Goal: Task Accomplishment & Management: Manage account settings

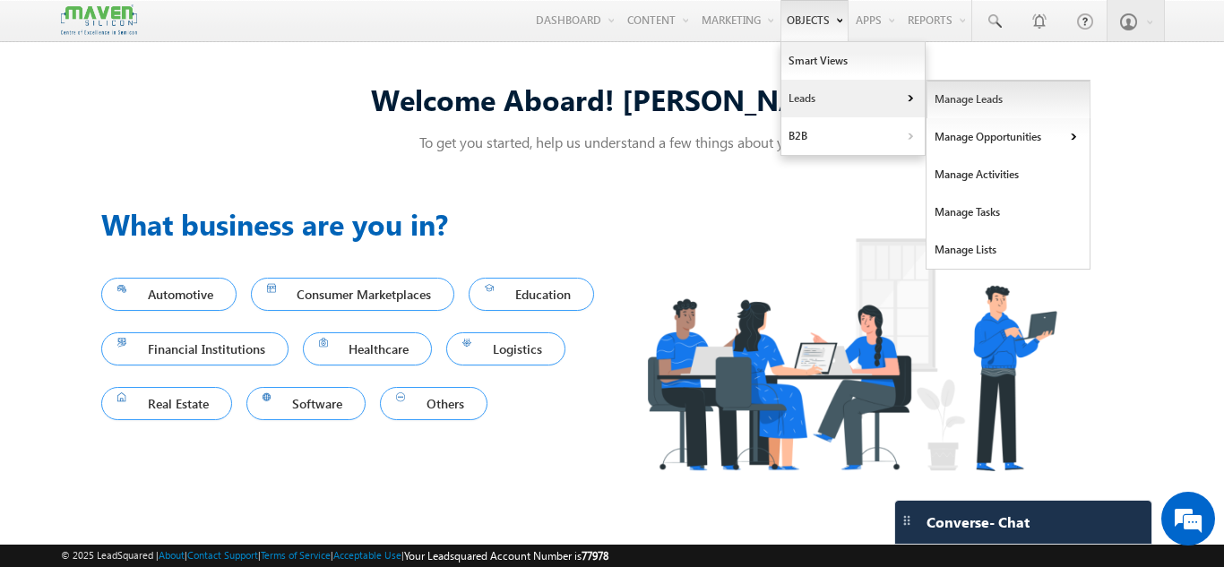
click at [945, 97] on link "Manage Leads" at bounding box center [1009, 100] width 164 height 38
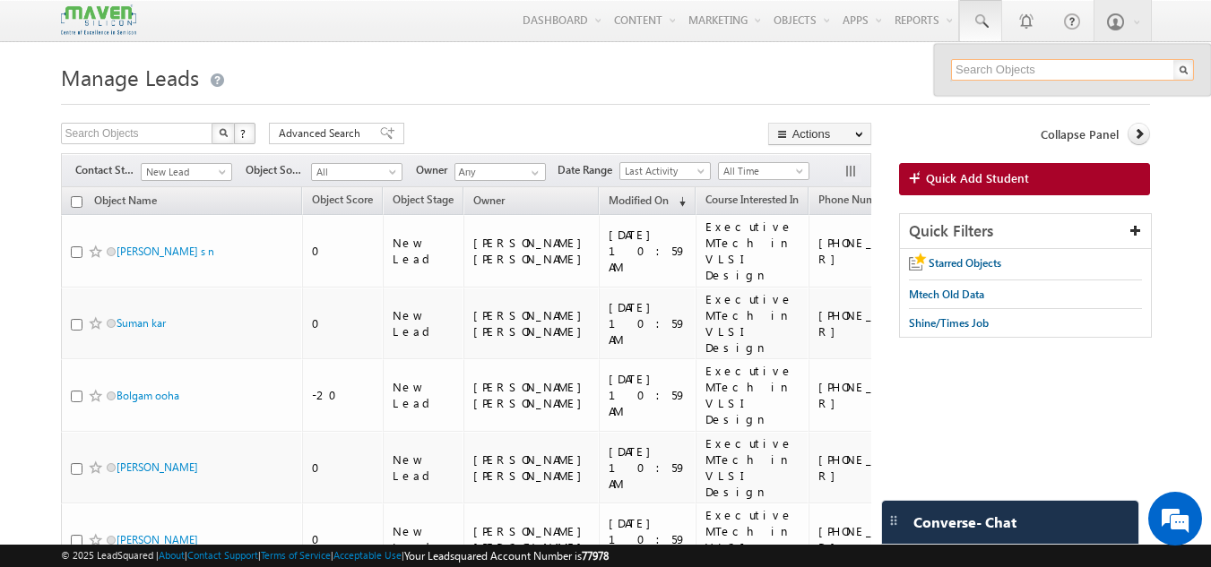
click at [986, 70] on input "text" at bounding box center [1072, 70] width 243 height 22
paste input "79957 61697"
click at [989, 67] on input "79957 61697" at bounding box center [1072, 70] width 243 height 22
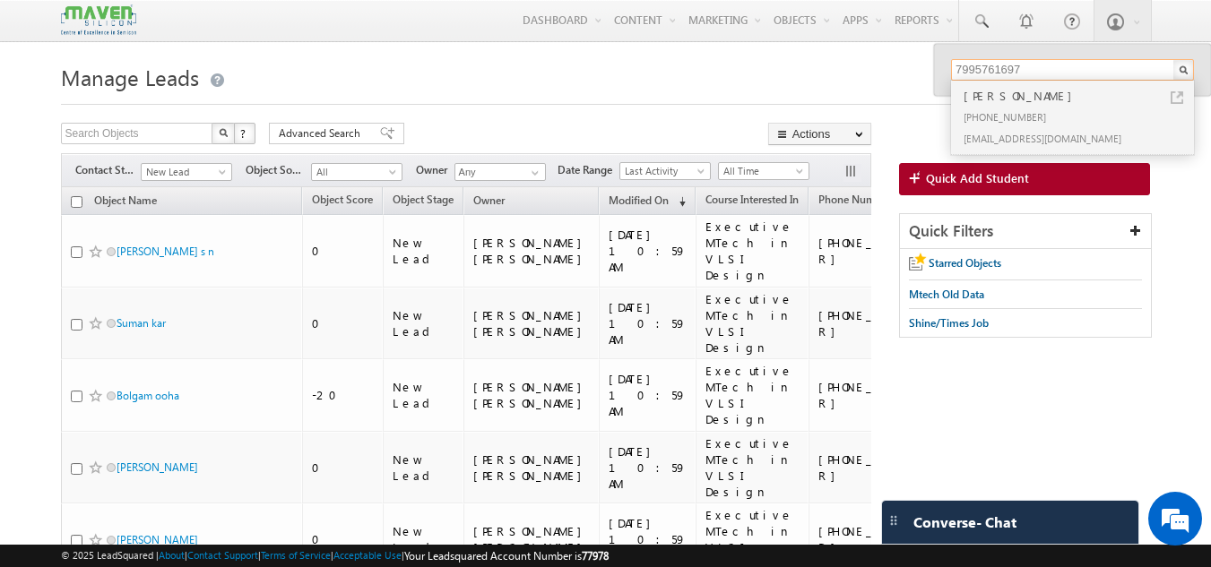
type input "7995761697"
click at [995, 103] on div "Vijaya Gunji" at bounding box center [1080, 96] width 240 height 20
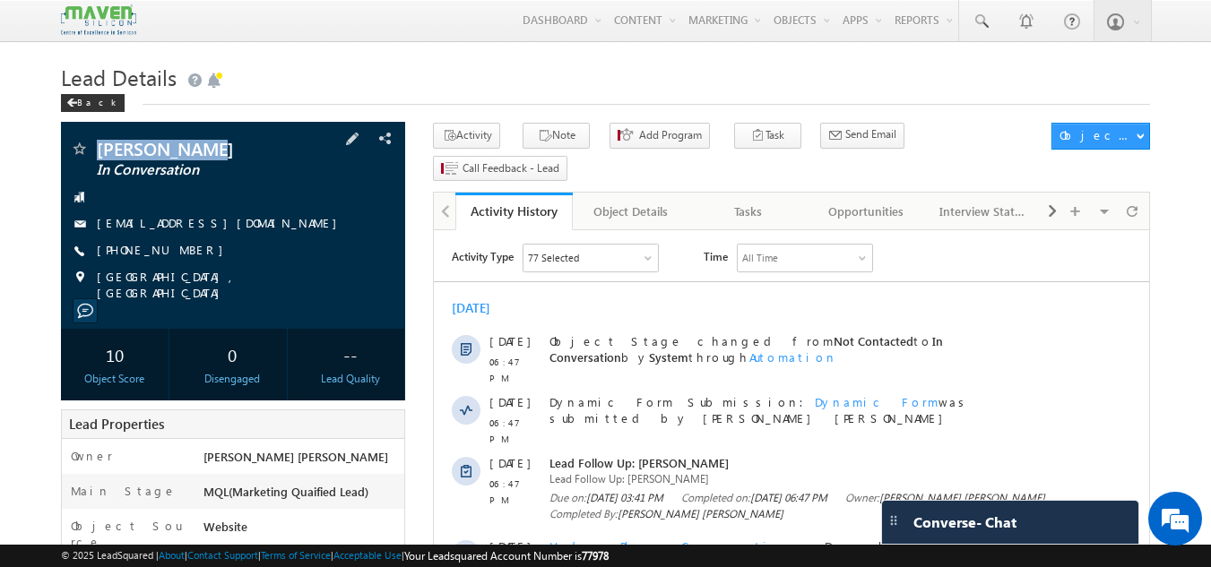
drag, startPoint x: 97, startPoint y: 147, endPoint x: 194, endPoint y: 155, distance: 98.0
click at [194, 155] on span "[PERSON_NAME]" at bounding box center [203, 149] width 212 height 18
copy span "[PERSON_NAME]"
drag, startPoint x: 89, startPoint y: 222, endPoint x: 227, endPoint y: 230, distance: 138.3
click at [227, 230] on div "vijayagunji20@gmail.com" at bounding box center [233, 224] width 327 height 18
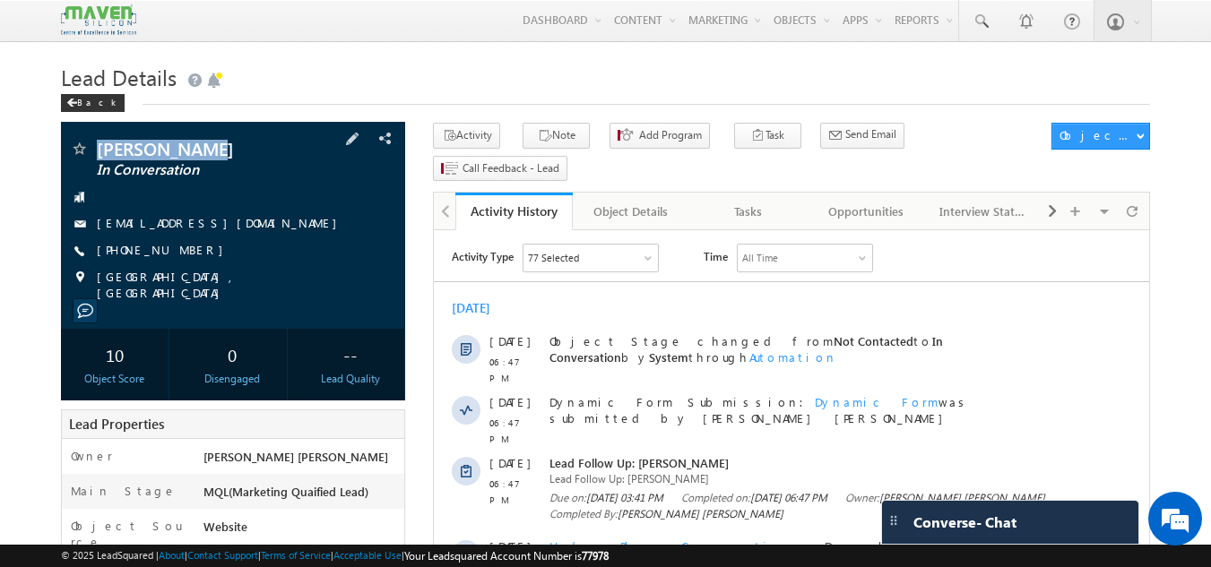
copy div "vijayagunji20@gmail.com"
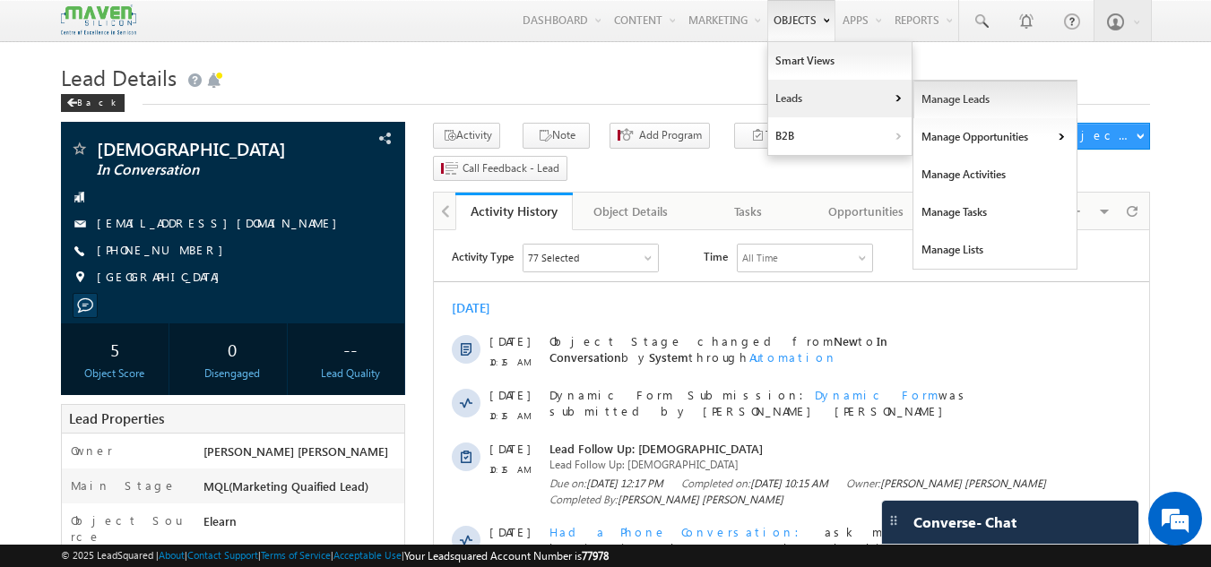
click at [932, 105] on link "Manage Leads" at bounding box center [995, 100] width 164 height 38
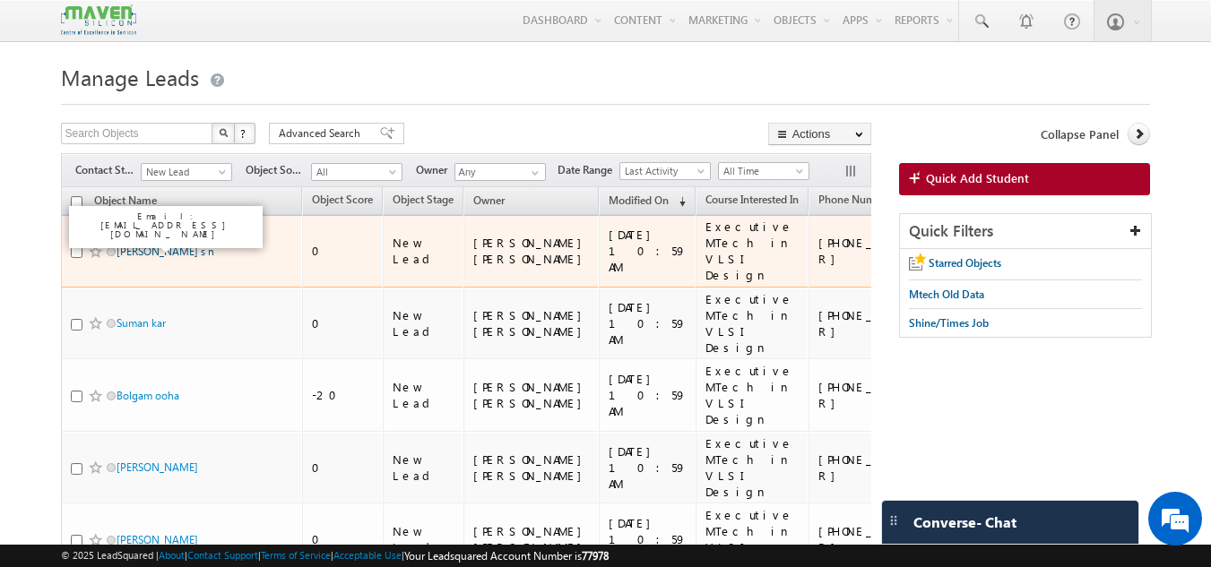
click at [156, 245] on link "[PERSON_NAME] s n" at bounding box center [166, 251] width 98 height 13
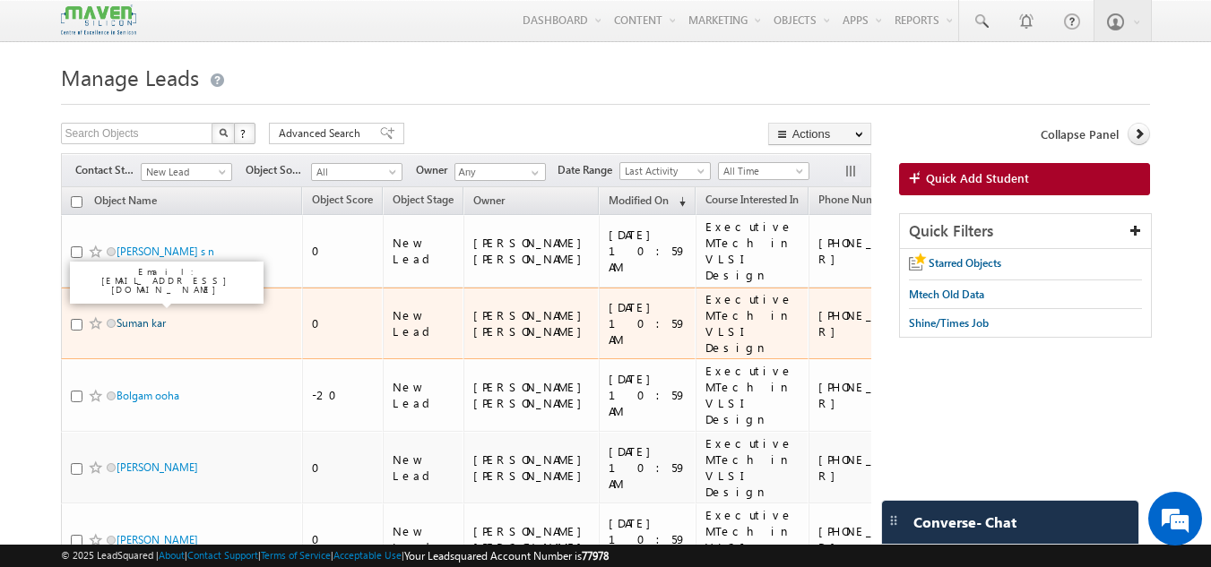
click at [151, 316] on link "Suman kar" at bounding box center [141, 322] width 49 height 13
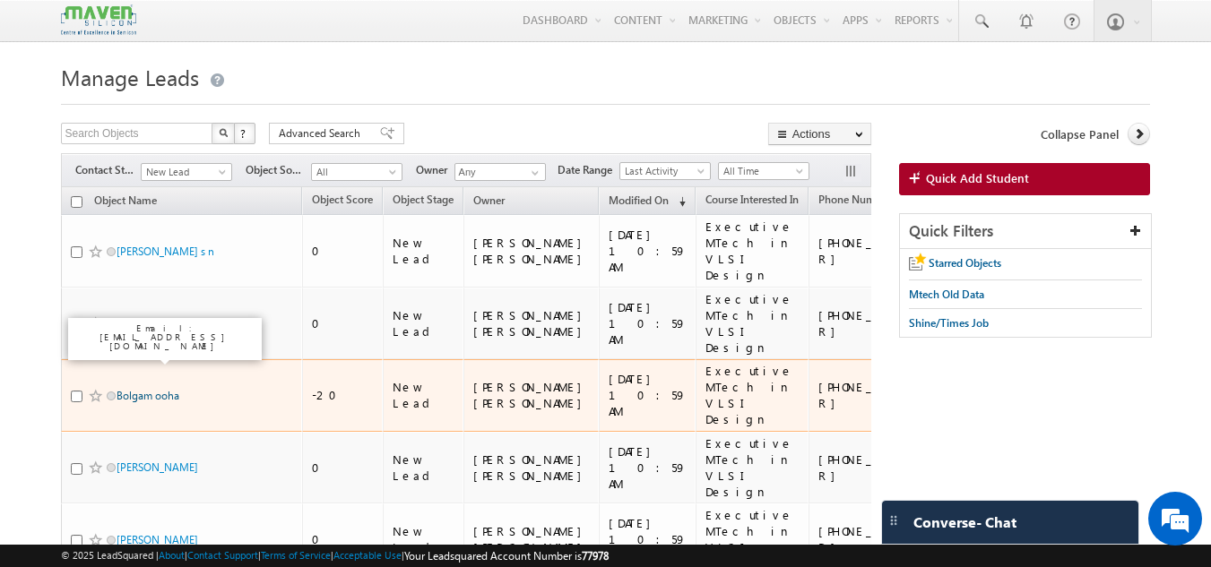
click at [149, 389] on link "Bolgam ooha" at bounding box center [148, 395] width 63 height 13
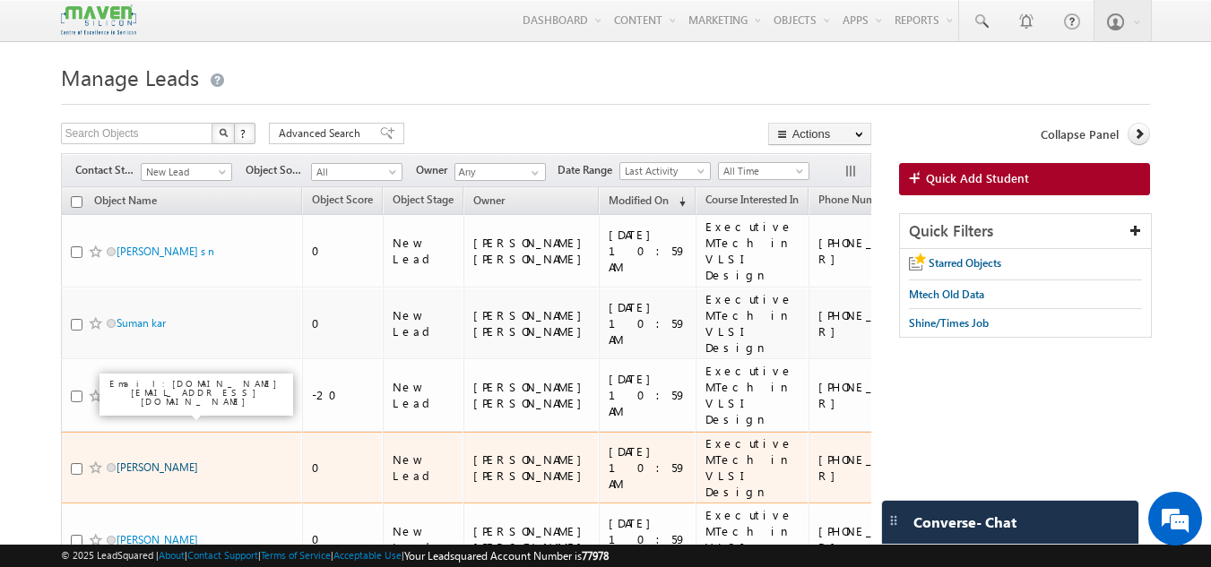
click at [141, 461] on link "[PERSON_NAME]" at bounding box center [158, 467] width 82 height 13
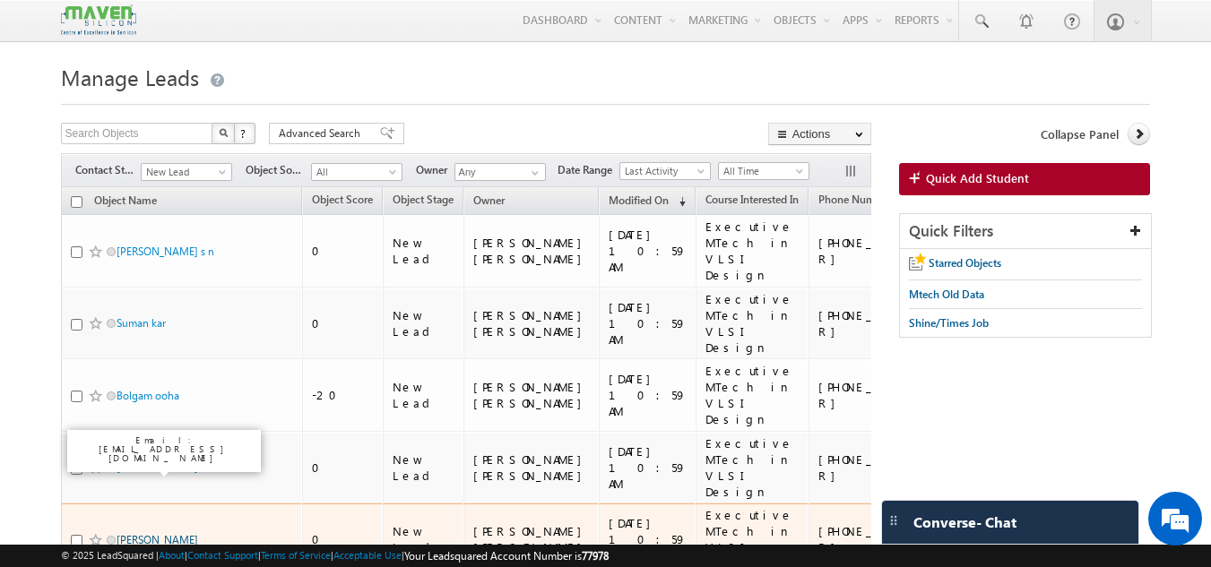
click at [137, 533] on link "[PERSON_NAME]" at bounding box center [158, 539] width 82 height 13
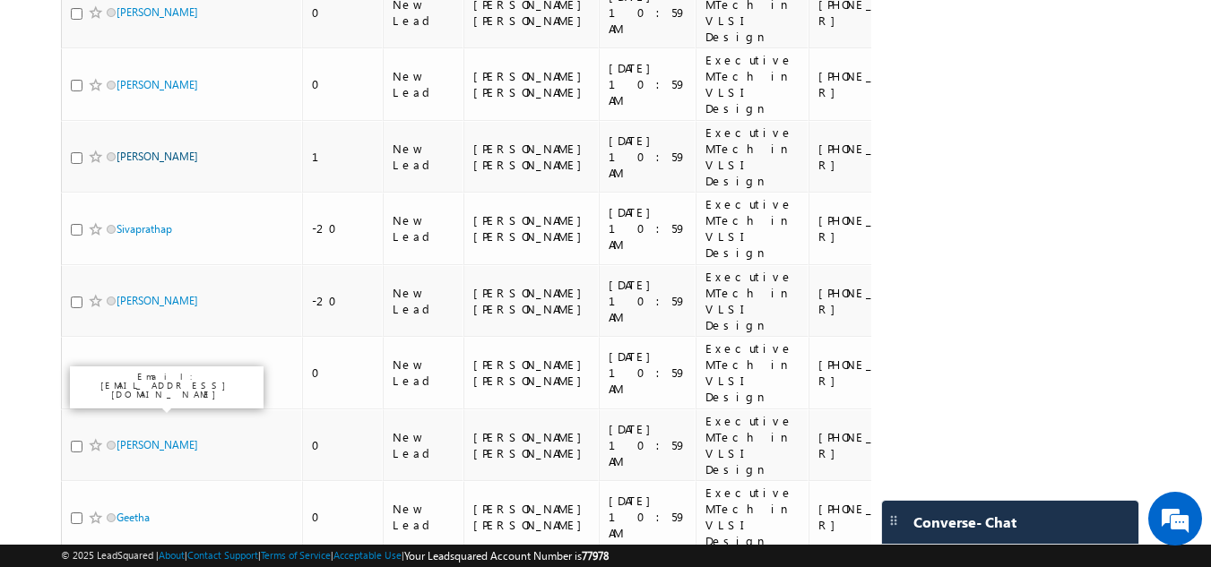
scroll to position [458, 0]
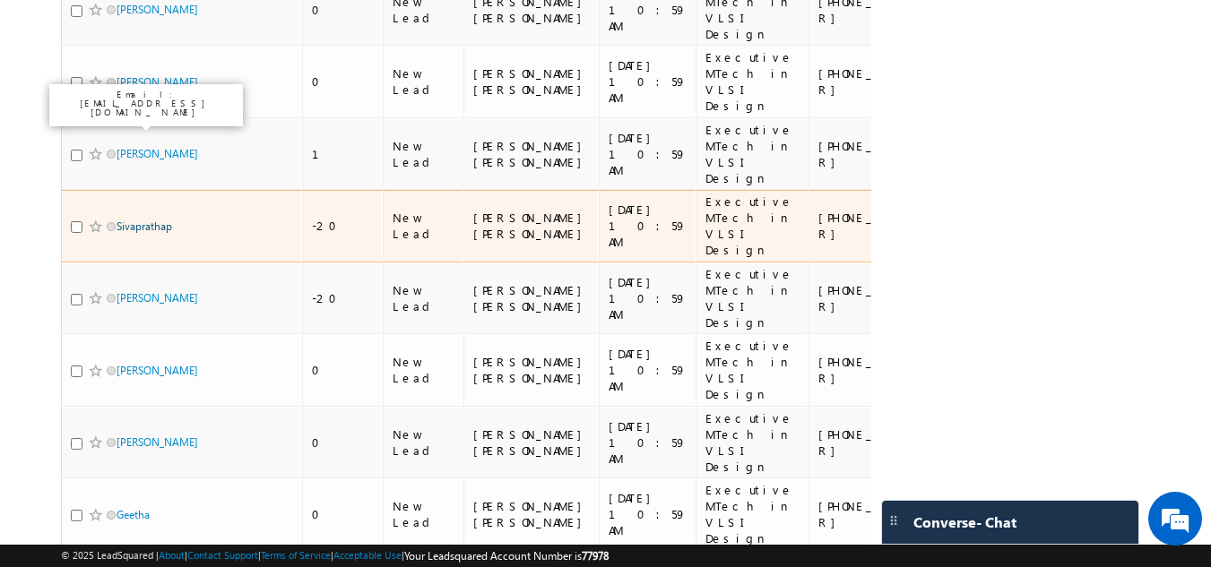
click at [117, 220] on link "Sivaprathap" at bounding box center [145, 226] width 56 height 13
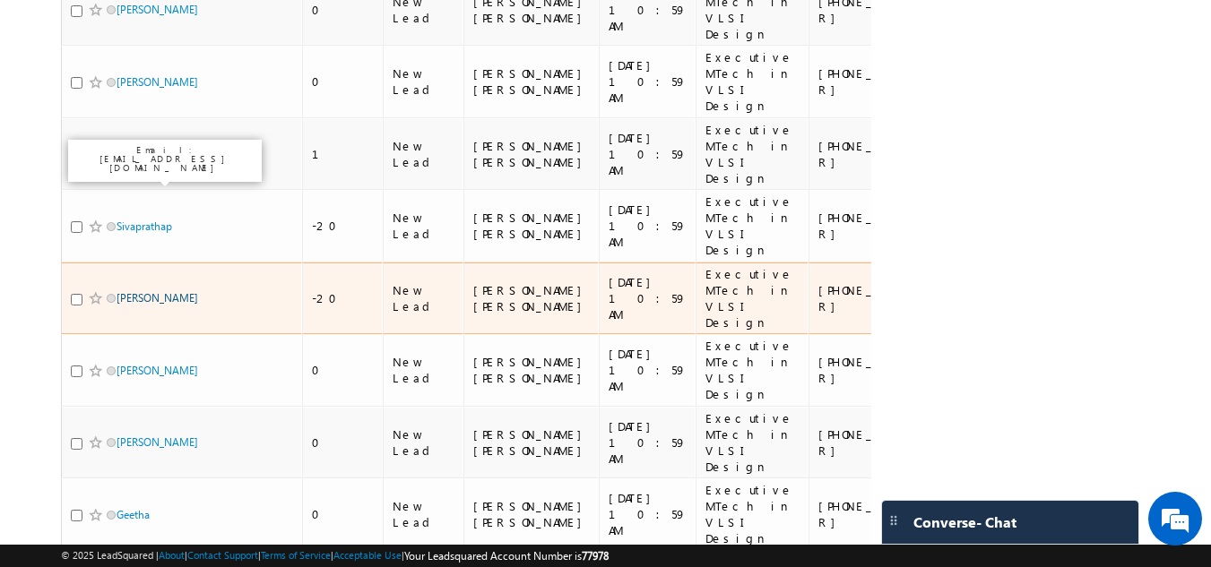
click at [126, 291] on link "Pemmana Niharika" at bounding box center [158, 297] width 82 height 13
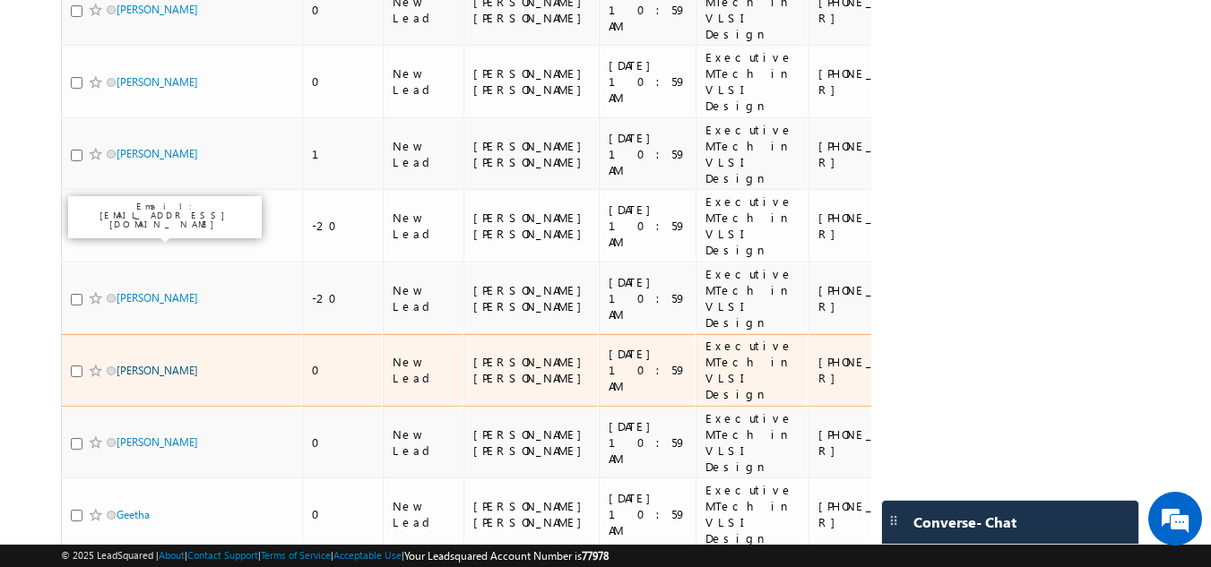
click at [131, 364] on link "Ashika J" at bounding box center [158, 370] width 82 height 13
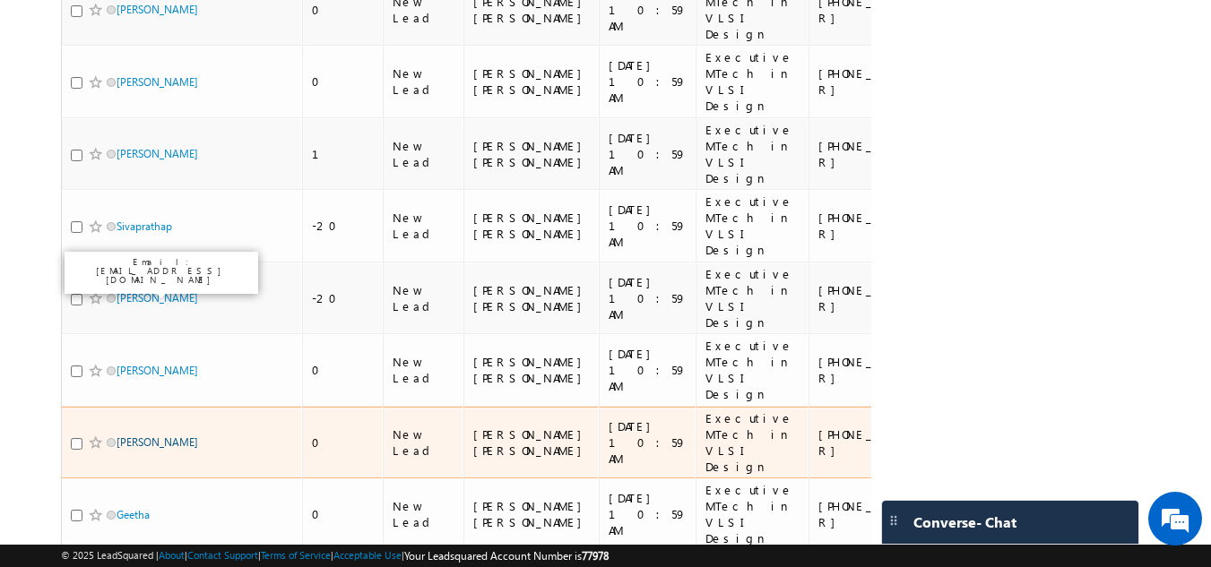
click at [136, 436] on link "Purushotham" at bounding box center [158, 442] width 82 height 13
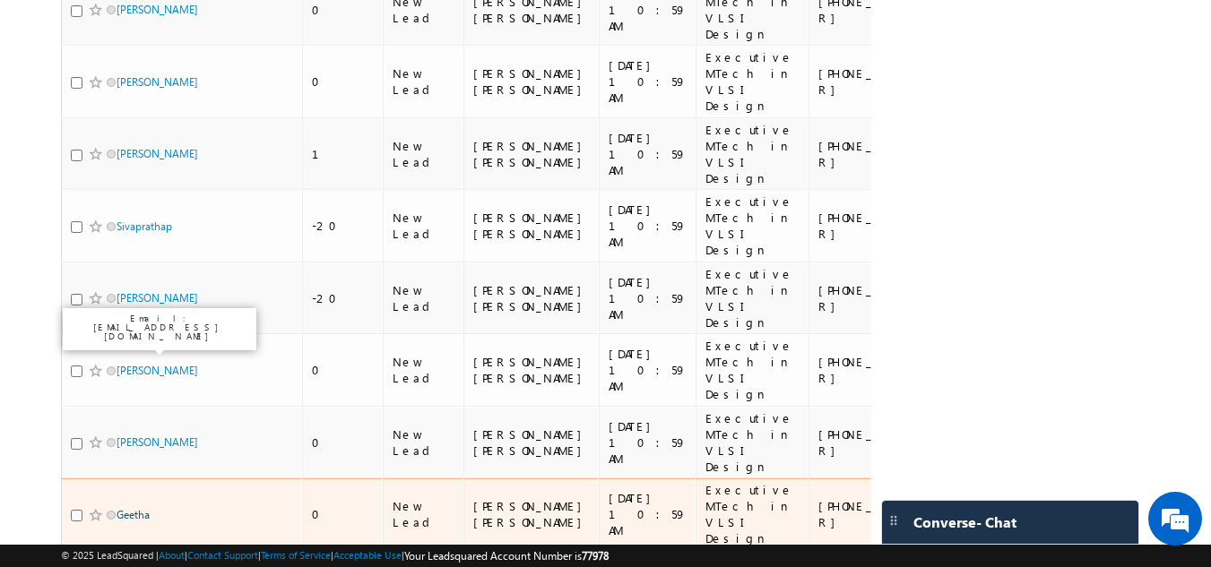
click at [141, 508] on link "Geetha" at bounding box center [133, 514] width 33 height 13
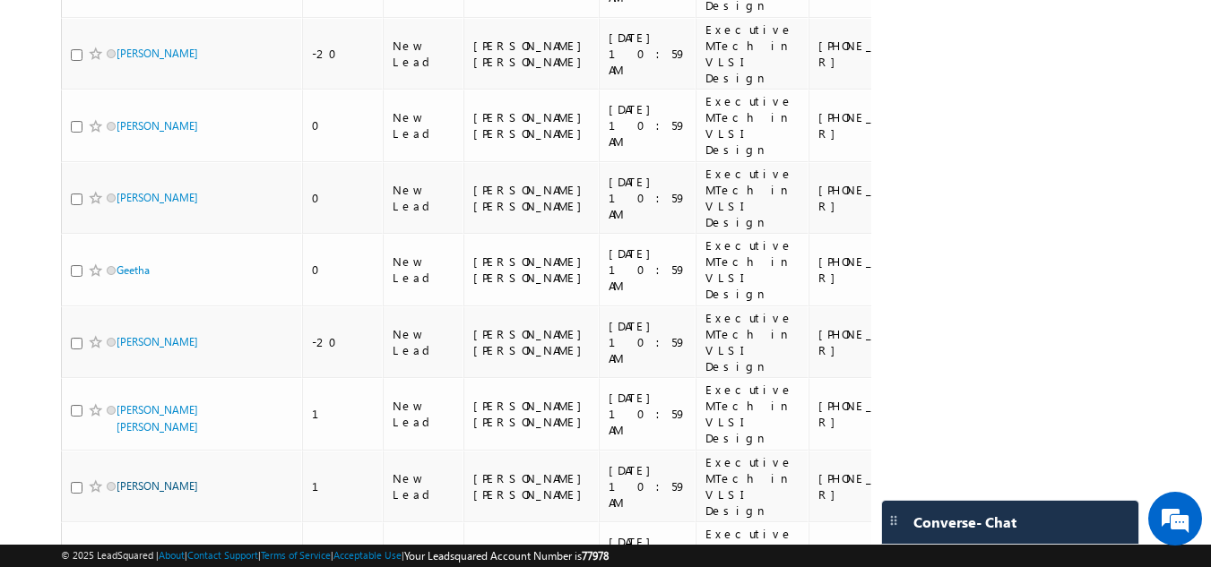
scroll to position [787, 0]
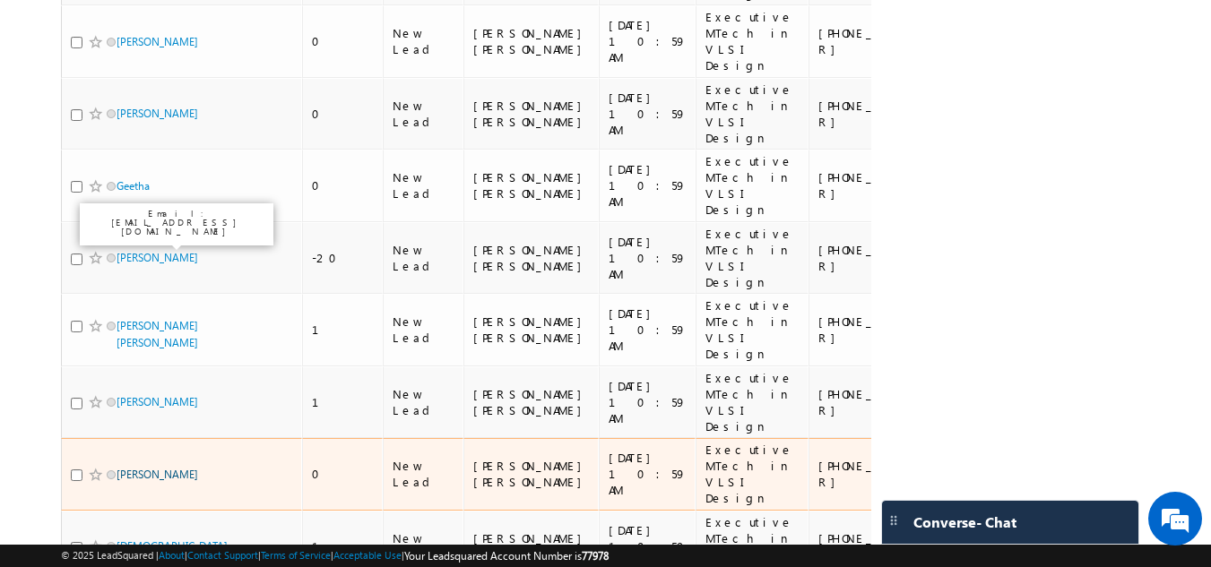
click at [160, 468] on link "Abhinandan Kumar" at bounding box center [158, 474] width 82 height 13
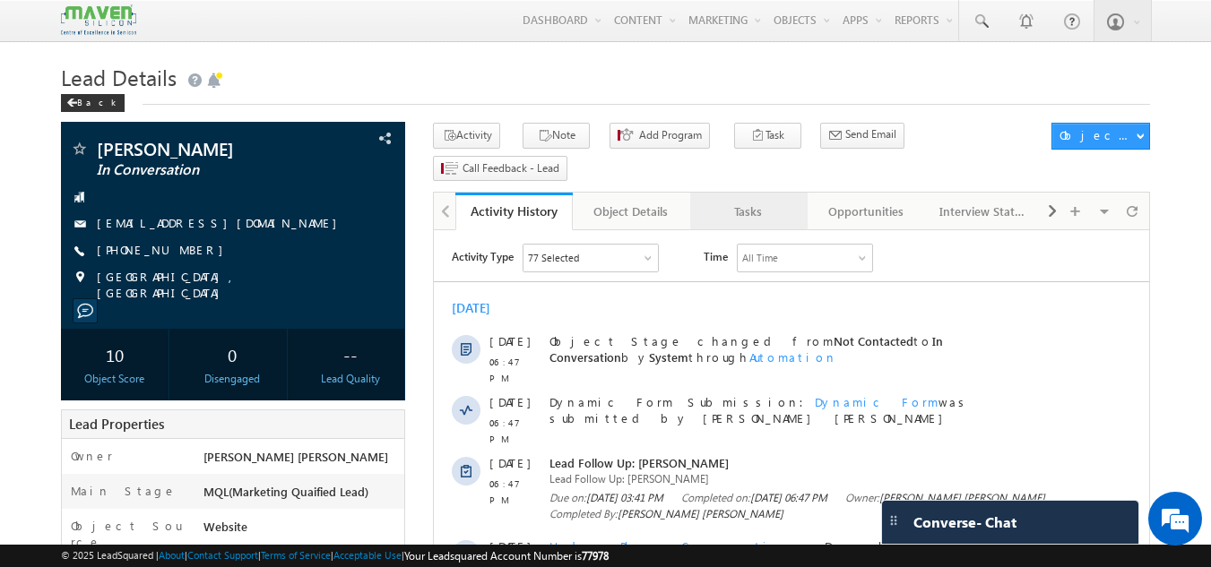
click at [745, 201] on div "Tasks" at bounding box center [747, 212] width 87 height 22
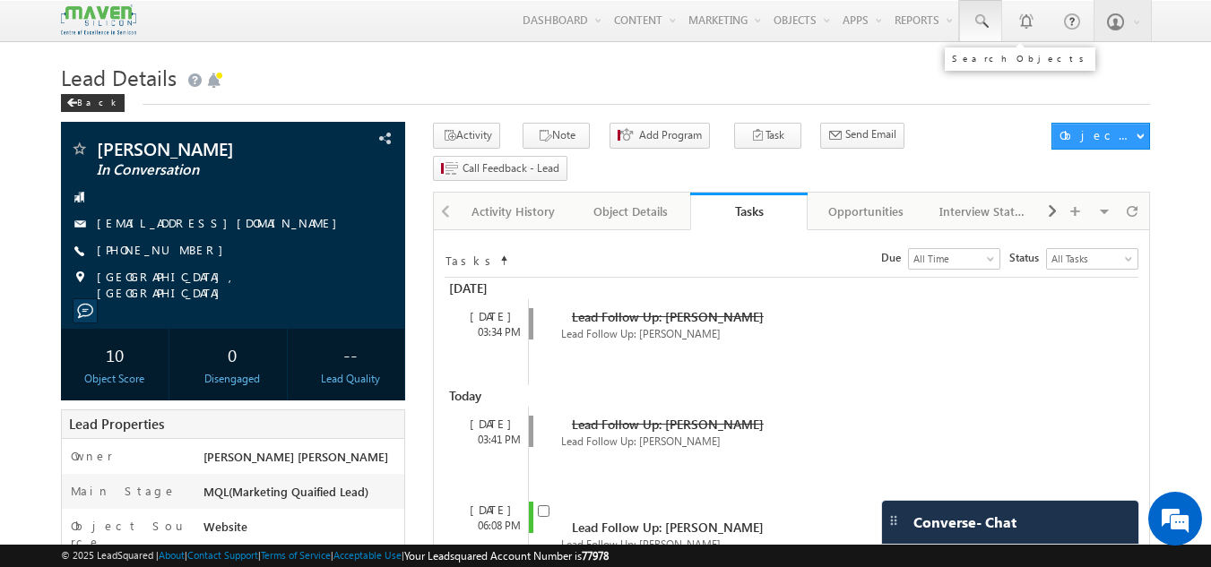
click at [984, 31] on link at bounding box center [980, 20] width 43 height 41
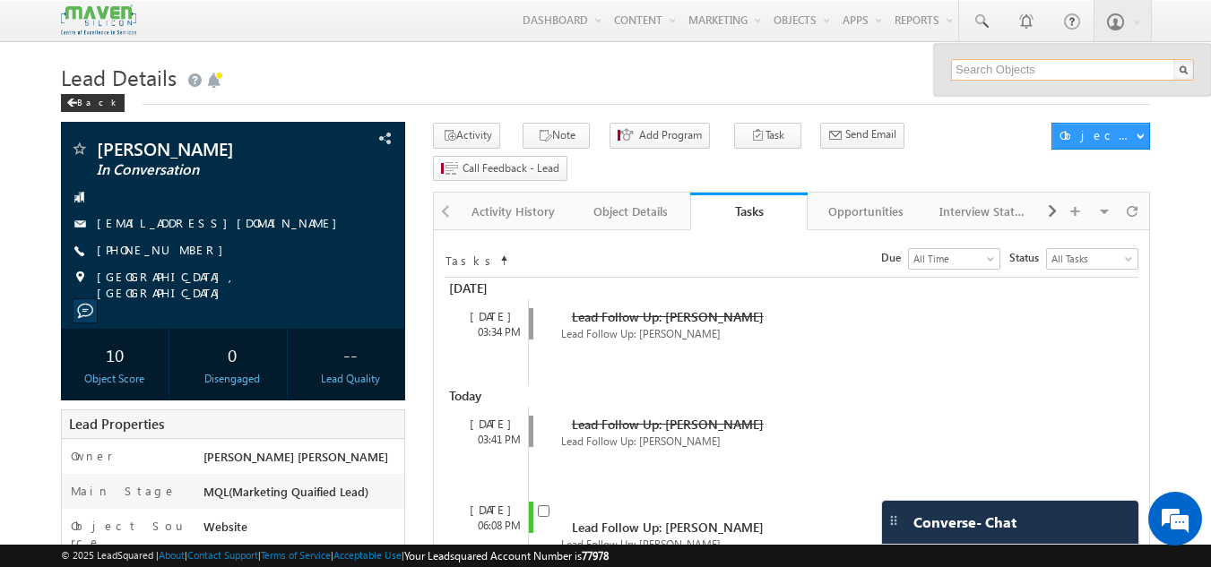
click at [1044, 68] on input "text" at bounding box center [1072, 70] width 243 height 22
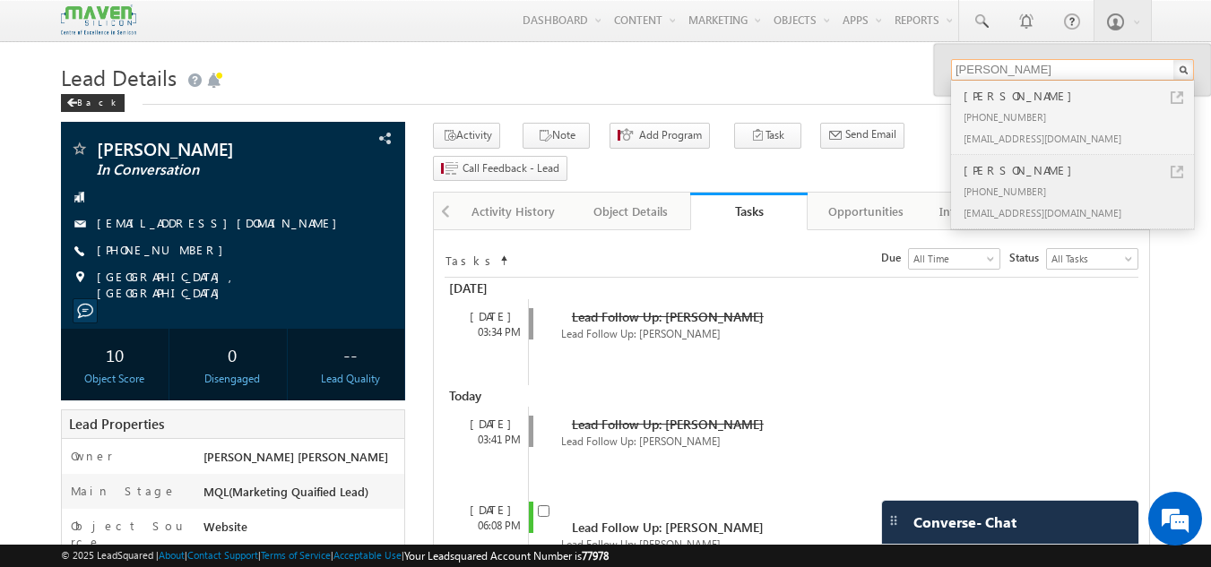
type input "dey"
click at [1006, 174] on div "Ayan Dey" at bounding box center [1080, 170] width 240 height 20
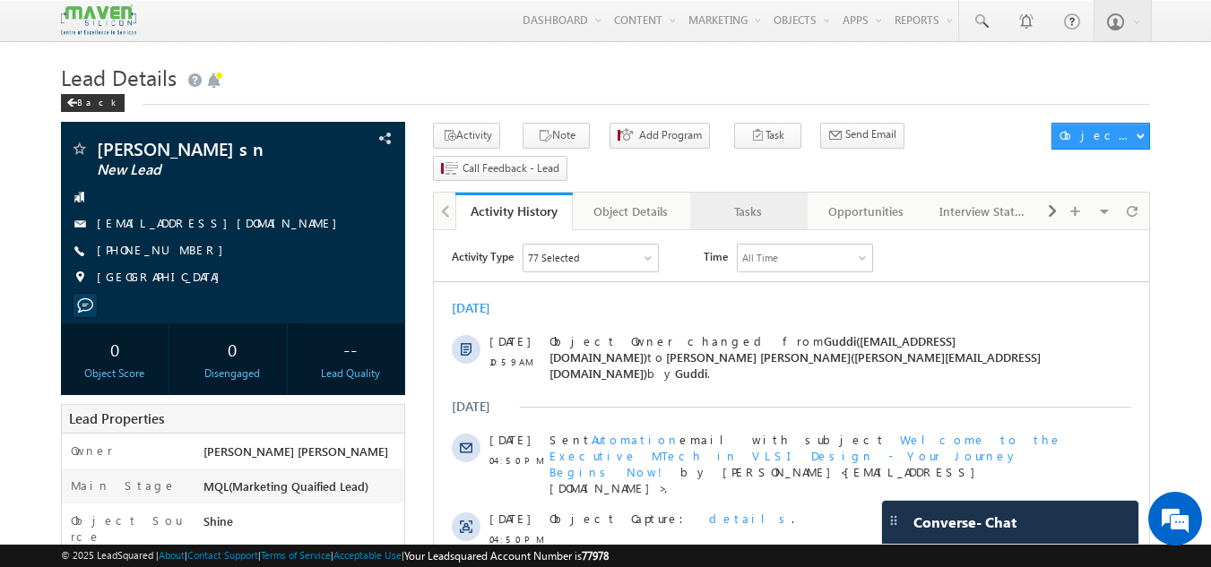
click at [731, 201] on div "Tasks" at bounding box center [747, 212] width 87 height 22
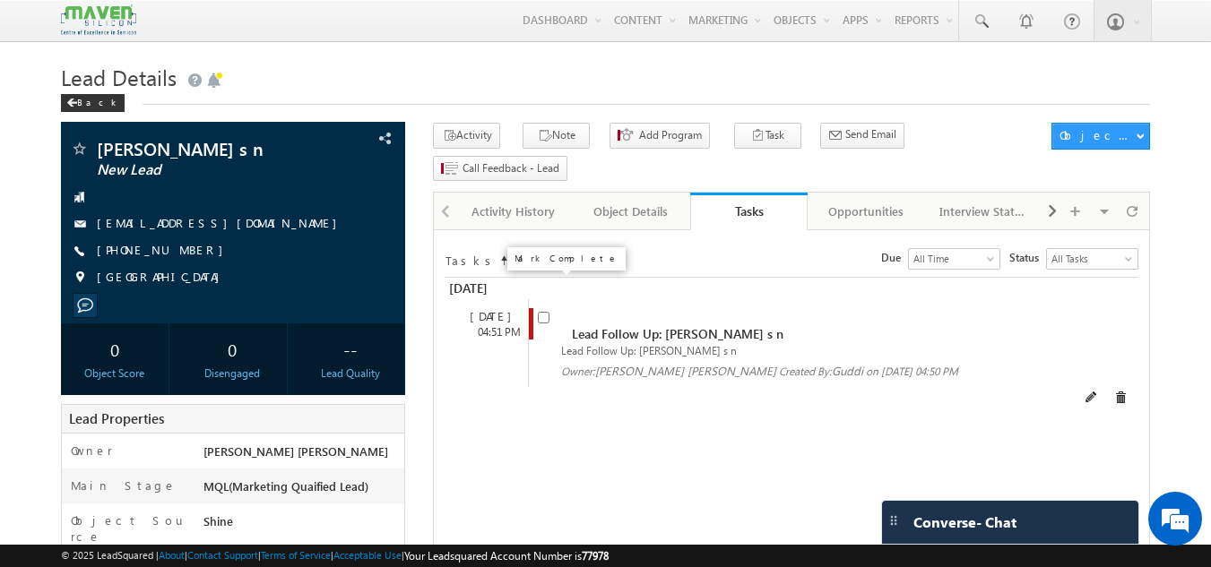
click at [547, 312] on input "checkbox" at bounding box center [544, 318] width 12 height 12
checkbox input "false"
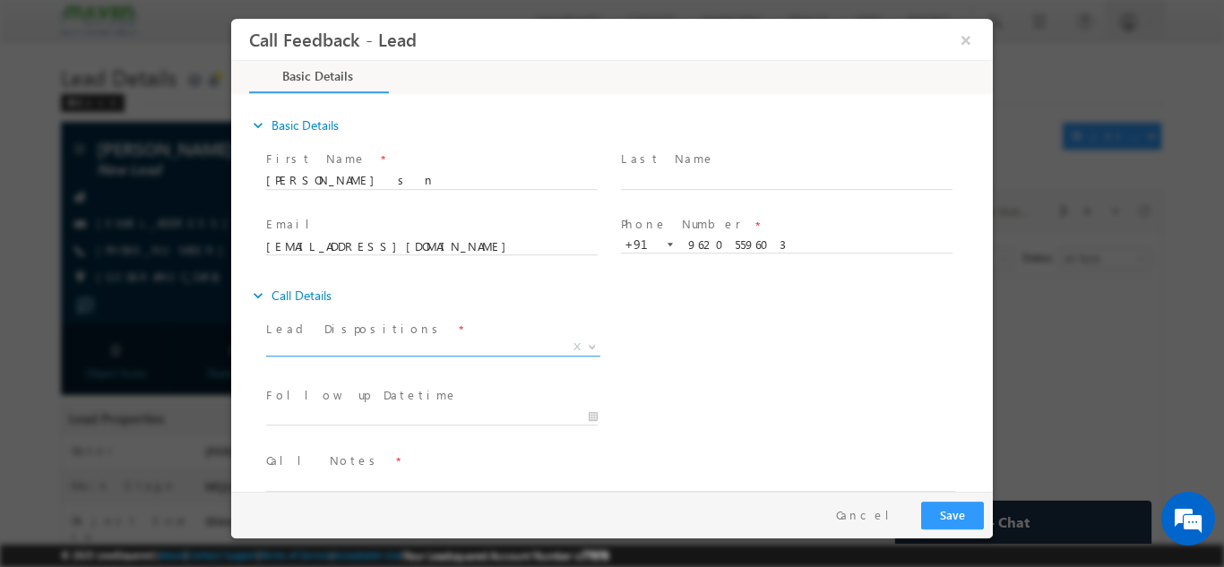
scroll to position [29, 0]
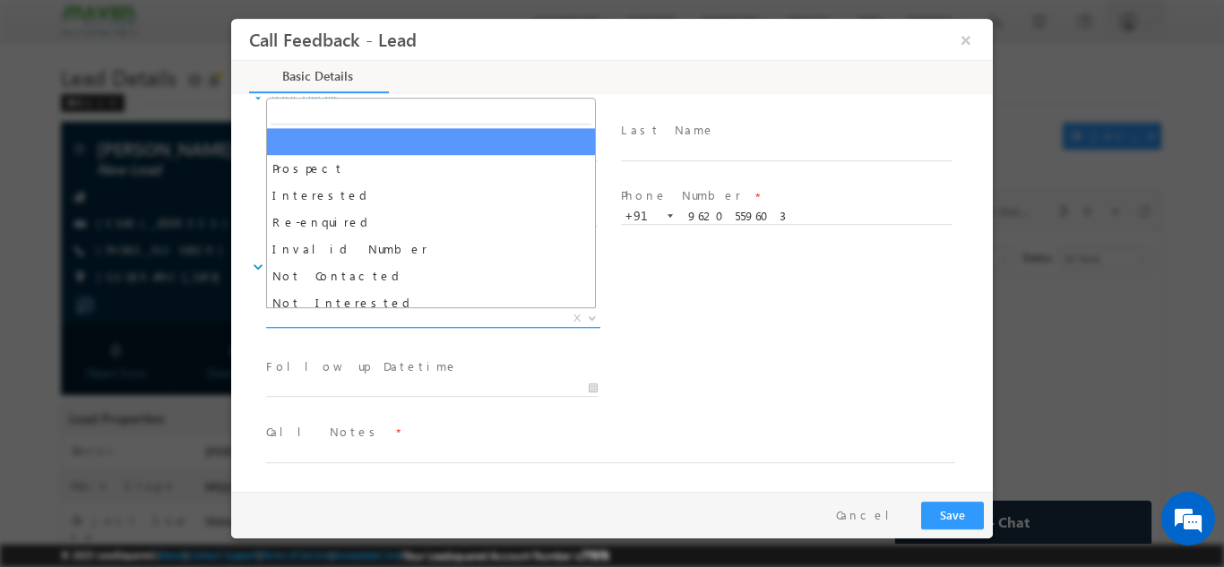
click at [331, 314] on span "X" at bounding box center [433, 318] width 334 height 18
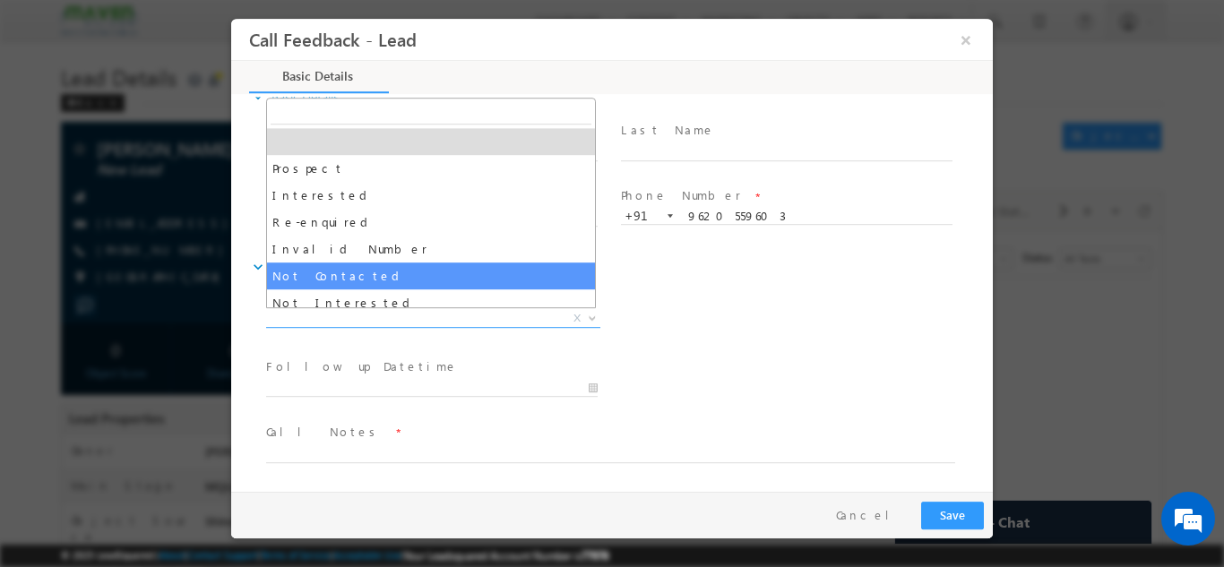
select select "Not Contacted"
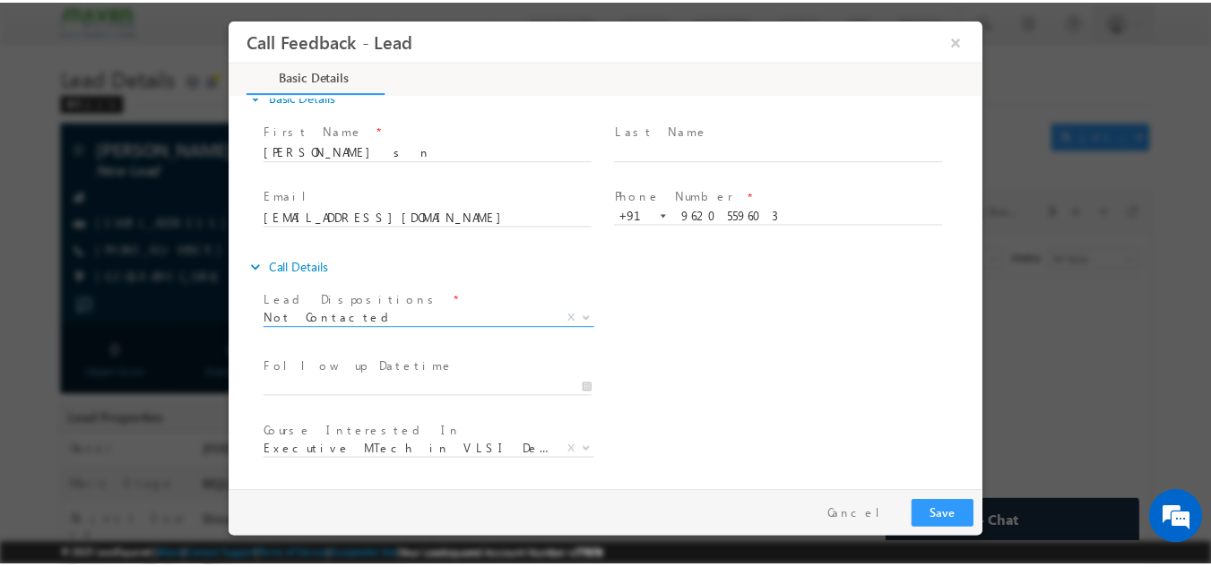
scroll to position [95, 0]
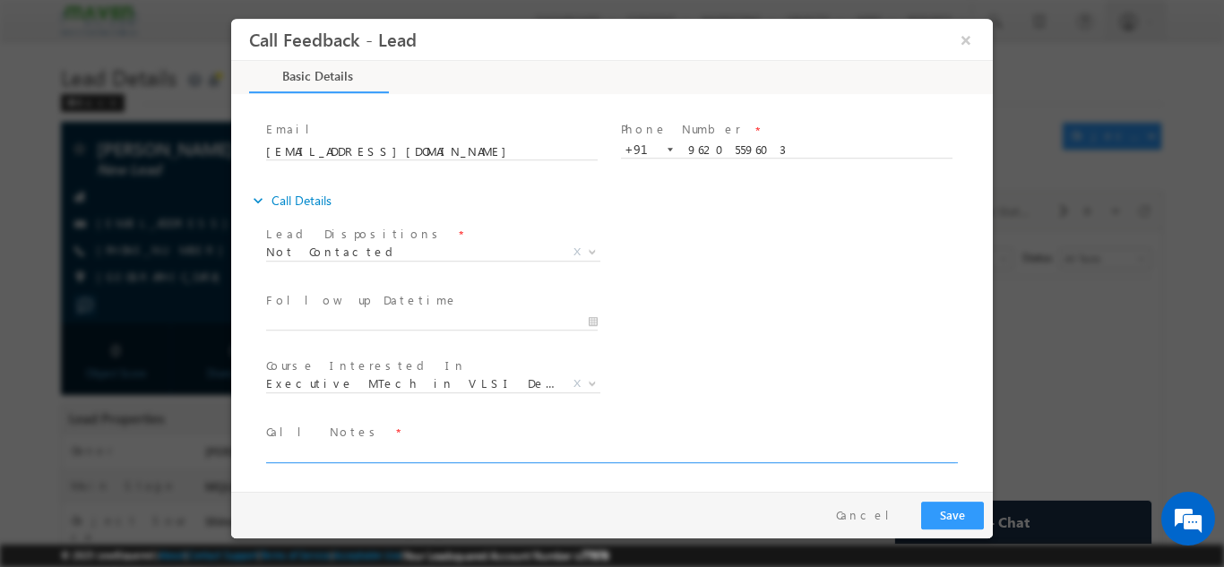
click at [316, 445] on textarea at bounding box center [610, 452] width 689 height 21
type textarea "dnp"
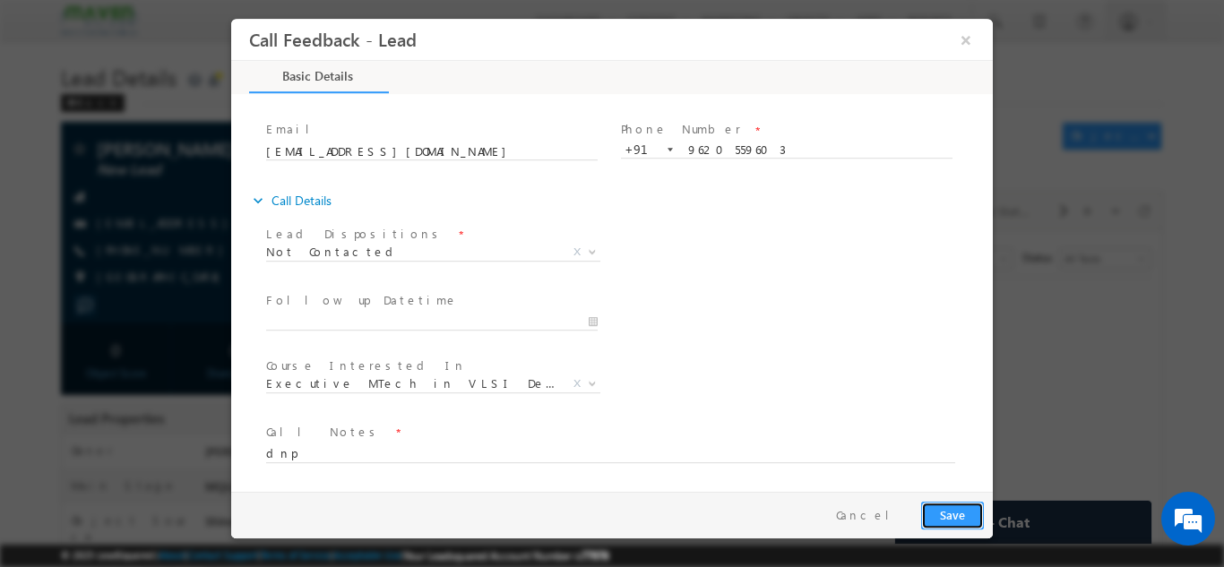
click at [966, 513] on button "Save" at bounding box center [952, 515] width 63 height 28
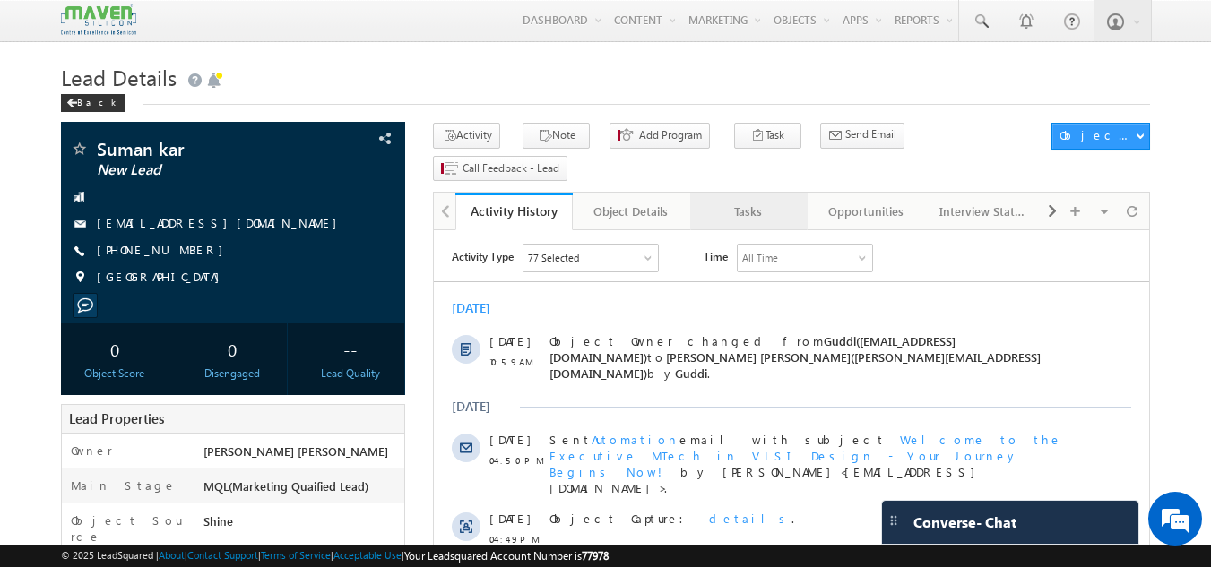
click at [754, 196] on link "Tasks" at bounding box center [748, 212] width 117 height 38
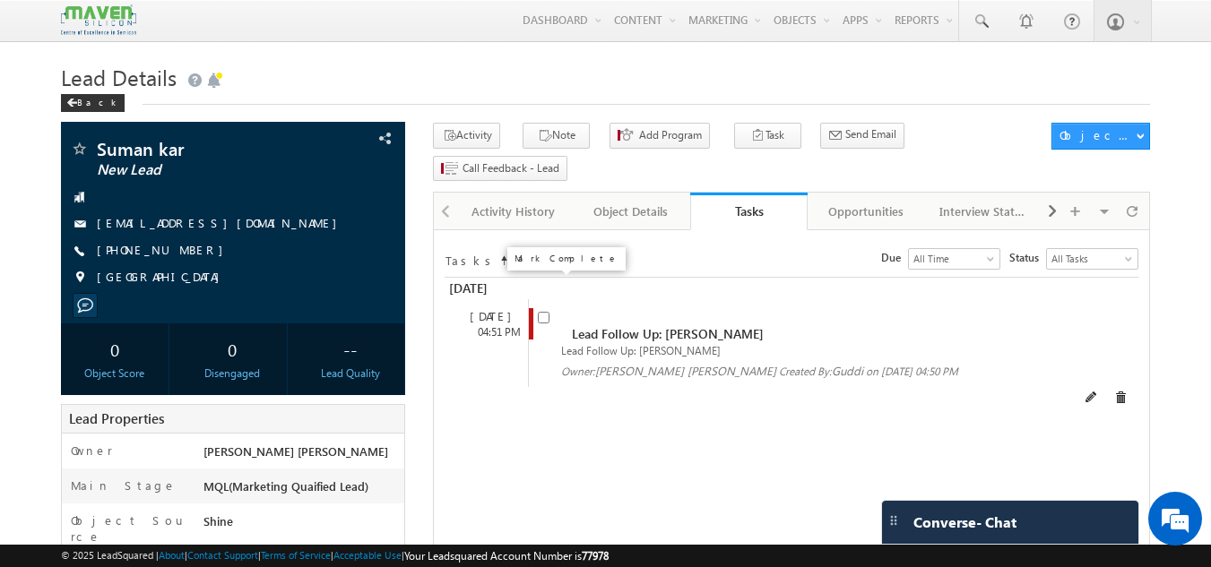
click at [543, 312] on input "checkbox" at bounding box center [544, 318] width 12 height 12
checkbox input "false"
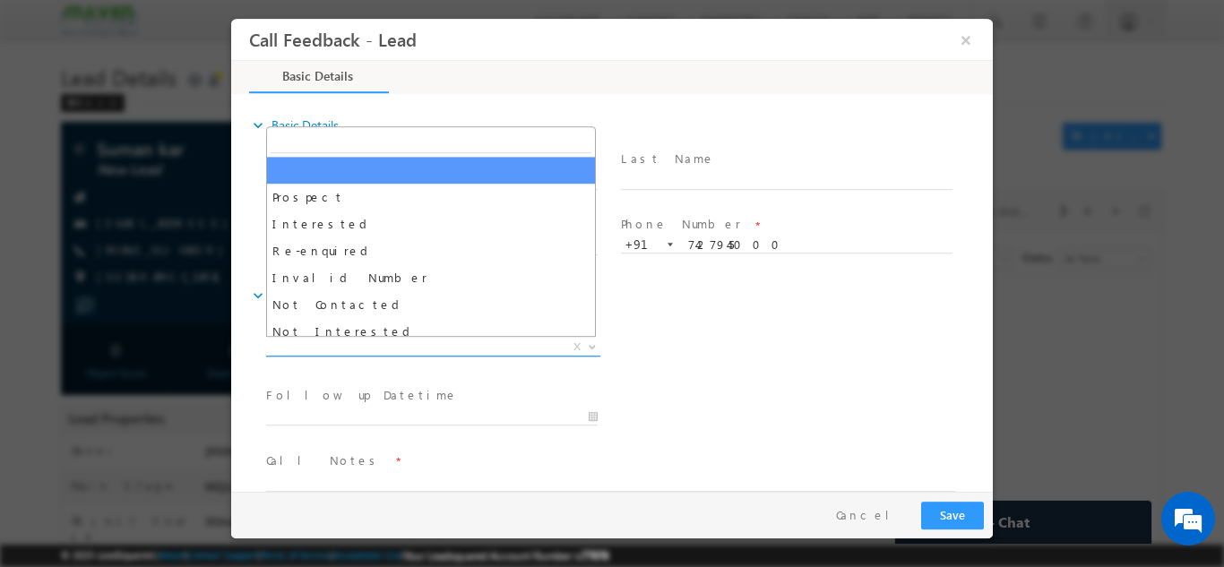
click at [472, 344] on span "X" at bounding box center [433, 347] width 334 height 18
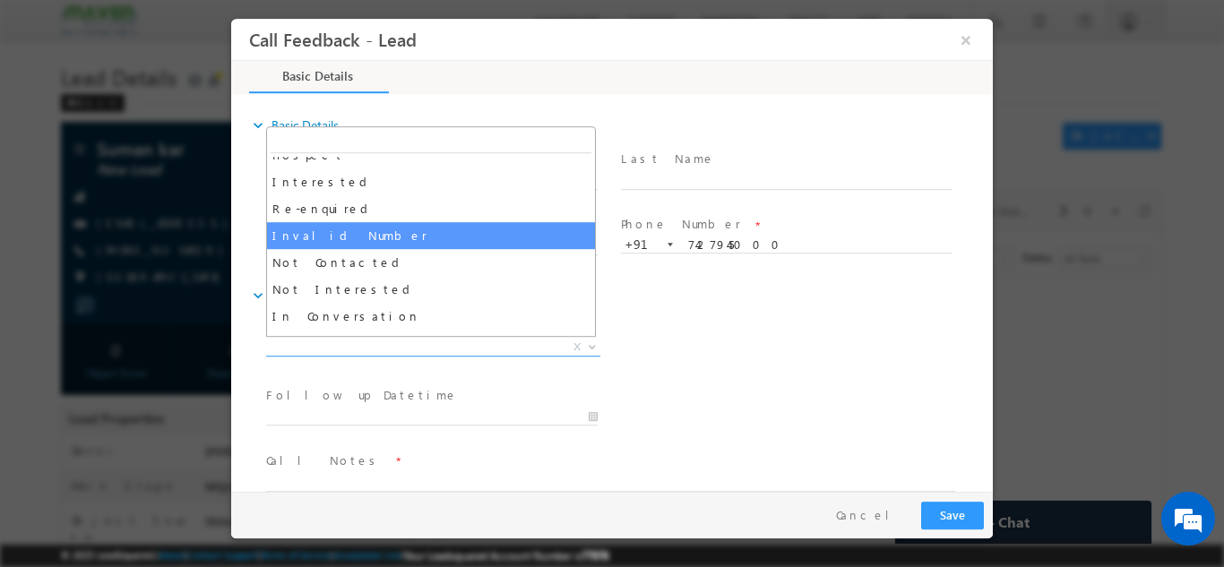
scroll to position [41, 0]
select select "Invalid Number"
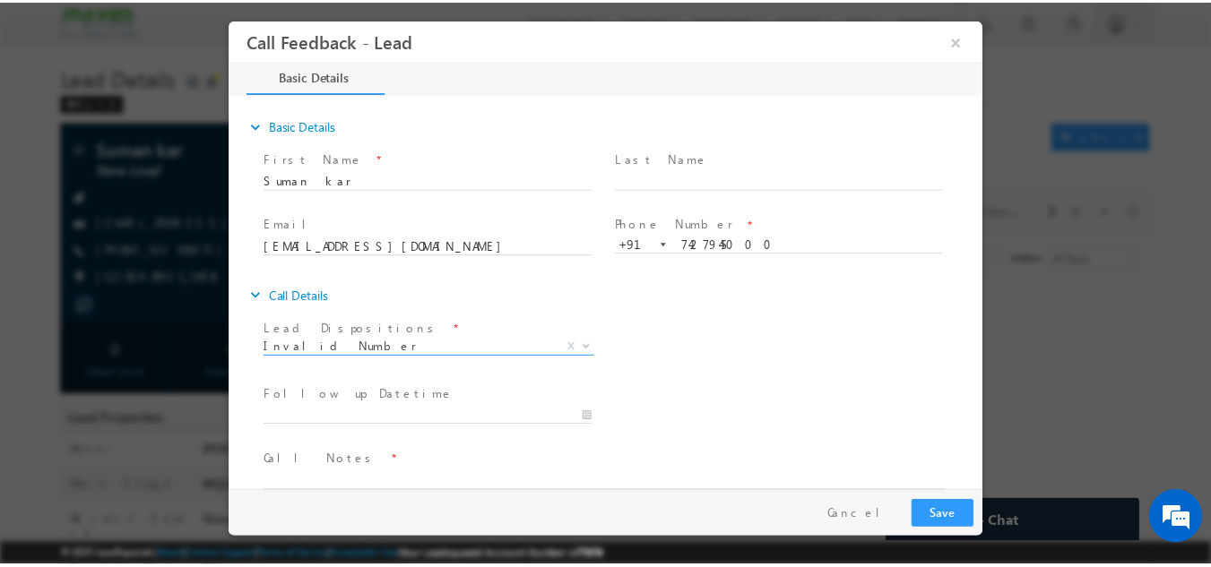
scroll to position [29, 0]
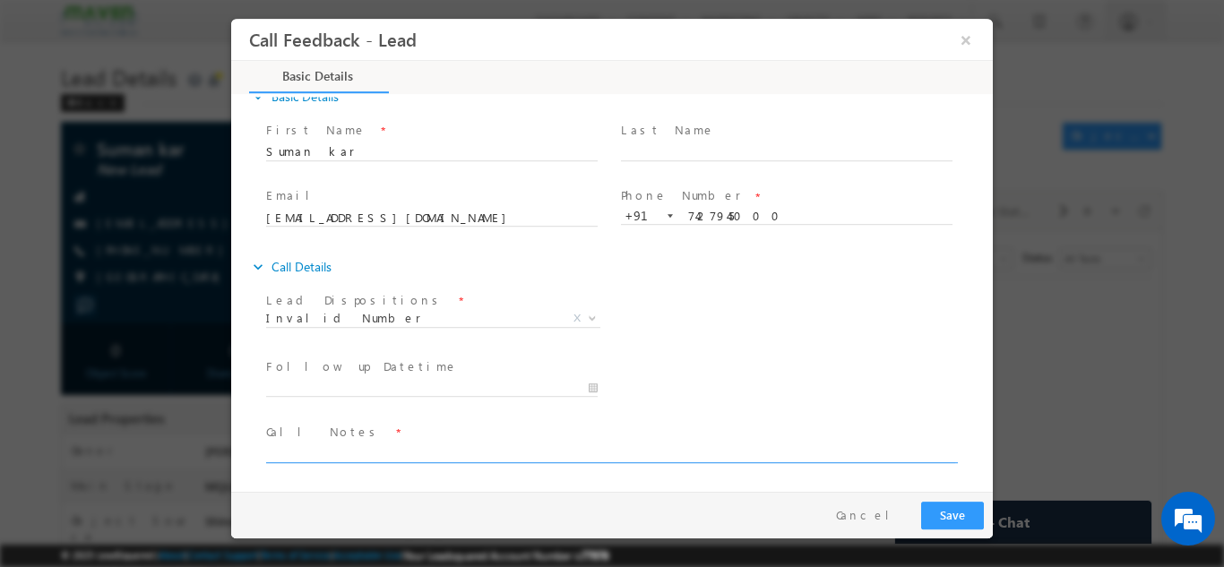
click at [327, 460] on textarea at bounding box center [610, 452] width 689 height 21
type textarea "wrong number"
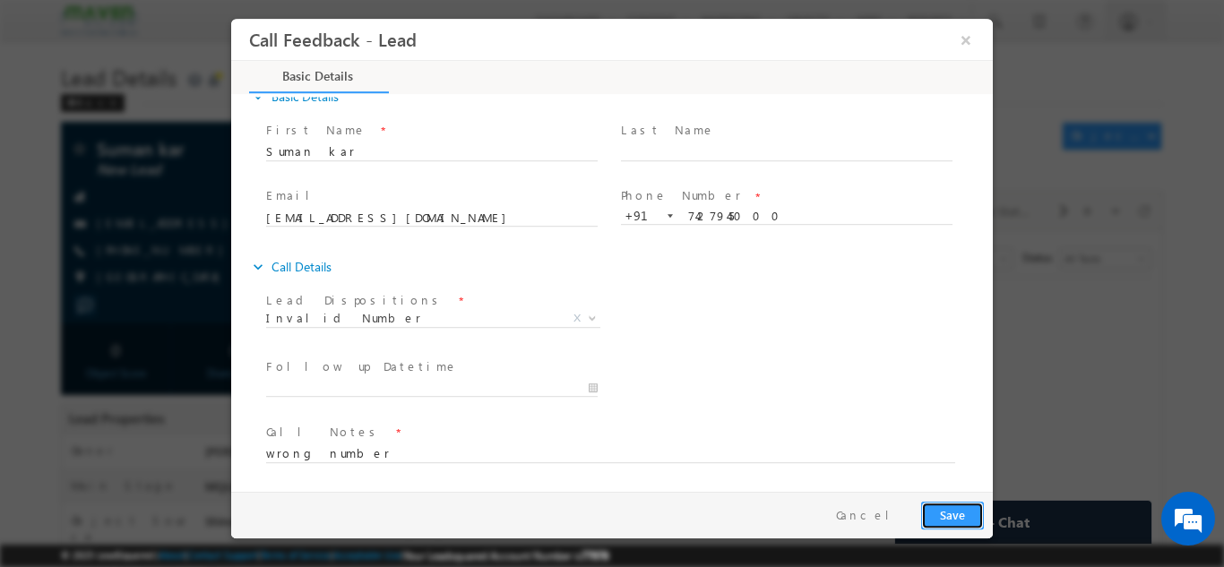
click at [953, 516] on button "Save" at bounding box center [952, 515] width 63 height 28
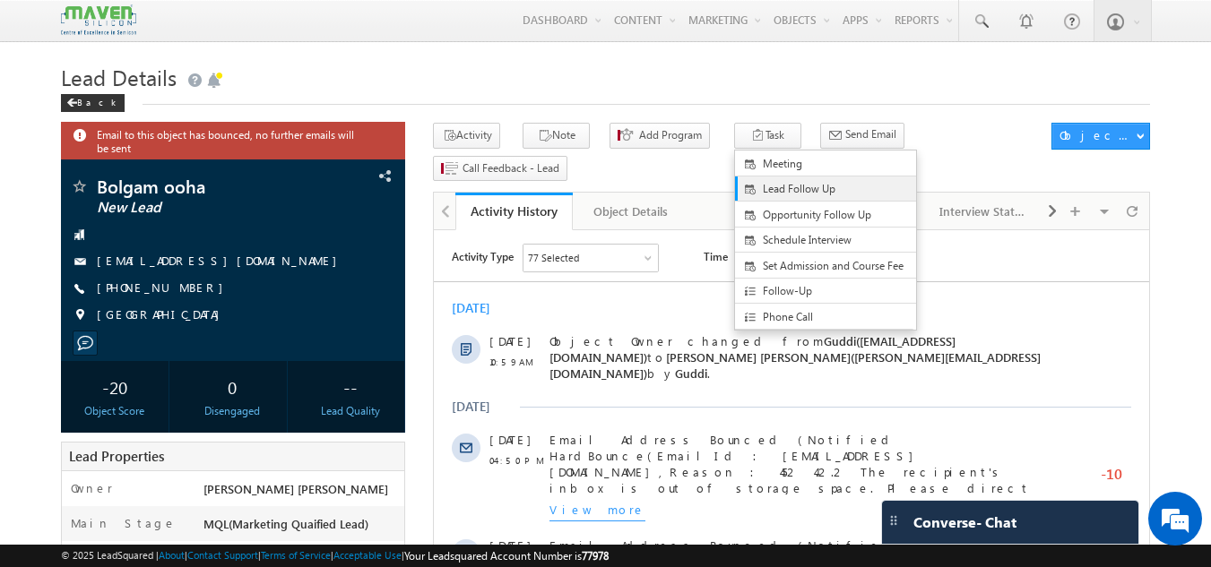
click at [746, 179] on link "Lead Follow Up" at bounding box center [825, 189] width 181 height 25
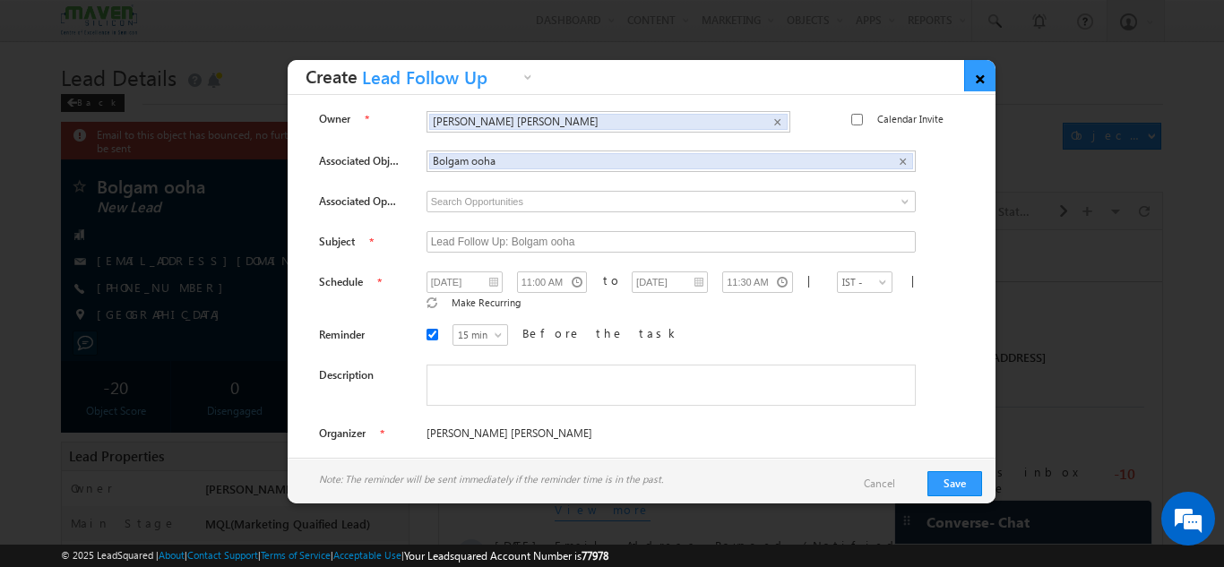
click at [977, 84] on link "×" at bounding box center [979, 75] width 31 height 31
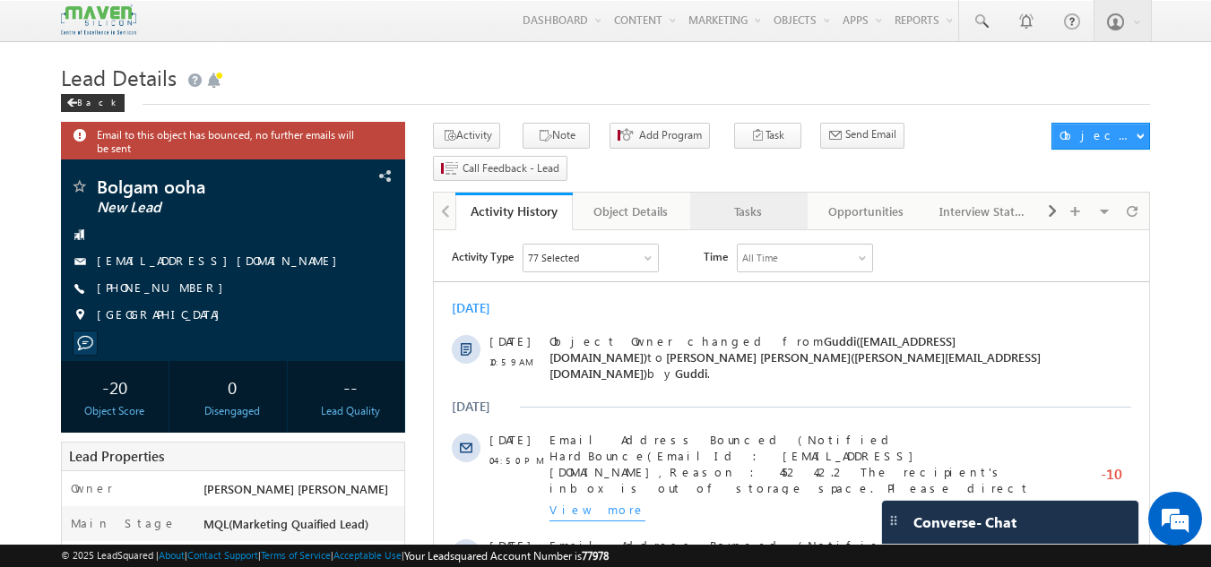
click at [769, 201] on div "Tasks" at bounding box center [747, 212] width 87 height 22
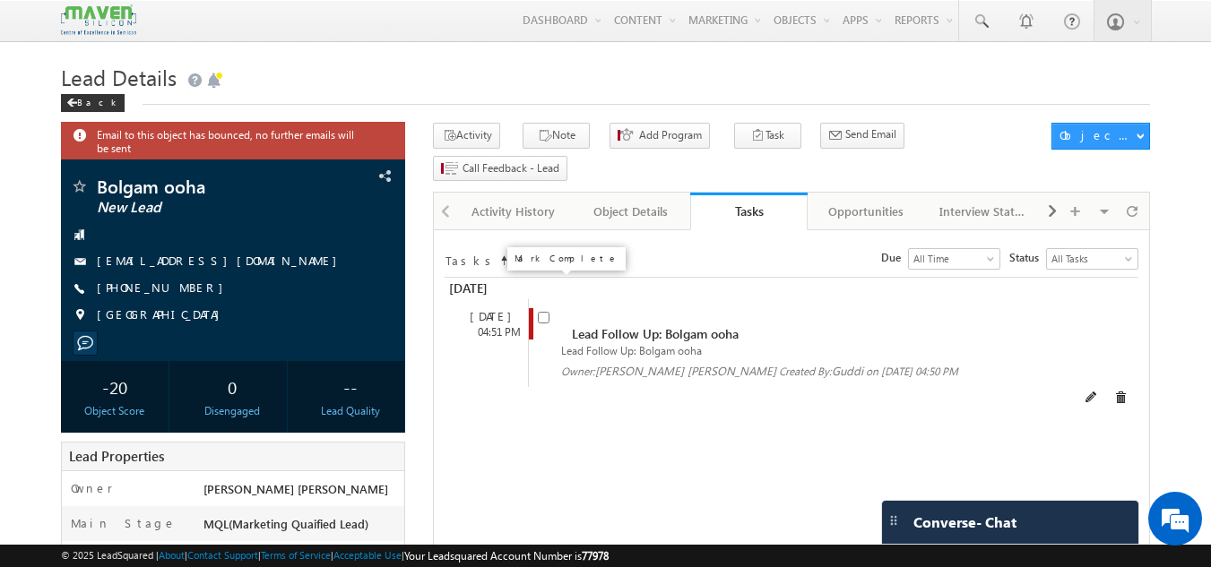
click at [543, 312] on input "checkbox" at bounding box center [544, 318] width 12 height 12
checkbox input "false"
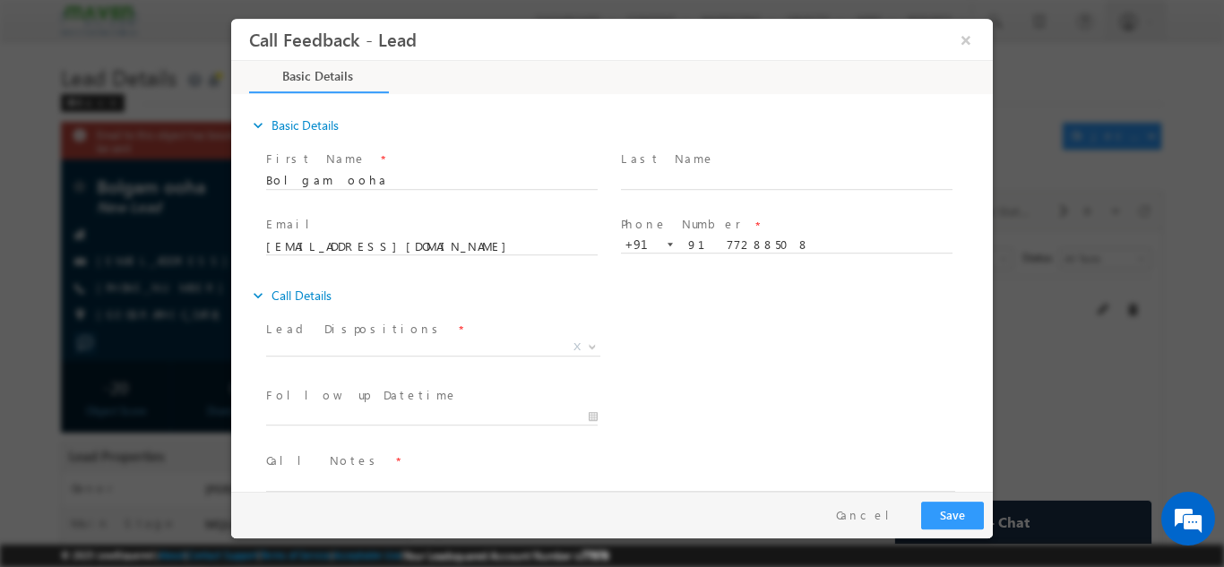
scroll to position [29, 0]
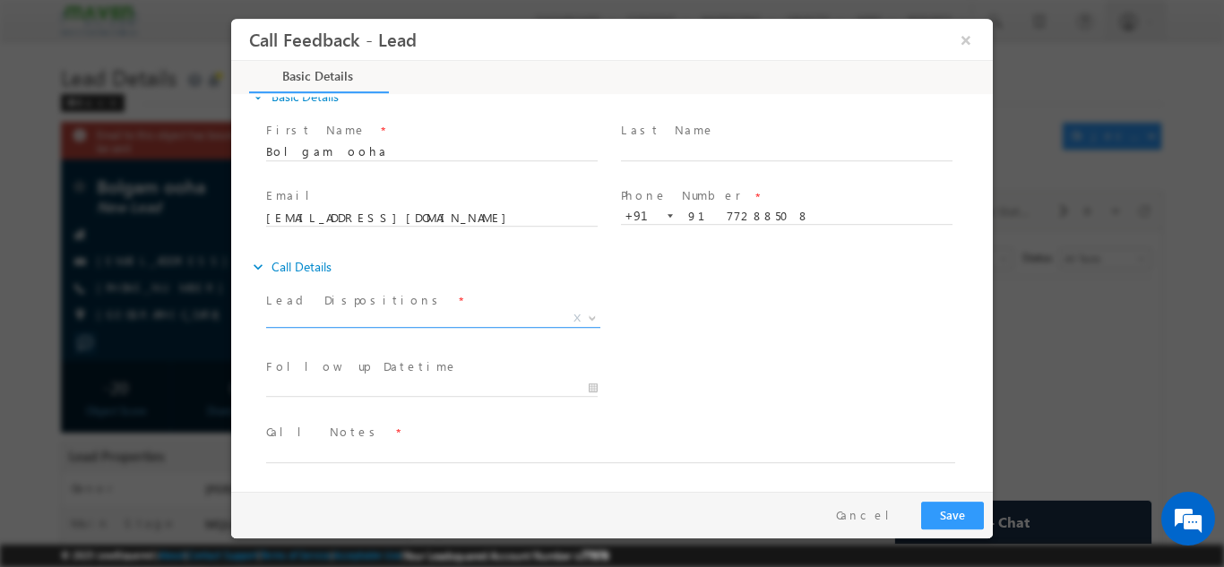
click at [457, 315] on span "X" at bounding box center [433, 318] width 334 height 18
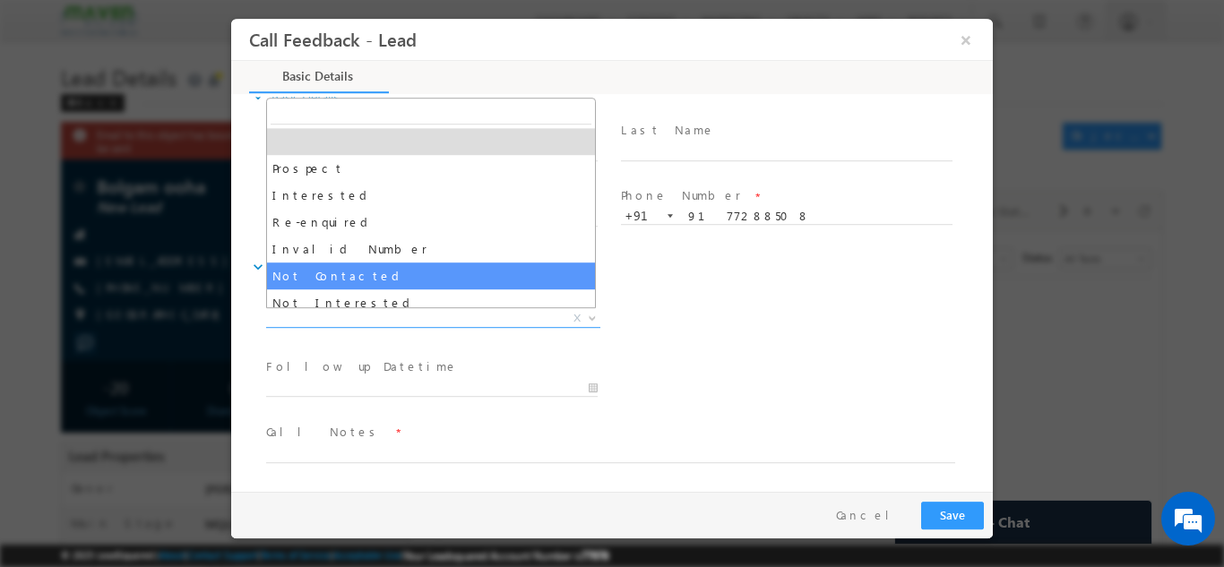
select select "Not Contacted"
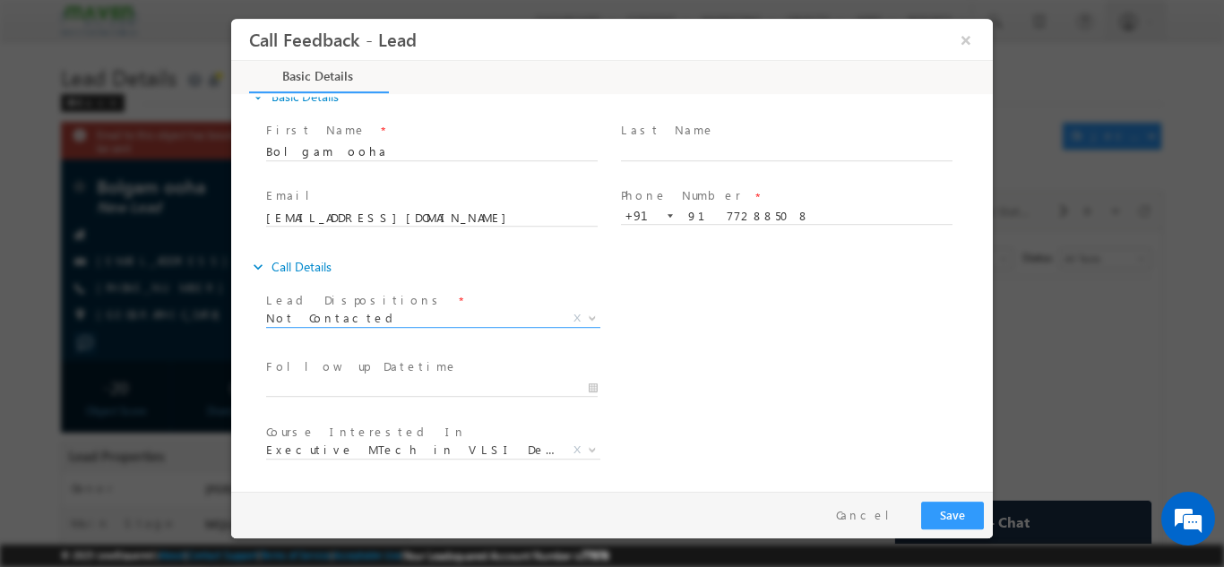
scroll to position [95, 0]
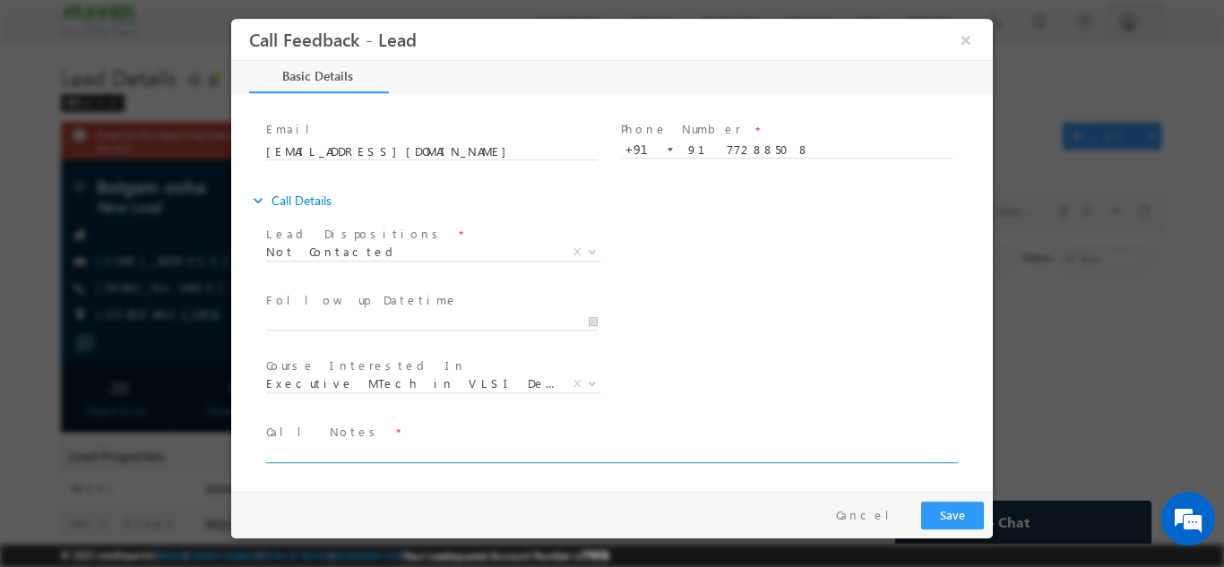
click at [438, 442] on textarea at bounding box center [610, 452] width 689 height 21
type textarea "dnp"
click at [972, 513] on button "Save" at bounding box center [952, 515] width 63 height 28
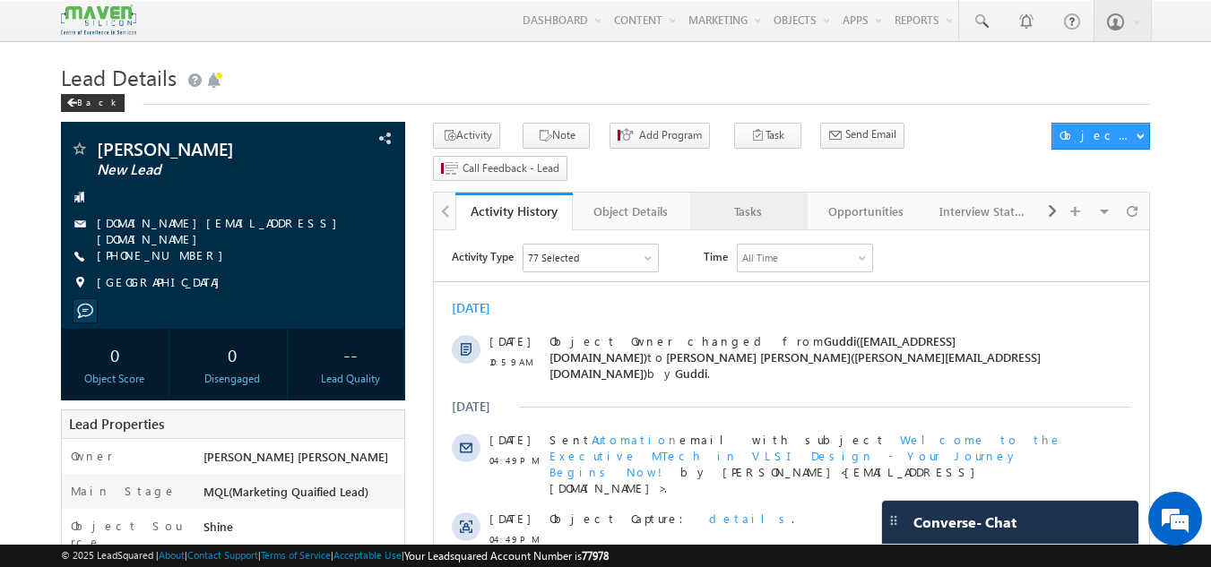
click at [754, 201] on div "Tasks" at bounding box center [747, 212] width 87 height 22
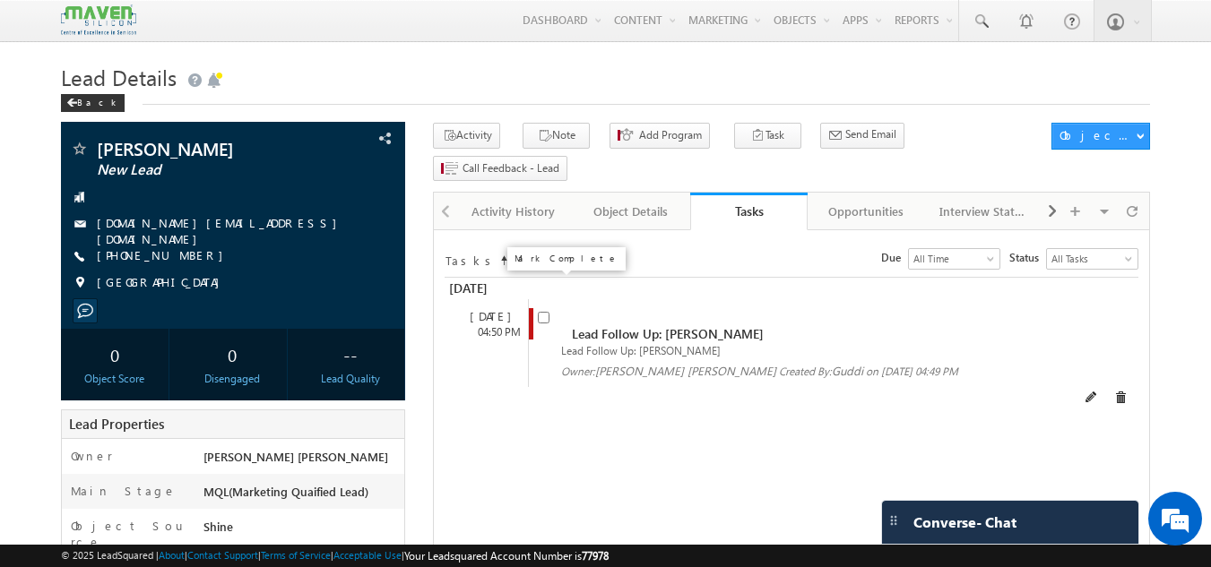
click at [548, 312] on input "checkbox" at bounding box center [544, 318] width 12 height 12
checkbox input "false"
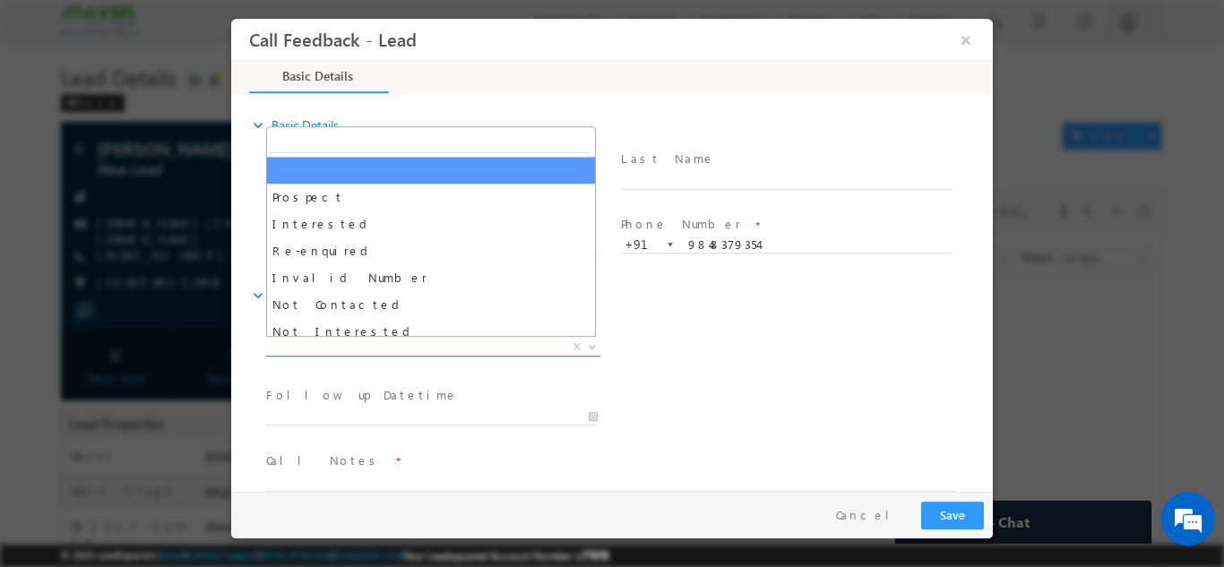
click at [461, 339] on span "X" at bounding box center [433, 347] width 334 height 18
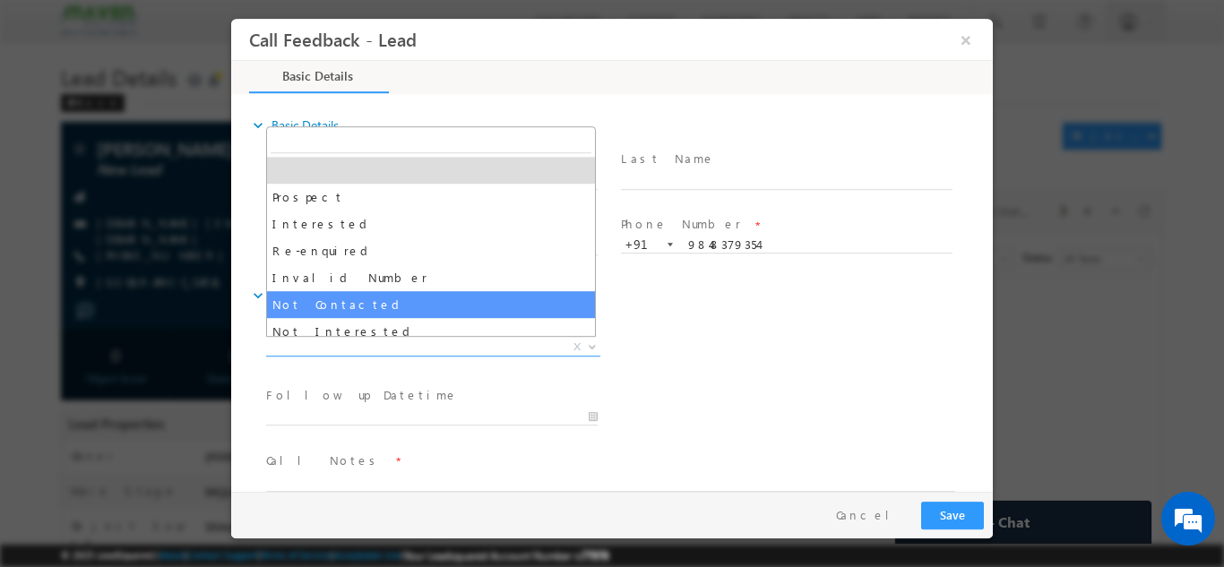
select select "Not Contacted"
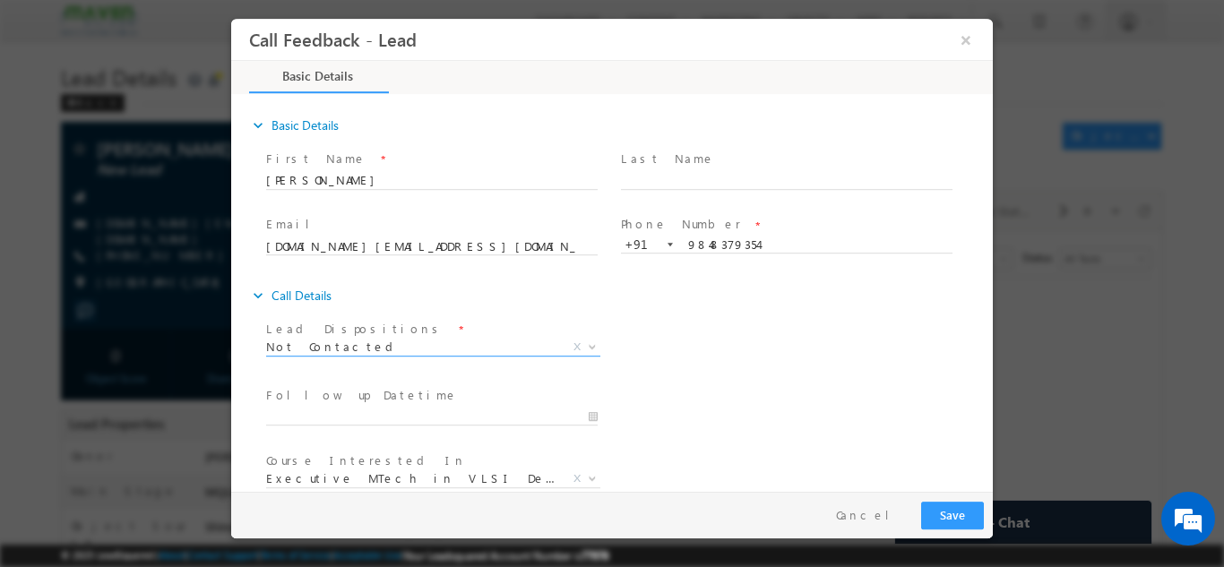
scroll to position [95, 0]
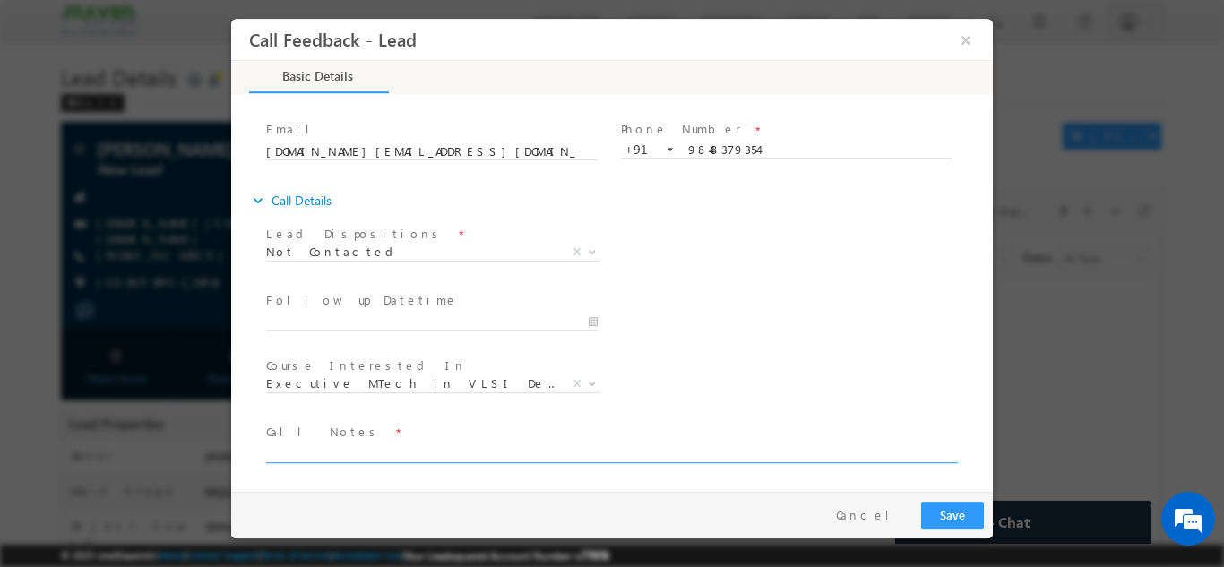
click at [399, 445] on textarea at bounding box center [610, 452] width 689 height 21
type textarea "dnp"
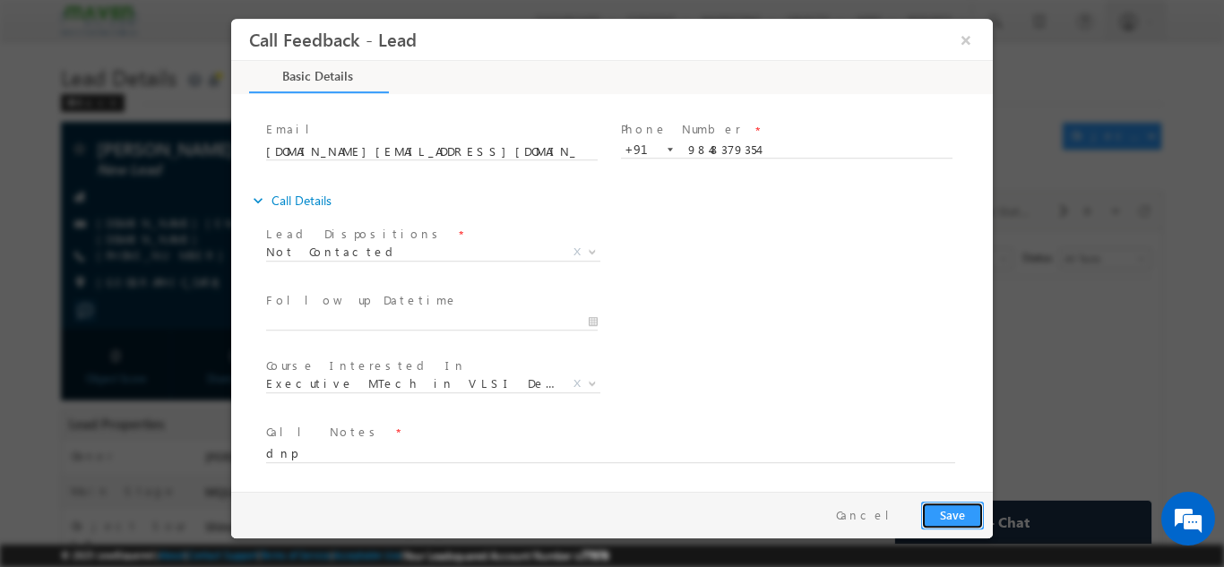
click at [971, 514] on button "Save" at bounding box center [952, 515] width 63 height 28
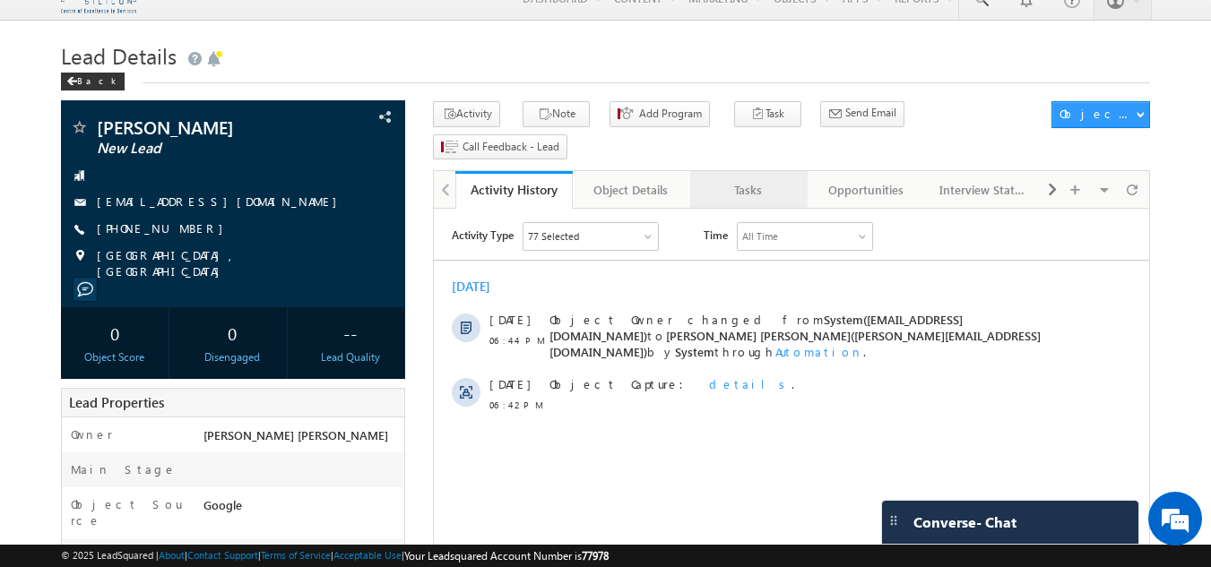
click at [737, 179] on div "Tasks" at bounding box center [747, 190] width 87 height 22
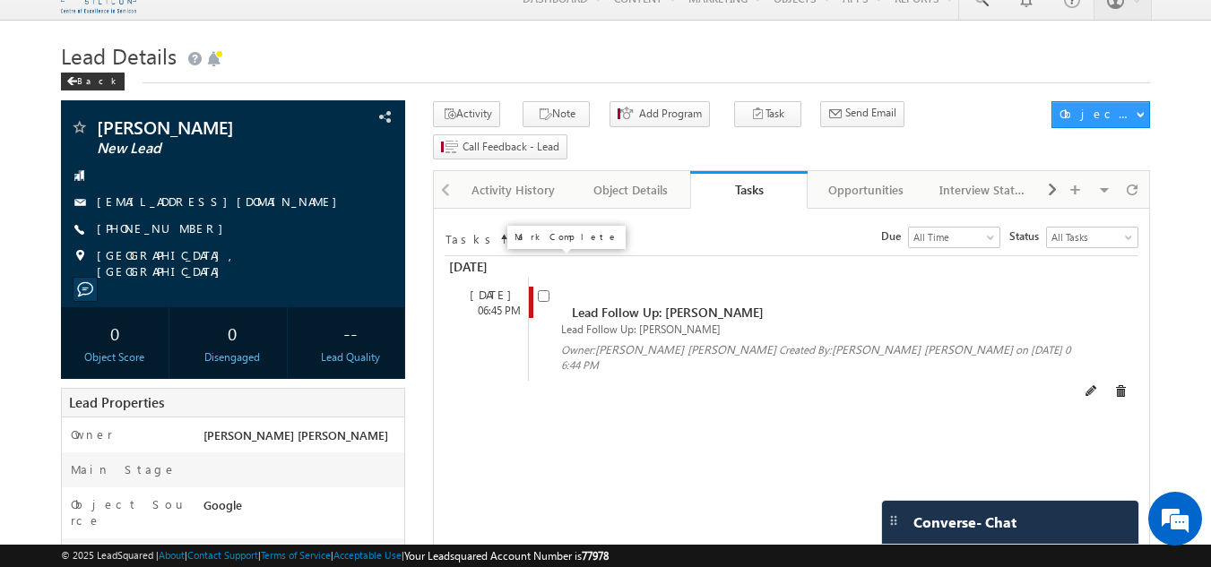
click at [544, 290] on input "checkbox" at bounding box center [544, 296] width 12 height 12
checkbox input "false"
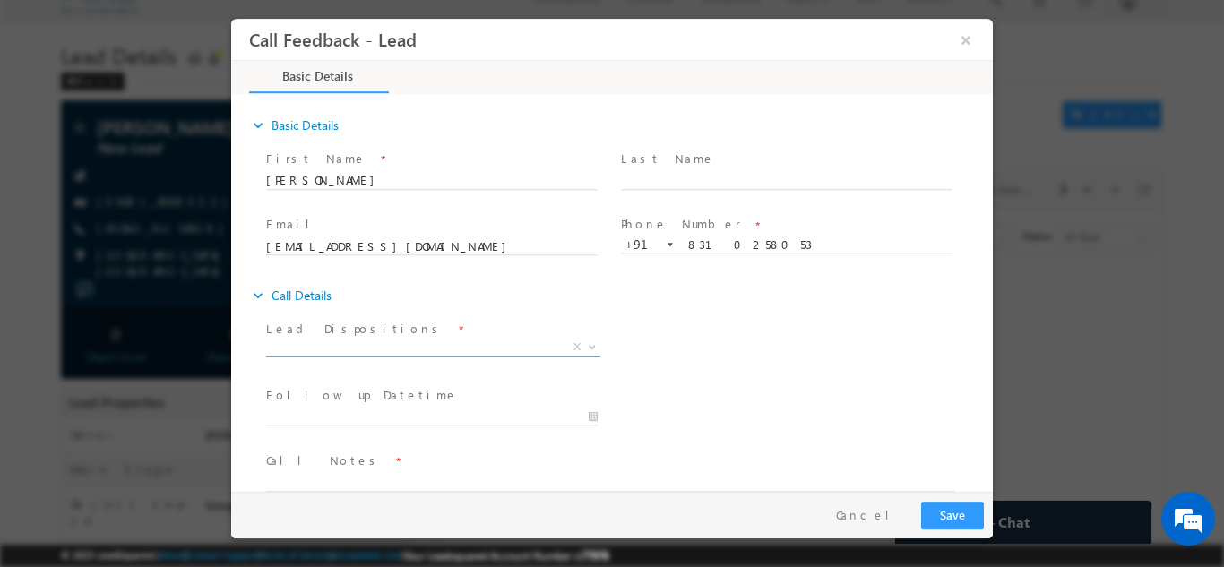
click at [426, 349] on span "X" at bounding box center [433, 347] width 334 height 18
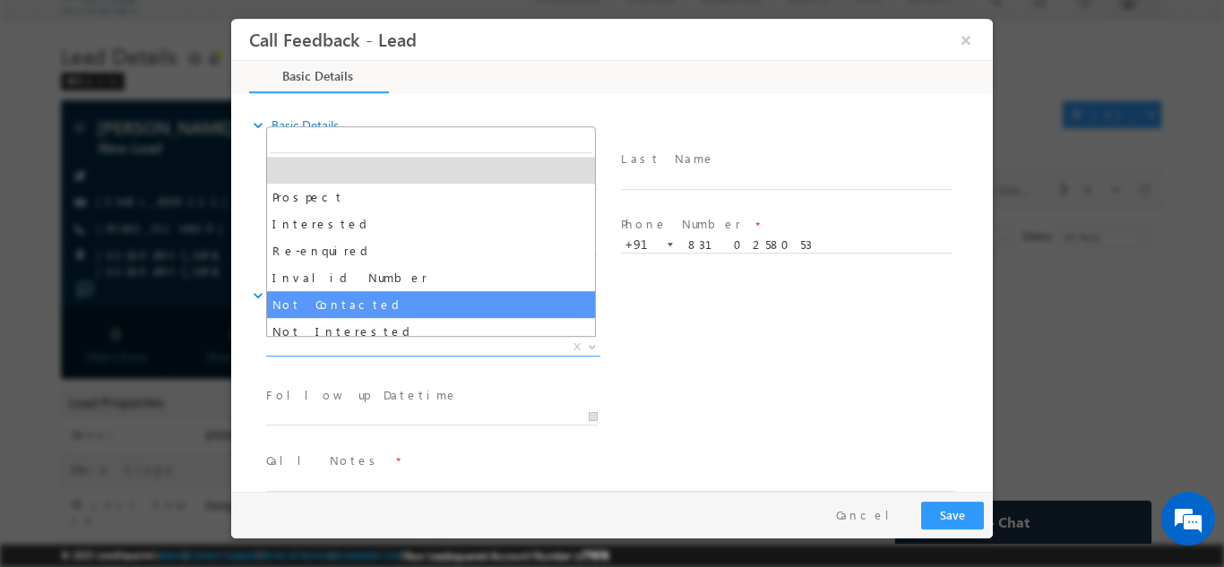
select select "Not Contacted"
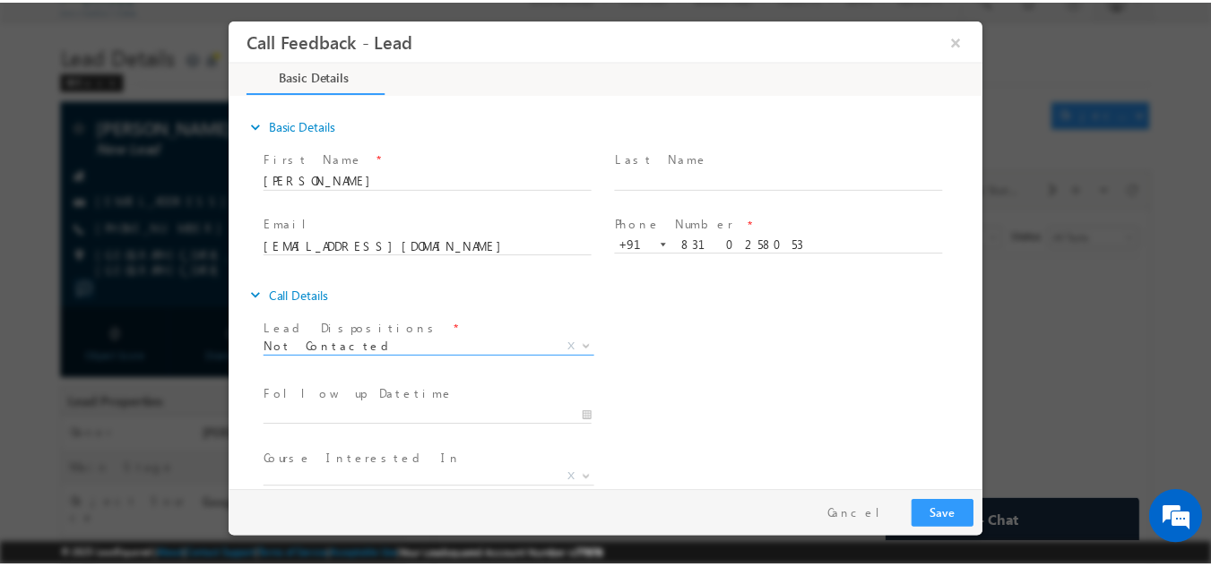
scroll to position [95, 0]
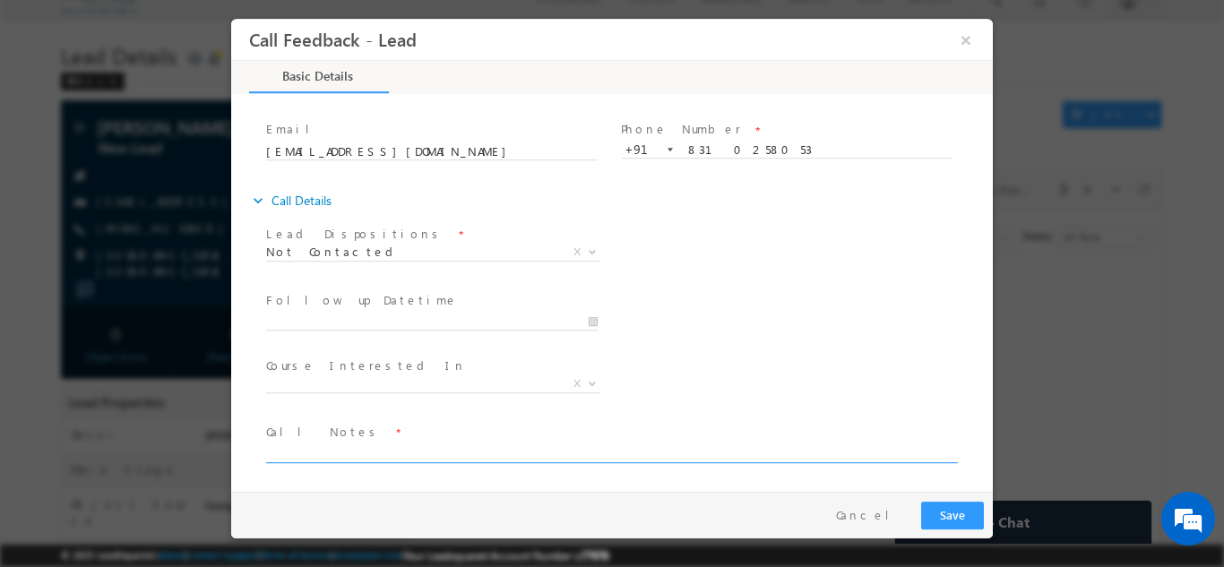
click at [428, 453] on textarea at bounding box center [610, 452] width 689 height 21
type textarea "dnp"
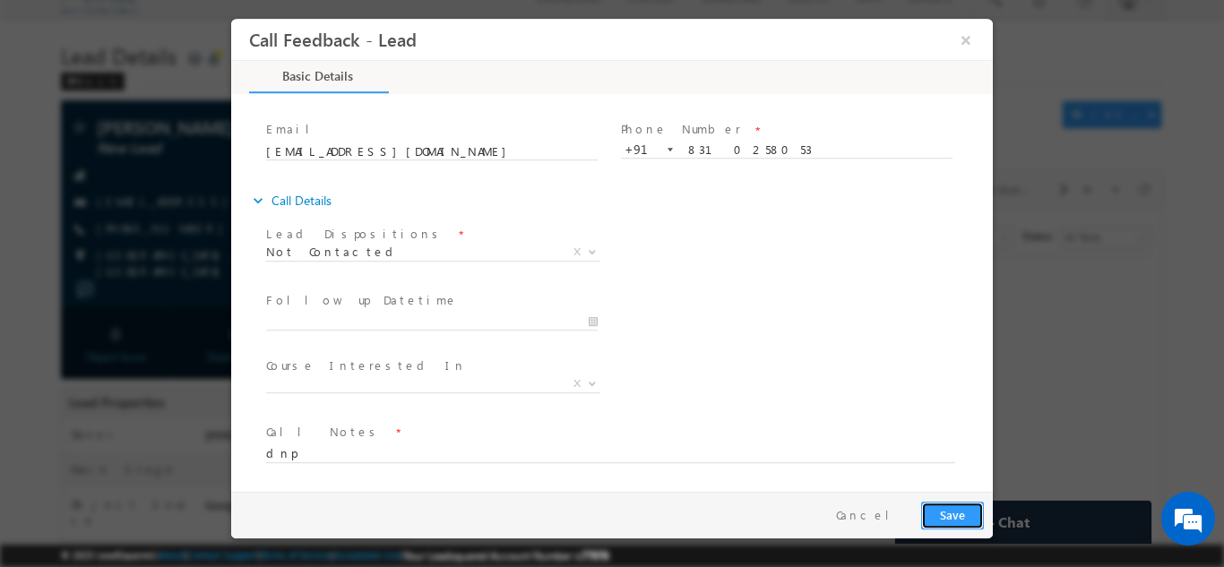
click at [965, 509] on button "Save" at bounding box center [952, 515] width 63 height 28
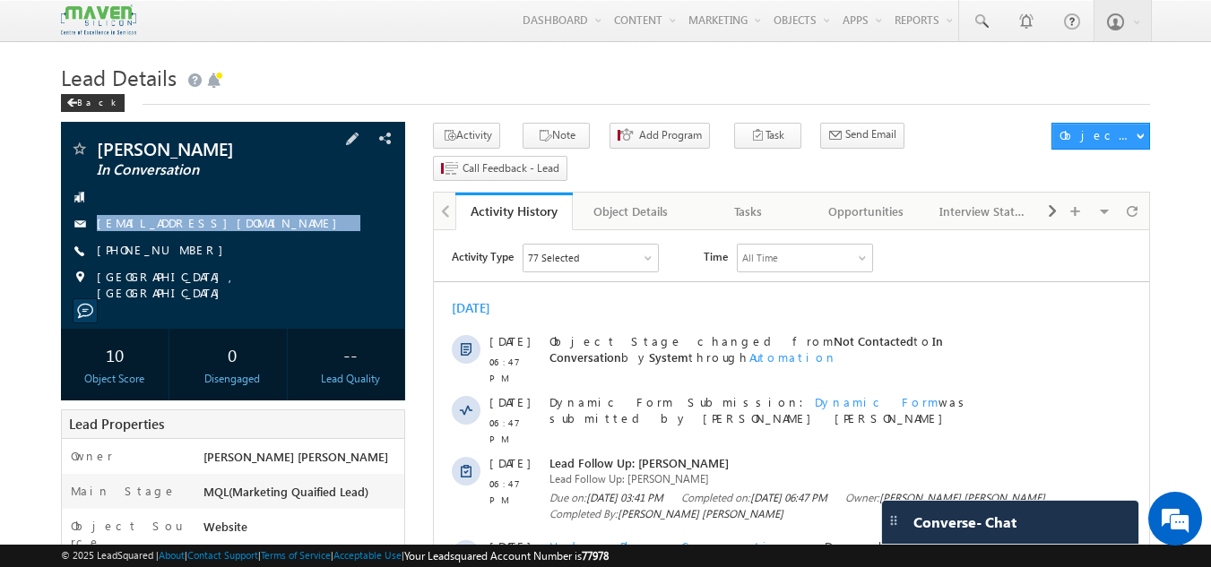
drag, startPoint x: 243, startPoint y: 199, endPoint x: 245, endPoint y: 237, distance: 37.7
click at [245, 237] on div "Vijaya Gunji In Conversation vijayagunji20@gmail.com +91-7995761697" at bounding box center [233, 220] width 327 height 161
copy div "vijayagunji20@gmail.com"
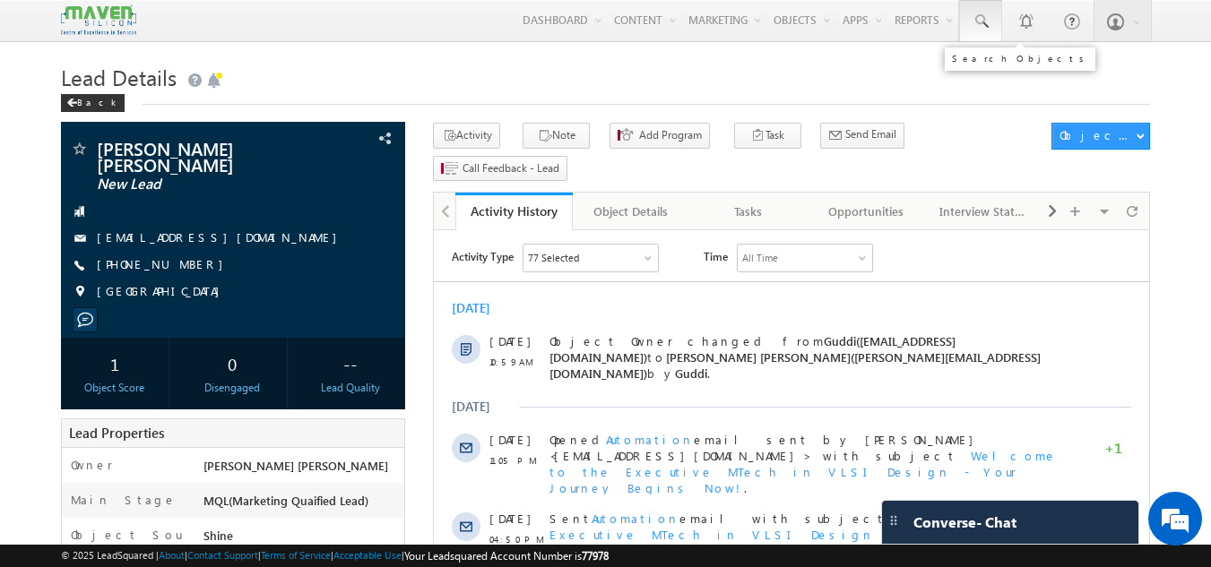
click at [989, 16] on span at bounding box center [981, 22] width 18 height 18
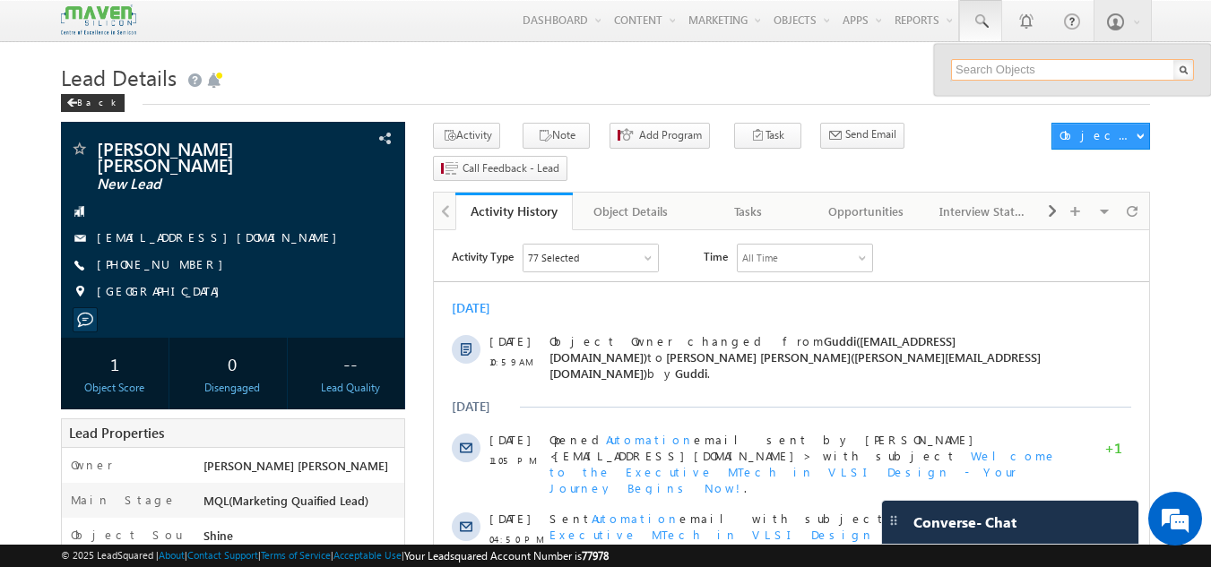
click at [978, 70] on input "text" at bounding box center [1072, 70] width 243 height 22
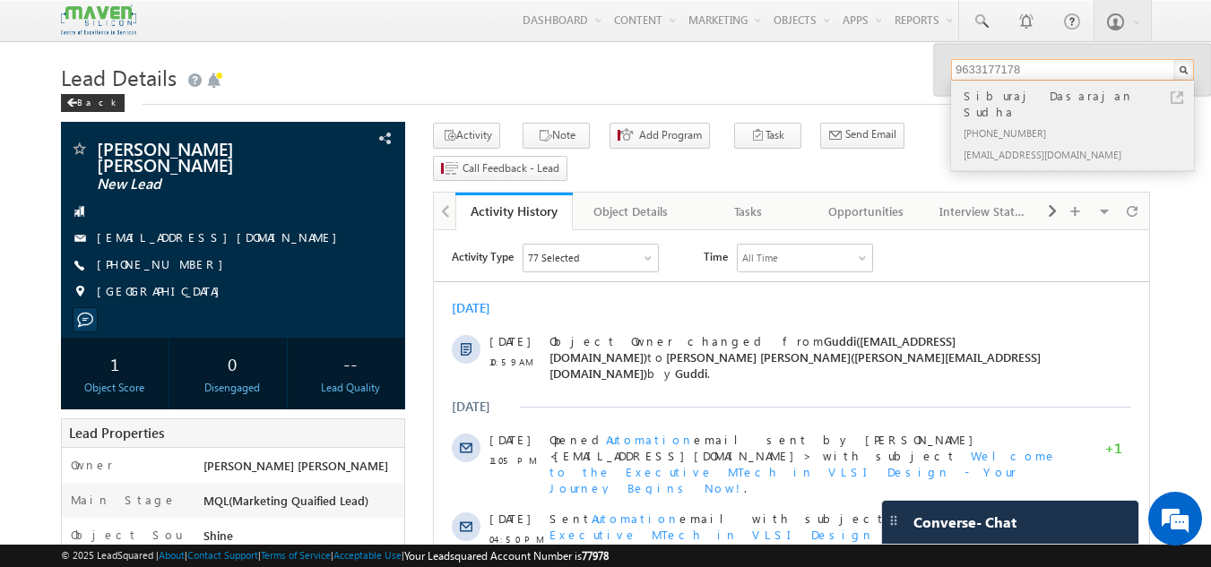
type input "9633177178"
click at [1022, 122] on div "[PHONE_NUMBER]" at bounding box center [1080, 133] width 240 height 22
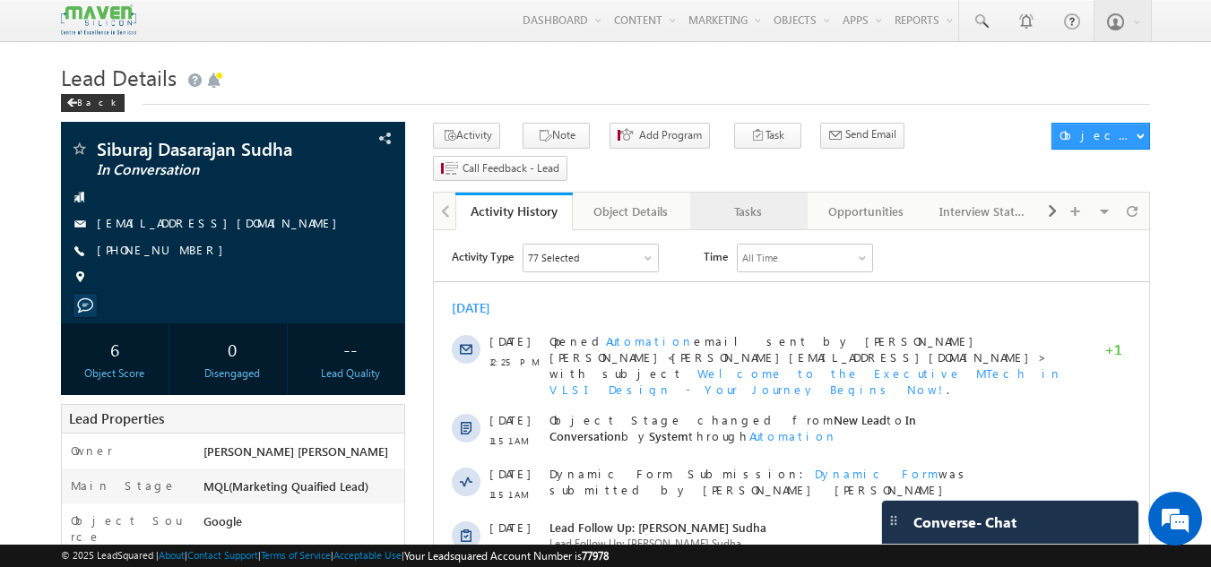
click at [758, 201] on div "Tasks" at bounding box center [747, 212] width 87 height 22
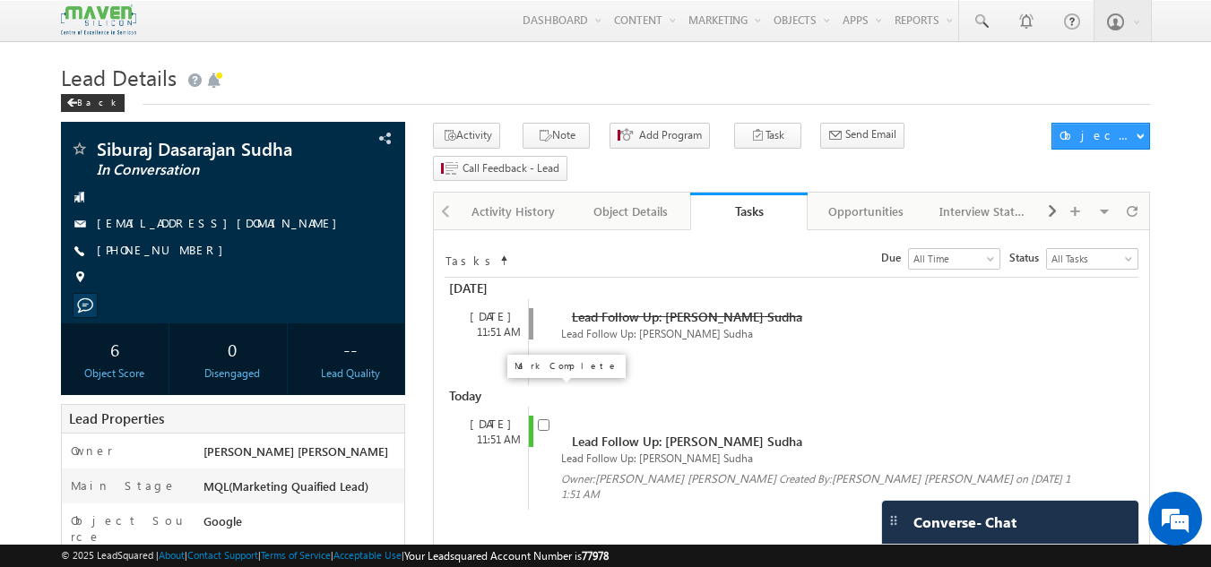
click at [549, 419] on input "checkbox" at bounding box center [544, 425] width 12 height 12
checkbox input "false"
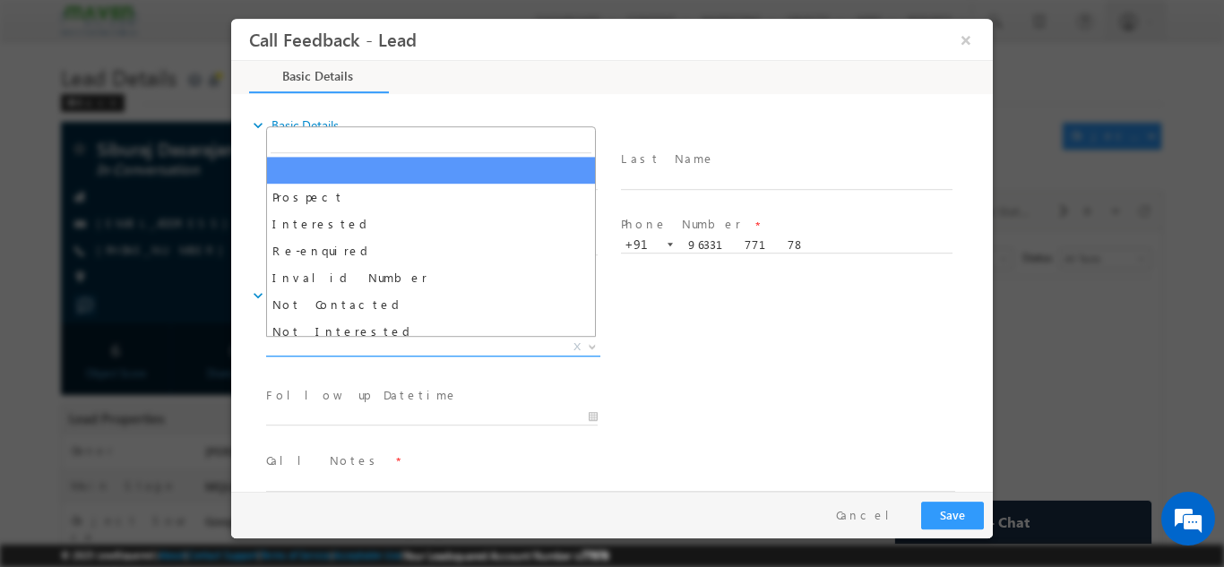
click at [450, 343] on span "X" at bounding box center [433, 347] width 334 height 18
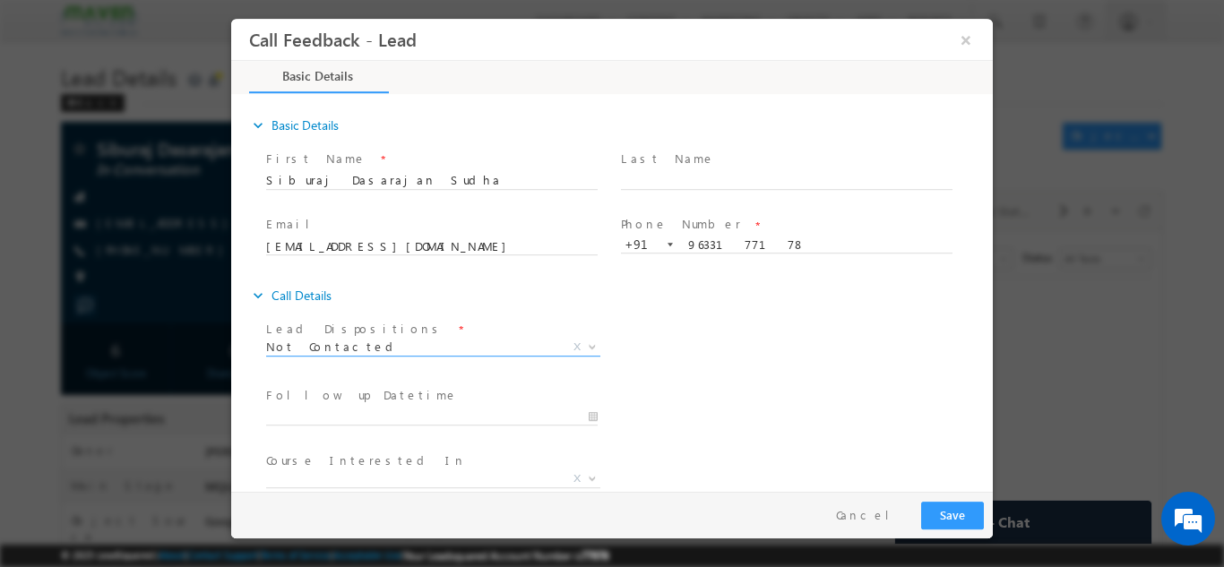
scroll to position [95, 0]
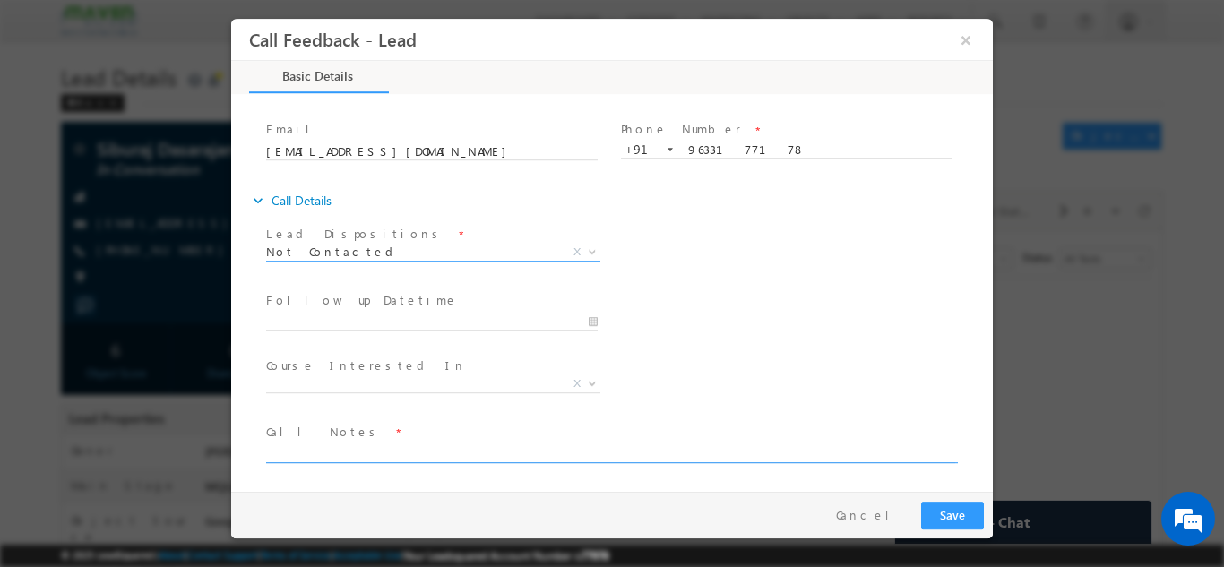
click at [436, 452] on textarea at bounding box center [610, 452] width 689 height 21
click at [407, 241] on span "Lead Dispositions *" at bounding box center [431, 234] width 331 height 20
click at [402, 247] on span "Not Contacted" at bounding box center [411, 251] width 291 height 16
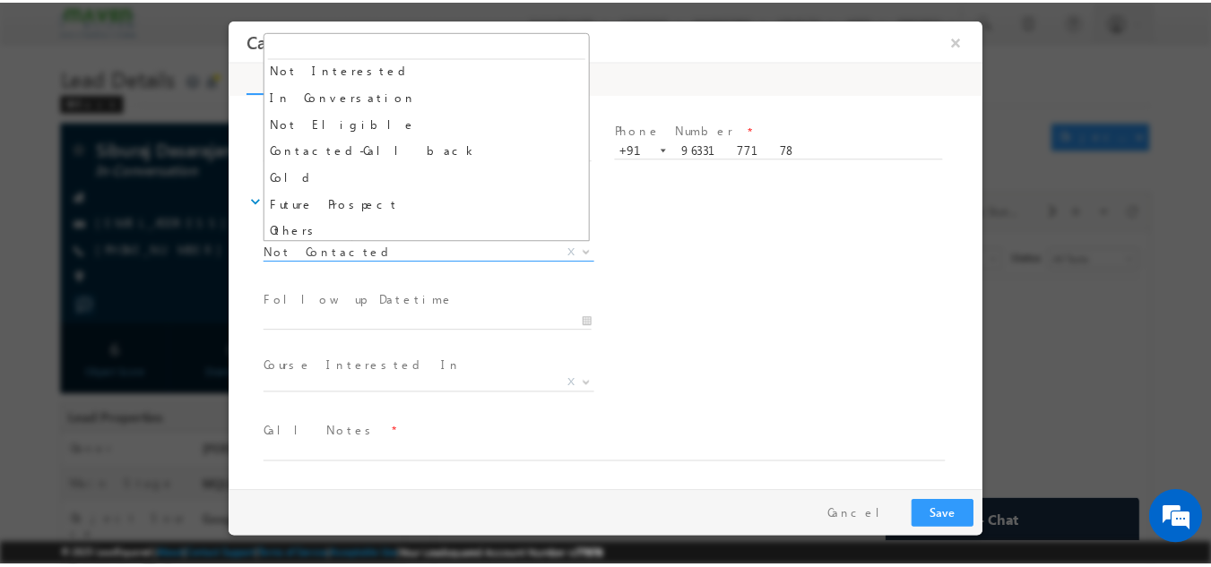
scroll to position [166, 0]
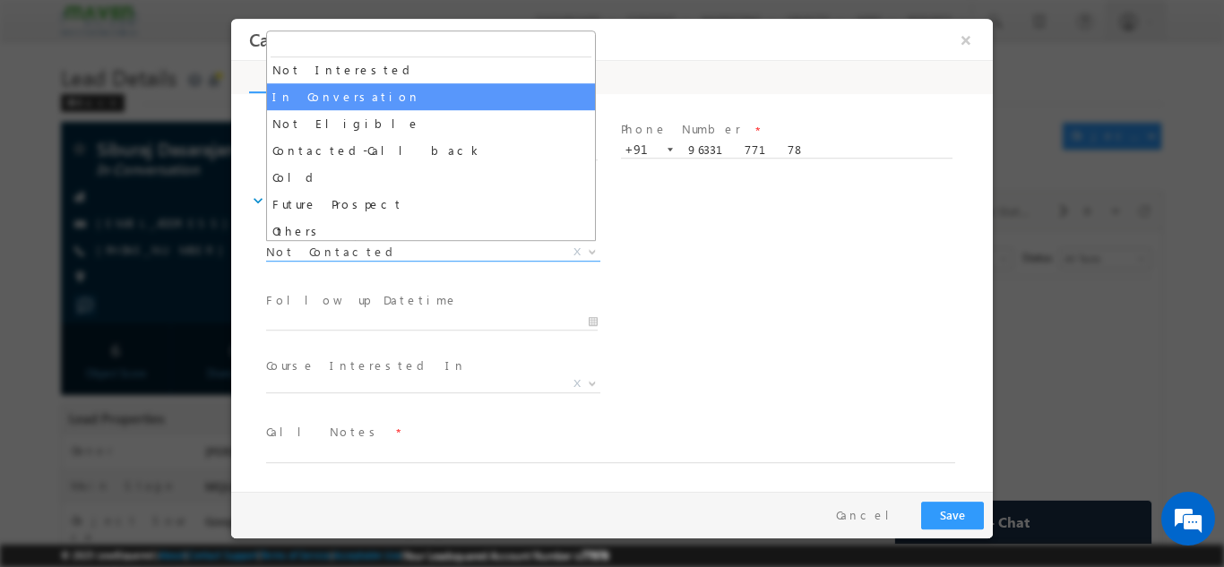
select select "In Conversation"
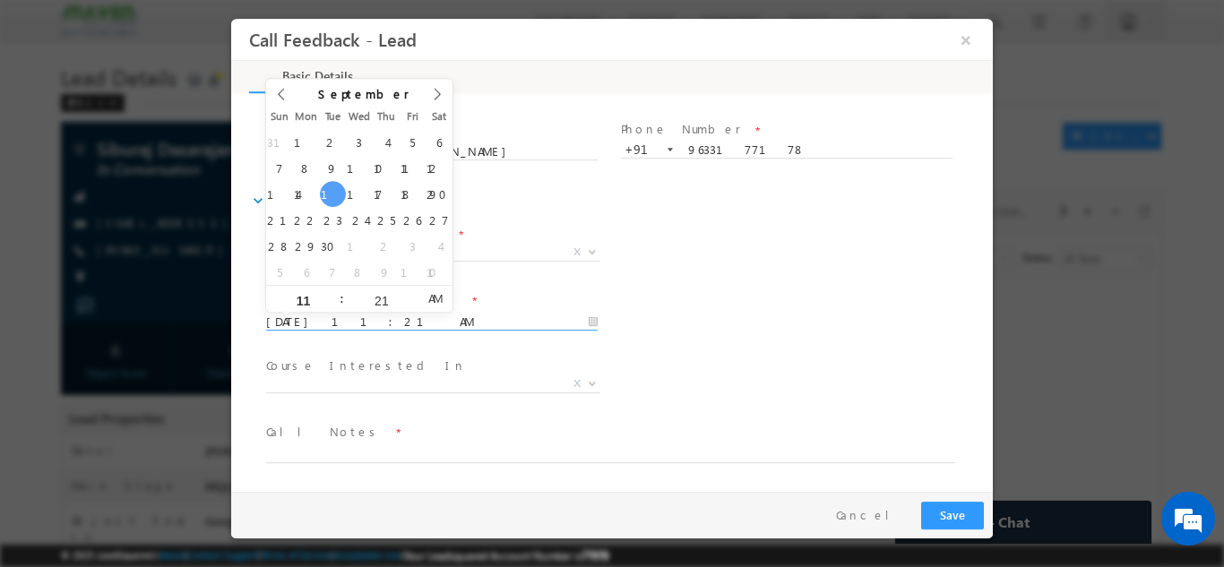
click at [417, 325] on input "16/09/2025 11:21 AM" at bounding box center [432, 322] width 332 height 18
type input "17/09/2025 11:21 AM"
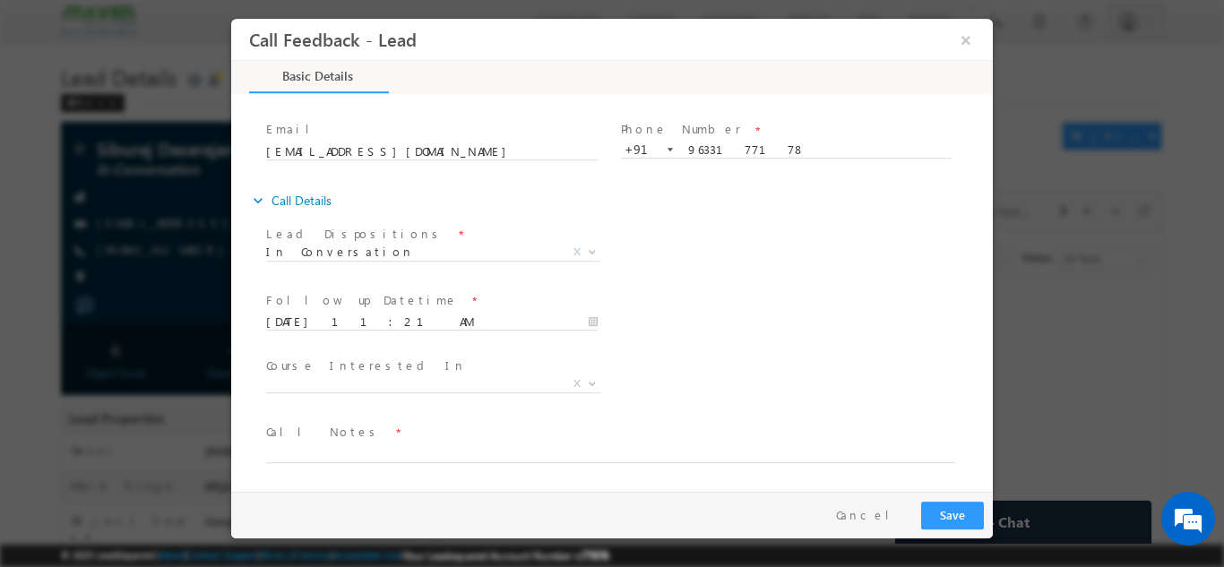
click at [746, 316] on div "Follow up Datetime * 17/09/2025 11:21 AM Program Type * Long Term Short Term X" at bounding box center [628, 320] width 730 height 66
click at [601, 462] on span at bounding box center [601, 472] width 670 height 20
click at [601, 454] on textarea at bounding box center [610, 452] width 689 height 21
type textarea "dnp"
click at [976, 514] on button "Save" at bounding box center [952, 515] width 63 height 28
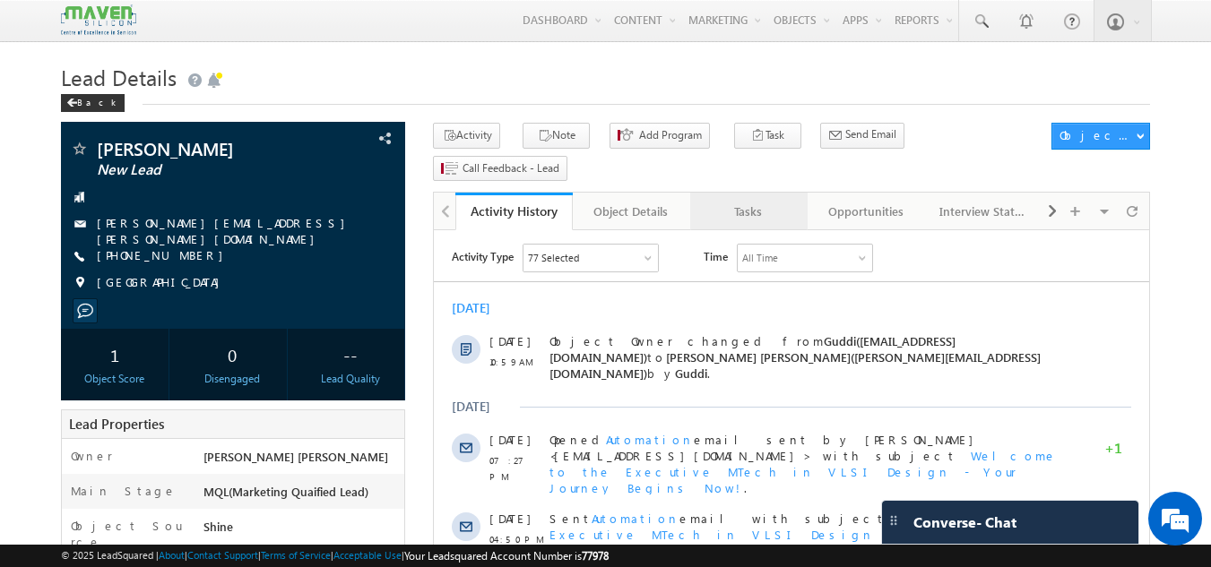
click at [749, 194] on link "Tasks" at bounding box center [748, 212] width 117 height 38
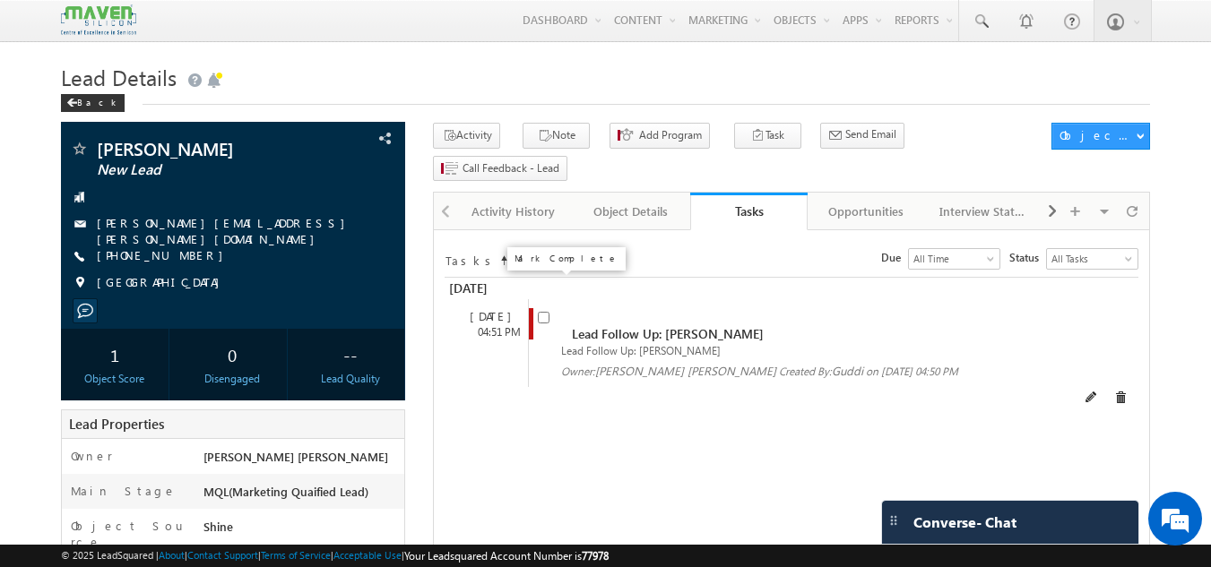
click at [540, 312] on input "checkbox" at bounding box center [544, 318] width 12 height 12
checkbox input "false"
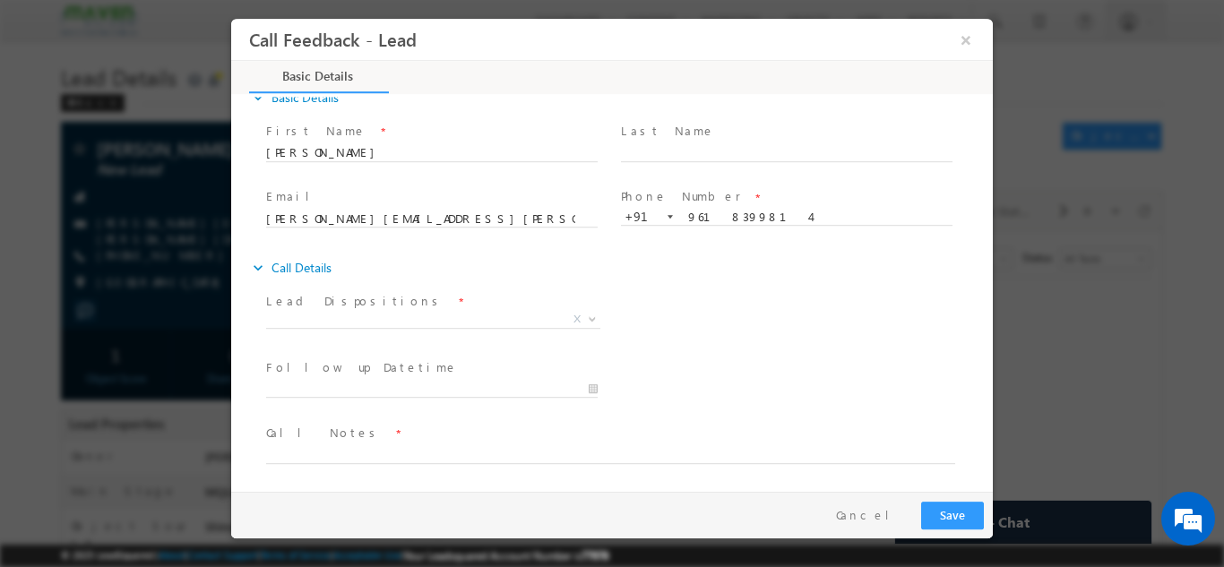
scroll to position [29, 0]
click at [951, 135] on div "Last Name *" at bounding box center [795, 140] width 348 height 41
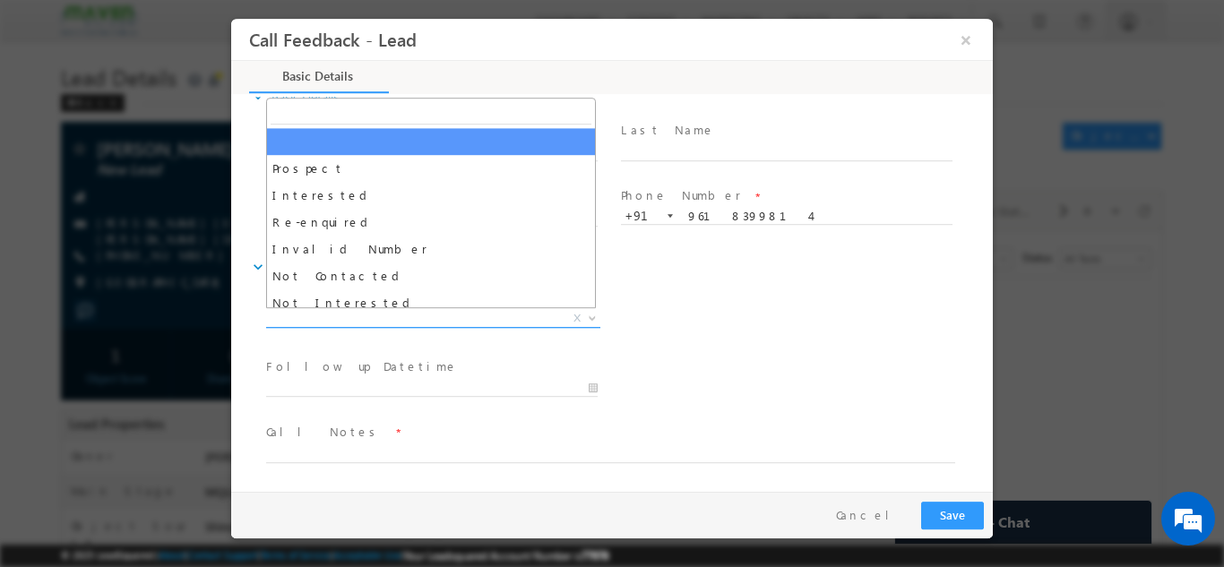
click at [449, 324] on span "X" at bounding box center [433, 318] width 334 height 18
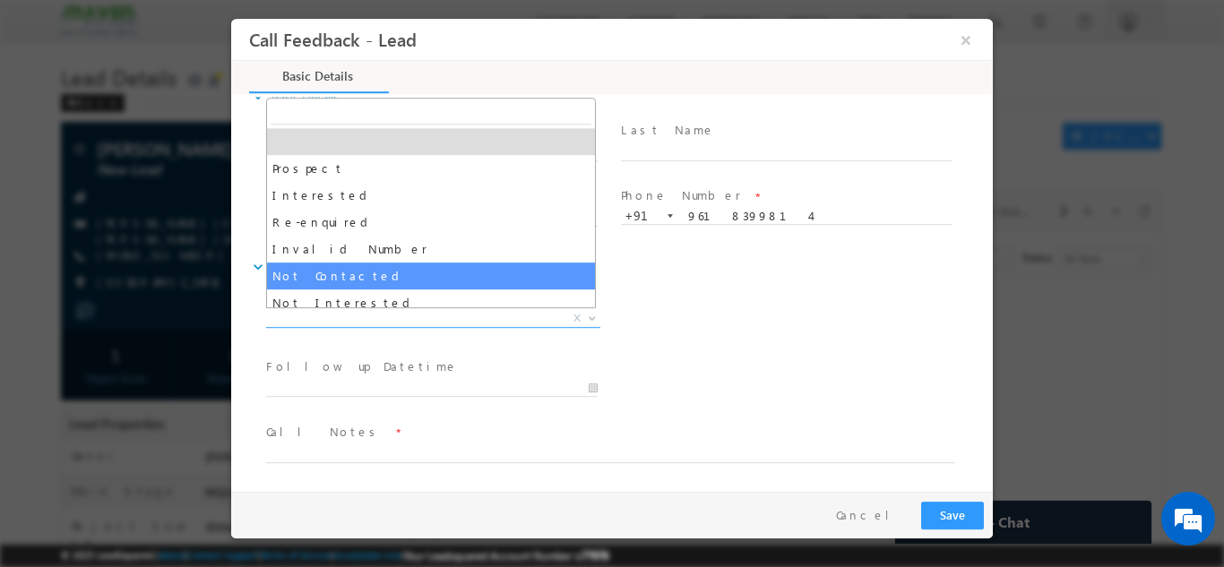
select select "Not Contacted"
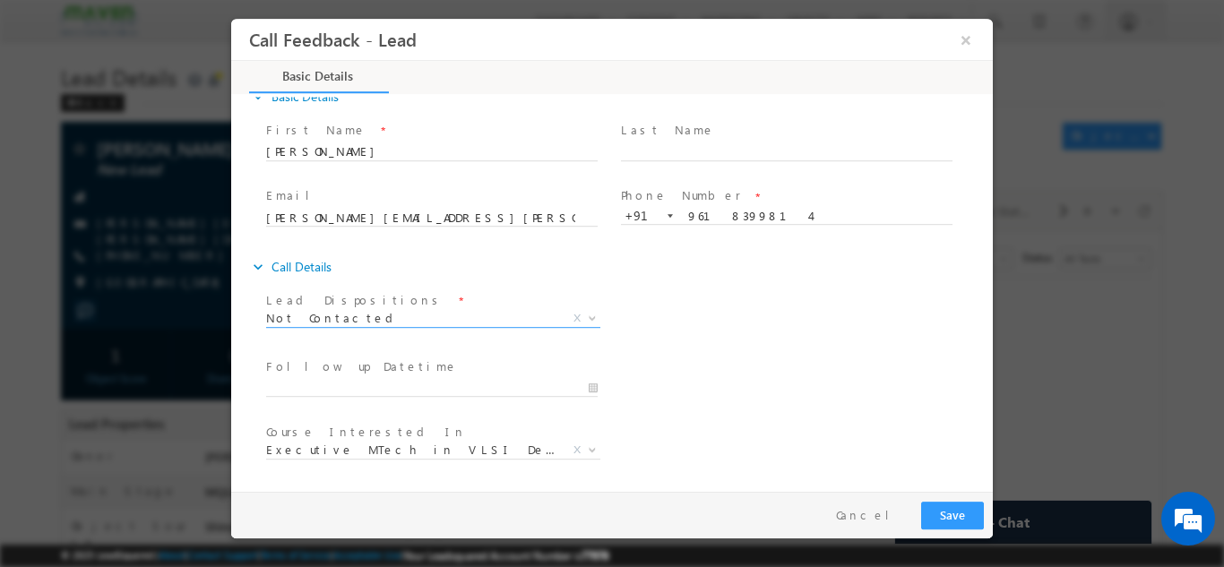
scroll to position [95, 0]
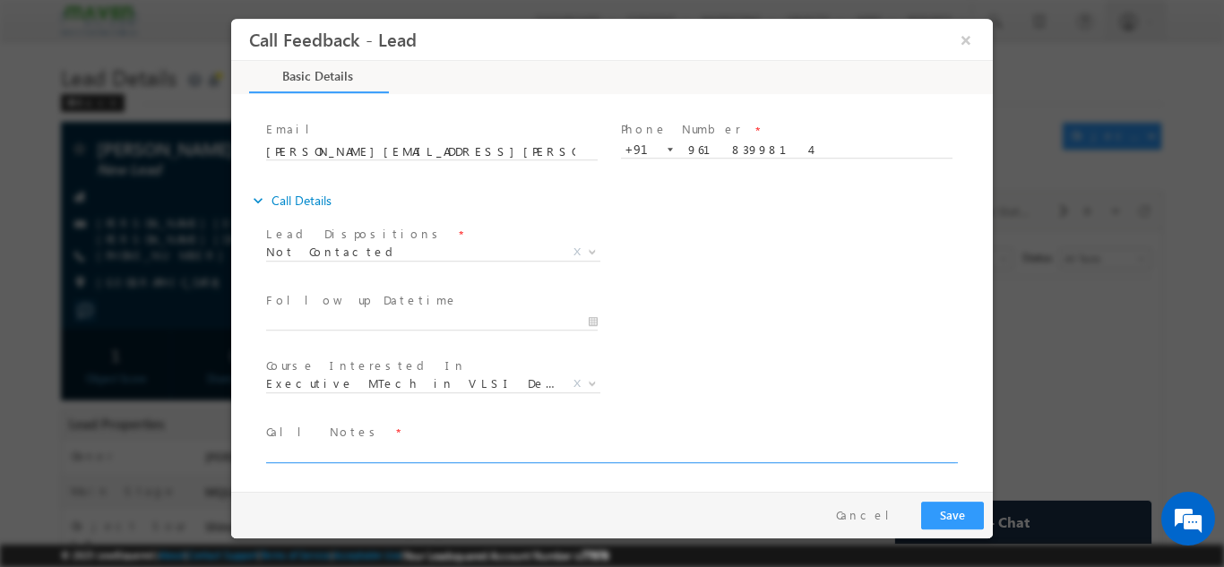
click at [411, 453] on textarea at bounding box center [610, 452] width 689 height 21
type textarea "dnp"
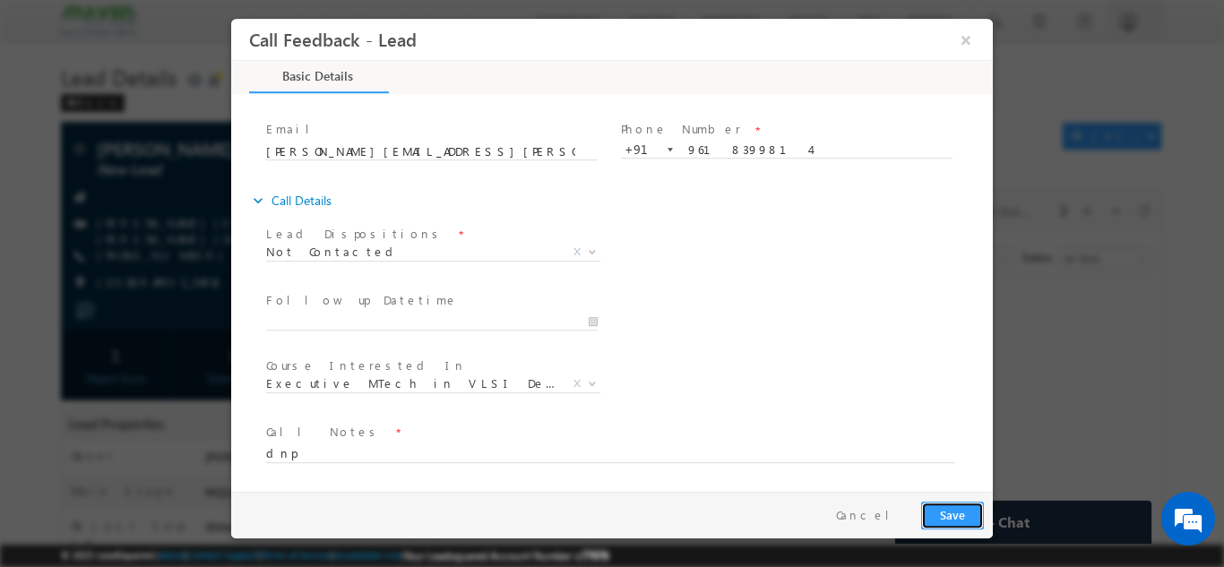
click at [946, 509] on button "Save" at bounding box center [952, 515] width 63 height 28
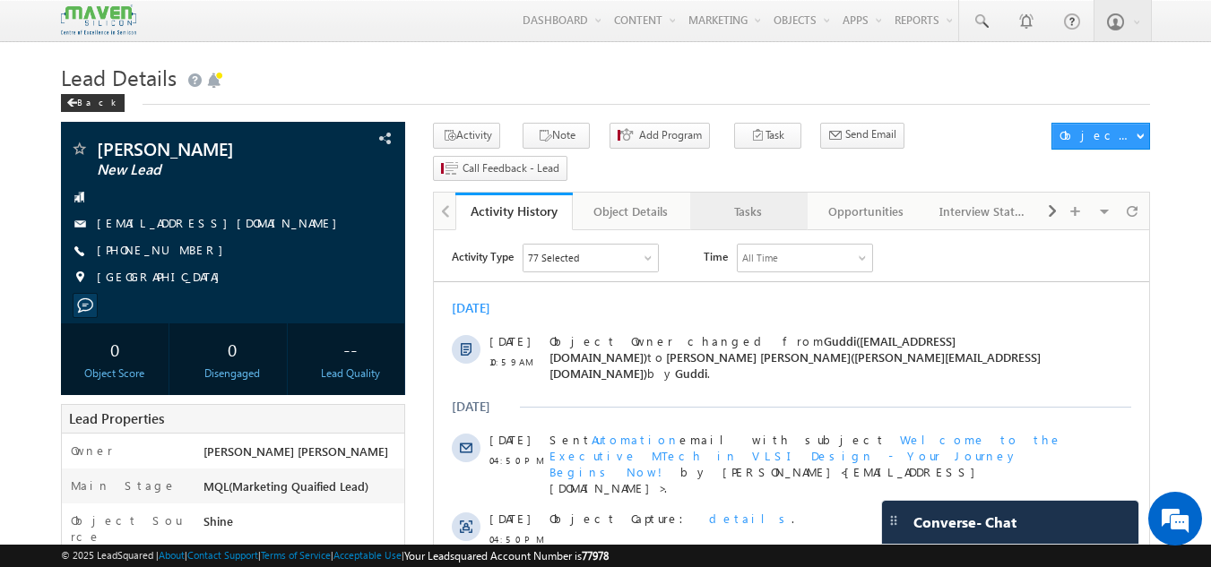
click at [751, 193] on link "Tasks" at bounding box center [748, 212] width 117 height 38
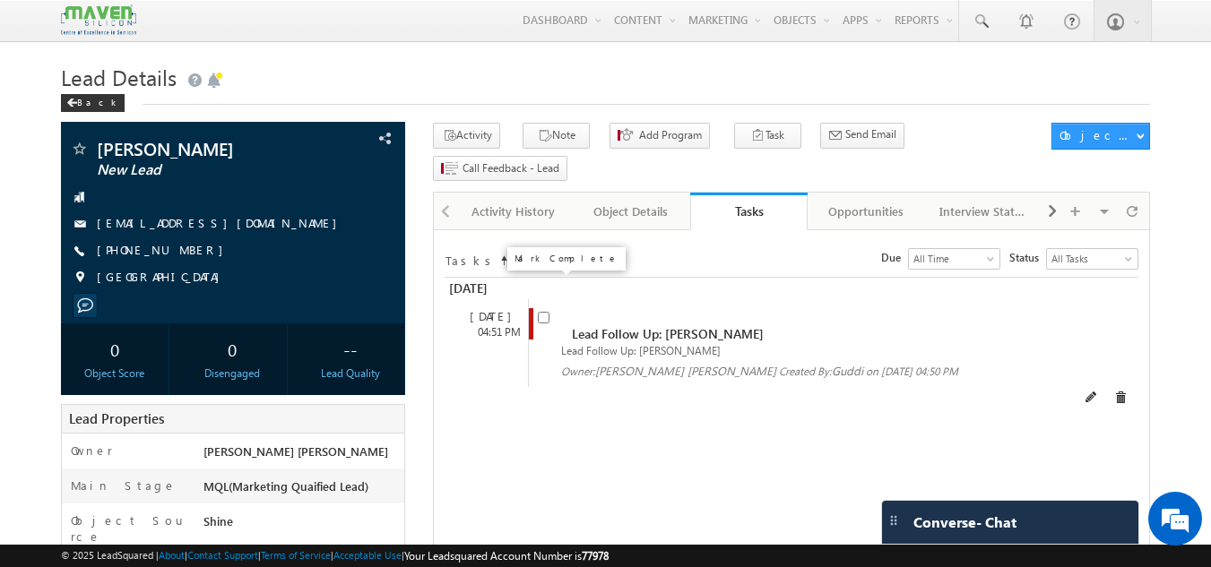
click at [543, 312] on input "checkbox" at bounding box center [544, 318] width 12 height 12
checkbox input "false"
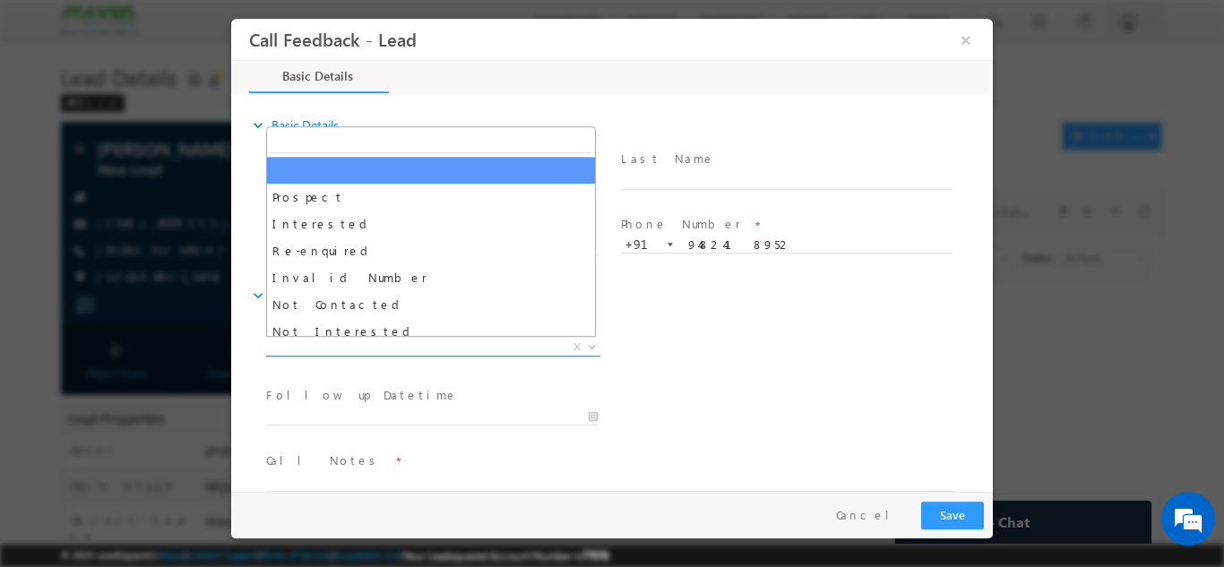
click at [352, 340] on span "X" at bounding box center [433, 347] width 334 height 18
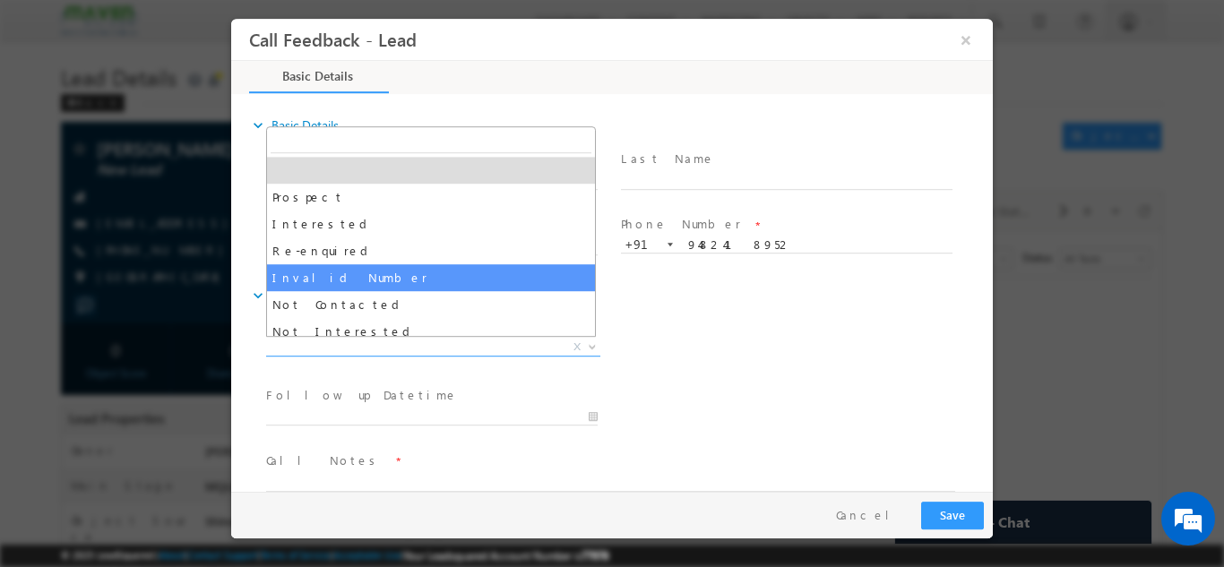
select select "Invalid Number"
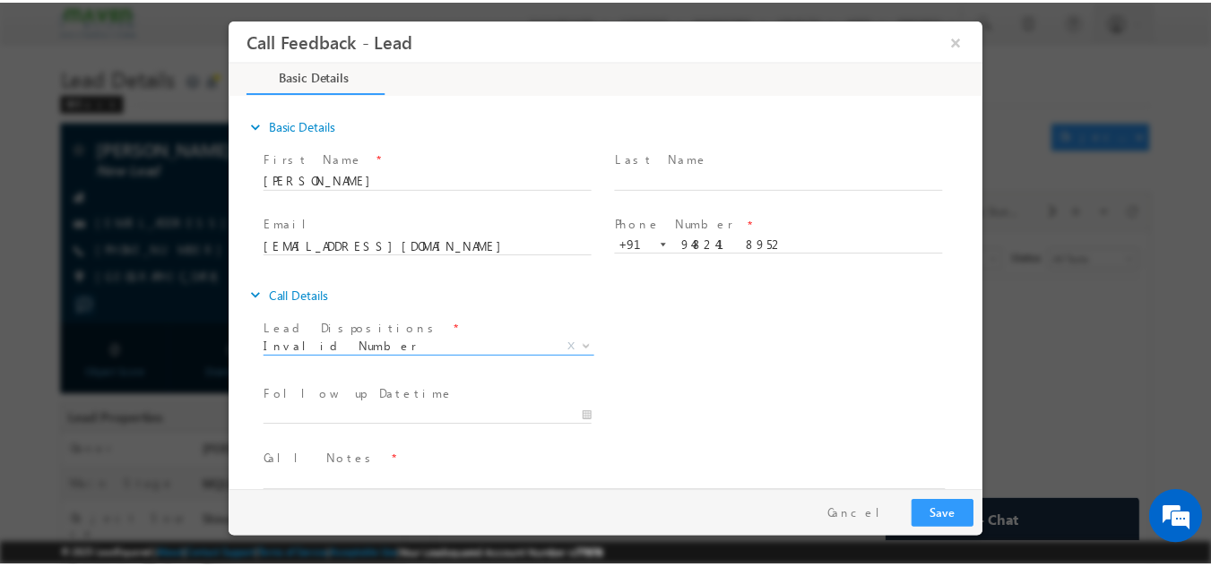
scroll to position [29, 0]
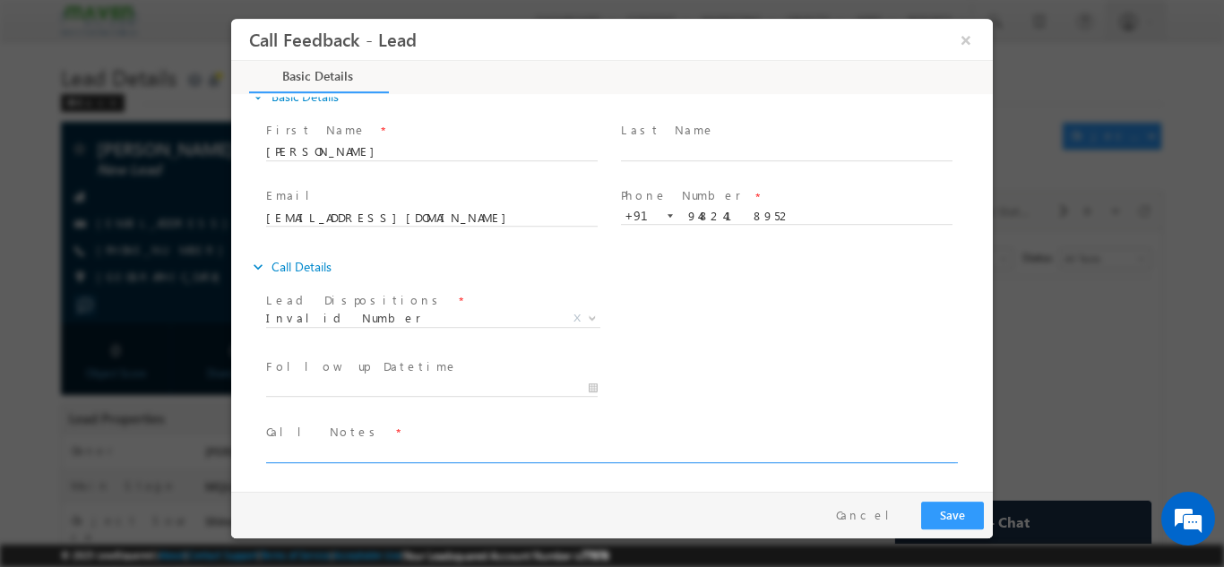
click at [385, 446] on textarea at bounding box center [610, 452] width 689 height 21
type textarea "invalid number"
click at [941, 507] on button "Save" at bounding box center [952, 515] width 63 height 28
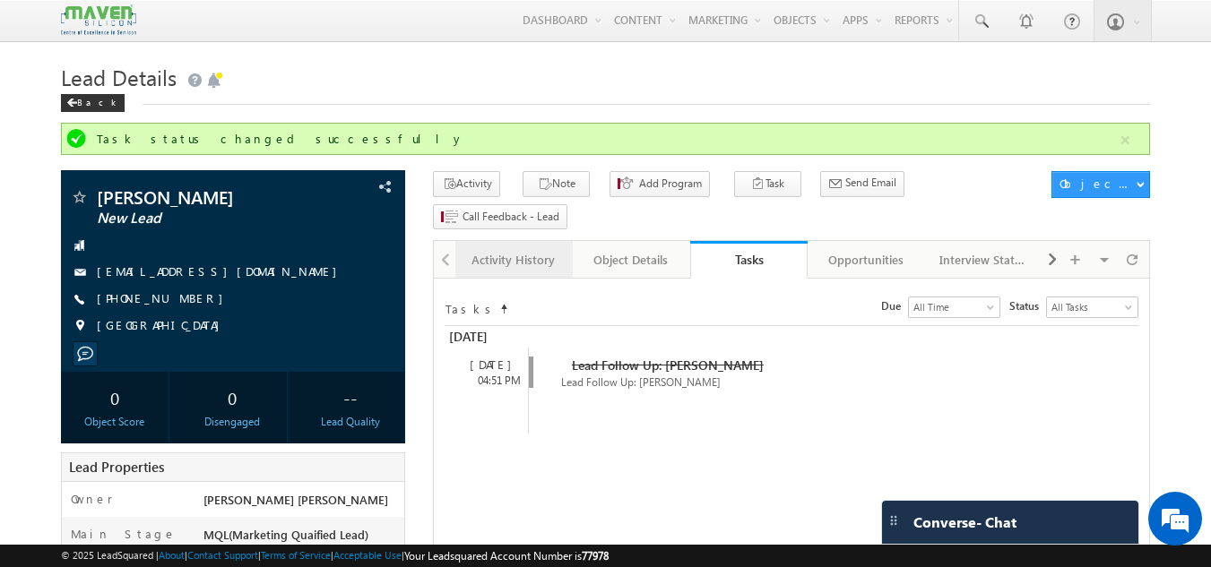
click at [511, 241] on link "Activity History" at bounding box center [513, 260] width 117 height 38
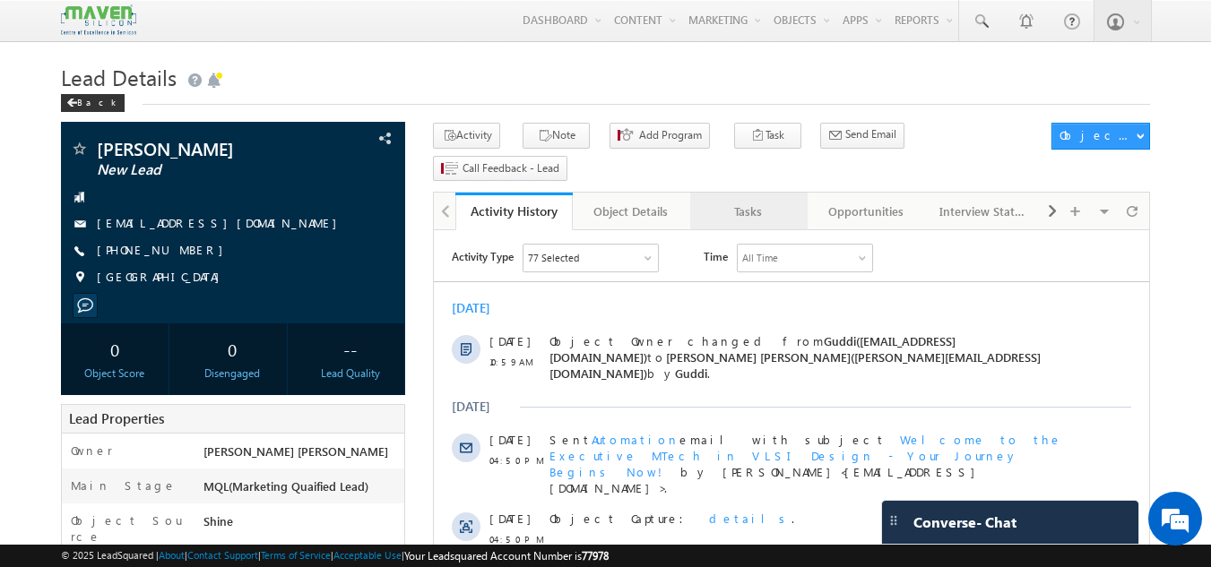
click at [738, 197] on link "Tasks" at bounding box center [748, 212] width 117 height 38
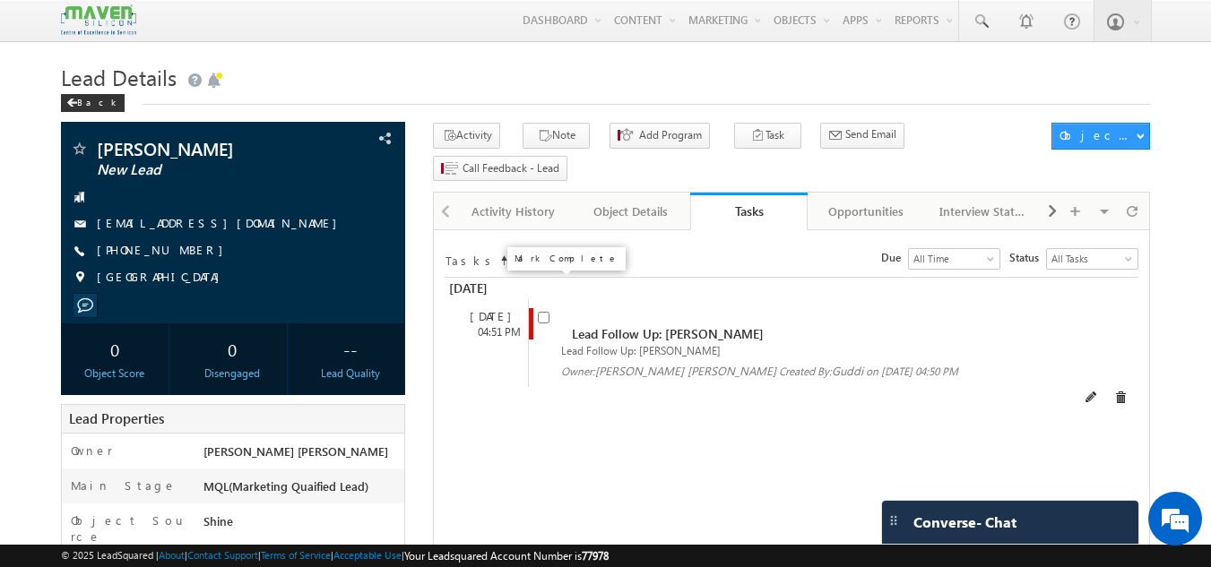
click at [545, 312] on input "checkbox" at bounding box center [544, 318] width 12 height 12
checkbox input "false"
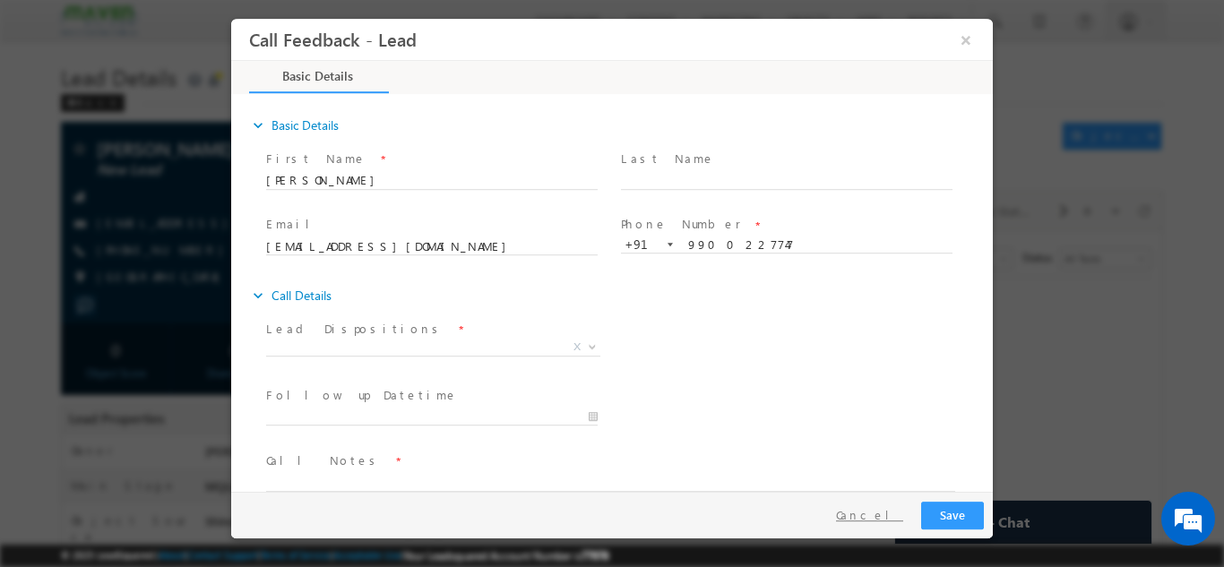
click at [873, 517] on button "Cancel" at bounding box center [870, 515] width 94 height 26
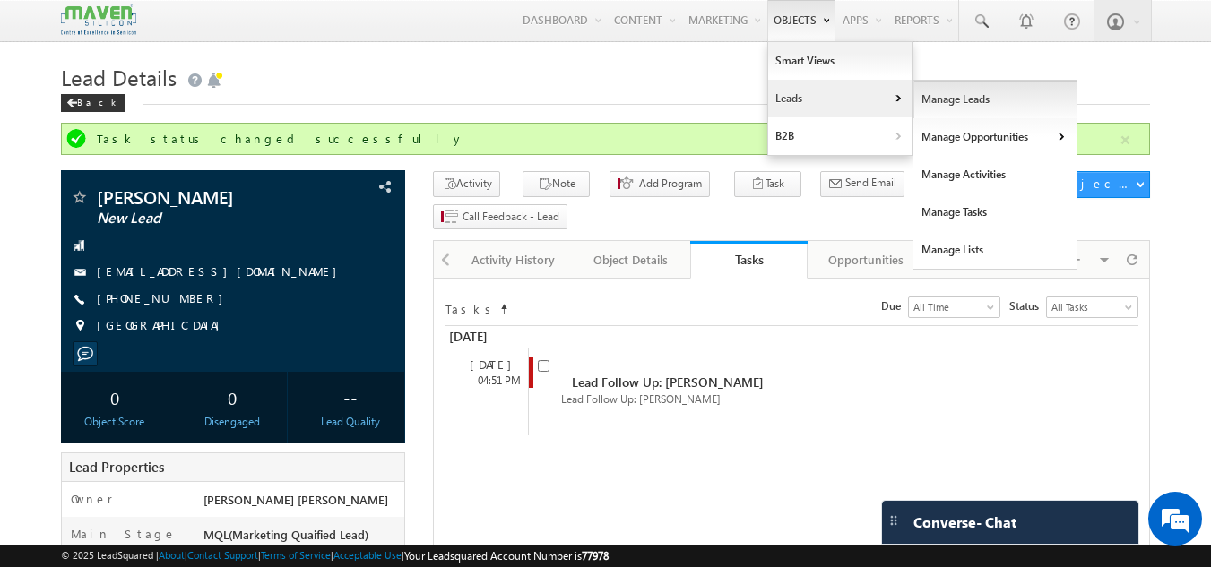
click at [920, 99] on link "Manage Leads" at bounding box center [995, 100] width 164 height 38
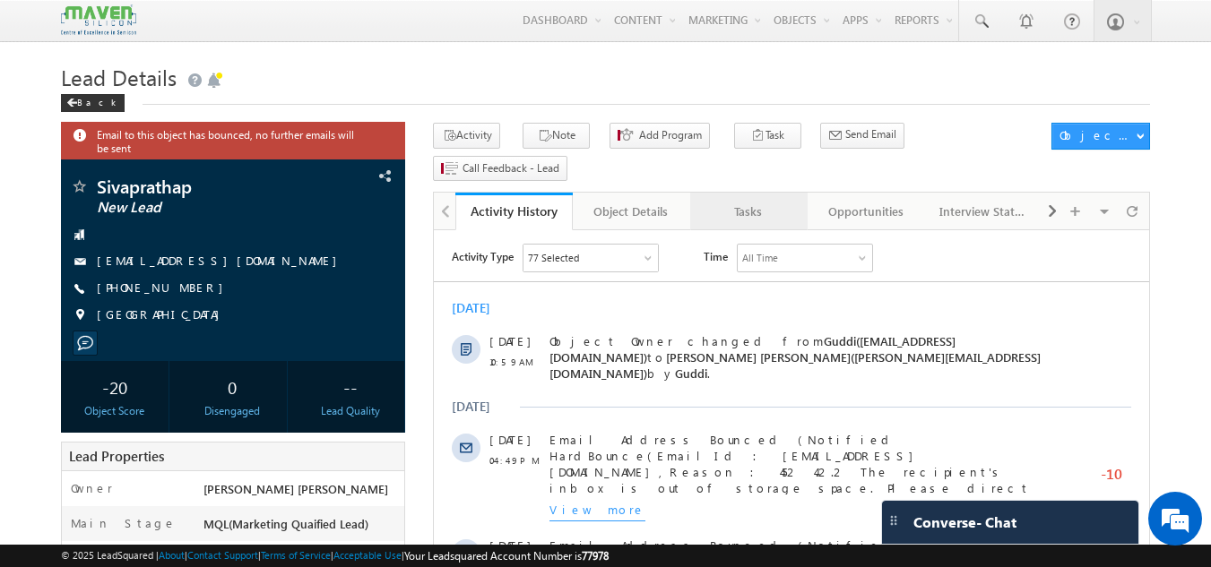
click at [747, 201] on div "Tasks" at bounding box center [747, 212] width 87 height 22
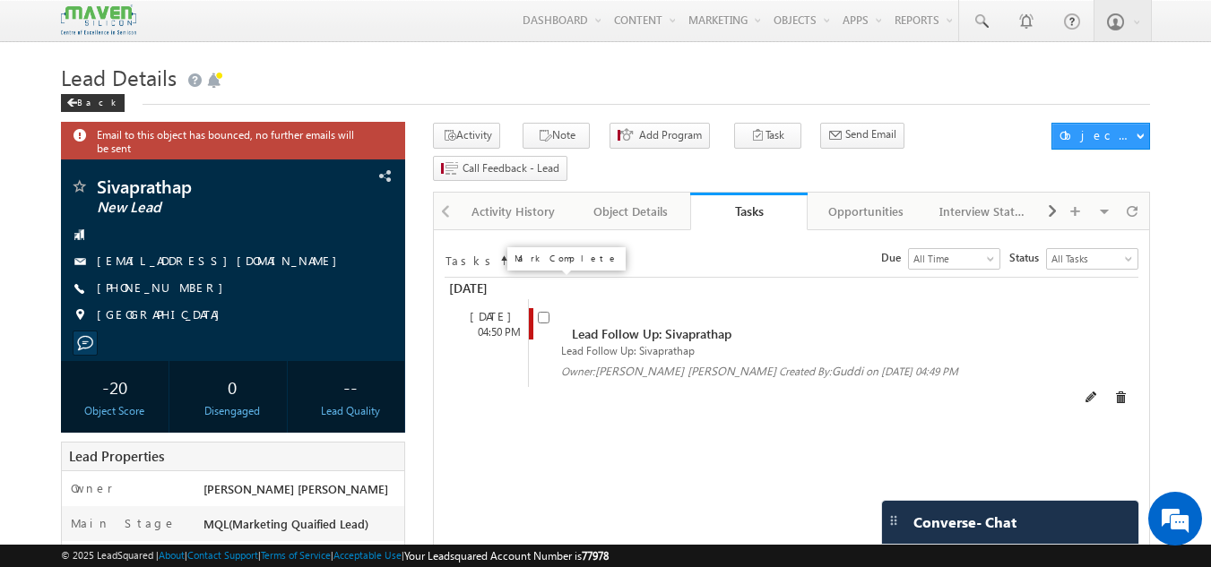
click at [546, 312] on input "checkbox" at bounding box center [544, 318] width 12 height 12
checkbox input "false"
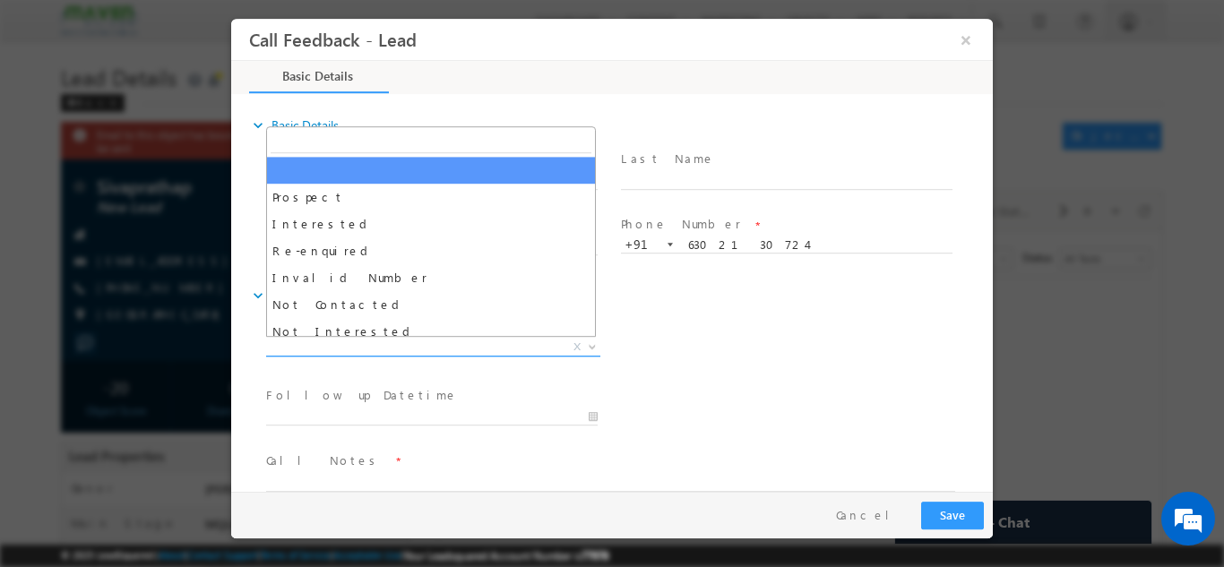
click at [451, 348] on span "X" at bounding box center [433, 347] width 334 height 18
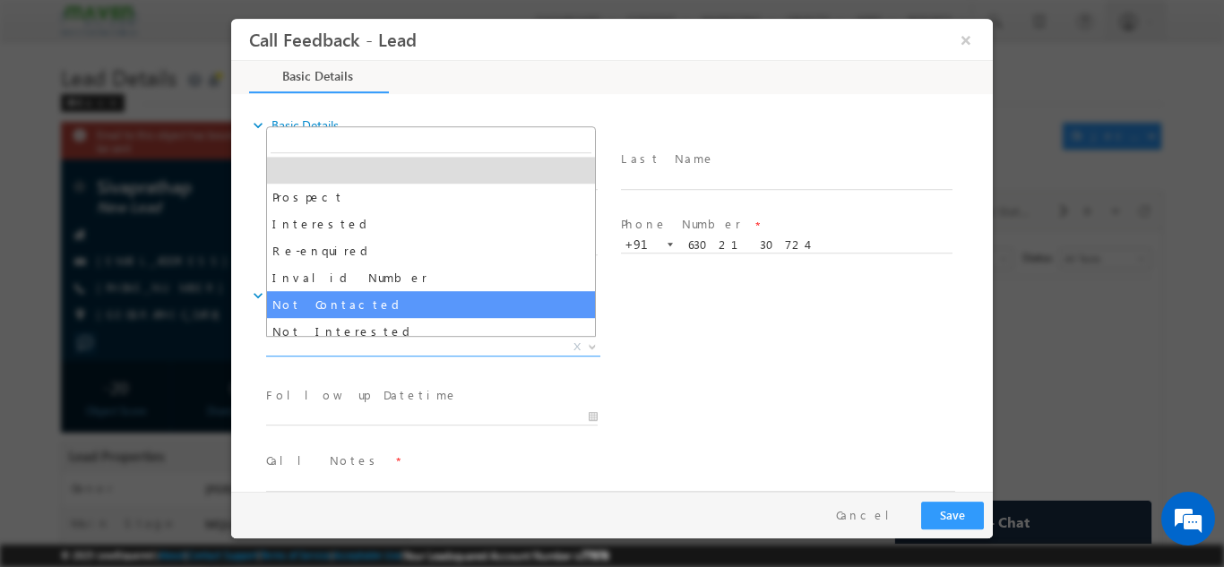
select select "Not Contacted"
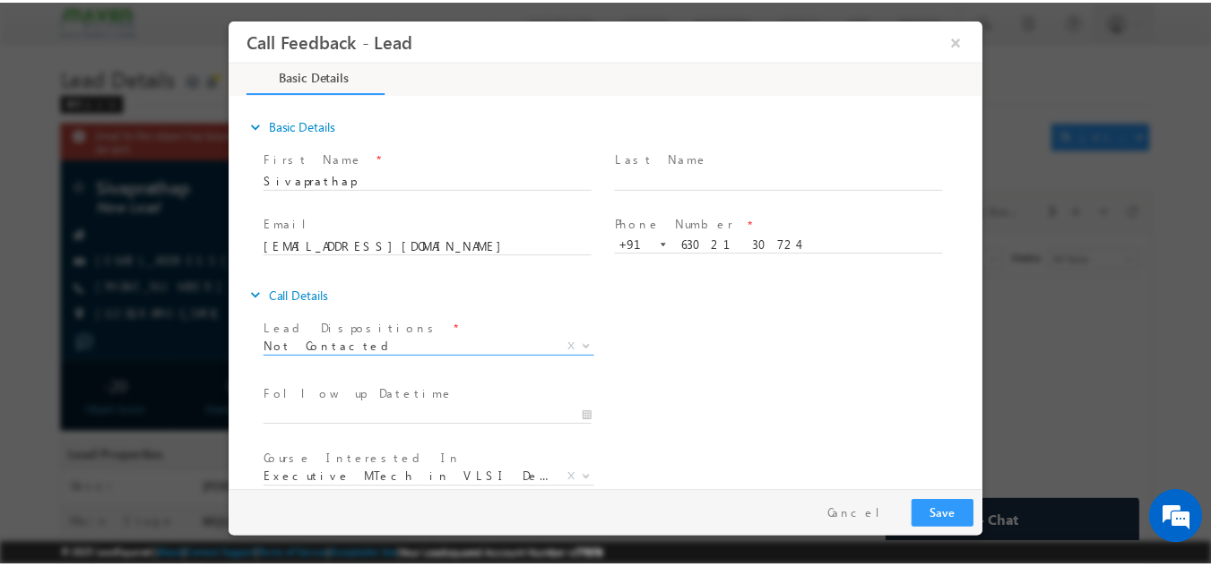
scroll to position [95, 0]
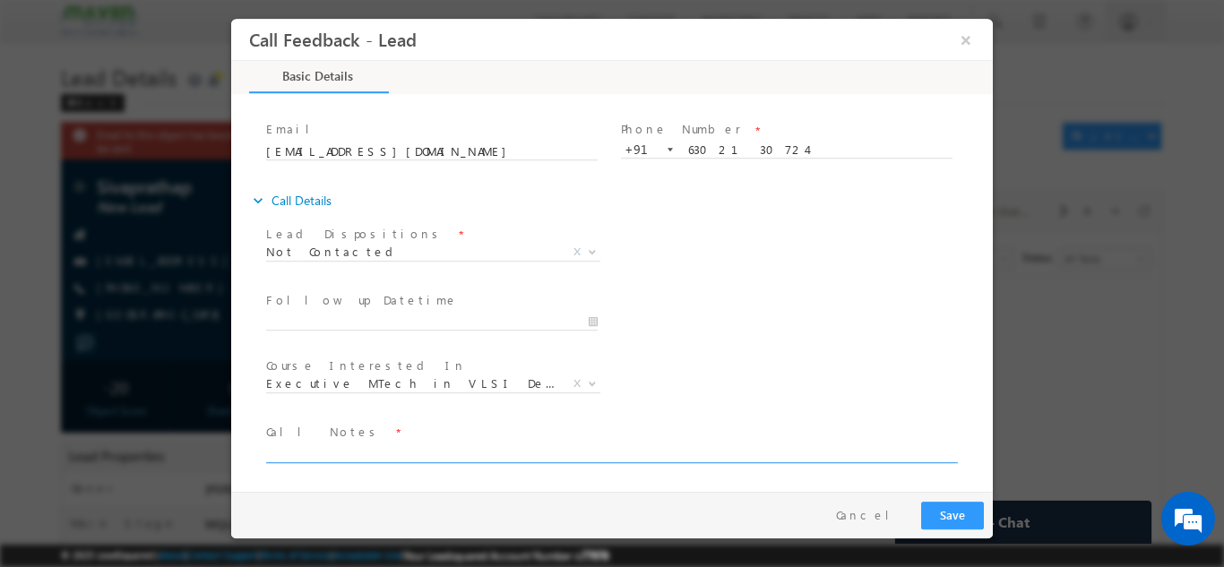
click at [436, 454] on textarea at bounding box center [610, 452] width 689 height 21
type textarea "dnp"
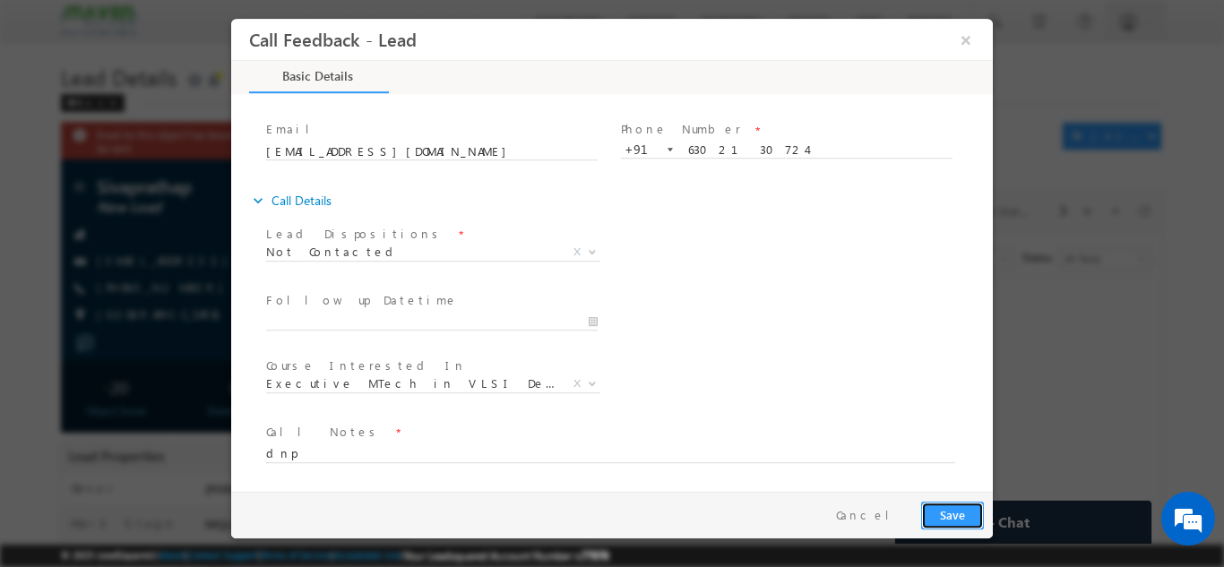
click at [935, 513] on button "Save" at bounding box center [952, 515] width 63 height 28
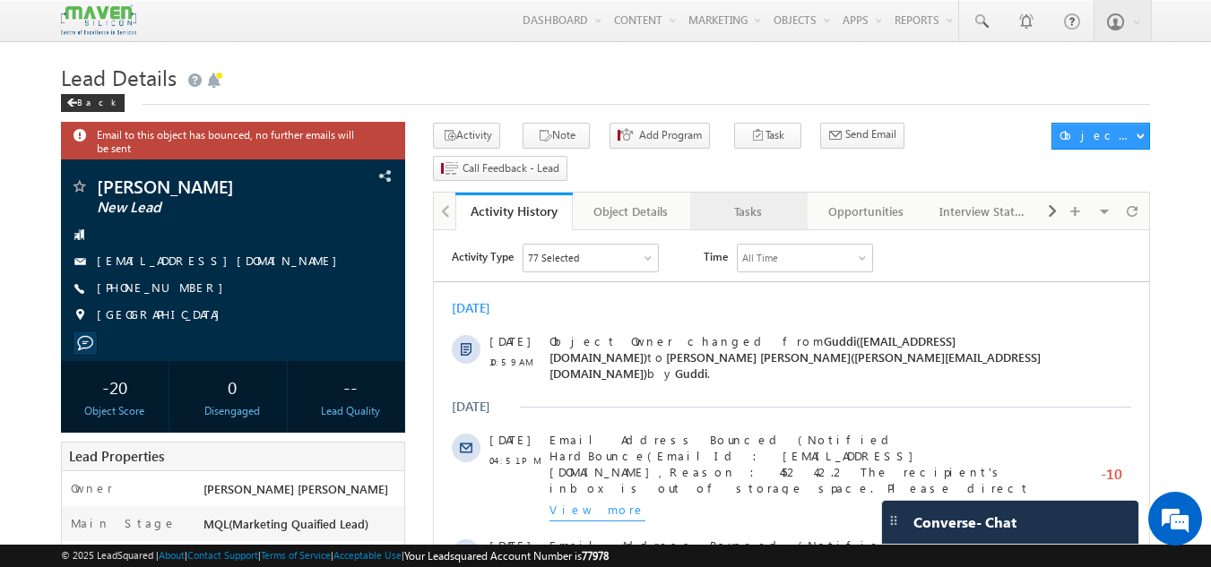
click at [732, 201] on div "Tasks" at bounding box center [747, 212] width 87 height 22
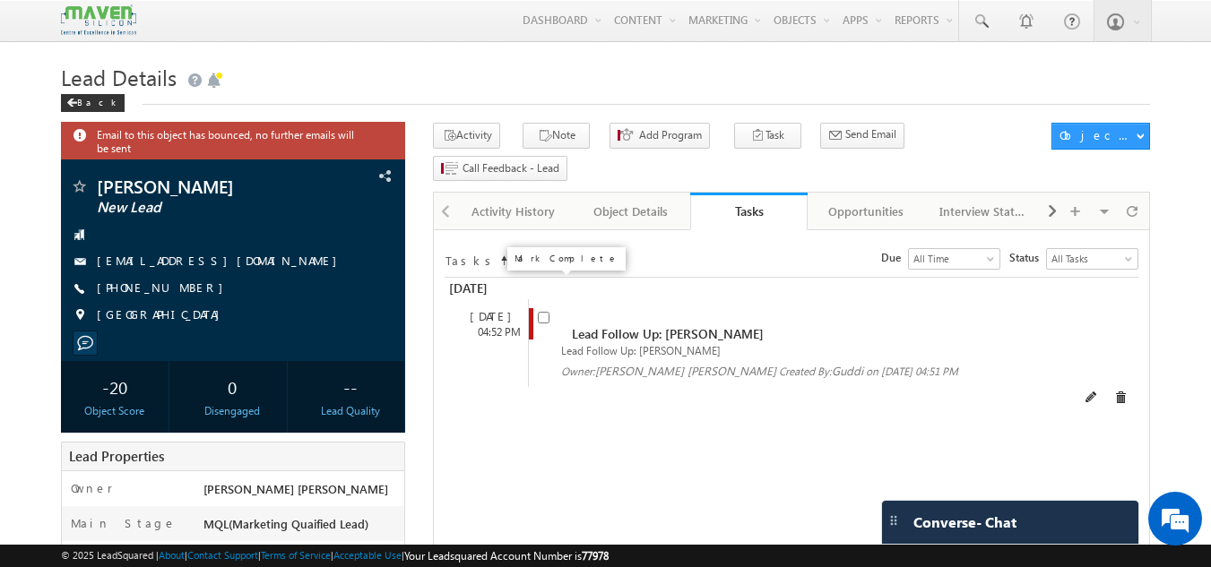
click at [541, 312] on input "checkbox" at bounding box center [544, 318] width 12 height 12
checkbox input "false"
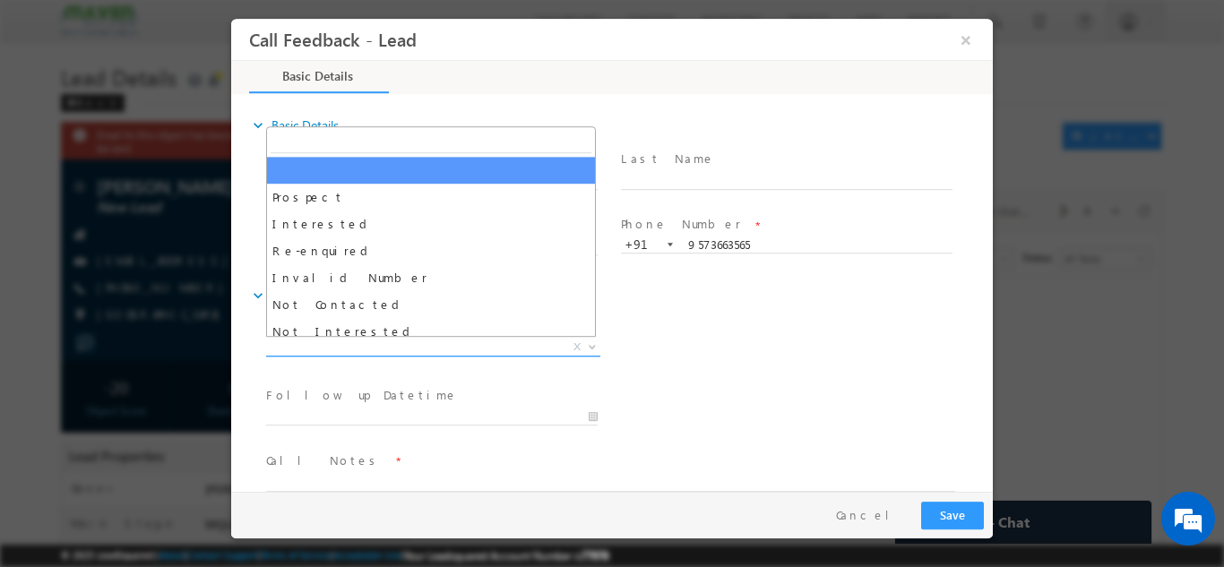
click at [408, 340] on span "X" at bounding box center [433, 347] width 334 height 18
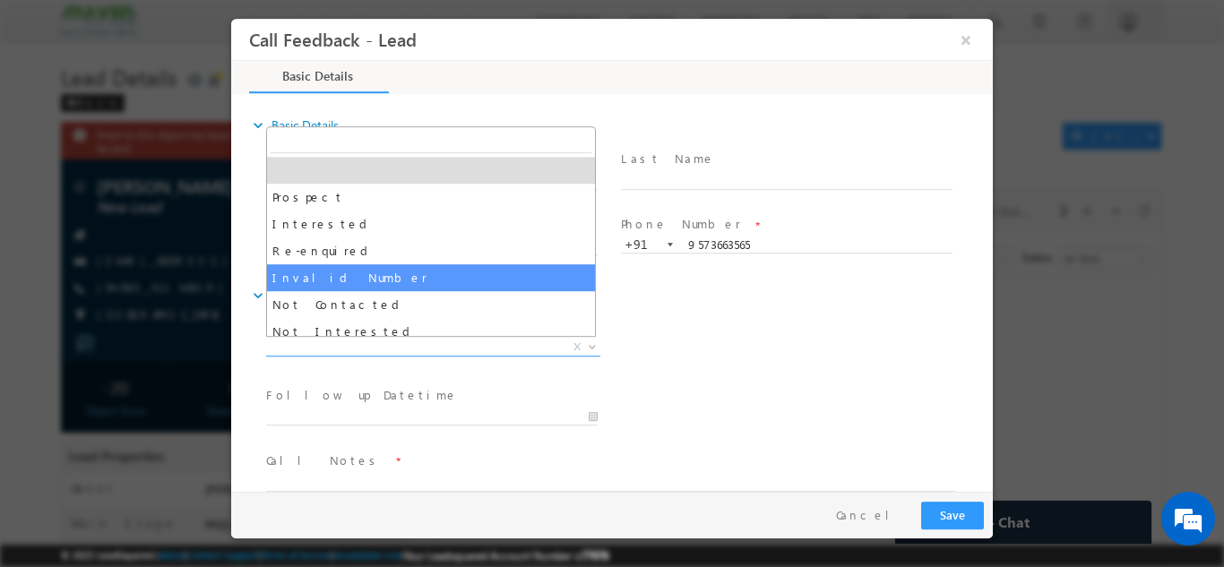
select select "Invalid Number"
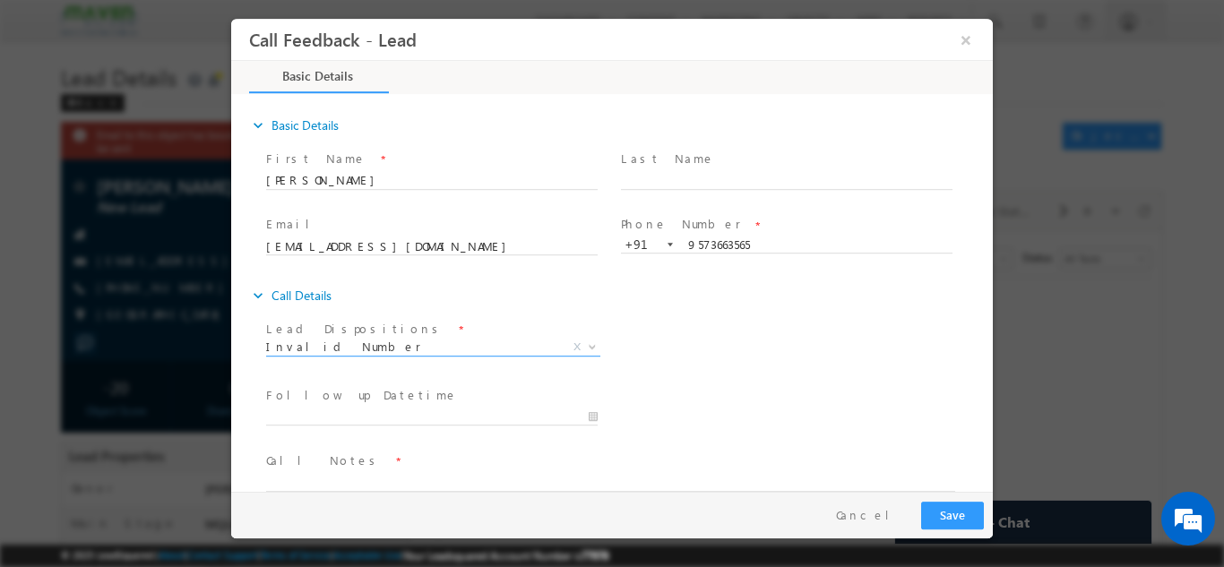
scroll to position [29, 0]
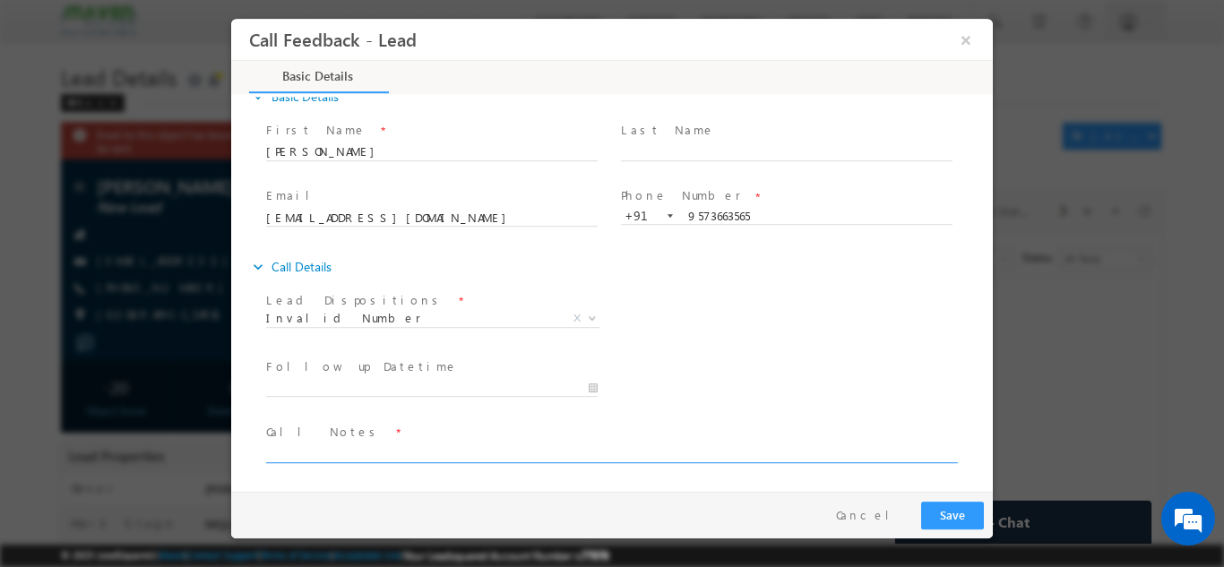
click at [351, 453] on textarea at bounding box center [610, 452] width 689 height 21
type textarea "invalid number"
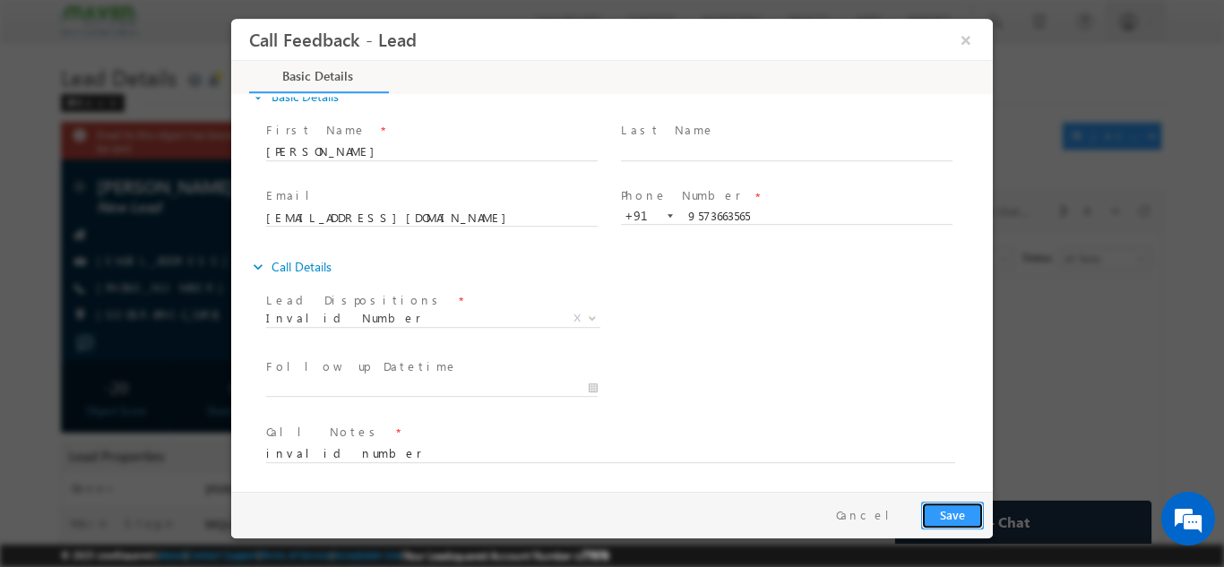
click at [977, 504] on button "Save" at bounding box center [952, 515] width 63 height 28
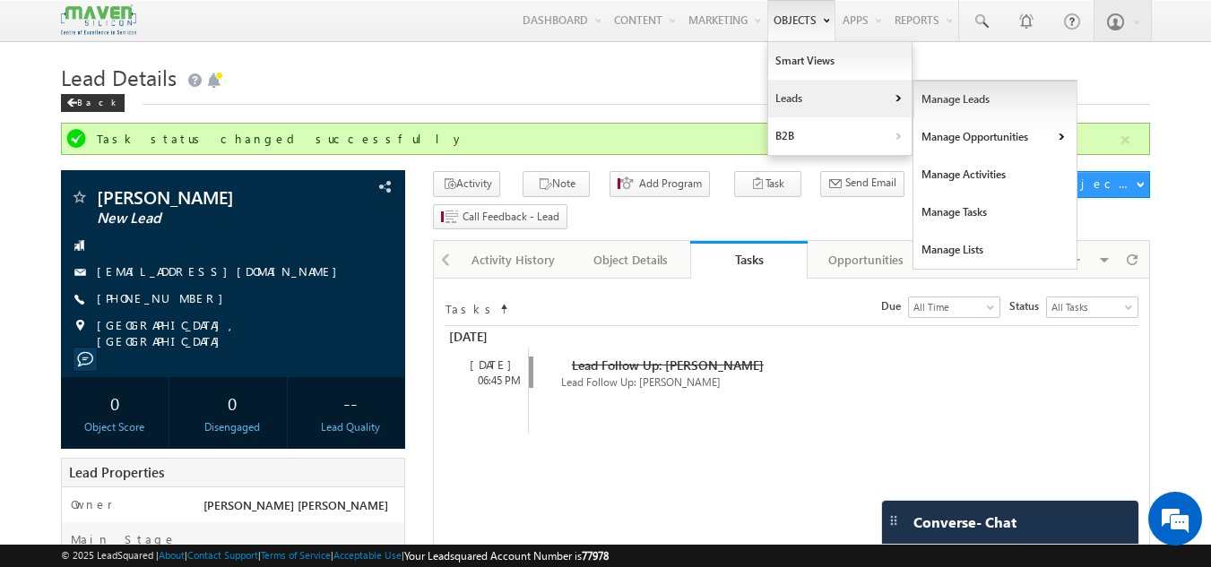
click at [919, 98] on link "Manage Leads" at bounding box center [995, 100] width 164 height 38
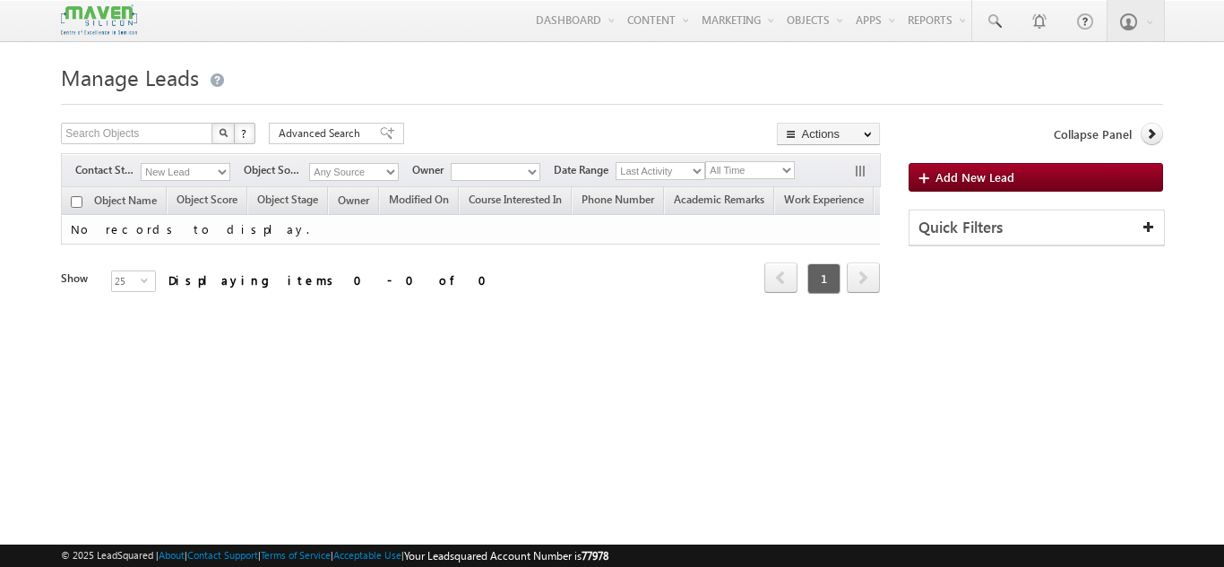
click at [673, 174] on select "Last Activity Created On Modified On" at bounding box center [661, 171] width 90 height 18
select select "1"
click at [618, 162] on select "Last Activity Created On Modified On" at bounding box center [661, 171] width 90 height 18
click at [758, 164] on select "All Time Custom [DATE] [DATE] Last Week This Week Last Month This Month Last Ye…" at bounding box center [750, 170] width 90 height 18
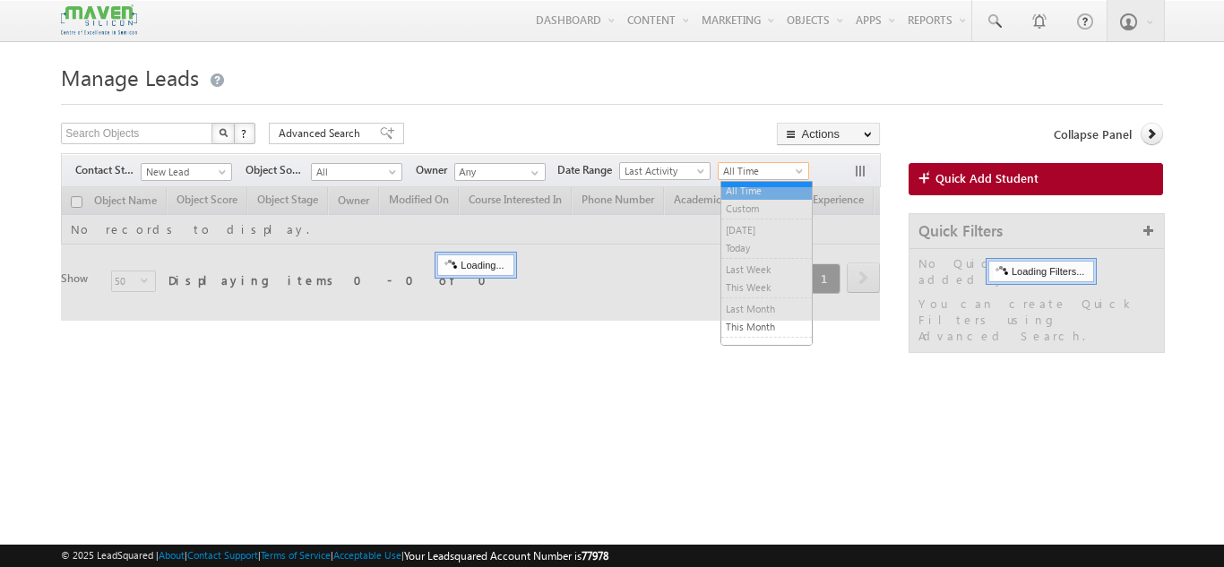
click at [759, 170] on span "All Time" at bounding box center [761, 171] width 85 height 16
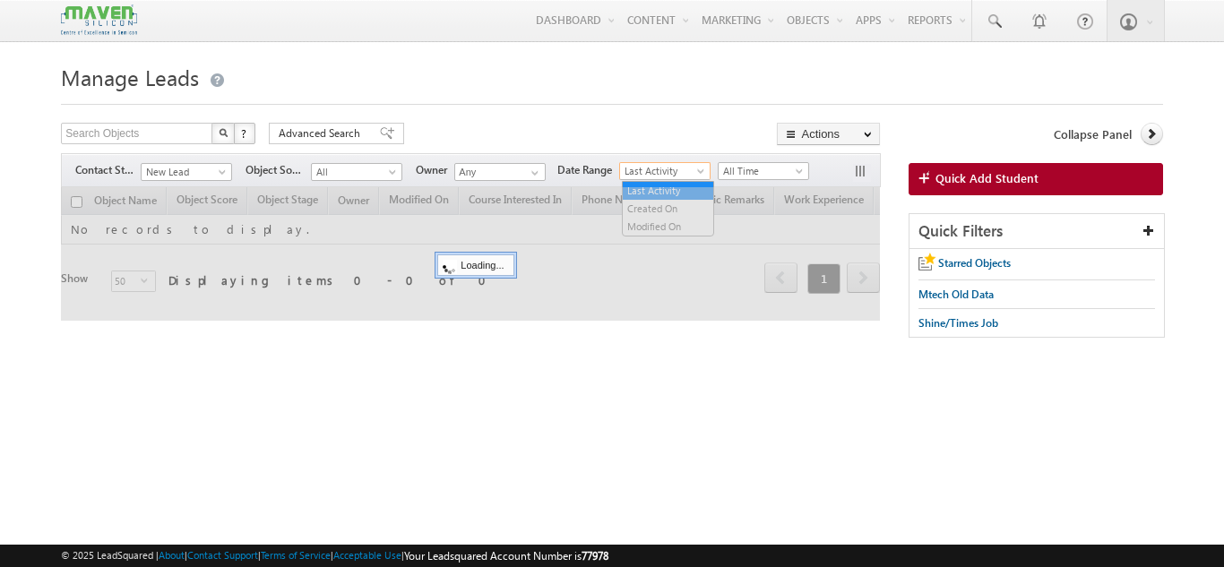
click at [690, 165] on span "Last Activity" at bounding box center [662, 171] width 85 height 16
click at [657, 210] on div at bounding box center [470, 254] width 819 height 134
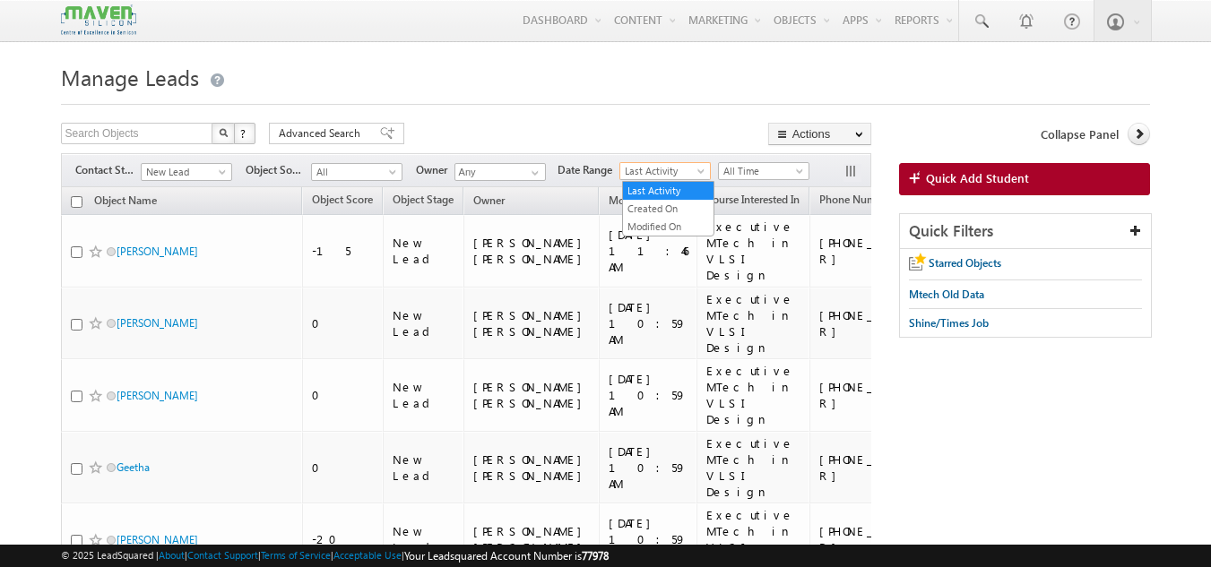
click at [665, 172] on span "Last Activity" at bounding box center [662, 171] width 85 height 16
click at [656, 200] on li "Created On" at bounding box center [668, 209] width 91 height 18
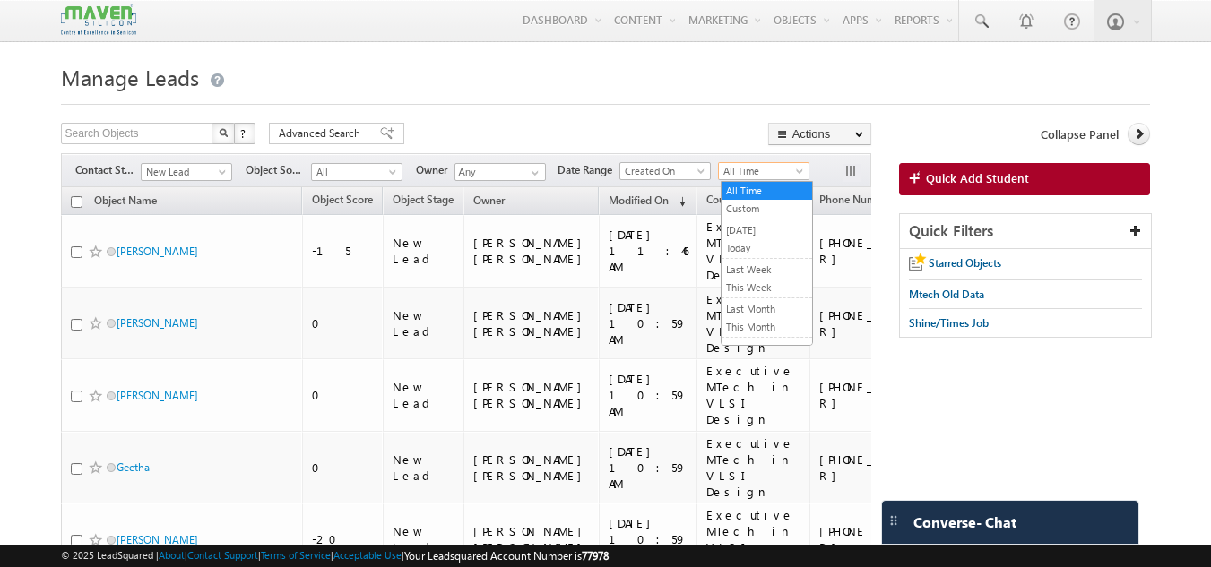
click at [800, 169] on span at bounding box center [801, 175] width 14 height 14
click at [762, 269] on link "Last Week" at bounding box center [767, 270] width 91 height 16
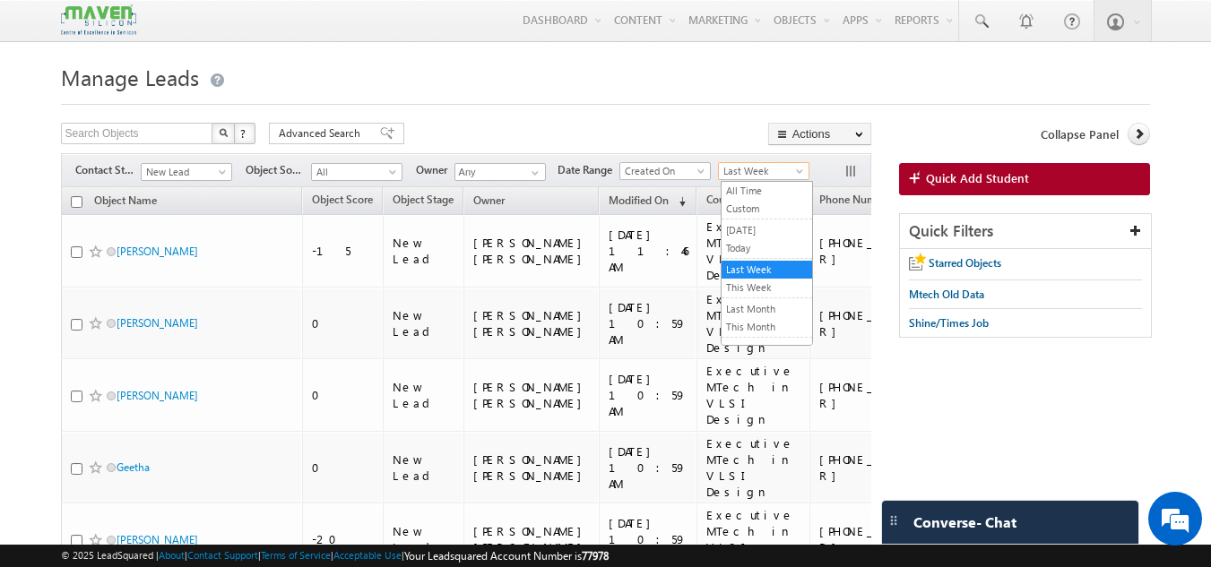
click at [758, 176] on span "Last Week" at bounding box center [761, 171] width 85 height 16
click at [751, 189] on link "All Time" at bounding box center [767, 191] width 91 height 16
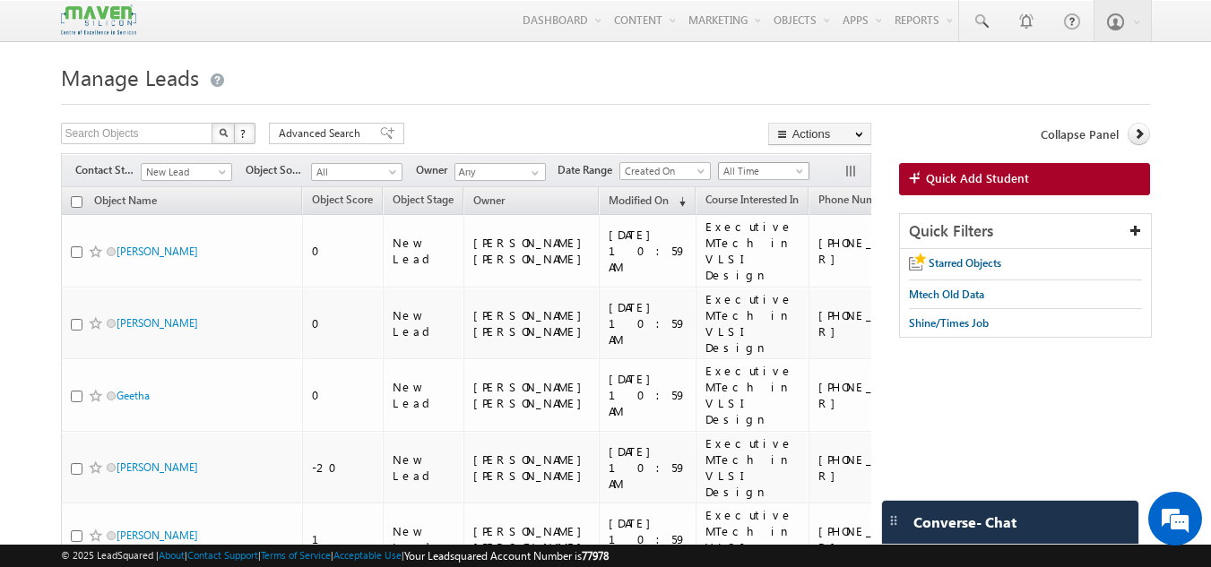
click at [729, 178] on span "All Time" at bounding box center [761, 171] width 85 height 16
click at [735, 217] on link "Custom" at bounding box center [767, 209] width 91 height 16
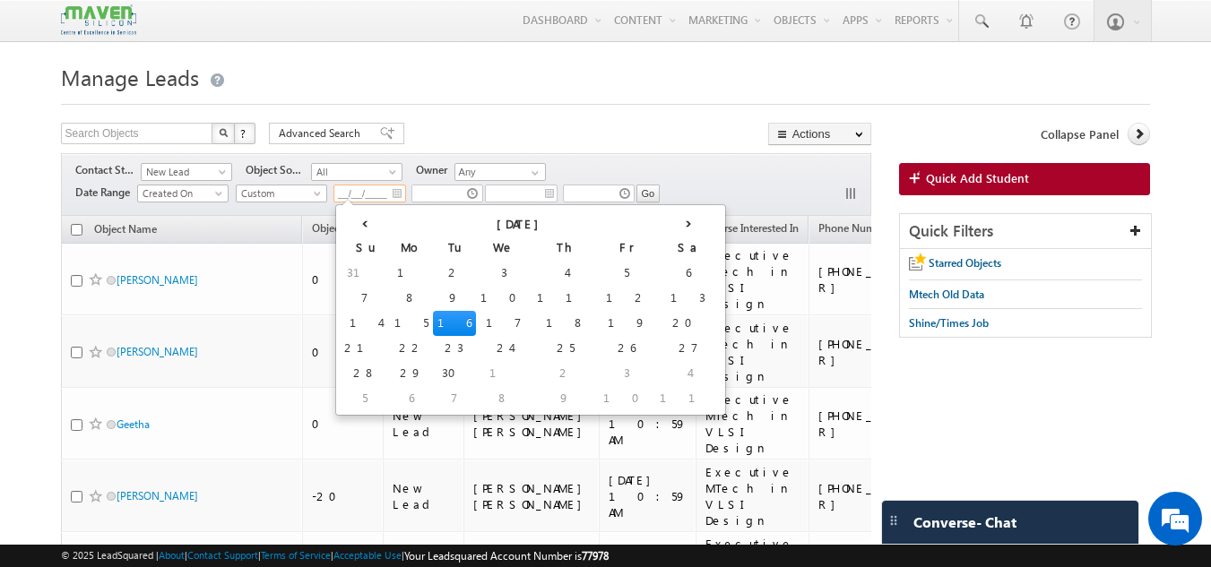
click at [352, 189] on input "__/__/____" at bounding box center [369, 194] width 73 height 18
click at [599, 304] on td "12" at bounding box center [627, 298] width 56 height 25
type input "12/09/2025"
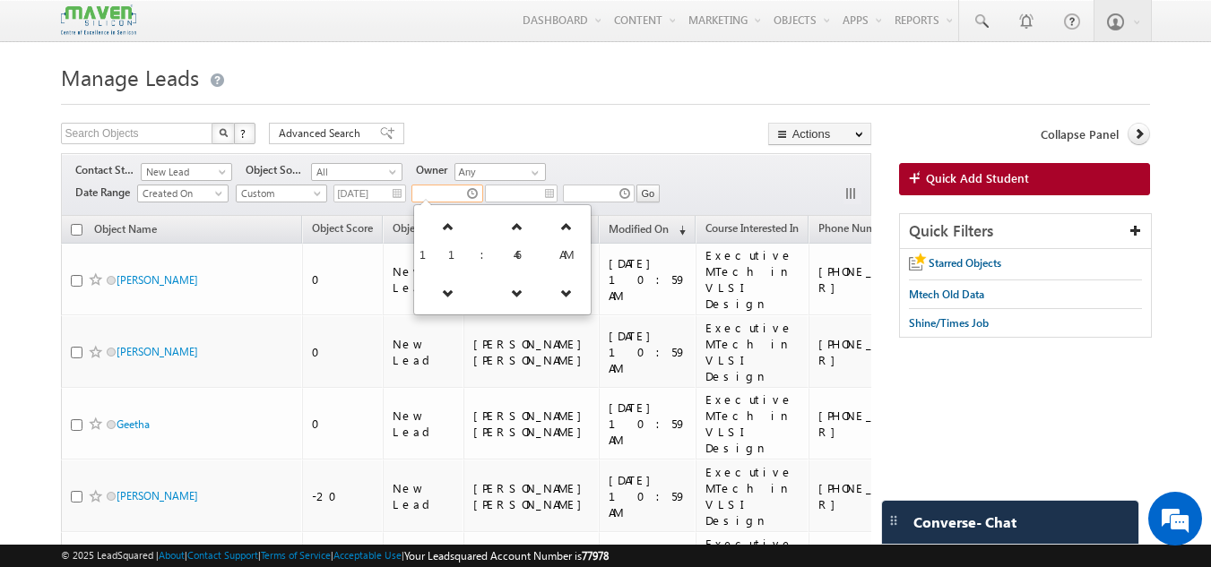
click at [470, 194] on input "text" at bounding box center [447, 194] width 72 height 18
click at [445, 283] on link at bounding box center [447, 293] width 37 height 32
click at [445, 283] on link at bounding box center [443, 293] width 37 height 32
type input "09:46 AM"
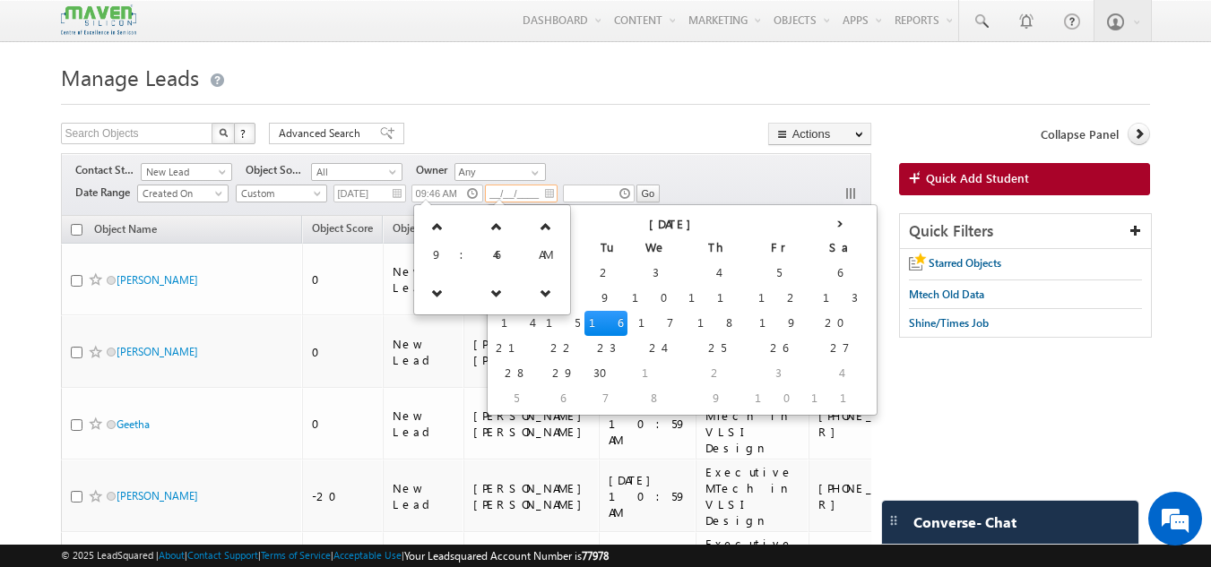
click at [513, 189] on input "__/__/____" at bounding box center [521, 194] width 73 height 18
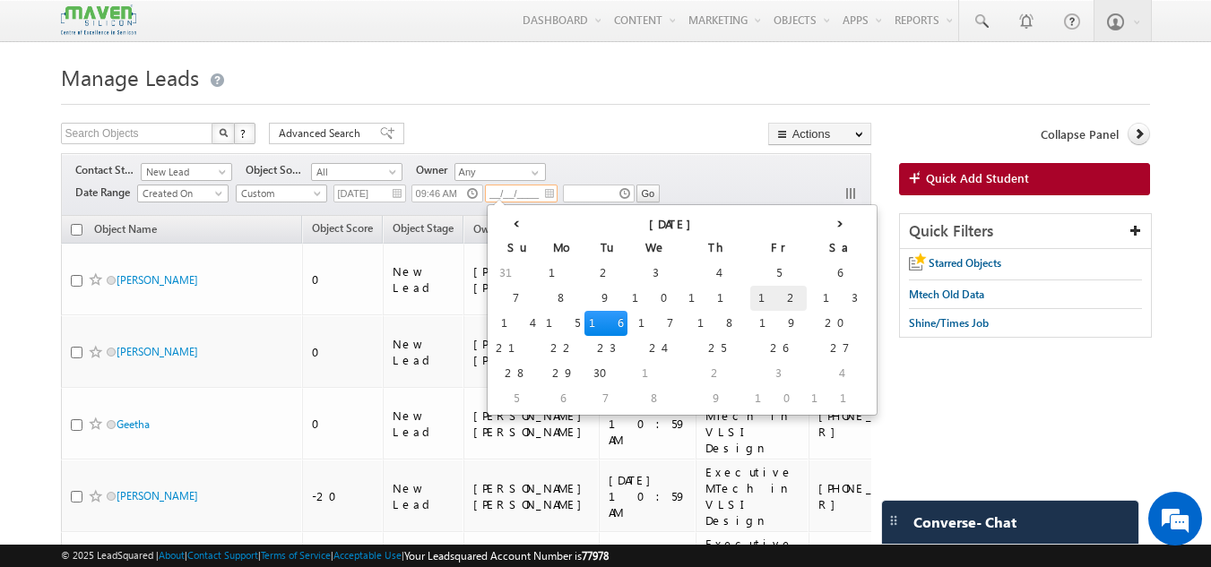
click at [750, 298] on td "12" at bounding box center [778, 298] width 56 height 25
type input "12/09/2025"
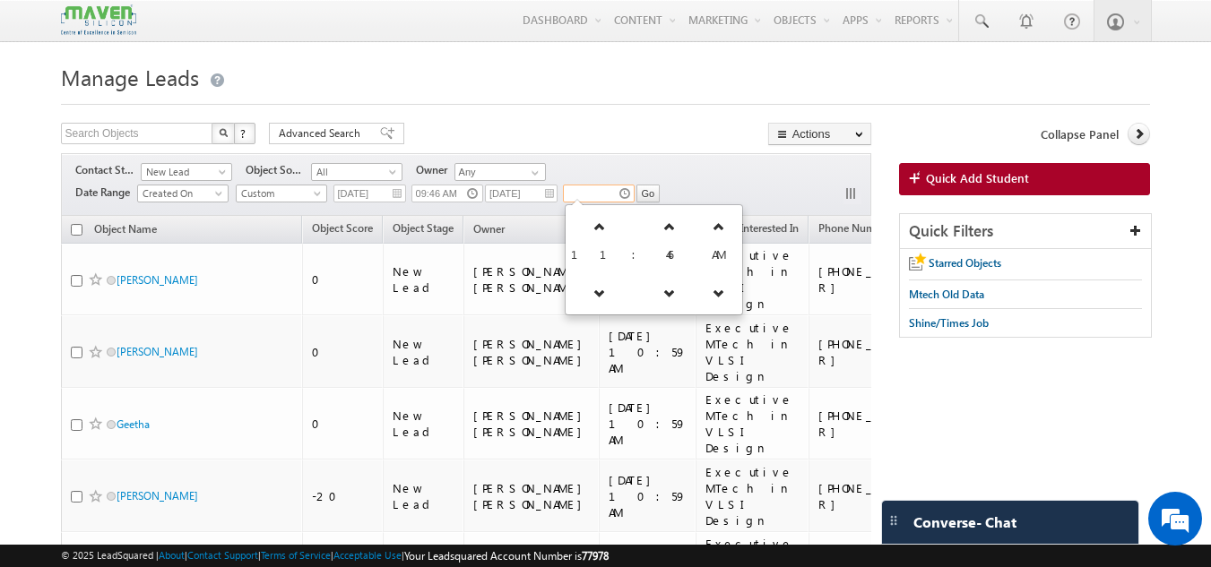
click at [603, 194] on input "text" at bounding box center [599, 194] width 72 height 18
click at [601, 223] on link at bounding box center [600, 227] width 37 height 32
click at [601, 223] on link at bounding box center [592, 227] width 37 height 32
click at [601, 223] on link at bounding box center [589, 227] width 37 height 32
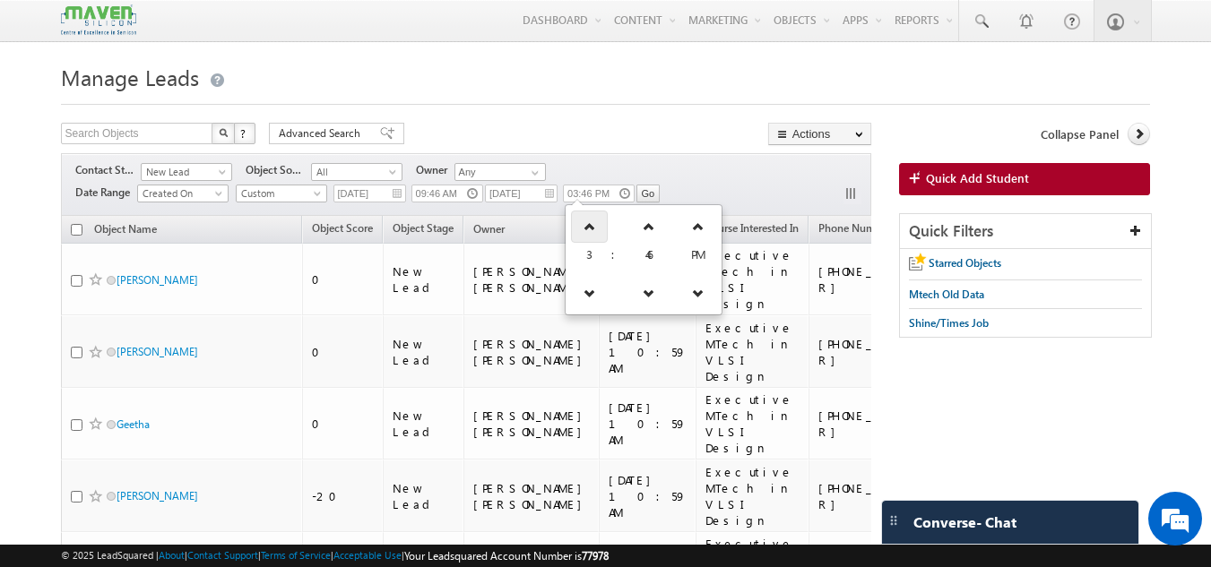
click at [601, 223] on link at bounding box center [589, 227] width 37 height 32
type input "06:46 PM"
click at [651, 191] on input "Go" at bounding box center [648, 194] width 24 height 18
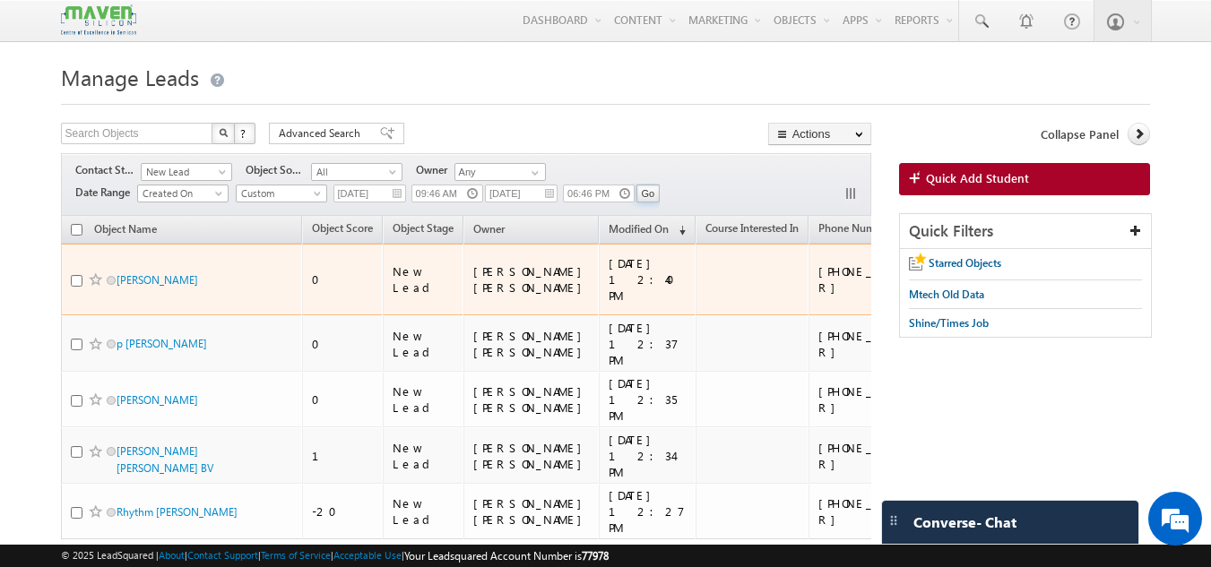
scroll to position [115, 0]
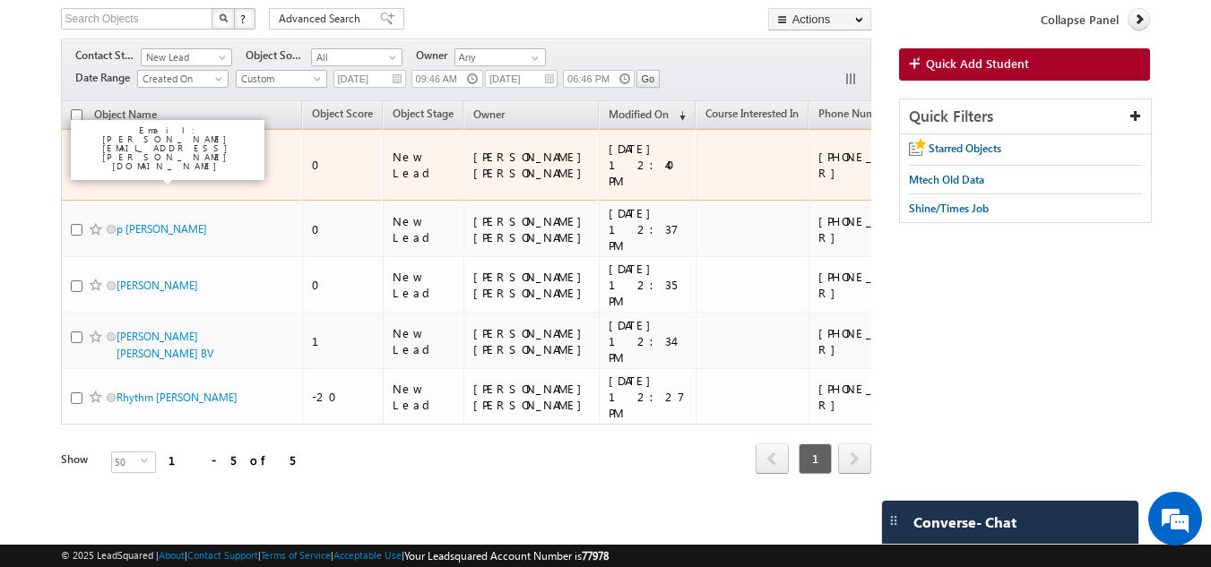
click at [150, 159] on link "pragati kumari" at bounding box center [158, 165] width 82 height 13
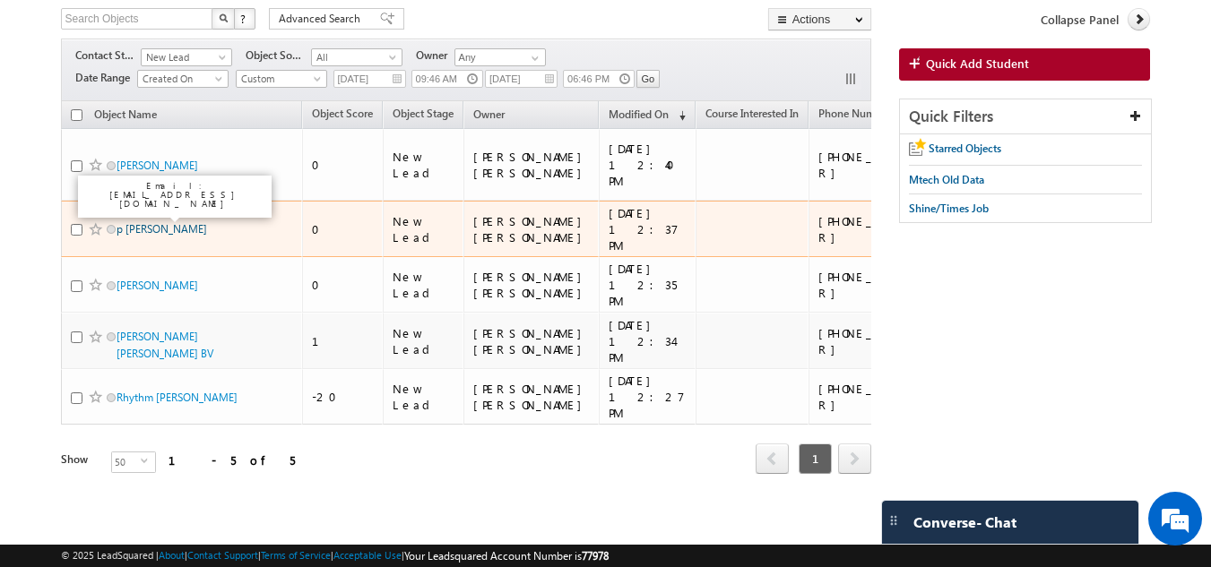
click at [150, 222] on link "p vijay kumar" at bounding box center [162, 228] width 91 height 13
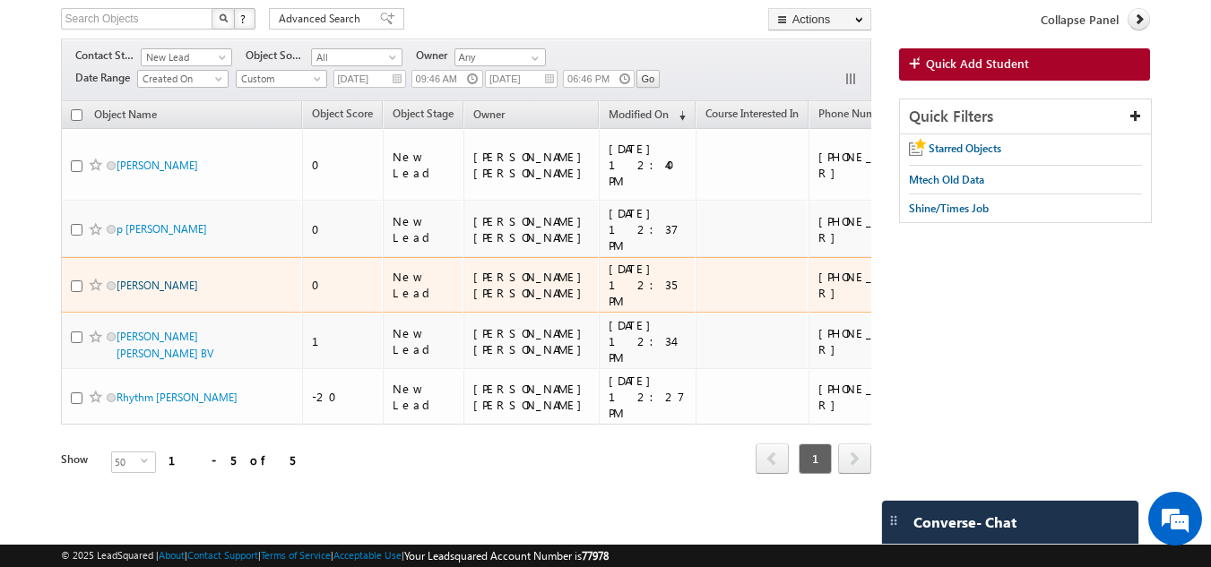
click at [129, 279] on link "Divya K" at bounding box center [158, 285] width 82 height 13
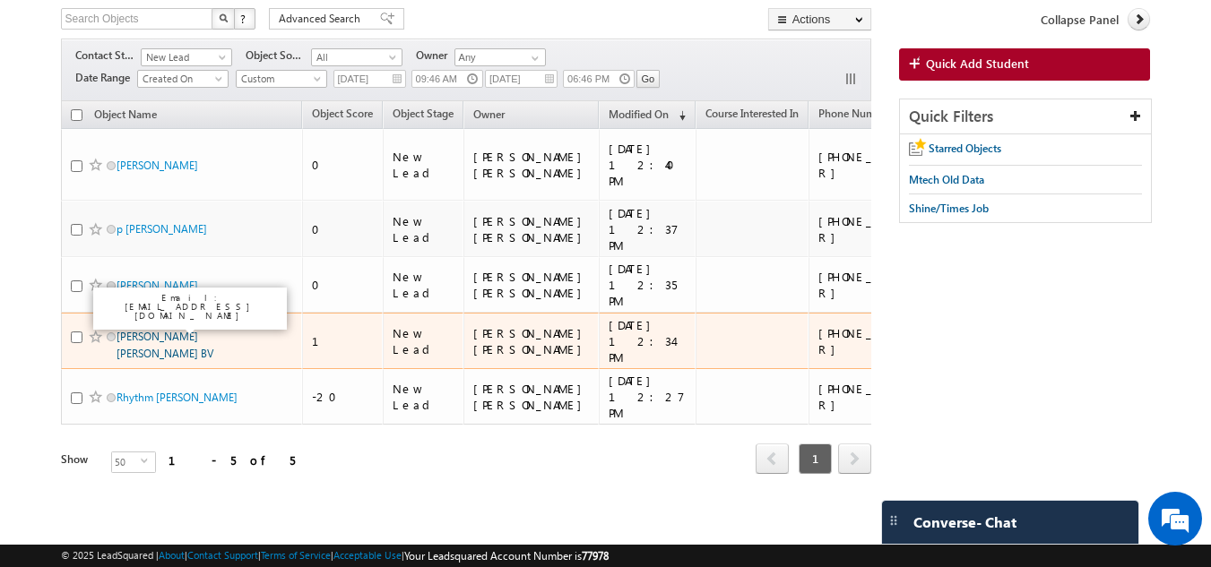
click at [137, 330] on link "[PERSON_NAME] [PERSON_NAME] BV" at bounding box center [165, 345] width 97 height 30
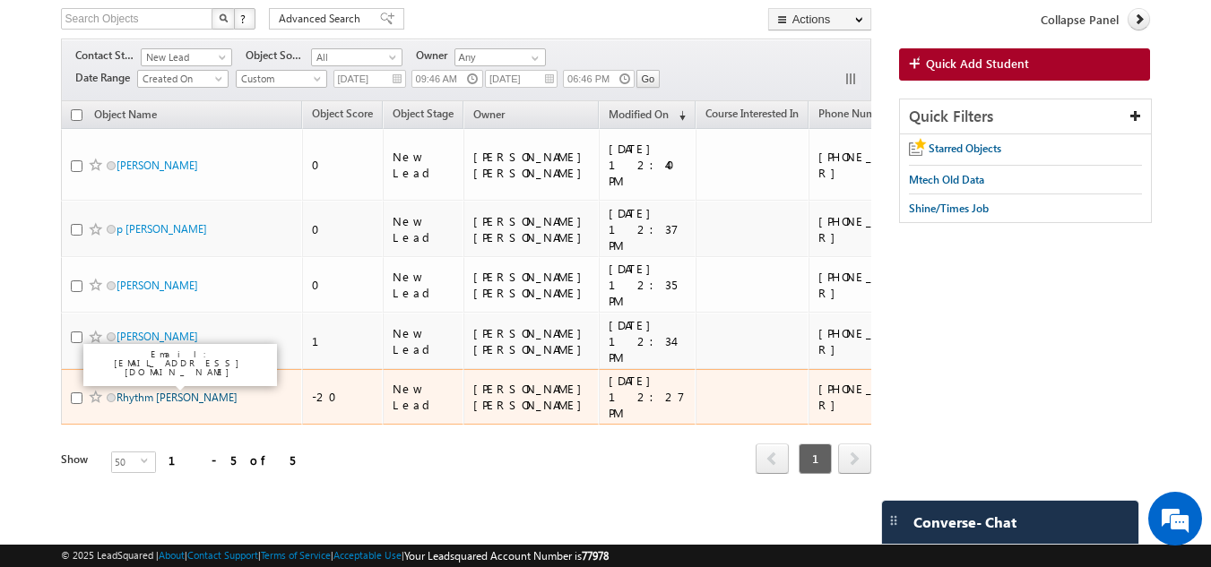
click at [142, 391] on link "Rhythm J. Patel" at bounding box center [177, 397] width 121 height 13
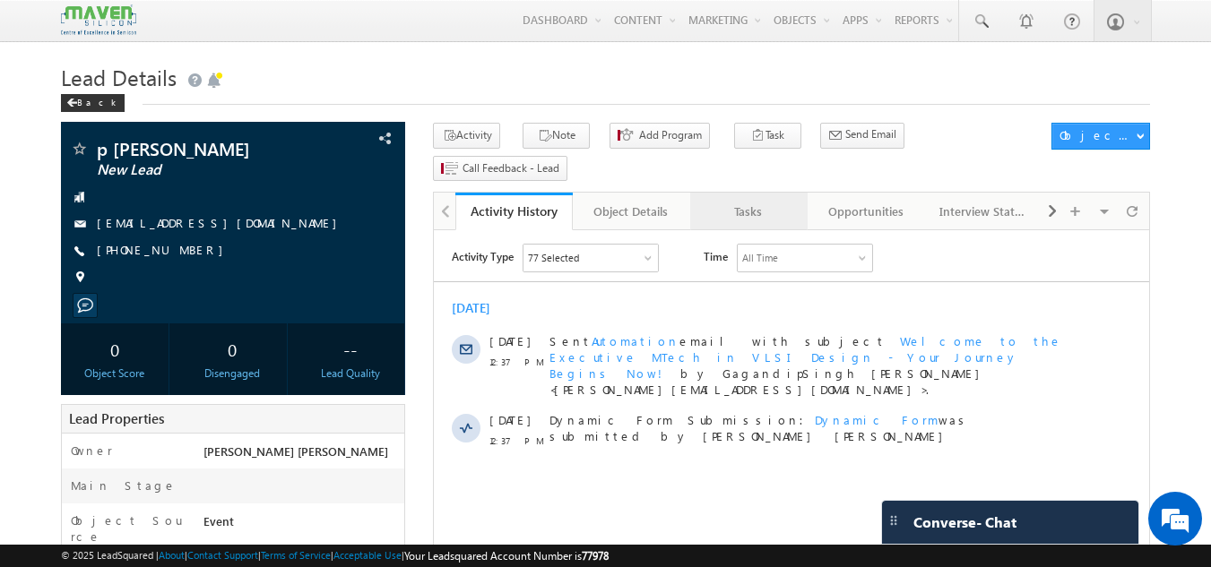
click at [739, 201] on div "Tasks" at bounding box center [747, 212] width 87 height 22
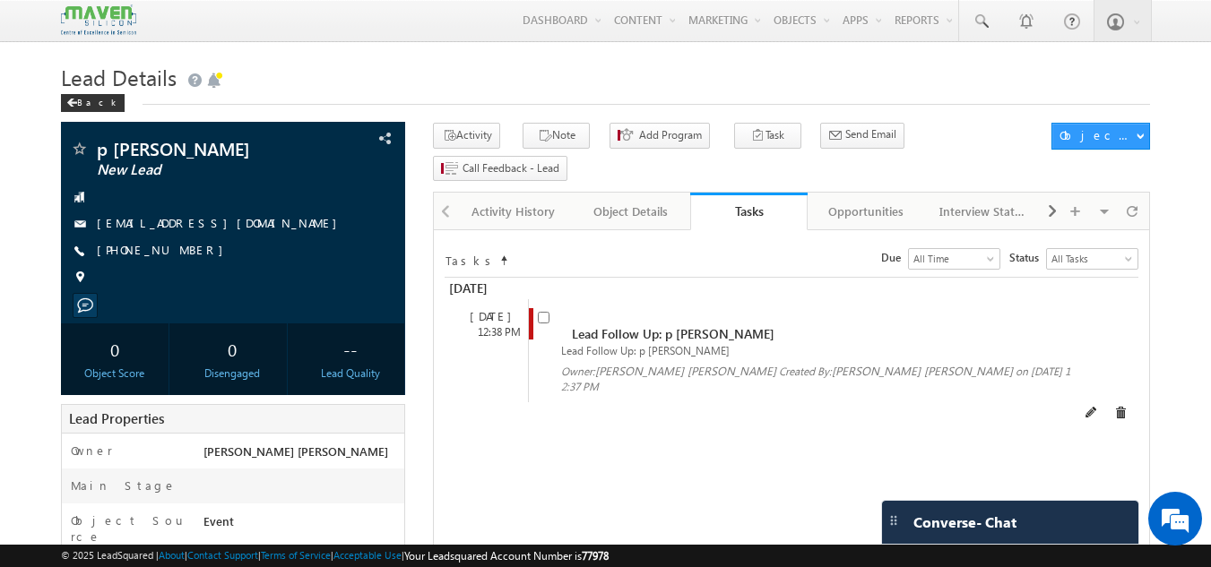
click at [542, 312] on input "checkbox" at bounding box center [544, 318] width 12 height 12
checkbox input "false"
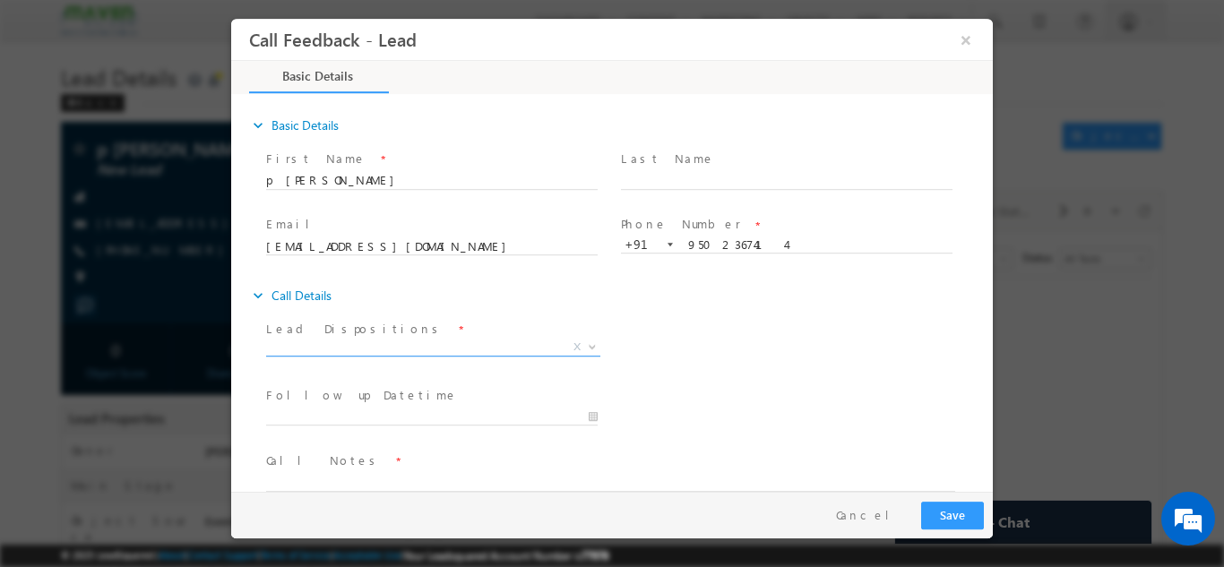
click at [424, 350] on span "X" at bounding box center [433, 347] width 334 height 18
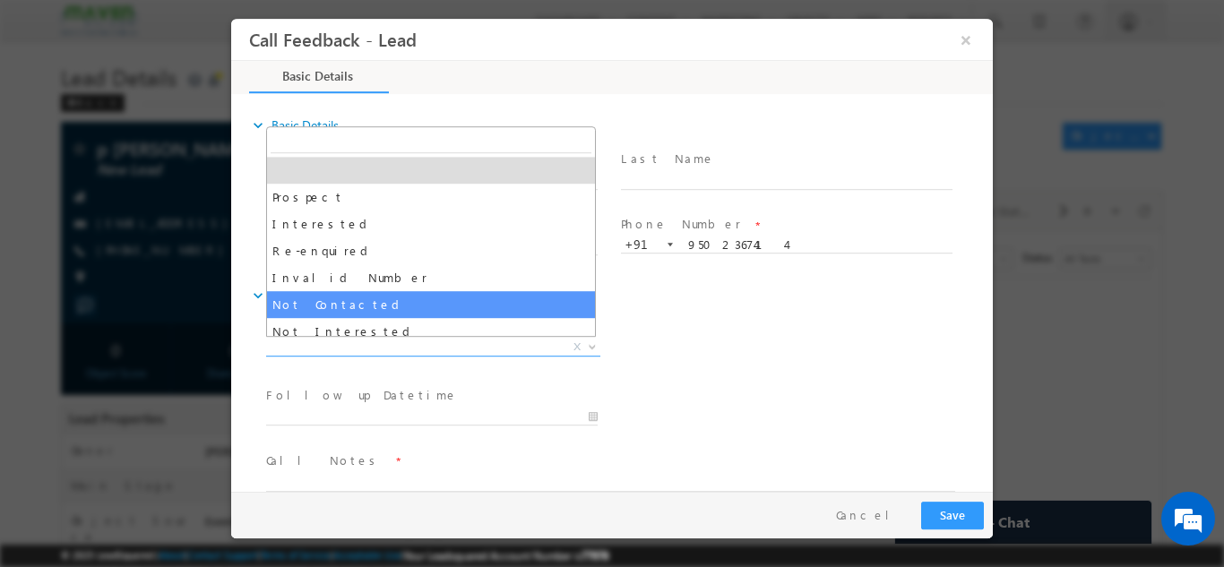
select select "Not Contacted"
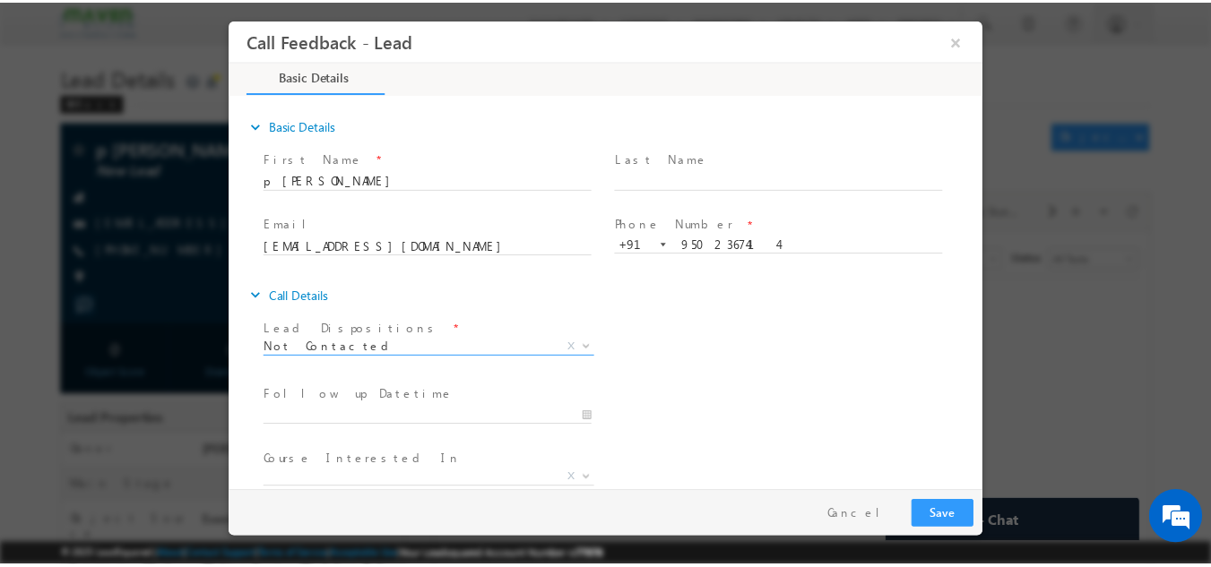
scroll to position [95, 0]
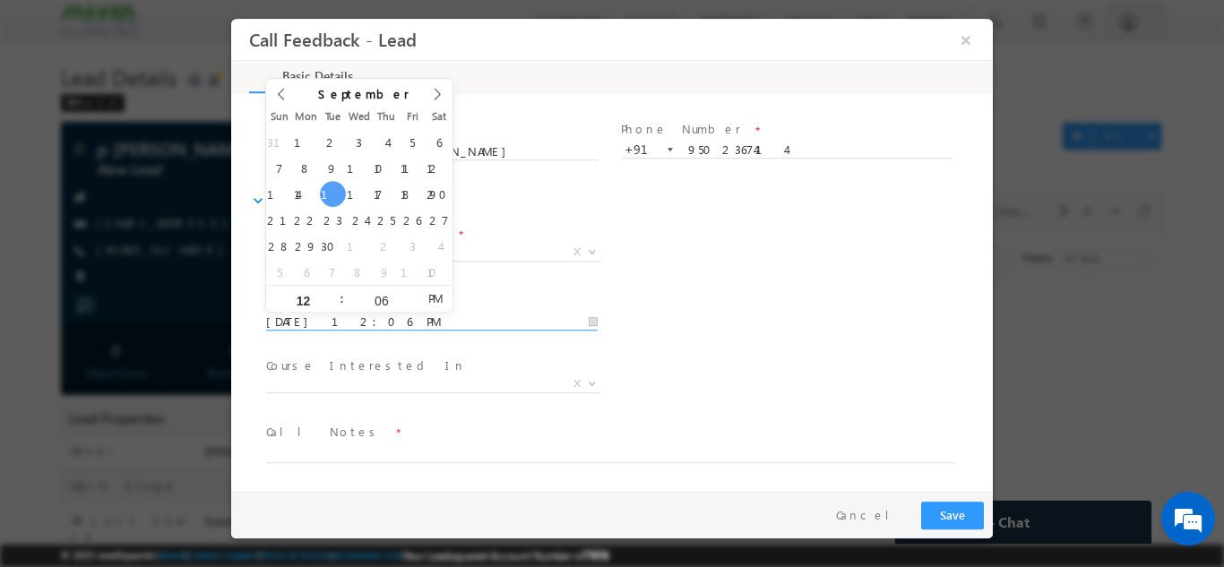
click at [378, 326] on input "[DATE] 12:06 PM" at bounding box center [432, 322] width 332 height 18
type input "[DATE] 12:06 PM"
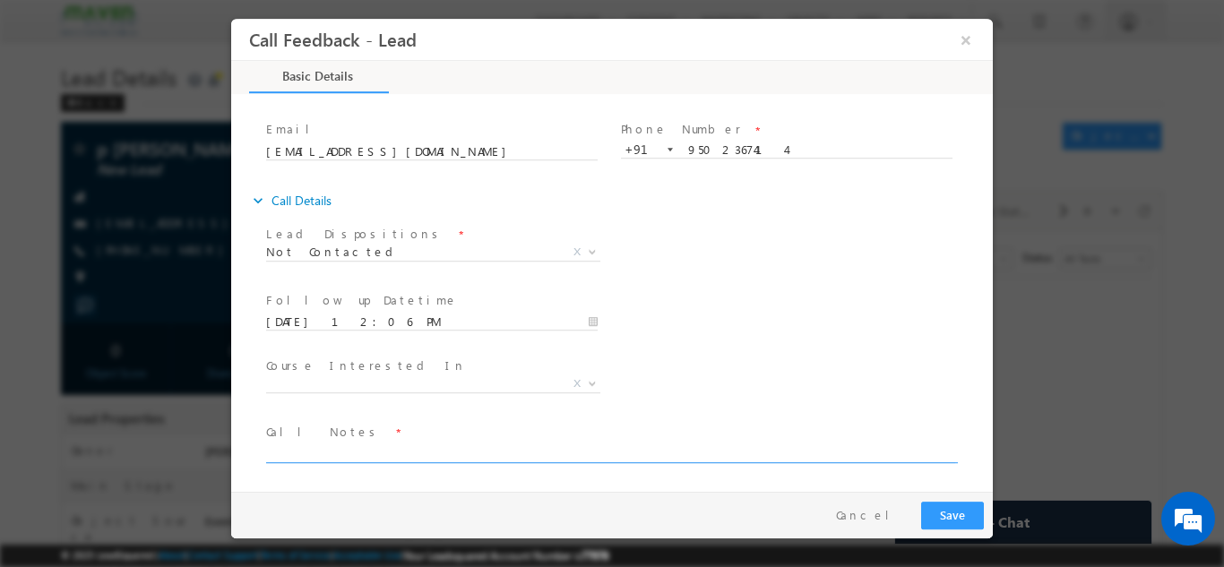
click at [316, 451] on textarea at bounding box center [610, 452] width 689 height 21
type textarea "dnp"
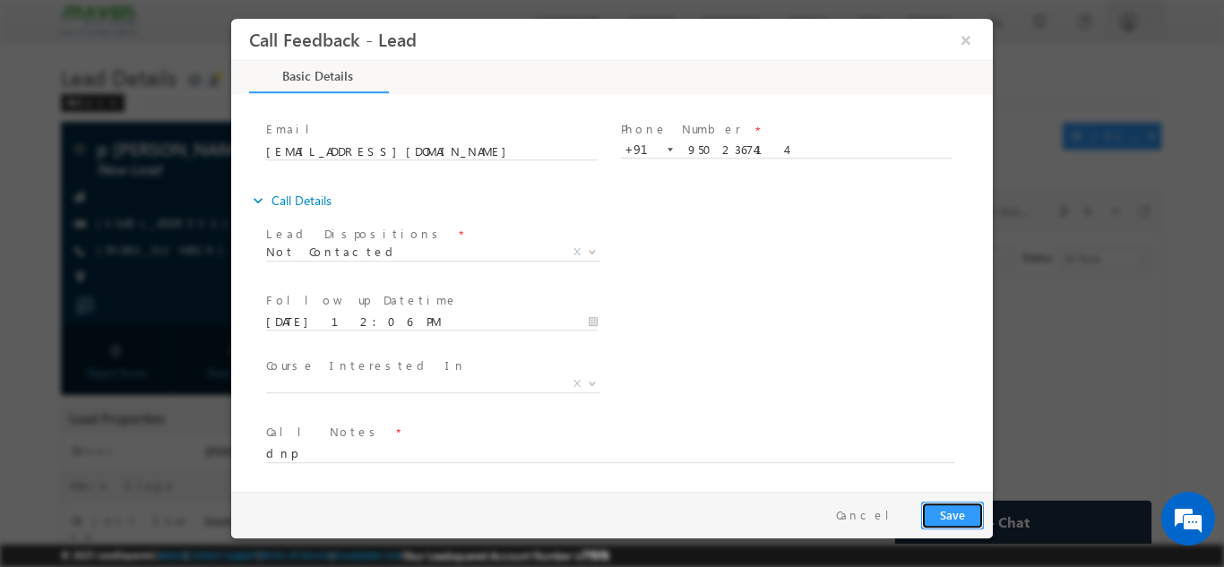
click at [950, 515] on button "Save" at bounding box center [952, 515] width 63 height 28
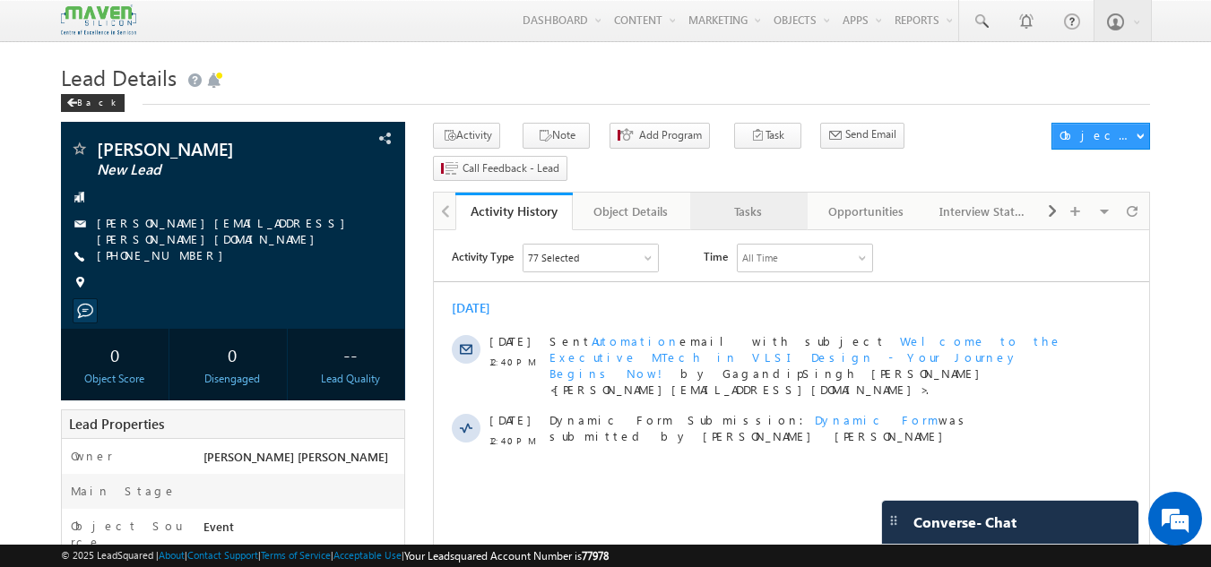
click at [761, 193] on link "Tasks" at bounding box center [748, 212] width 117 height 38
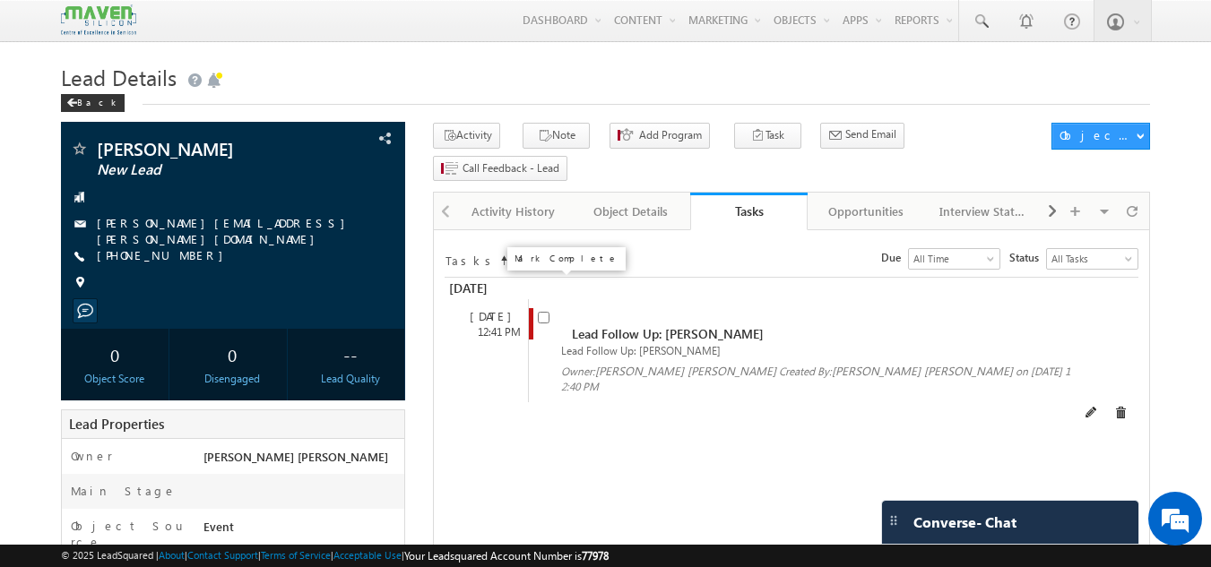
click at [544, 312] on input "checkbox" at bounding box center [544, 318] width 12 height 12
checkbox input "false"
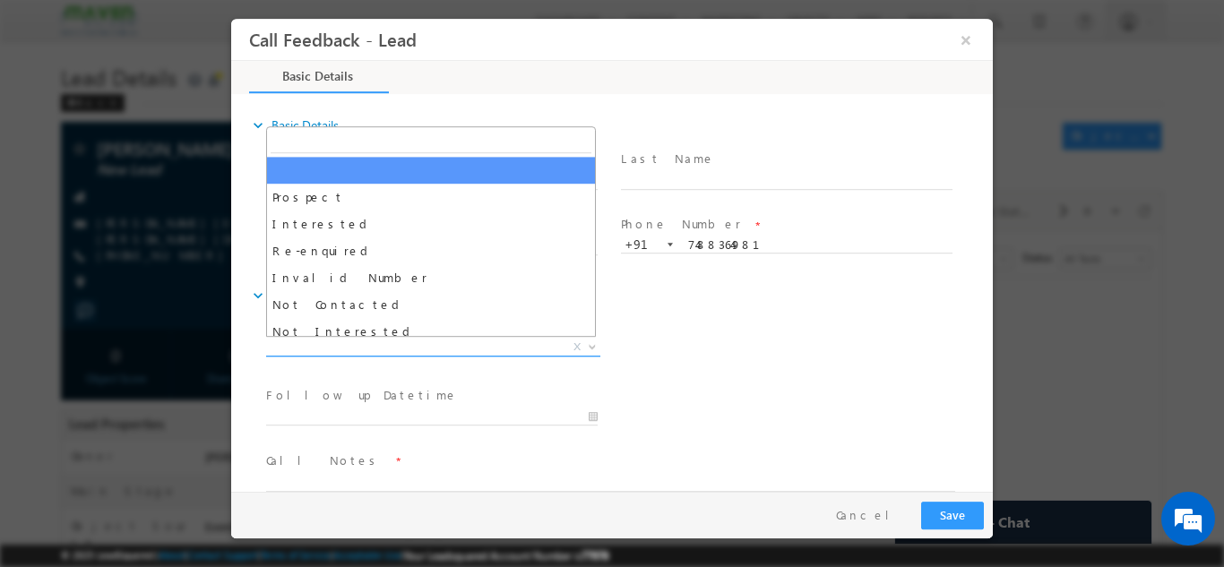
click at [461, 348] on span "X" at bounding box center [433, 347] width 334 height 18
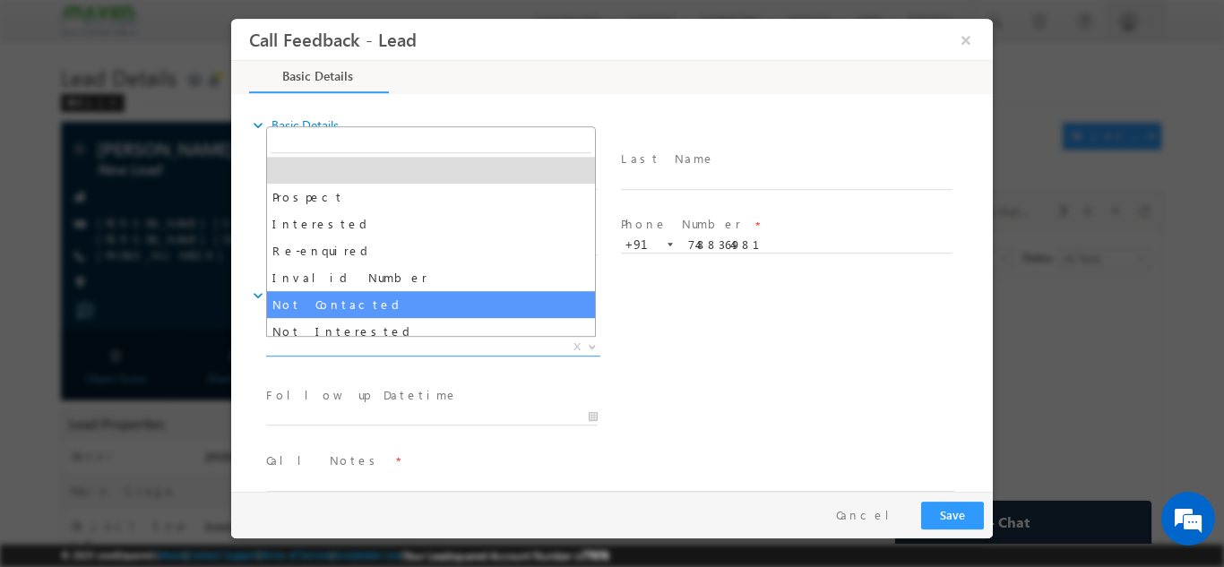
select select "Not Contacted"
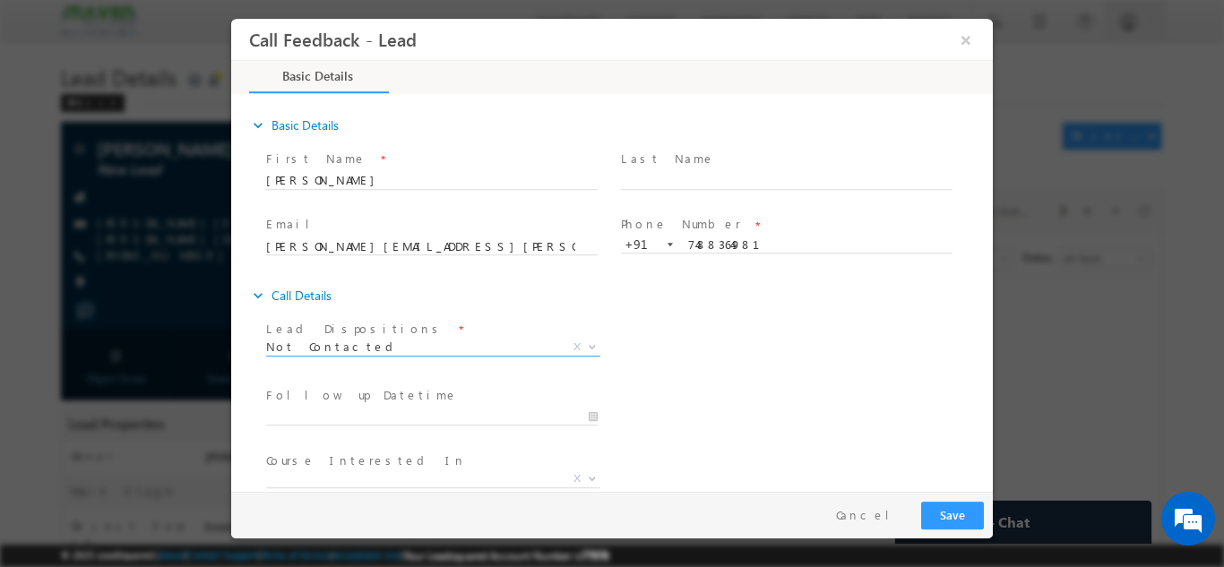
scroll to position [95, 0]
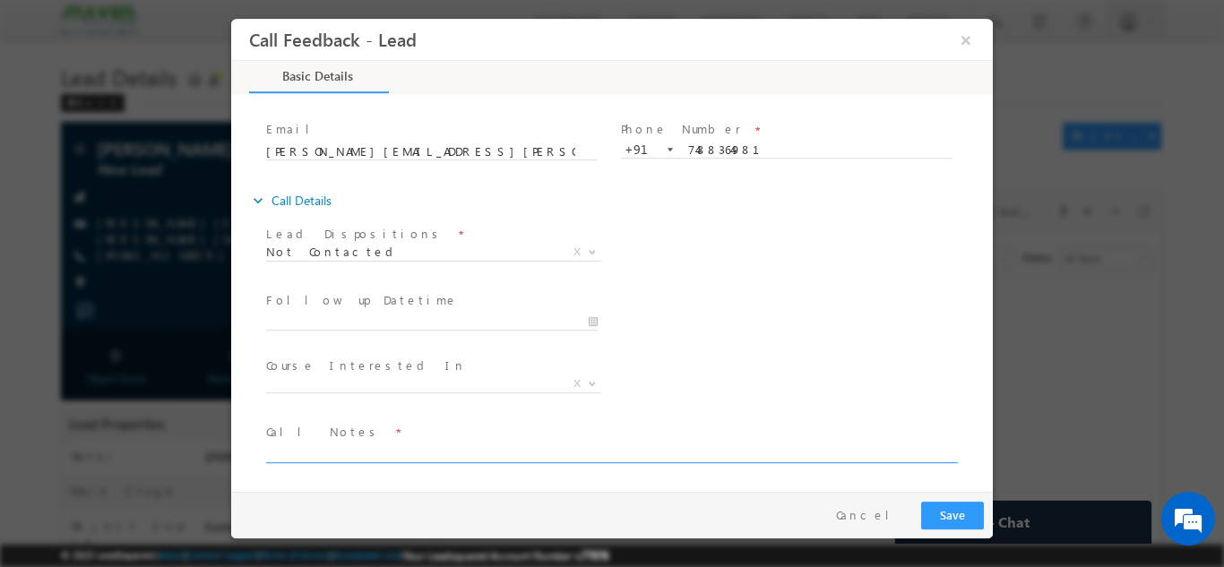
click at [303, 450] on textarea at bounding box center [610, 452] width 689 height 21
click at [452, 451] on textarea "Done btech 5th sem ece having" at bounding box center [610, 452] width 689 height 21
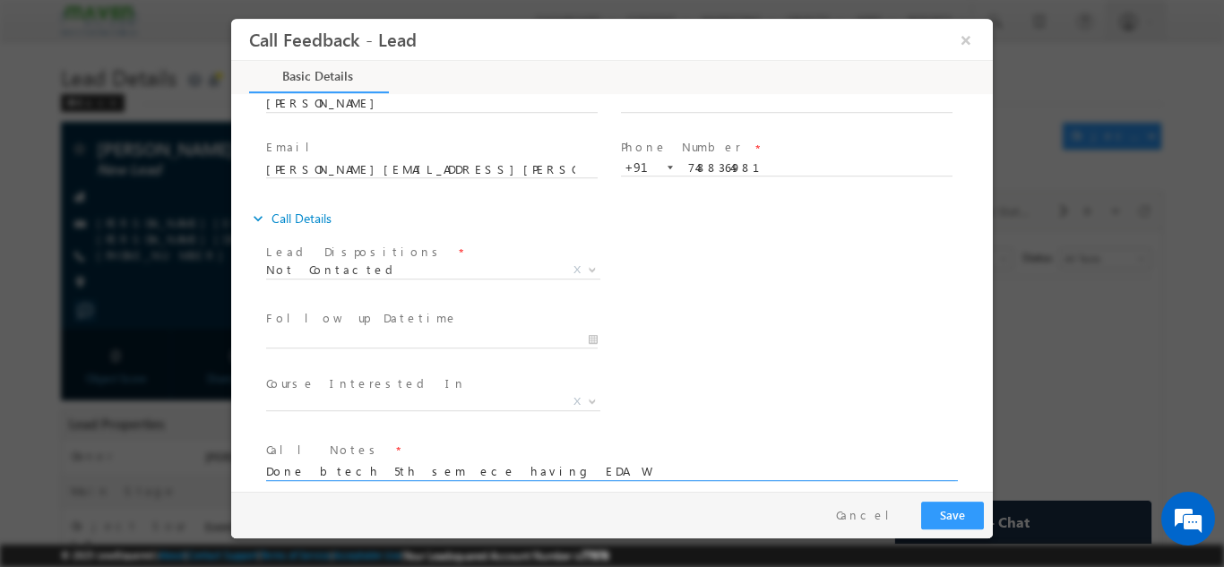
scroll to position [74, 0]
click at [498, 471] on textarea "Done btech 5th sem ece having EDA W" at bounding box center [610, 472] width 689 height 21
click at [484, 466] on textarea "Done btech 5th sem ece having EDA W" at bounding box center [610, 472] width 689 height 21
click at [522, 477] on textarea "Done btech 5th sem ece having EDA W" at bounding box center [610, 472] width 689 height 21
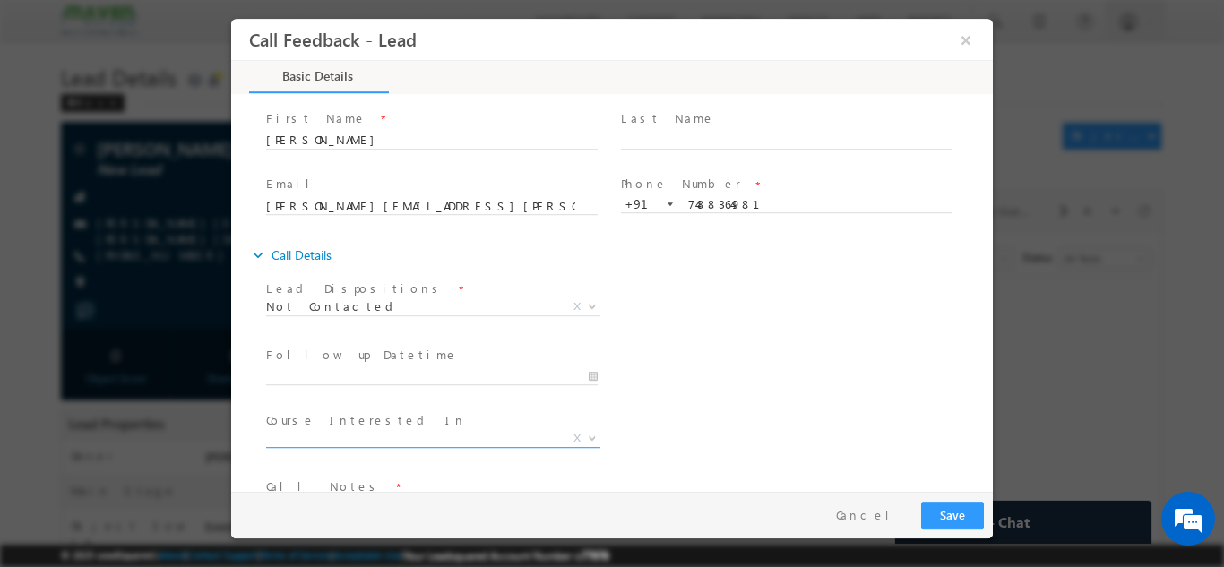
scroll to position [95, 0]
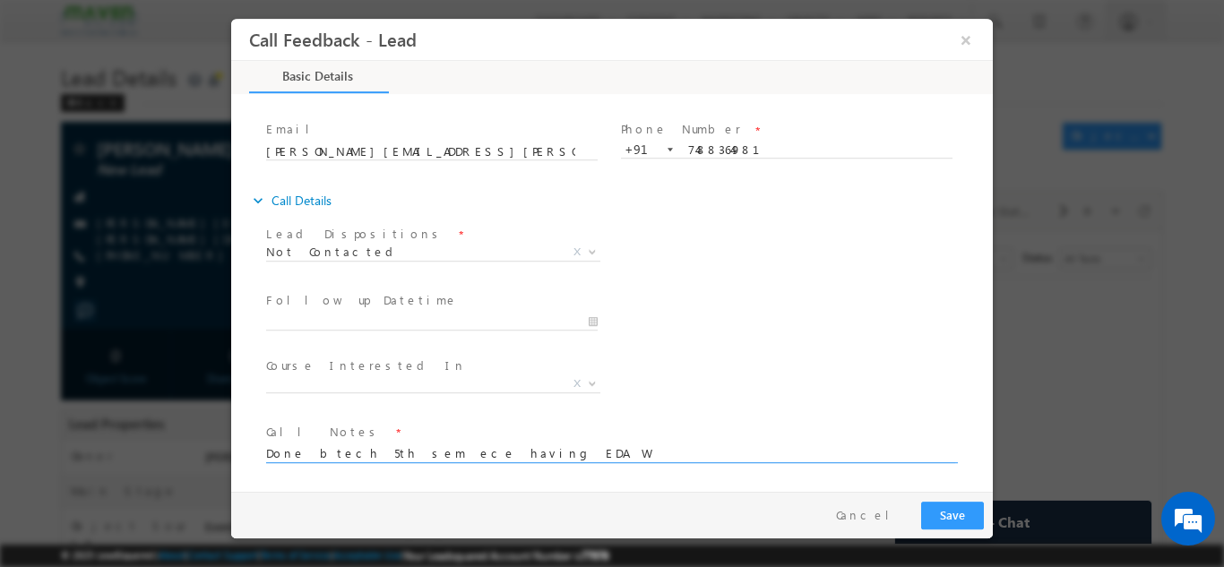
click at [490, 448] on textarea "Done btech 5th sem ece having EDA W" at bounding box center [610, 452] width 689 height 21
type textarea "Done btech 5th sem ece fresher ask me to share the details looking for asic ver…"
type input "16/09/2025 11:48 AM"
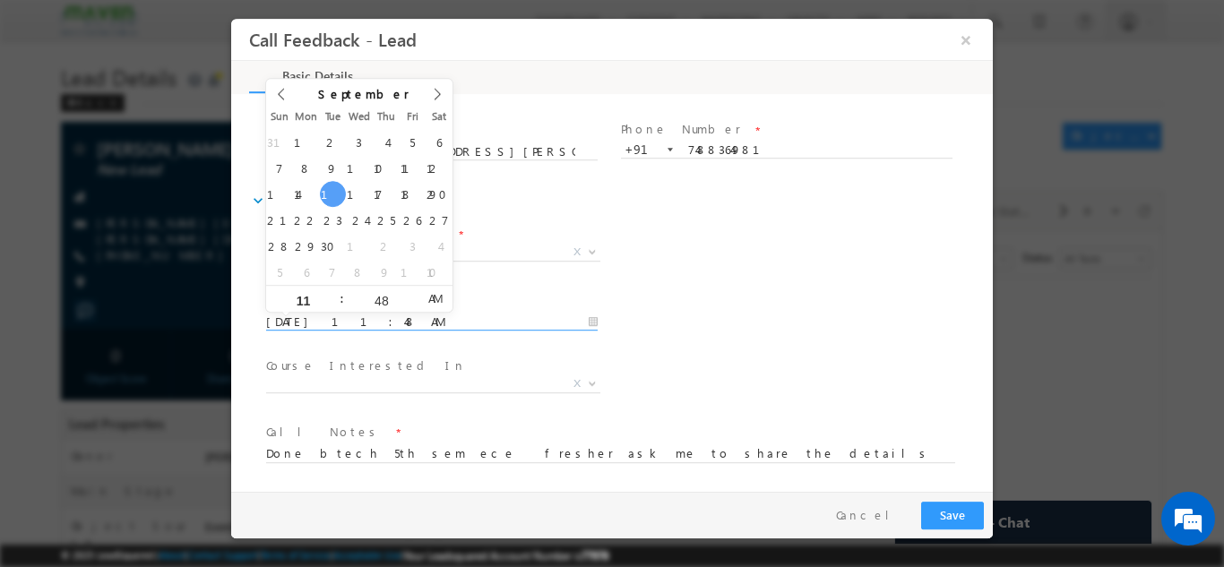
click at [433, 321] on input "16/09/2025 11:48 AM" at bounding box center [432, 322] width 332 height 18
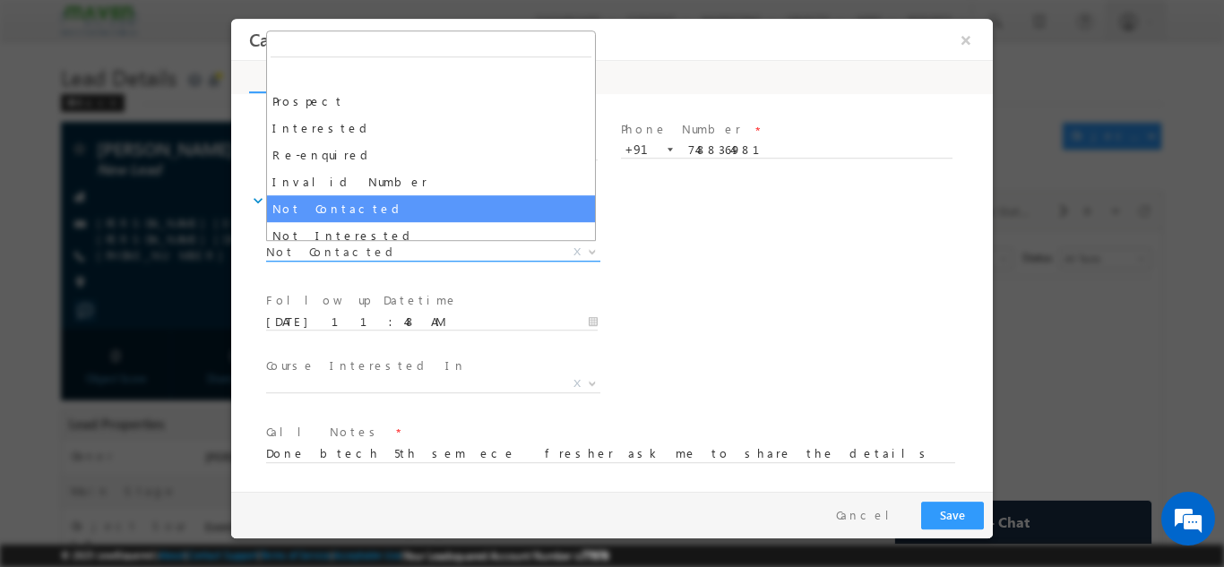
click at [536, 248] on span "Not Contacted" at bounding box center [411, 251] width 291 height 16
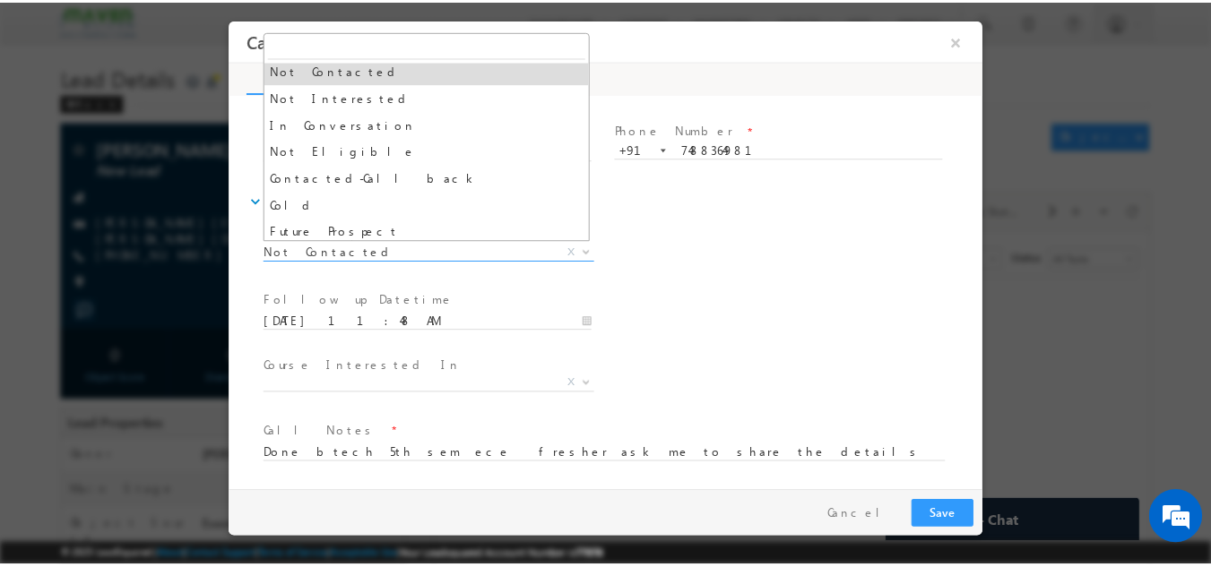
scroll to position [139, 0]
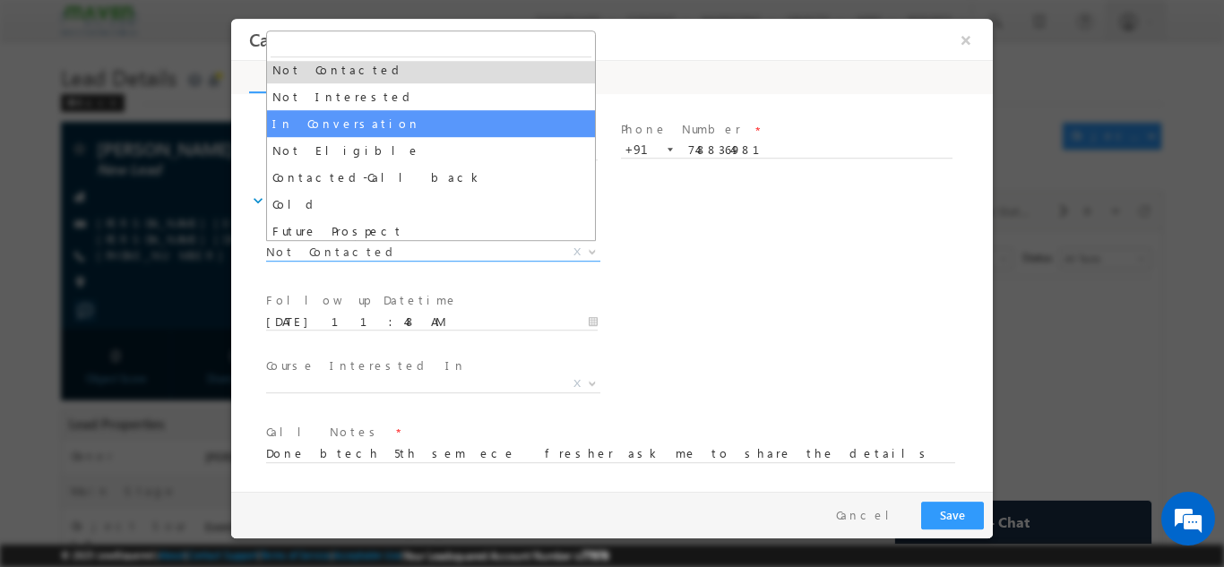
select select "In Conversation"
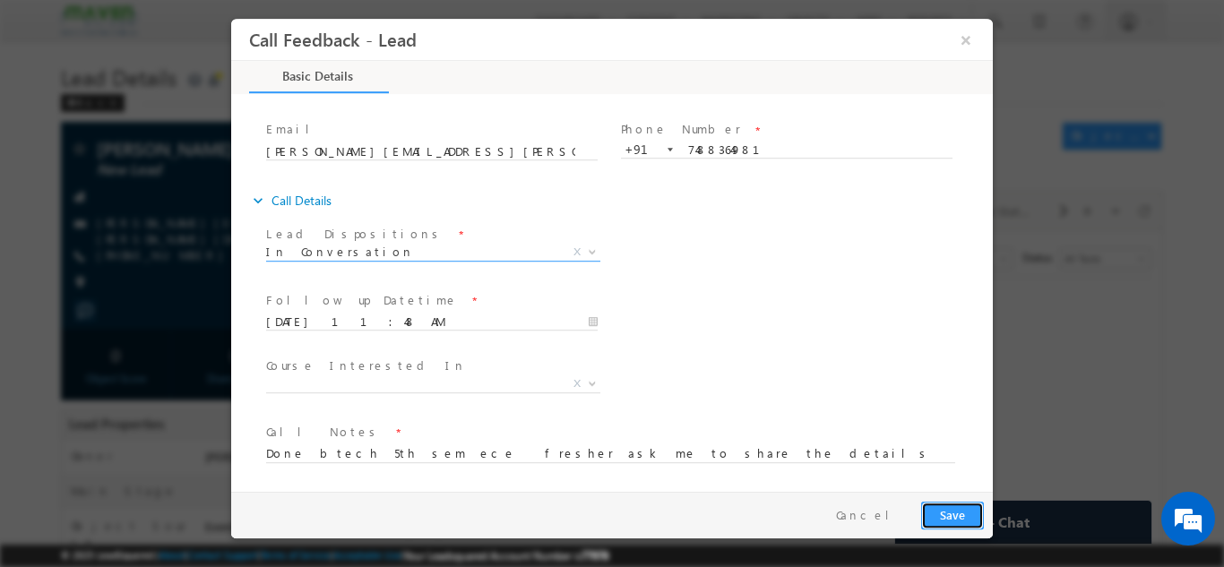
click at [938, 506] on button "Save" at bounding box center [952, 515] width 63 height 28
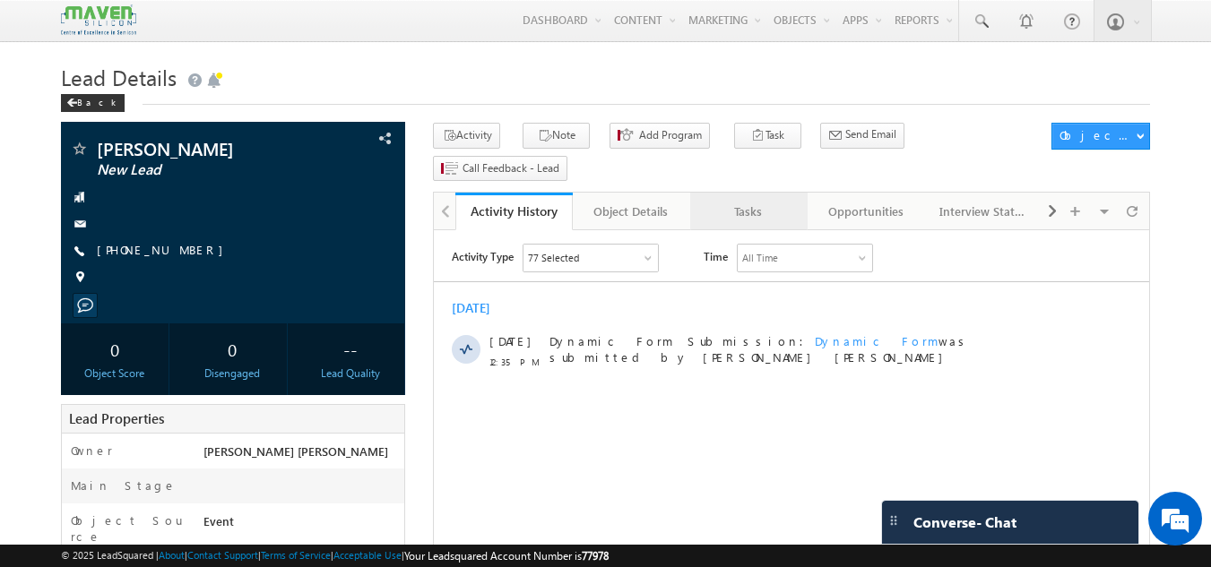
click at [738, 201] on div "Tasks" at bounding box center [747, 212] width 87 height 22
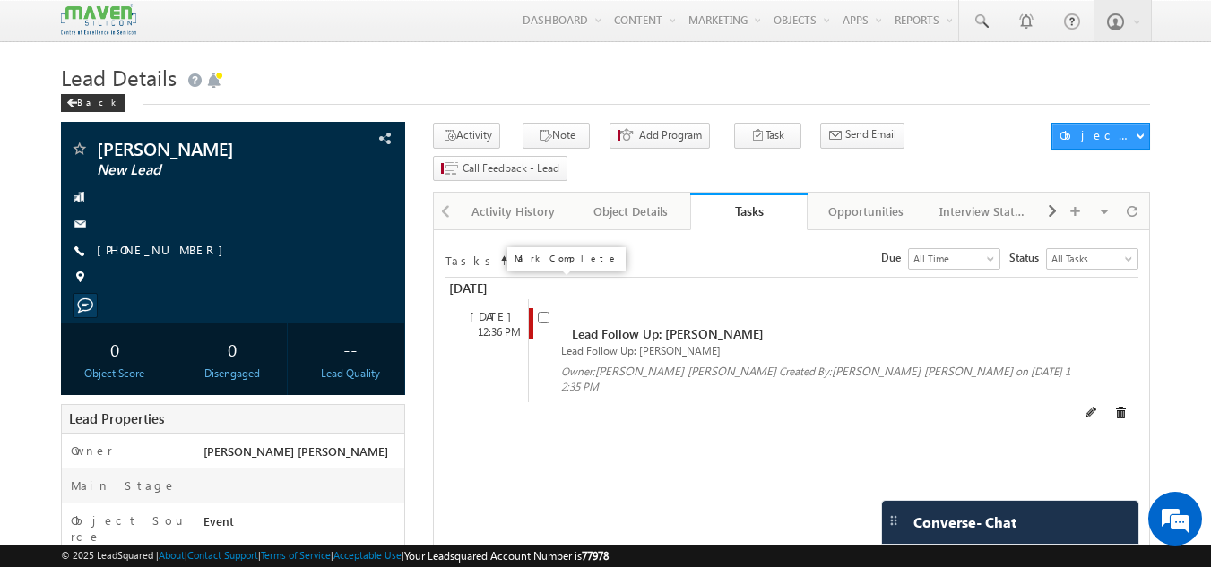
click at [546, 312] on input "checkbox" at bounding box center [544, 318] width 12 height 12
checkbox input "false"
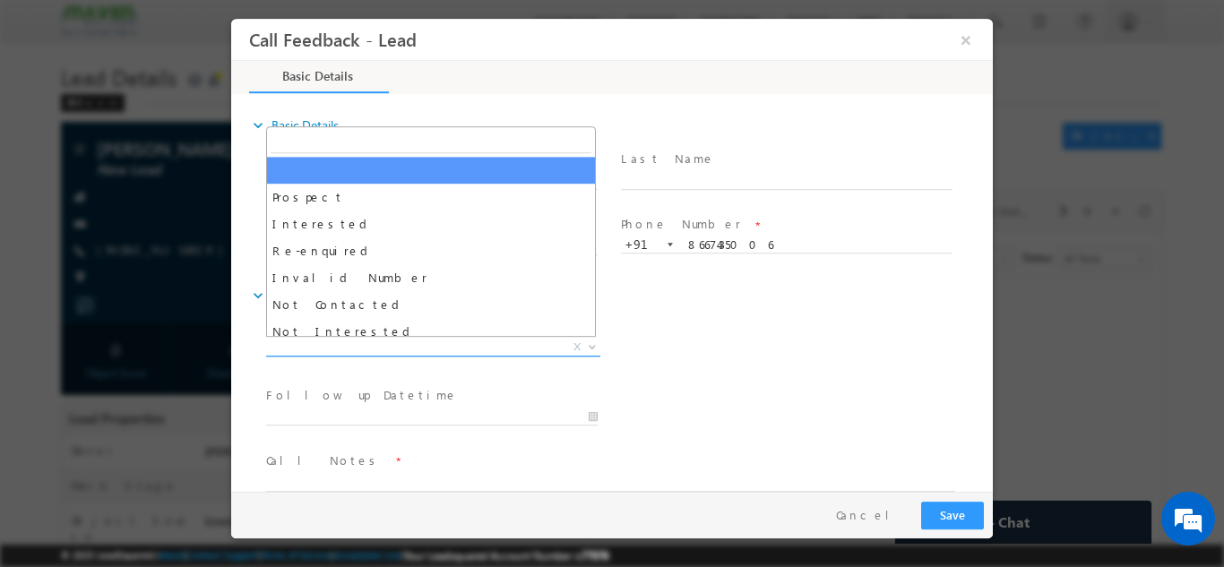
click at [465, 341] on span "X" at bounding box center [433, 347] width 334 height 18
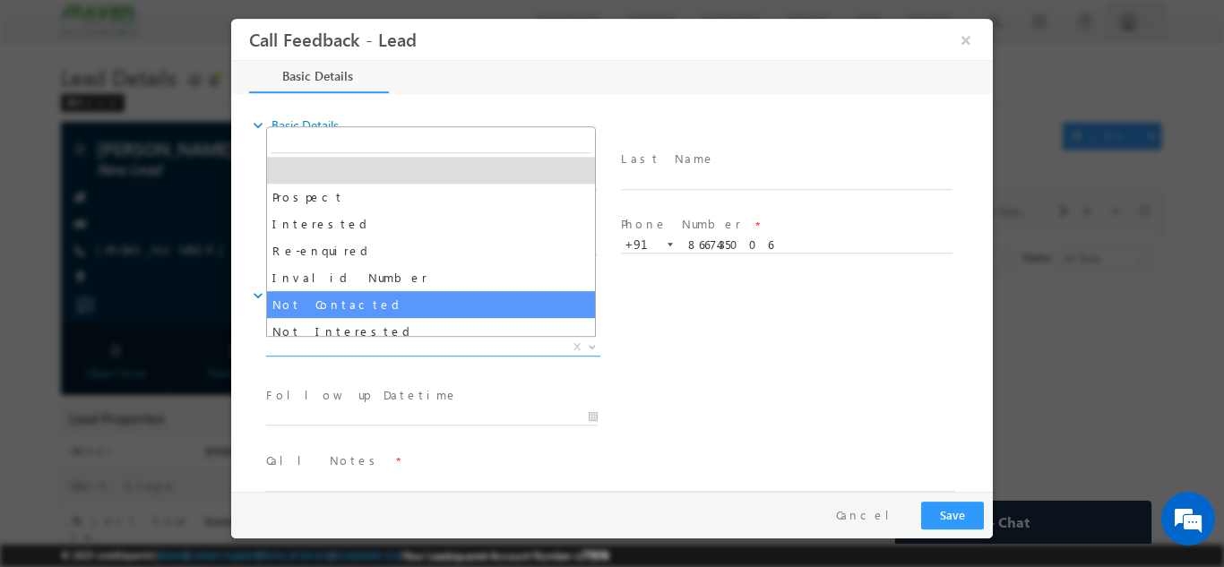
select select "Not Contacted"
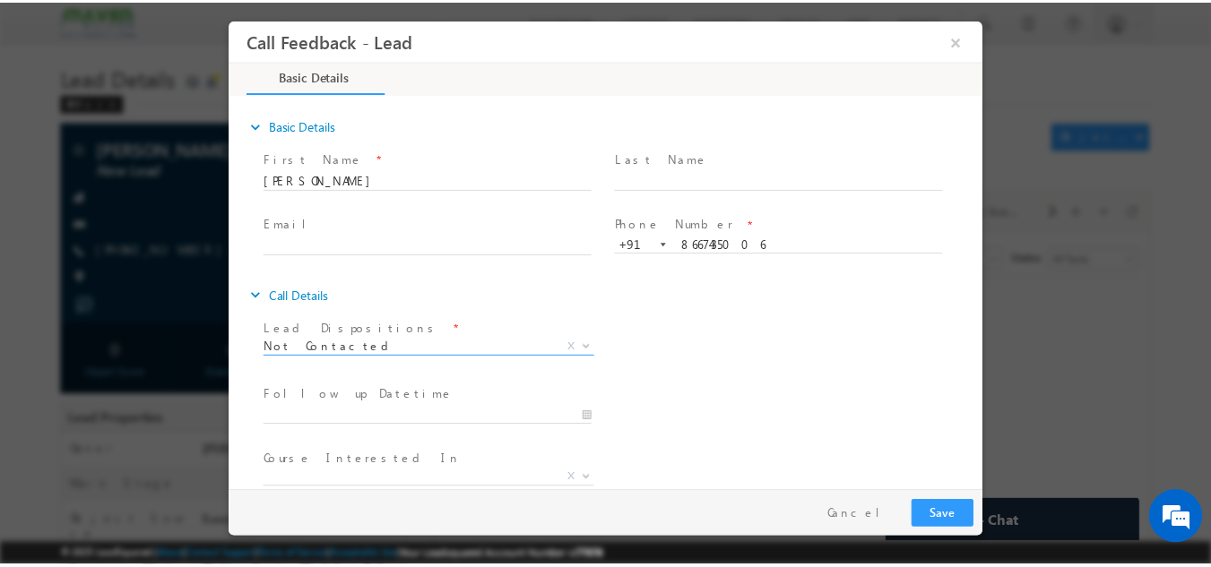
scroll to position [95, 0]
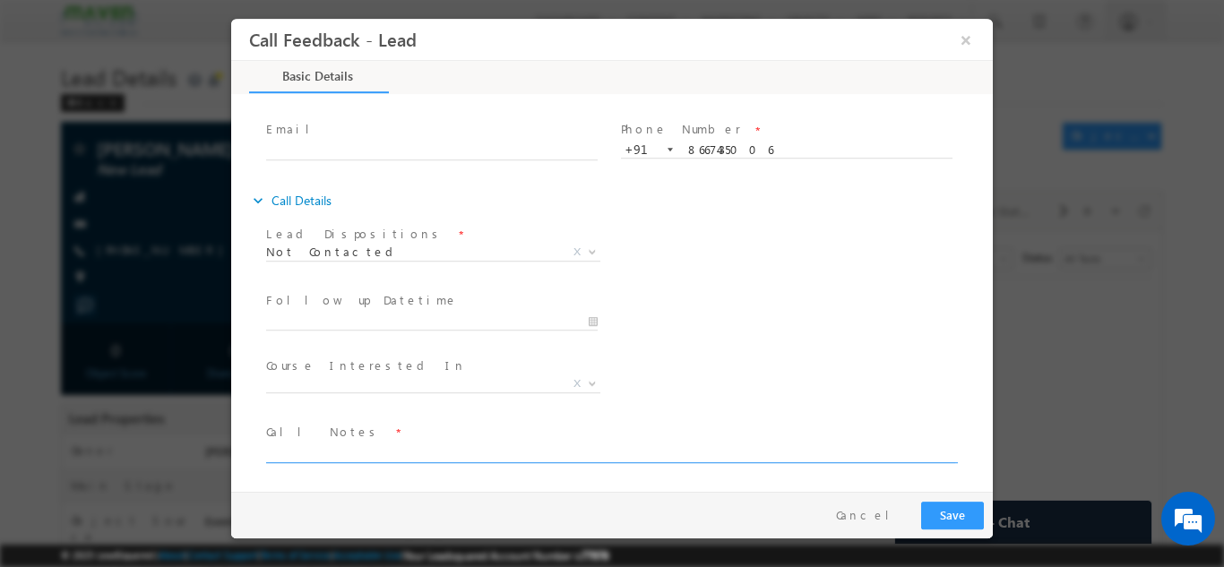
click at [423, 454] on textarea at bounding box center [610, 452] width 689 height 21
type textarea "dnp"
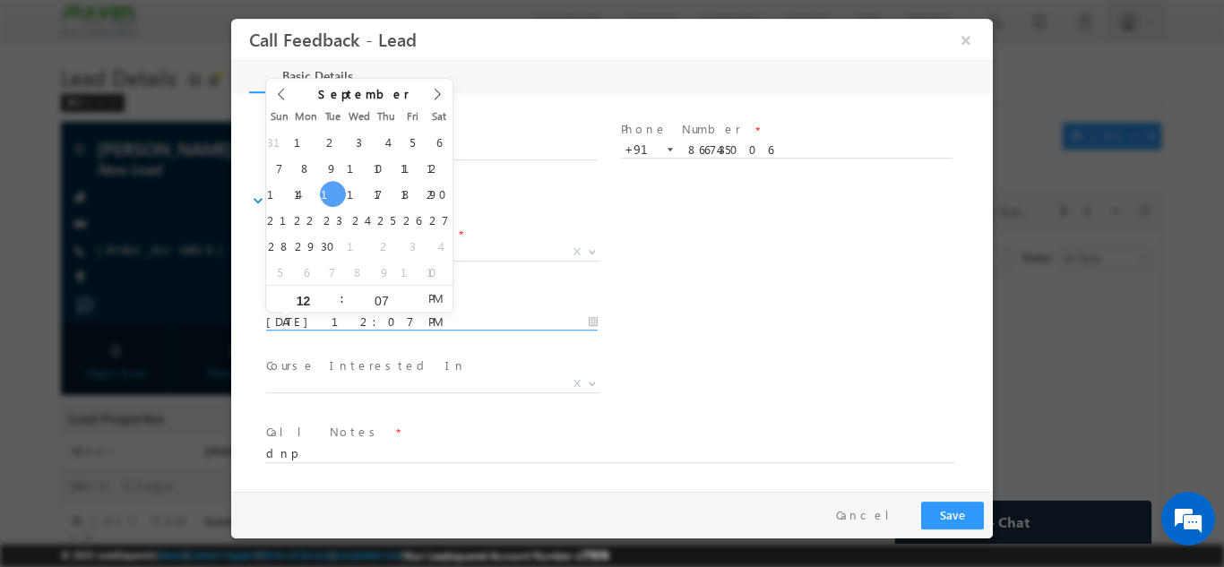
click at [420, 315] on input "16/09/2025 12:07 PM" at bounding box center [432, 322] width 332 height 18
type input "17/09/2025 12:07 PM"
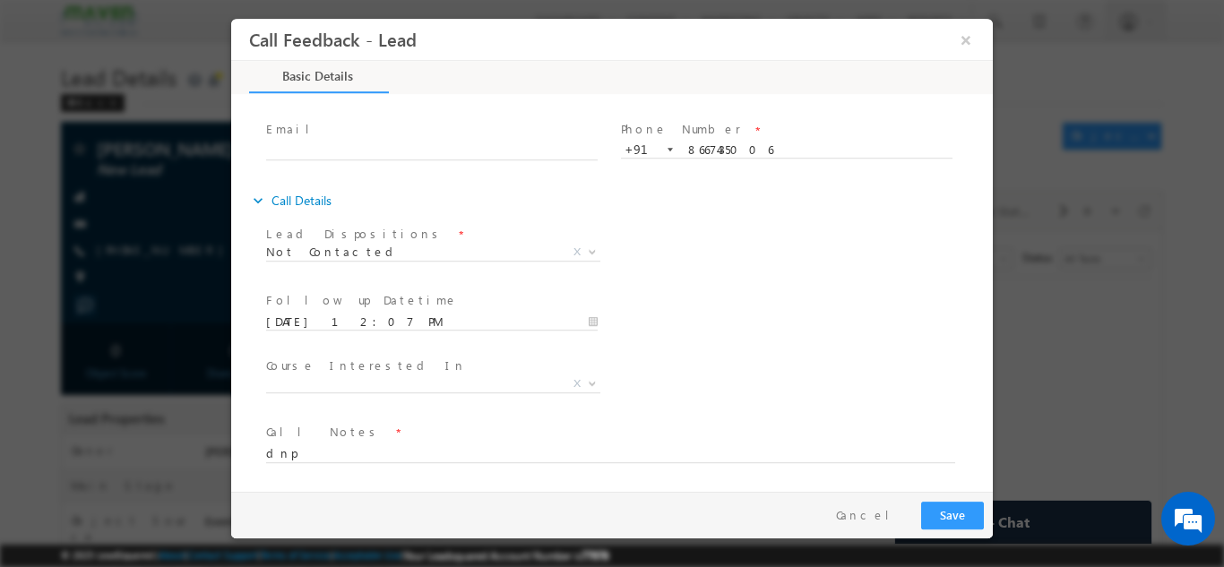
click at [796, 273] on div "Lead Dispositions * Prospect Interested Re-enquired Invalid Number Not Contacte…" at bounding box center [628, 253] width 730 height 66
click at [942, 508] on button "Save" at bounding box center [952, 515] width 63 height 28
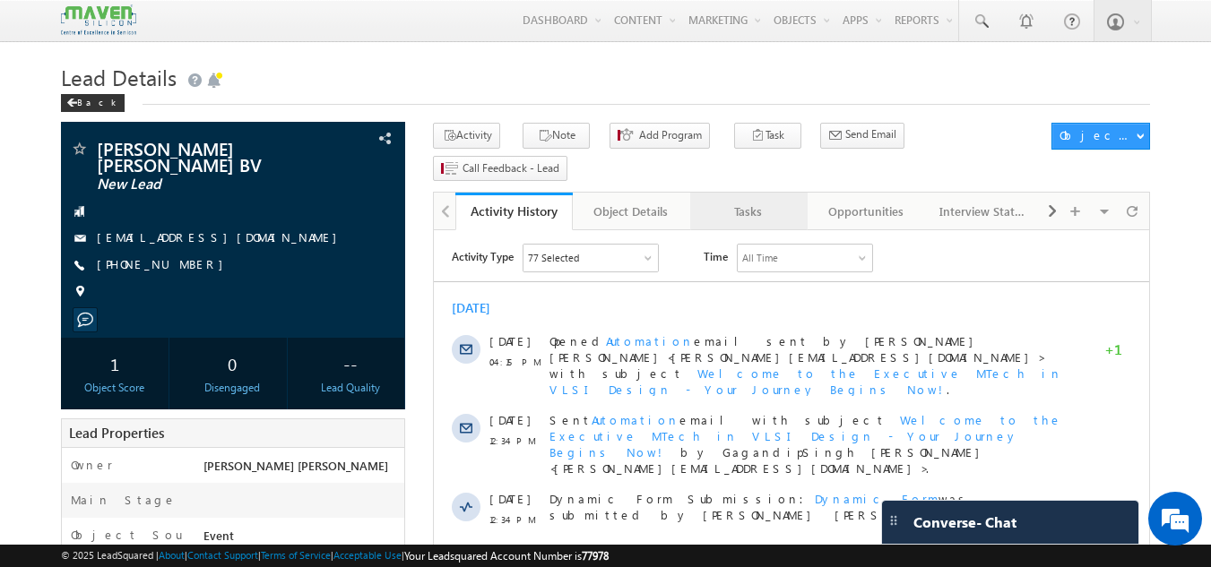
click at [745, 201] on div "Tasks" at bounding box center [747, 212] width 87 height 22
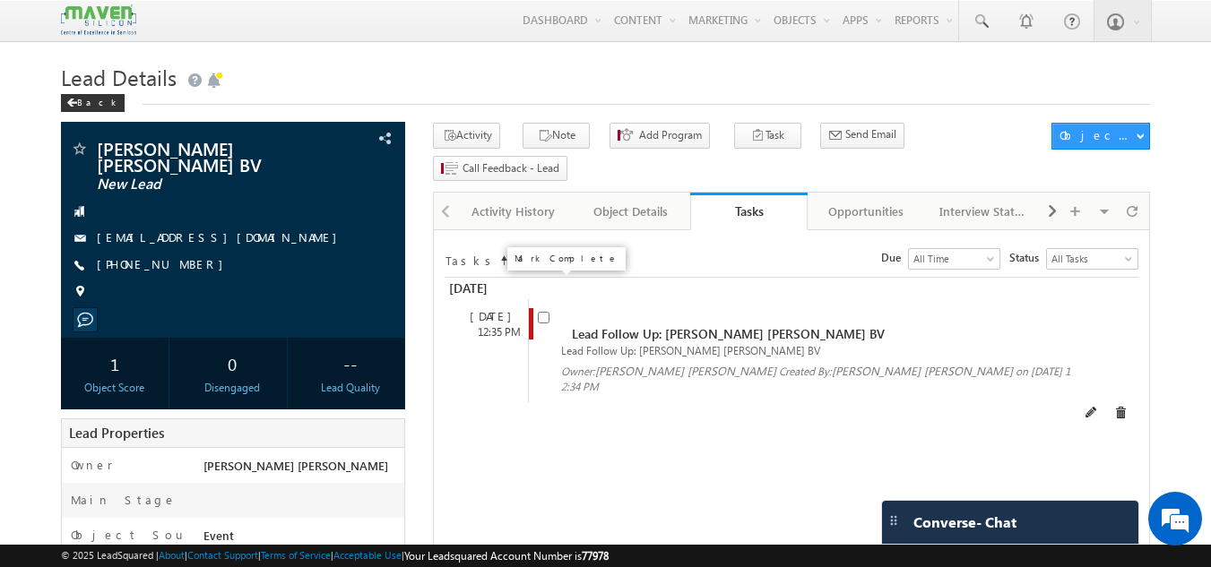
click at [549, 312] on input "checkbox" at bounding box center [544, 318] width 12 height 12
checkbox input "false"
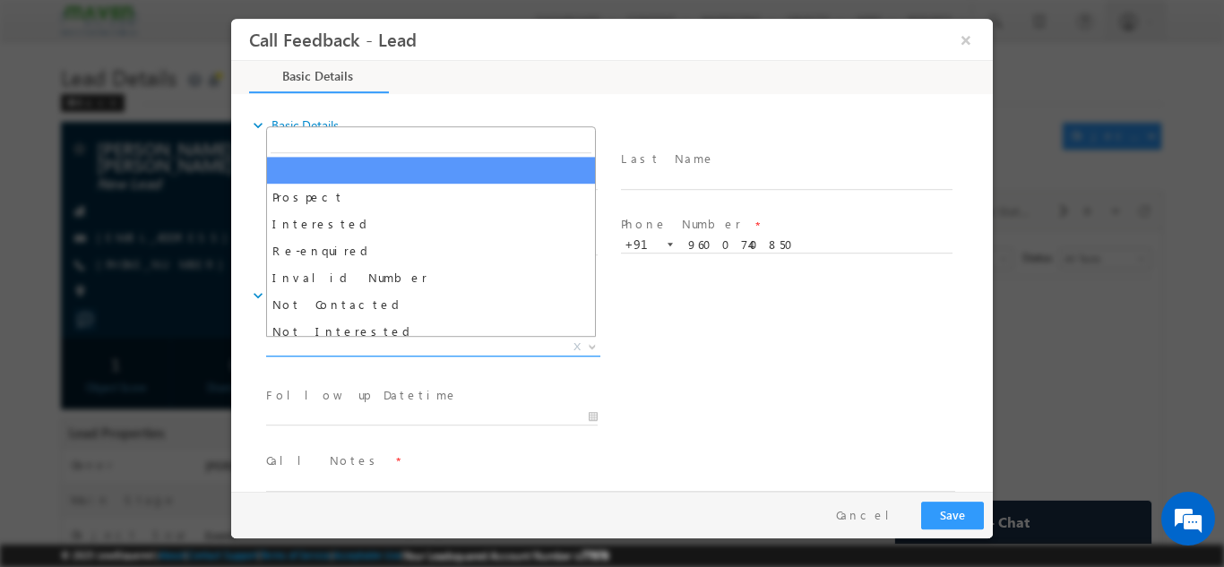
click at [346, 347] on span "X" at bounding box center [433, 347] width 334 height 18
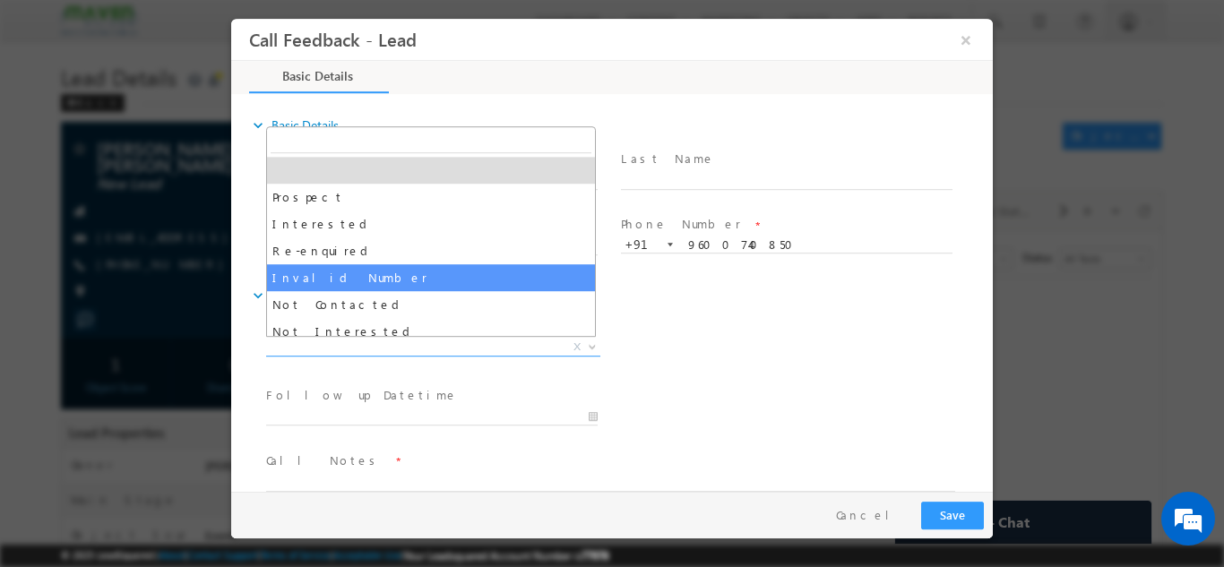
select select "Invalid Number"
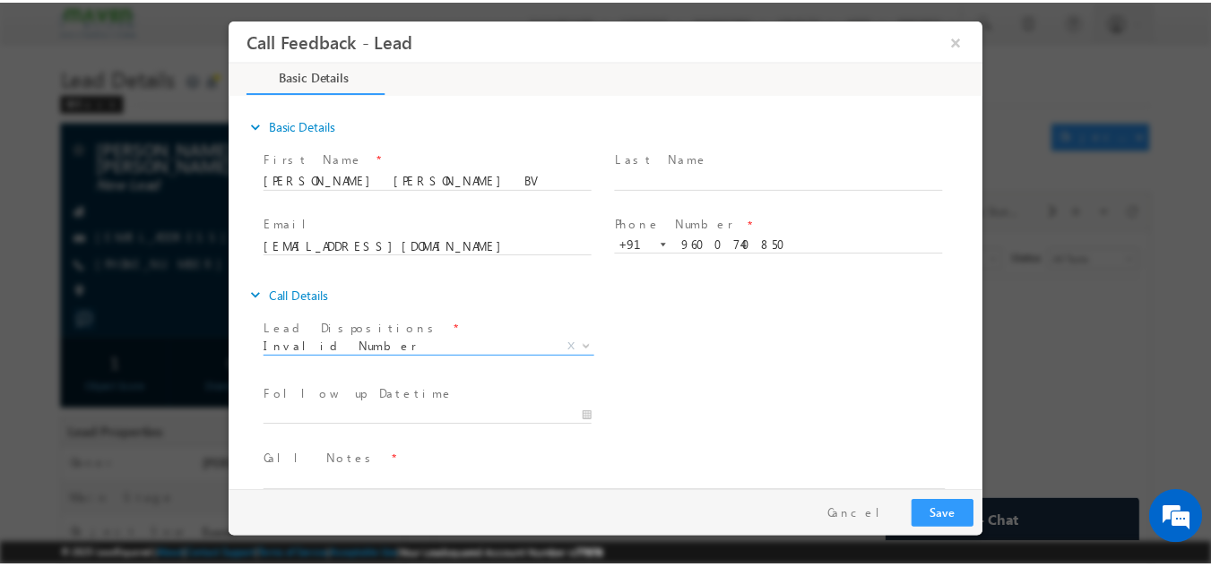
scroll to position [29, 0]
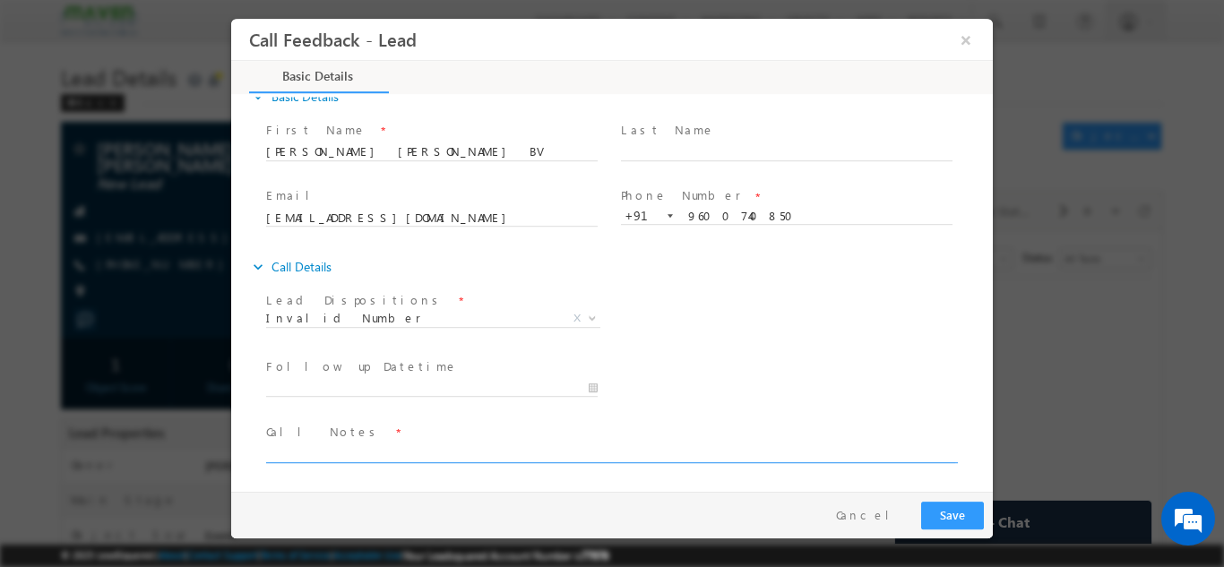
click at [361, 443] on textarea at bounding box center [610, 452] width 689 height 21
type textarea "invalid number 9 digit number given in sheet"
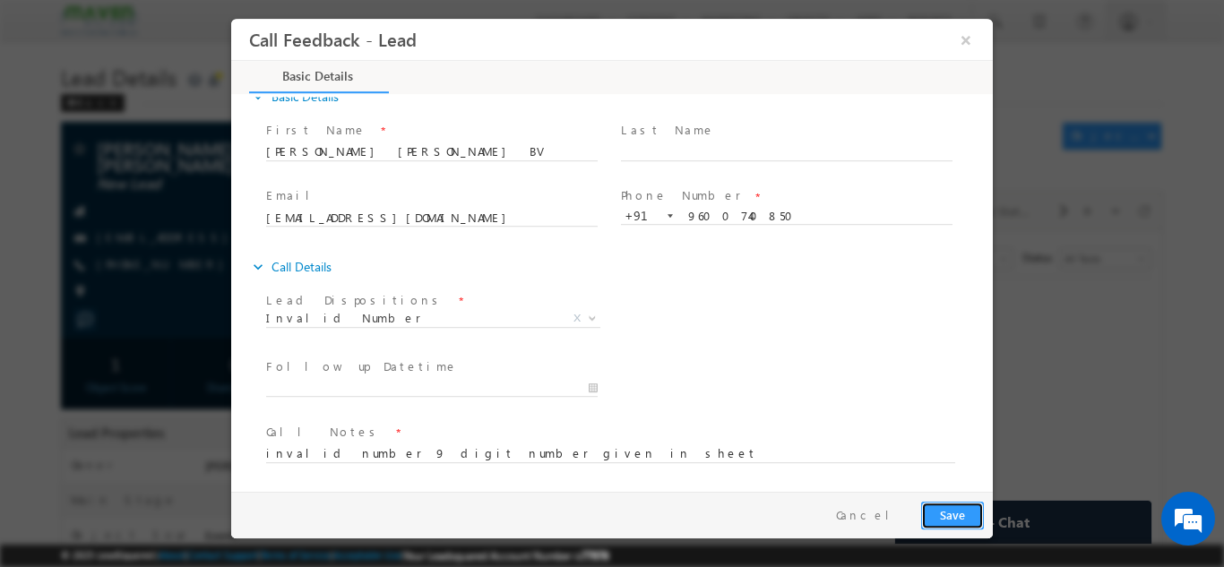
click at [957, 516] on button "Save" at bounding box center [952, 515] width 63 height 28
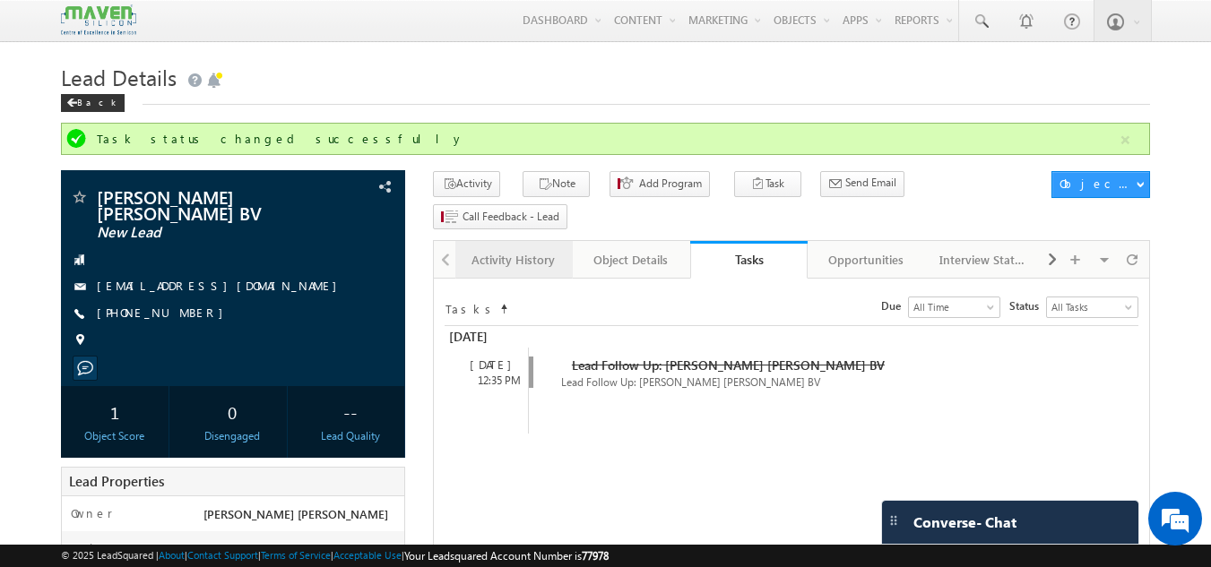
click at [497, 249] on div "Activity History" at bounding box center [513, 260] width 87 height 22
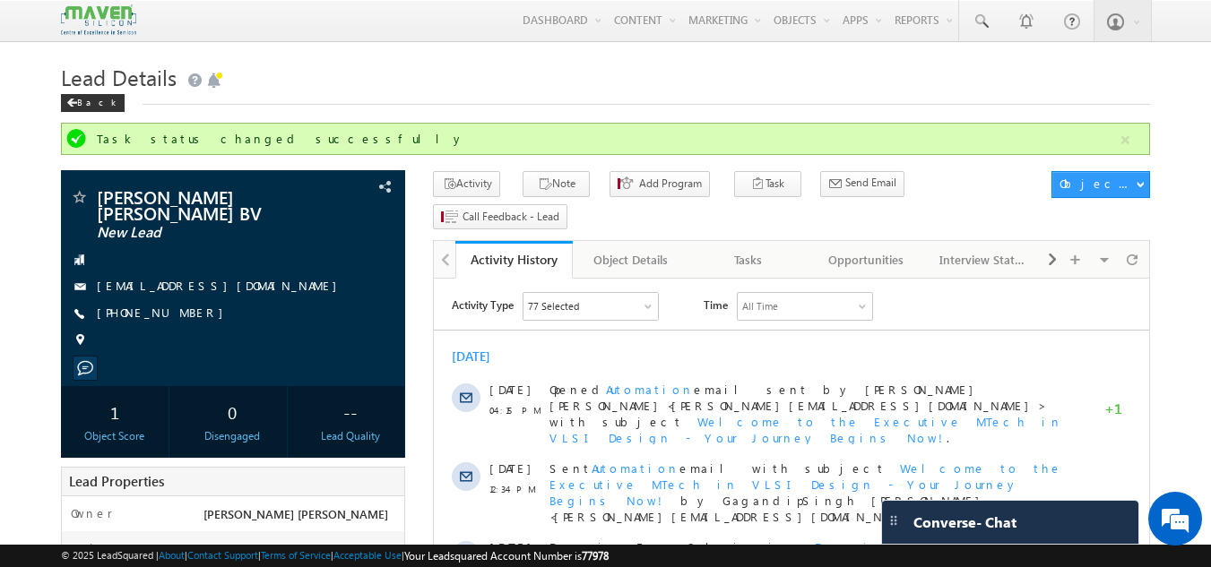
click at [497, 251] on div "Activity History" at bounding box center [514, 259] width 91 height 17
click at [751, 249] on div "Tasks" at bounding box center [747, 260] width 87 height 22
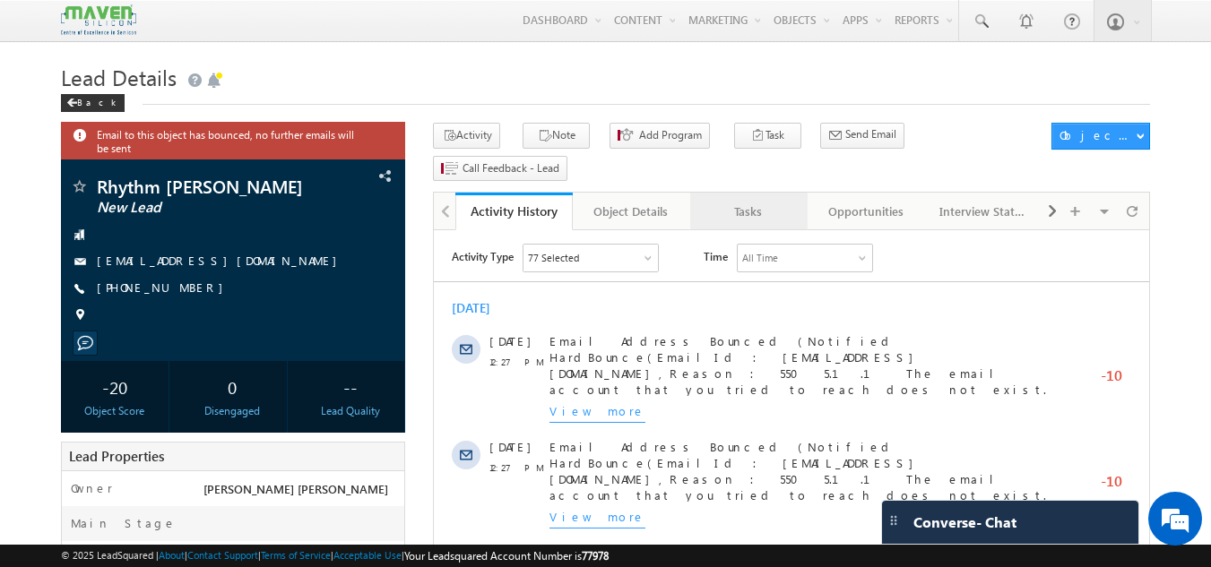
click at [759, 201] on div "Tasks" at bounding box center [747, 212] width 87 height 22
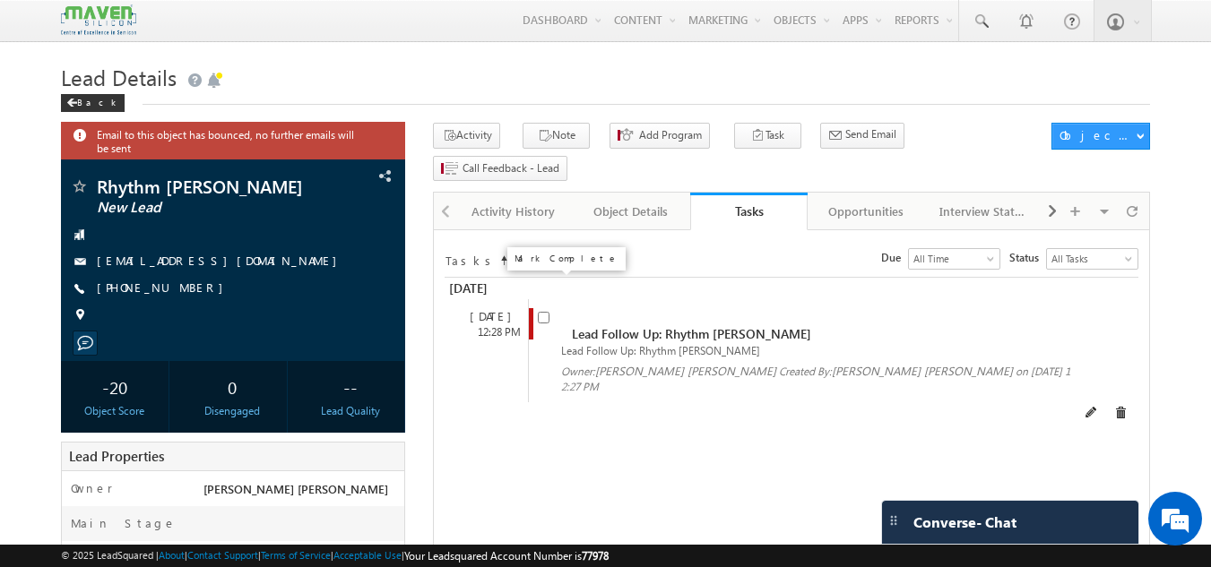
click at [541, 312] on input "checkbox" at bounding box center [544, 318] width 12 height 12
checkbox input "false"
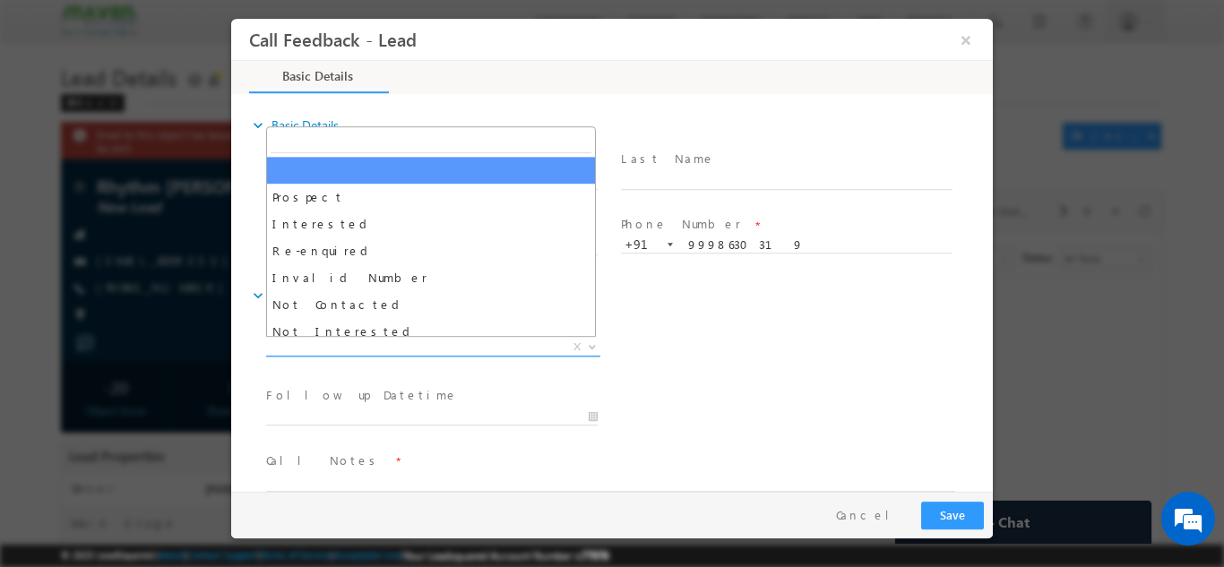
click at [436, 350] on span "X" at bounding box center [433, 347] width 334 height 18
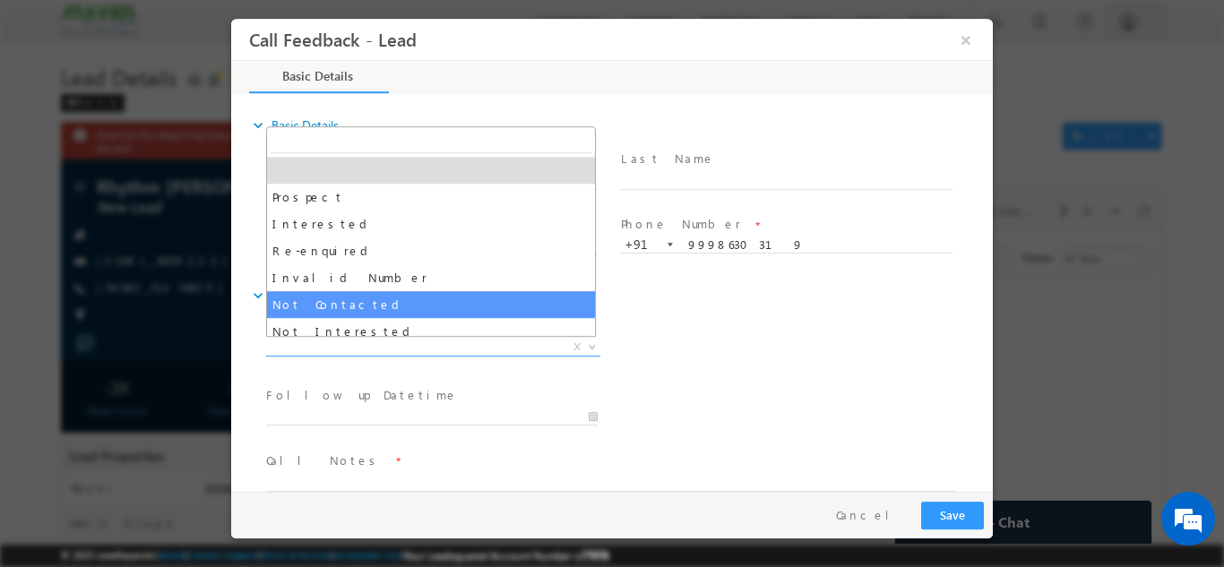
select select "Not Contacted"
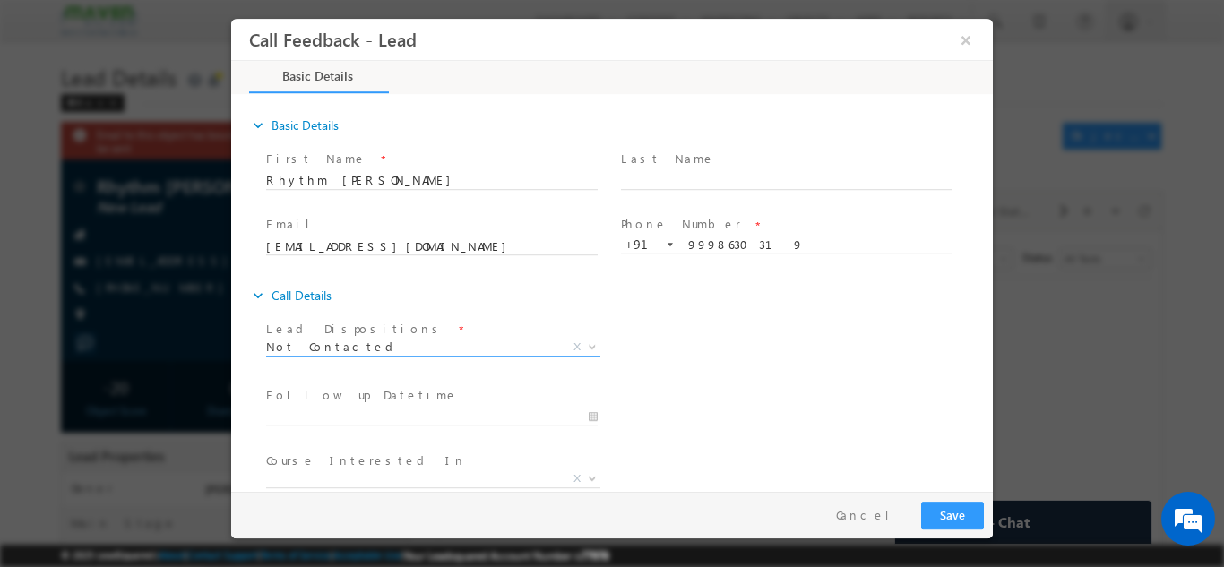
scroll to position [95, 0]
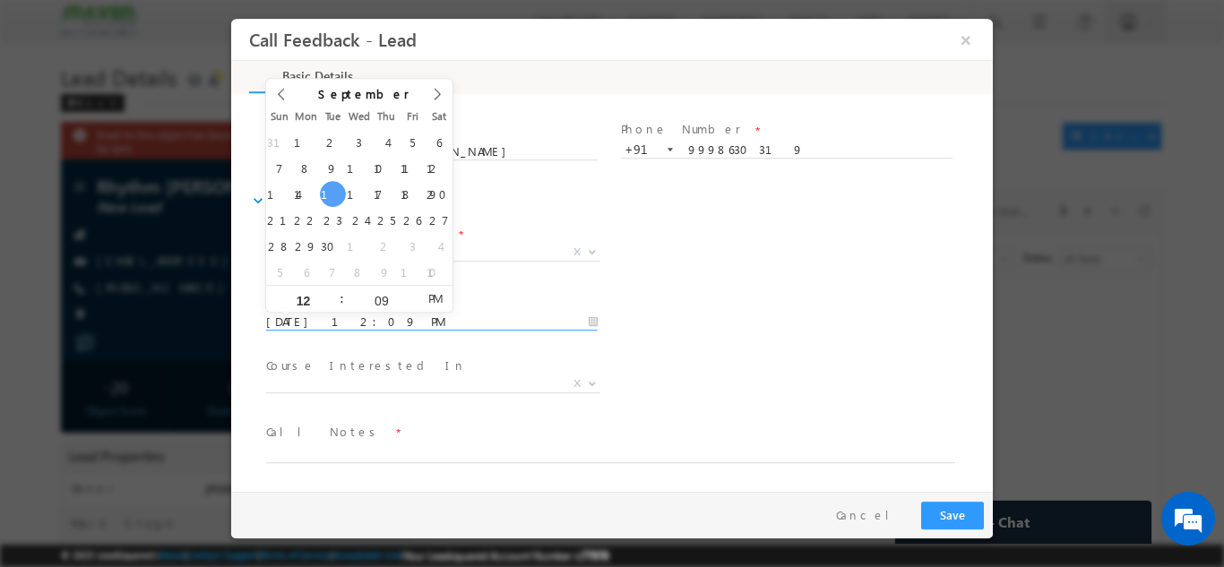
click at [385, 315] on input "16/09/2025 12:09 PM" at bounding box center [432, 322] width 332 height 18
type input "17/09/2025 12:09 PM"
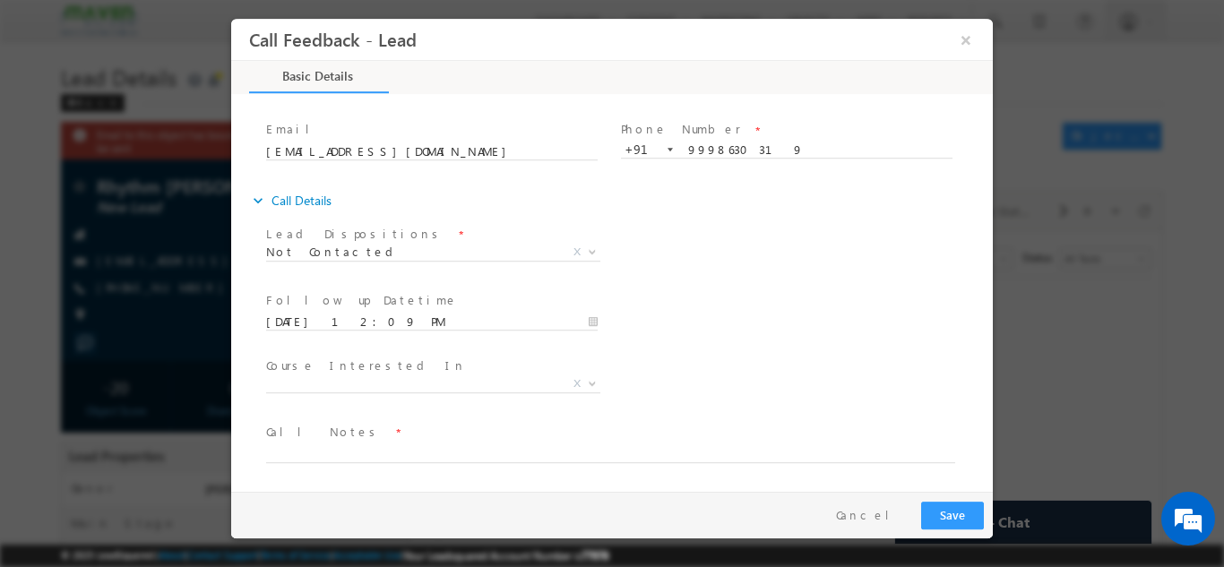
click at [332, 438] on span "Call Notes *" at bounding box center [601, 432] width 670 height 20
click at [328, 445] on textarea at bounding box center [610, 452] width 689 height 21
type textarea "dnp"
click at [960, 510] on button "Save" at bounding box center [952, 515] width 63 height 28
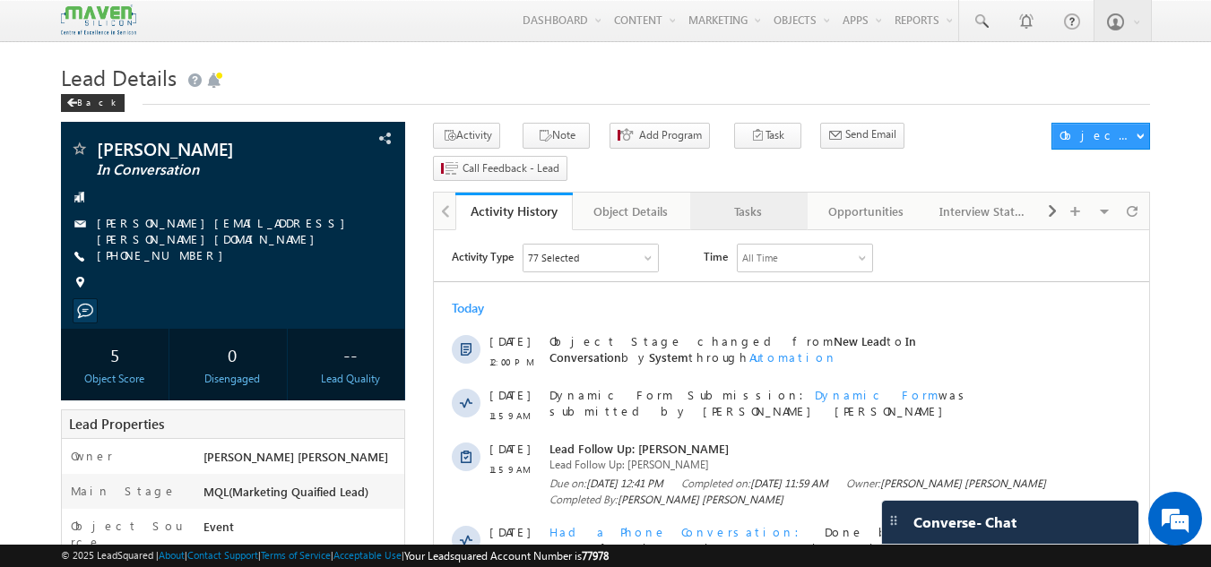
click at [745, 201] on div "Tasks" at bounding box center [747, 212] width 87 height 22
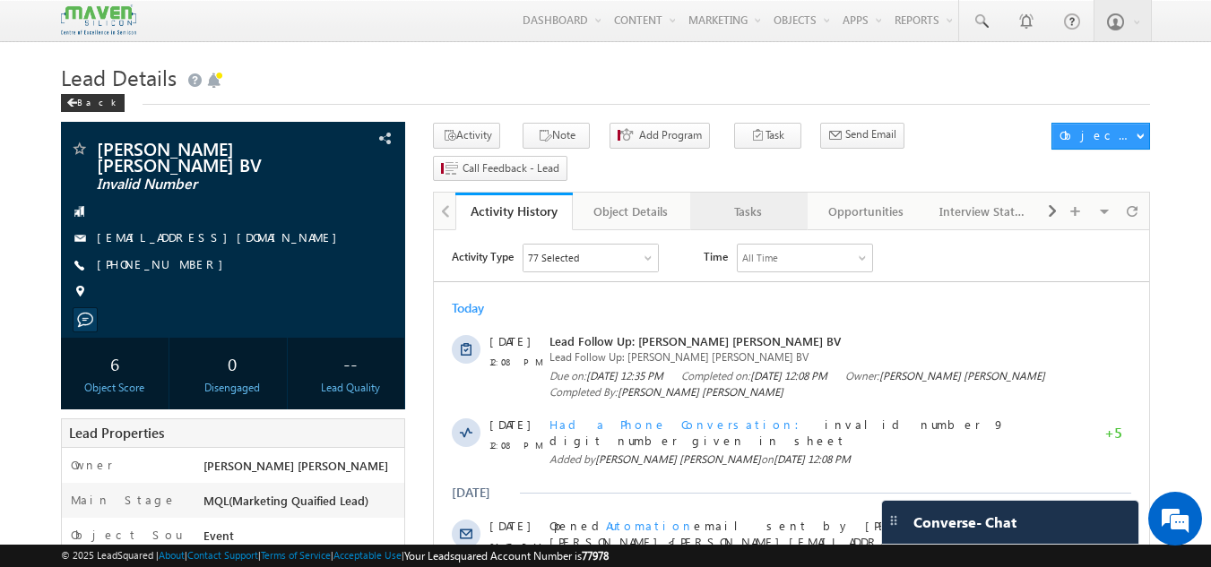
click at [739, 201] on div "Tasks" at bounding box center [747, 212] width 87 height 22
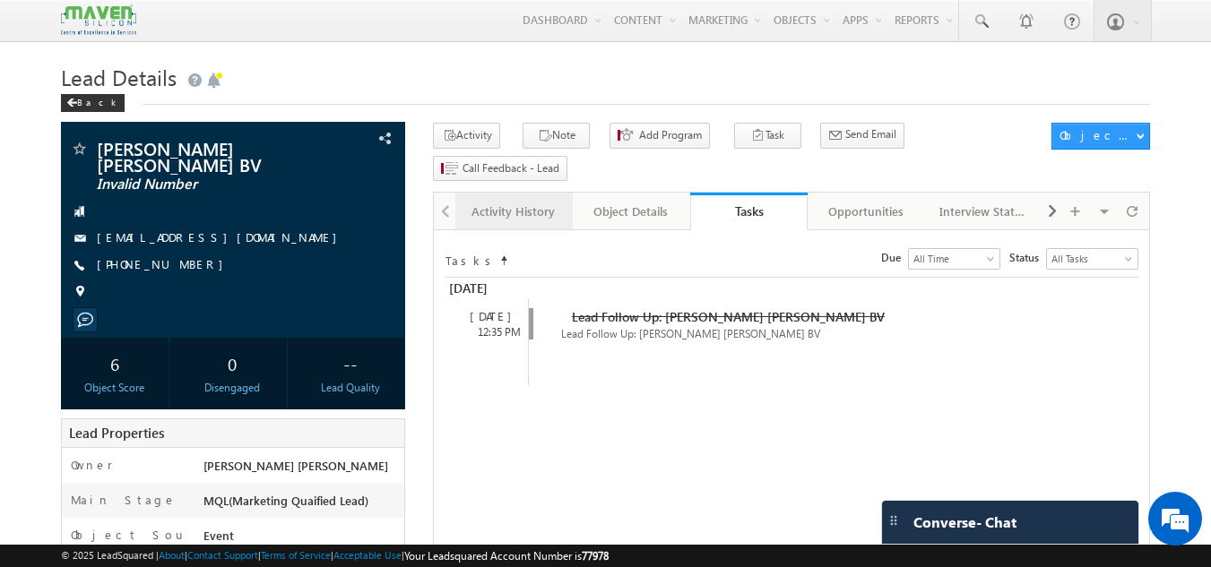
click at [506, 201] on div "Activity History" at bounding box center [513, 212] width 87 height 22
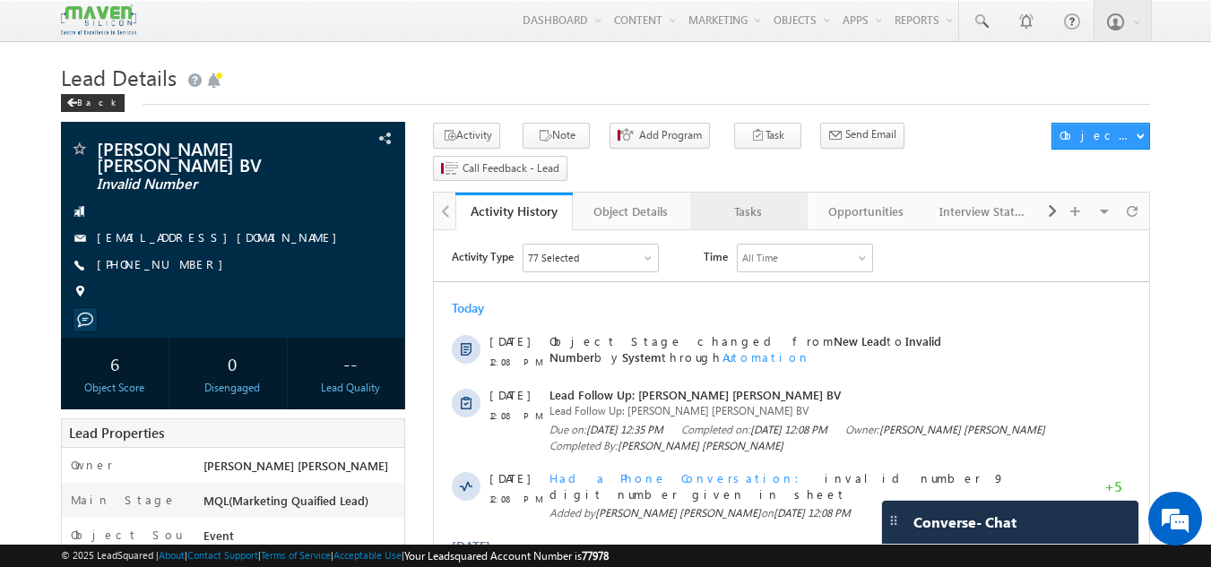
click at [743, 201] on div "Tasks" at bounding box center [747, 212] width 87 height 22
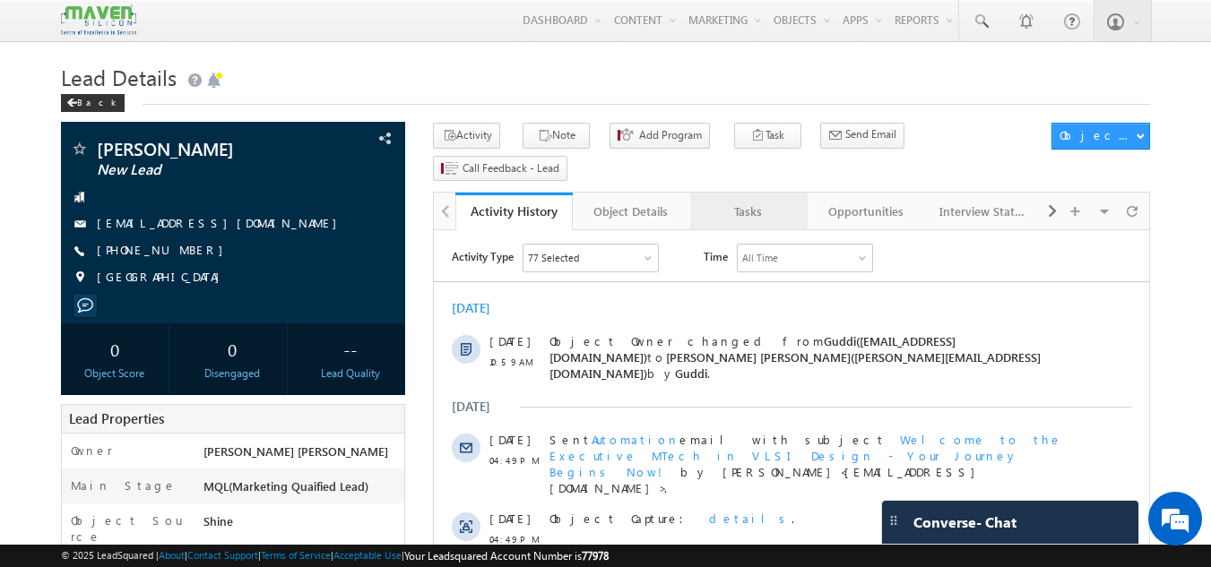
click at [780, 201] on div "Tasks" at bounding box center [747, 212] width 87 height 22
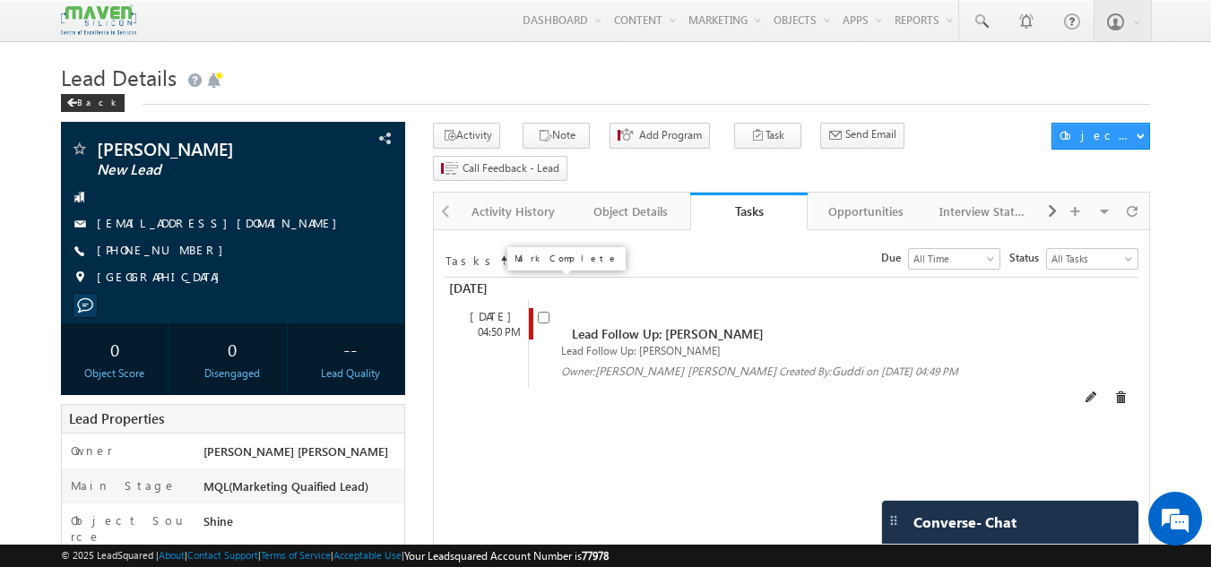
click at [543, 312] on input "checkbox" at bounding box center [544, 318] width 12 height 12
checkbox input "false"
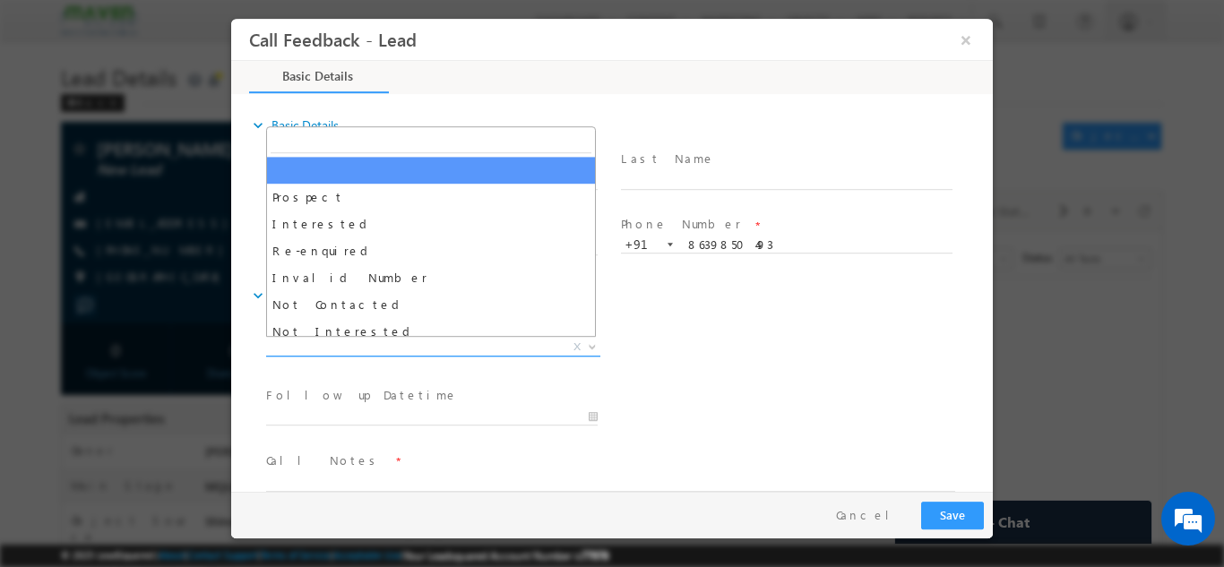
click at [372, 342] on span "X" at bounding box center [433, 347] width 334 height 18
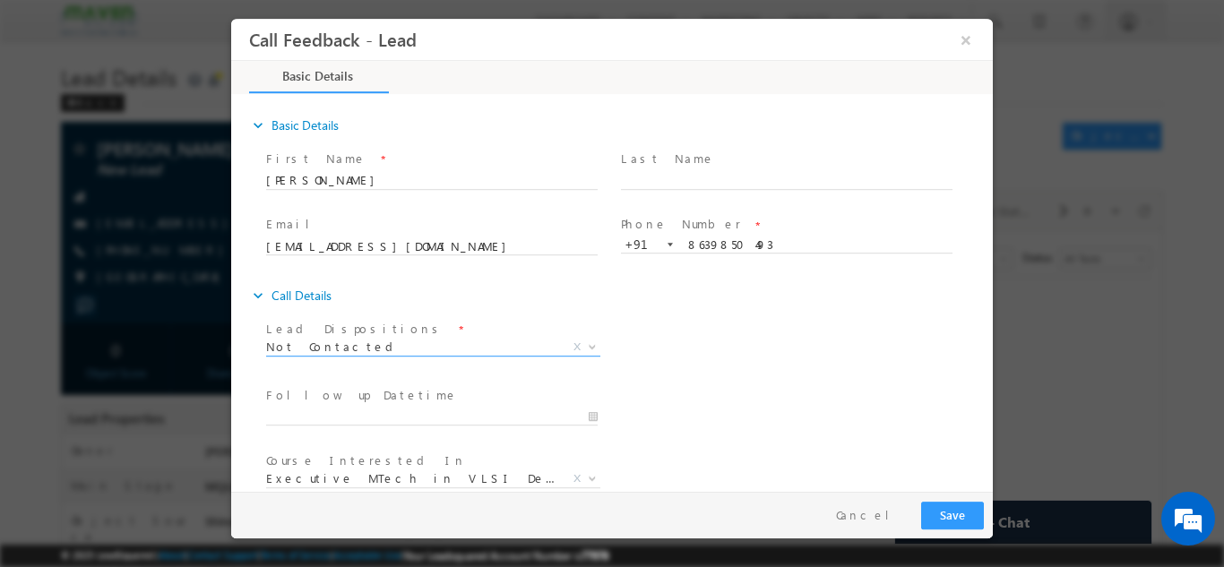
scroll to position [95, 0]
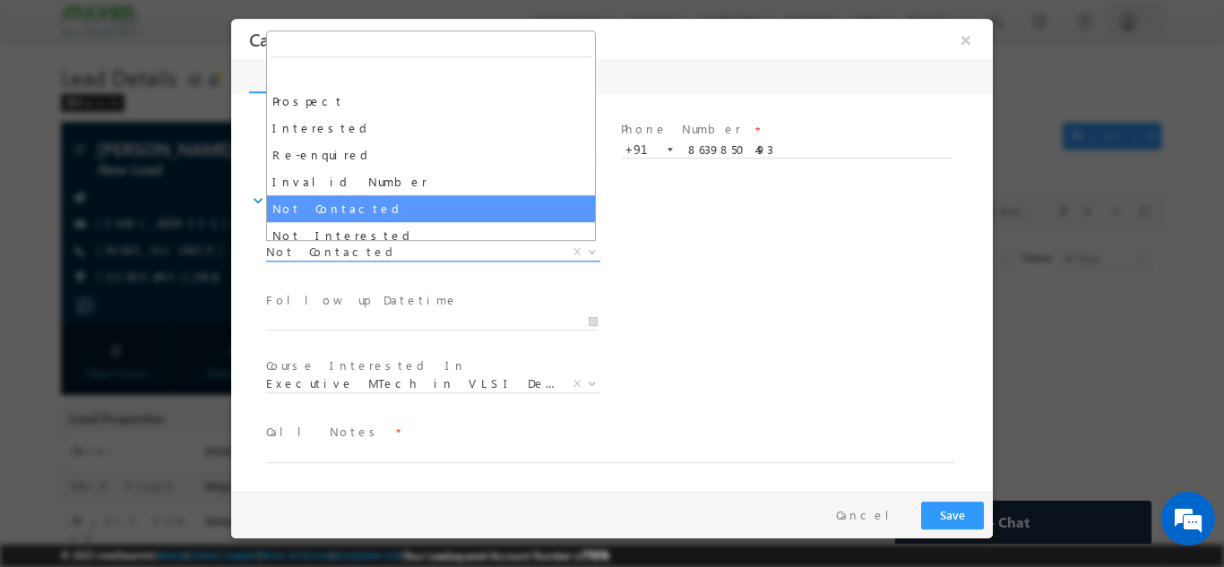
click at [408, 250] on span "Not Contacted" at bounding box center [411, 251] width 291 height 16
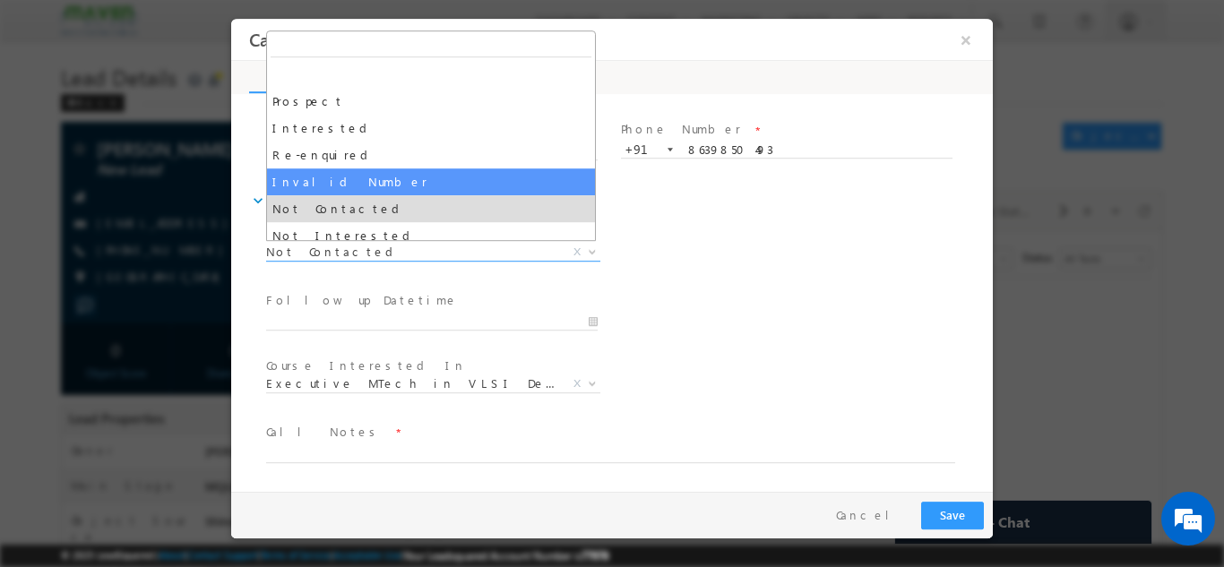
select select "Invalid Number"
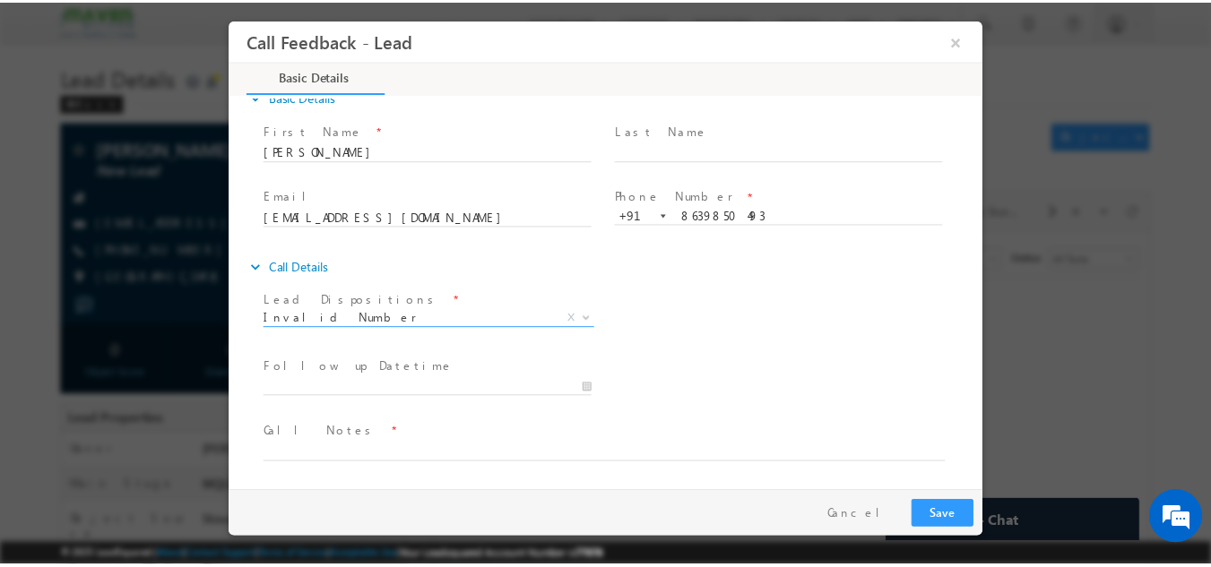
scroll to position [29, 0]
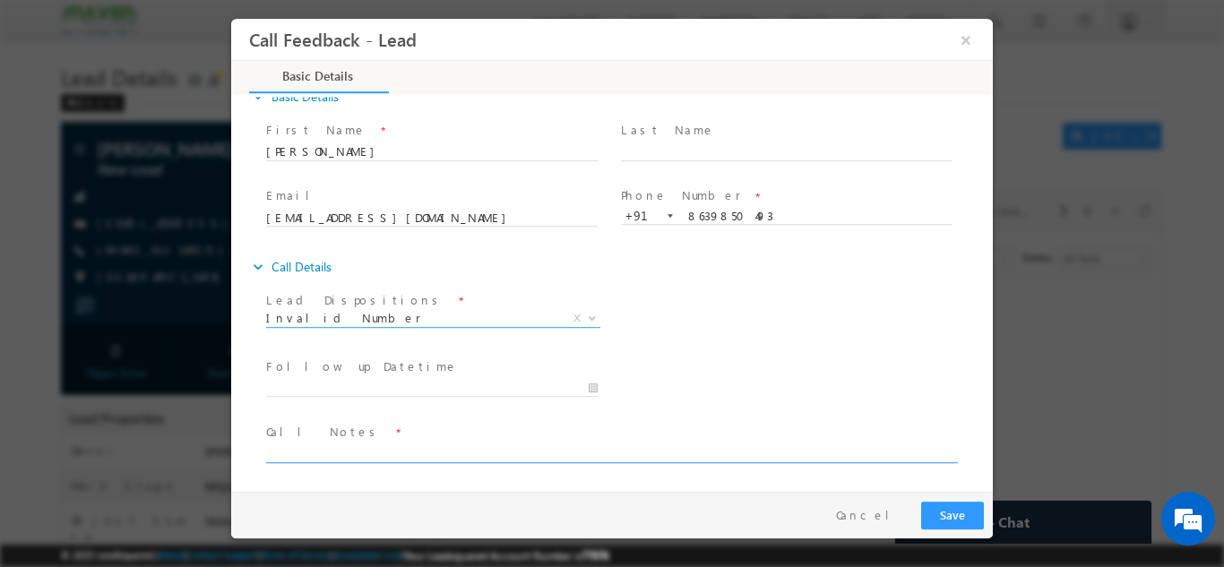
click at [343, 455] on textarea at bounding box center [610, 452] width 689 height 21
type textarea "invalid number"
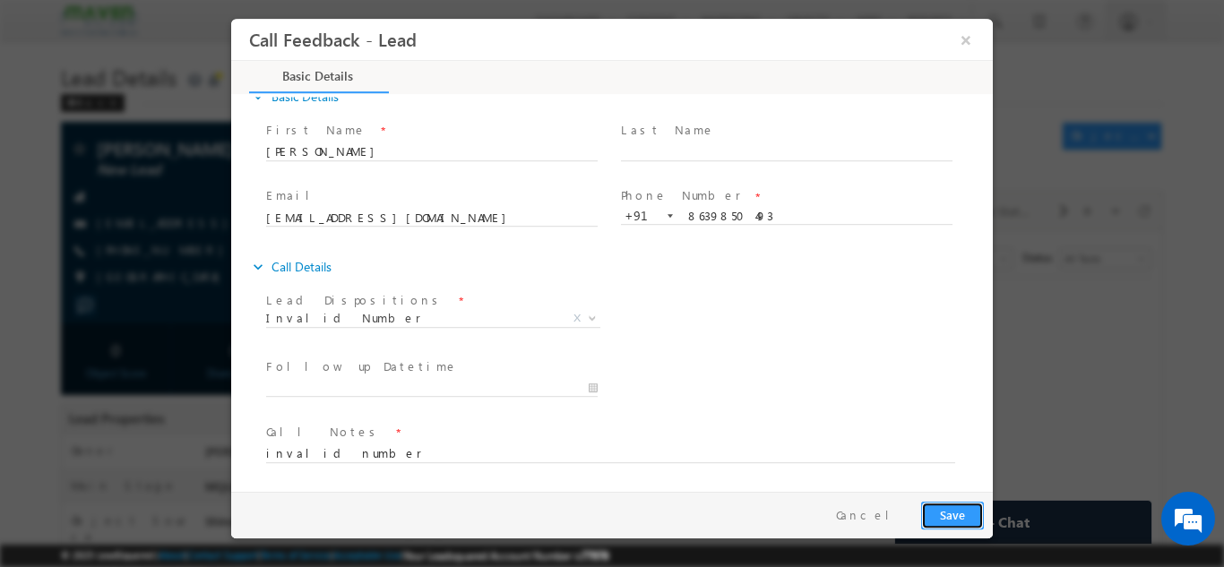
click at [945, 509] on button "Save" at bounding box center [952, 515] width 63 height 28
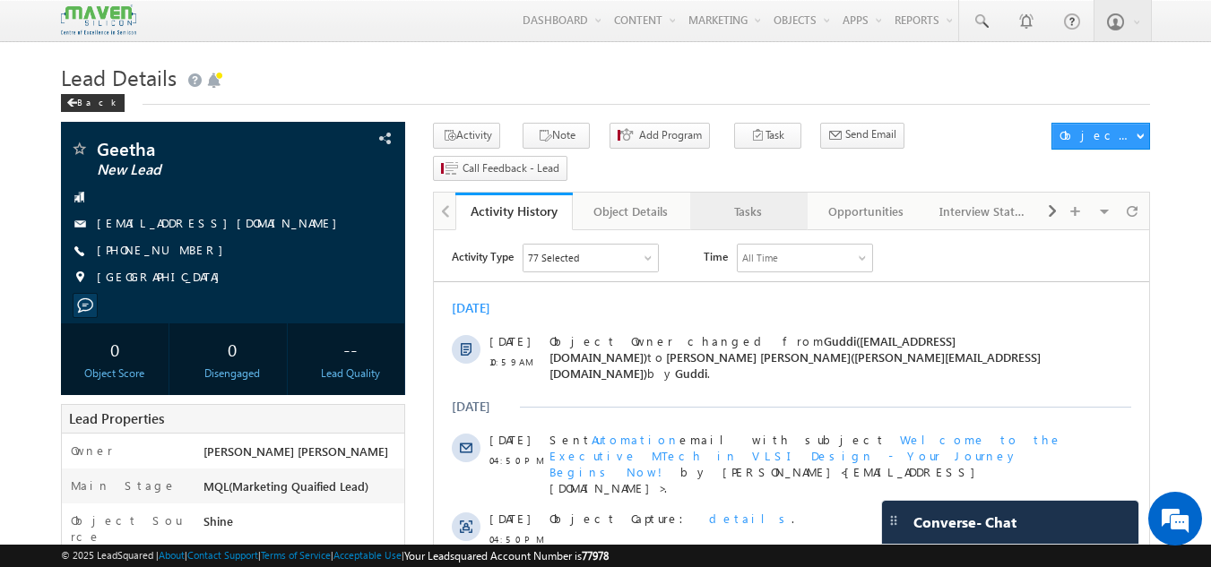
click at [745, 201] on div "Tasks" at bounding box center [747, 212] width 87 height 22
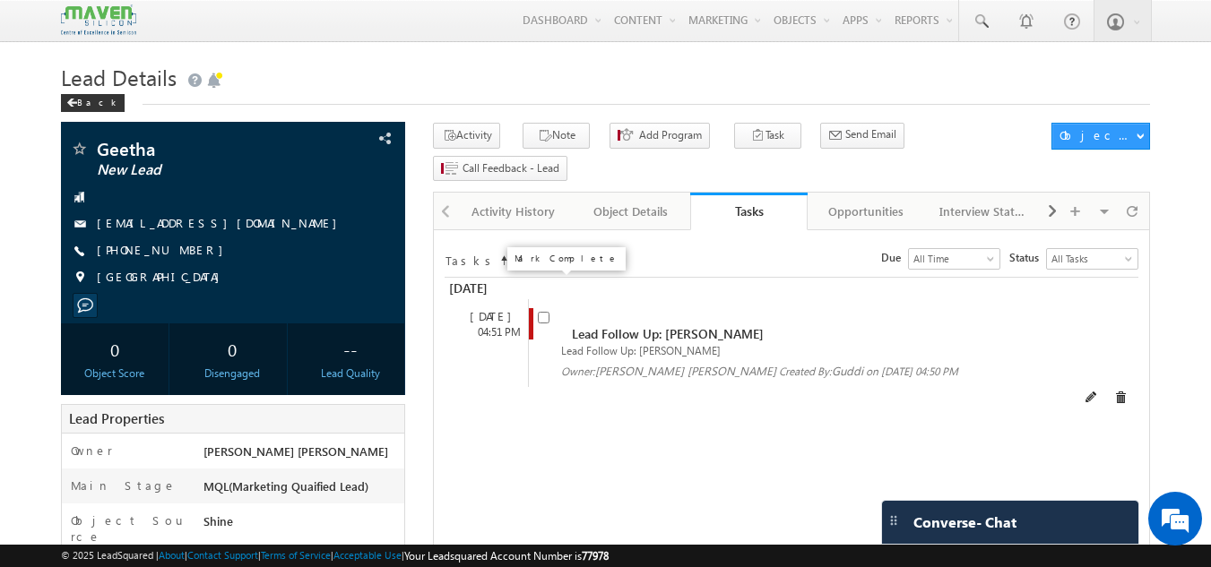
click at [543, 312] on input "checkbox" at bounding box center [544, 318] width 12 height 12
checkbox input "false"
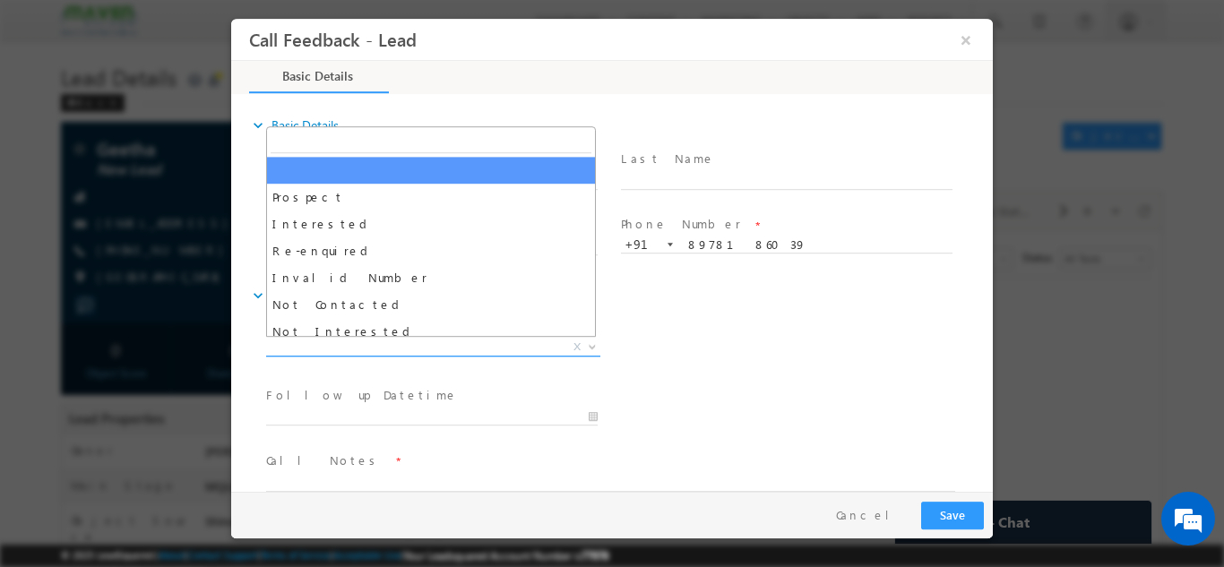
click at [399, 347] on span "X" at bounding box center [433, 347] width 334 height 18
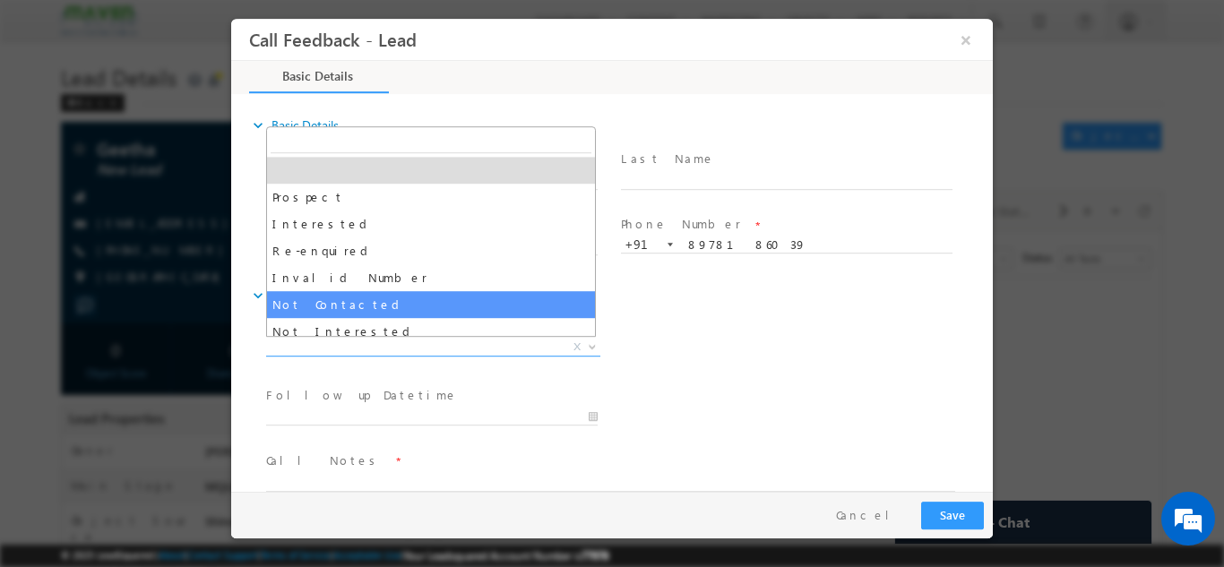
select select "Not Contacted"
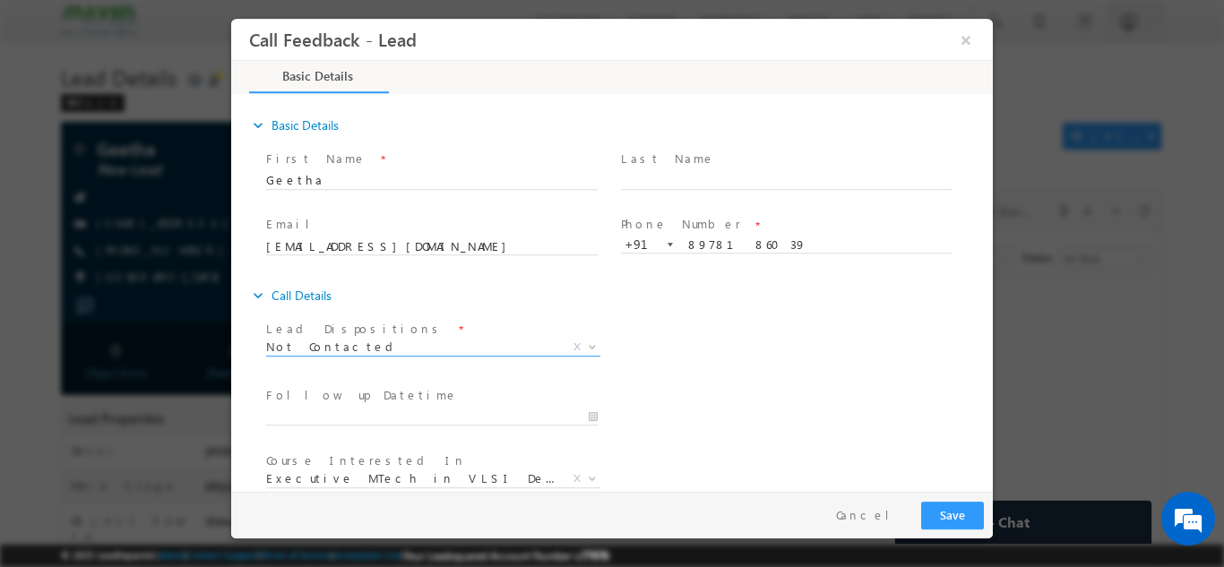
scroll to position [95, 0]
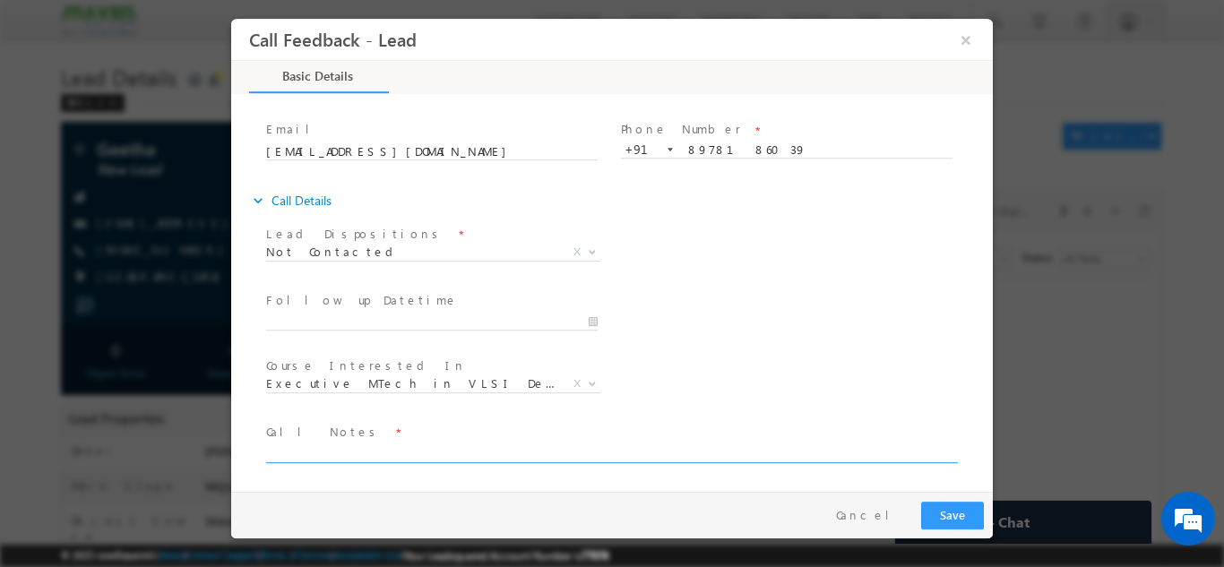
click at [326, 449] on textarea at bounding box center [610, 452] width 689 height 21
type textarea "dnp"
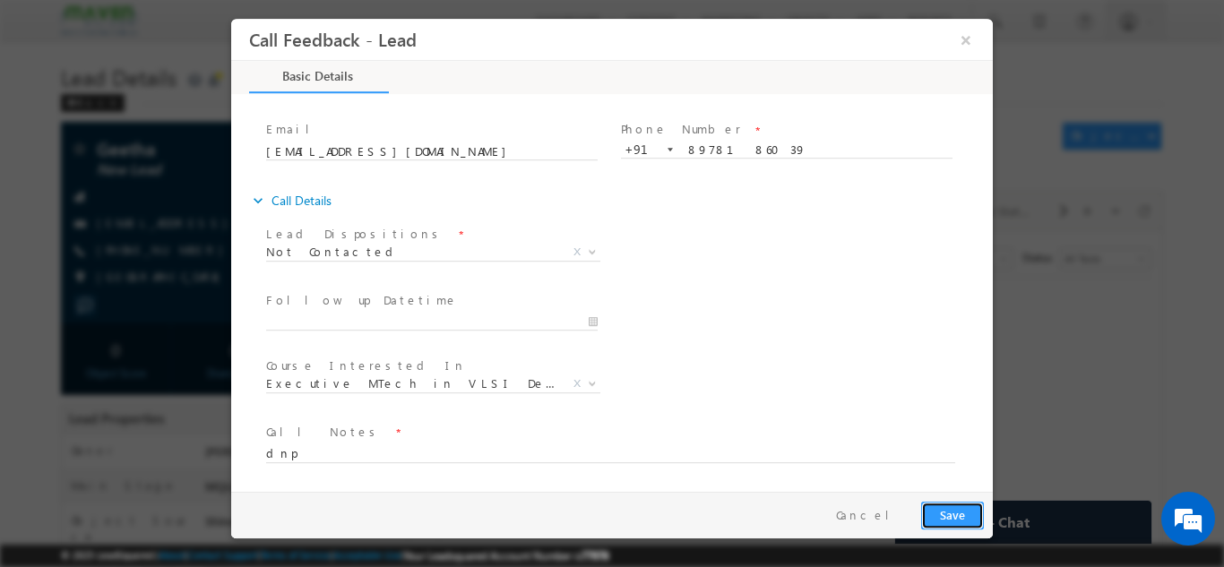
click at [951, 506] on button "Save" at bounding box center [952, 515] width 63 height 28
